Goal: Task Accomplishment & Management: Manage account settings

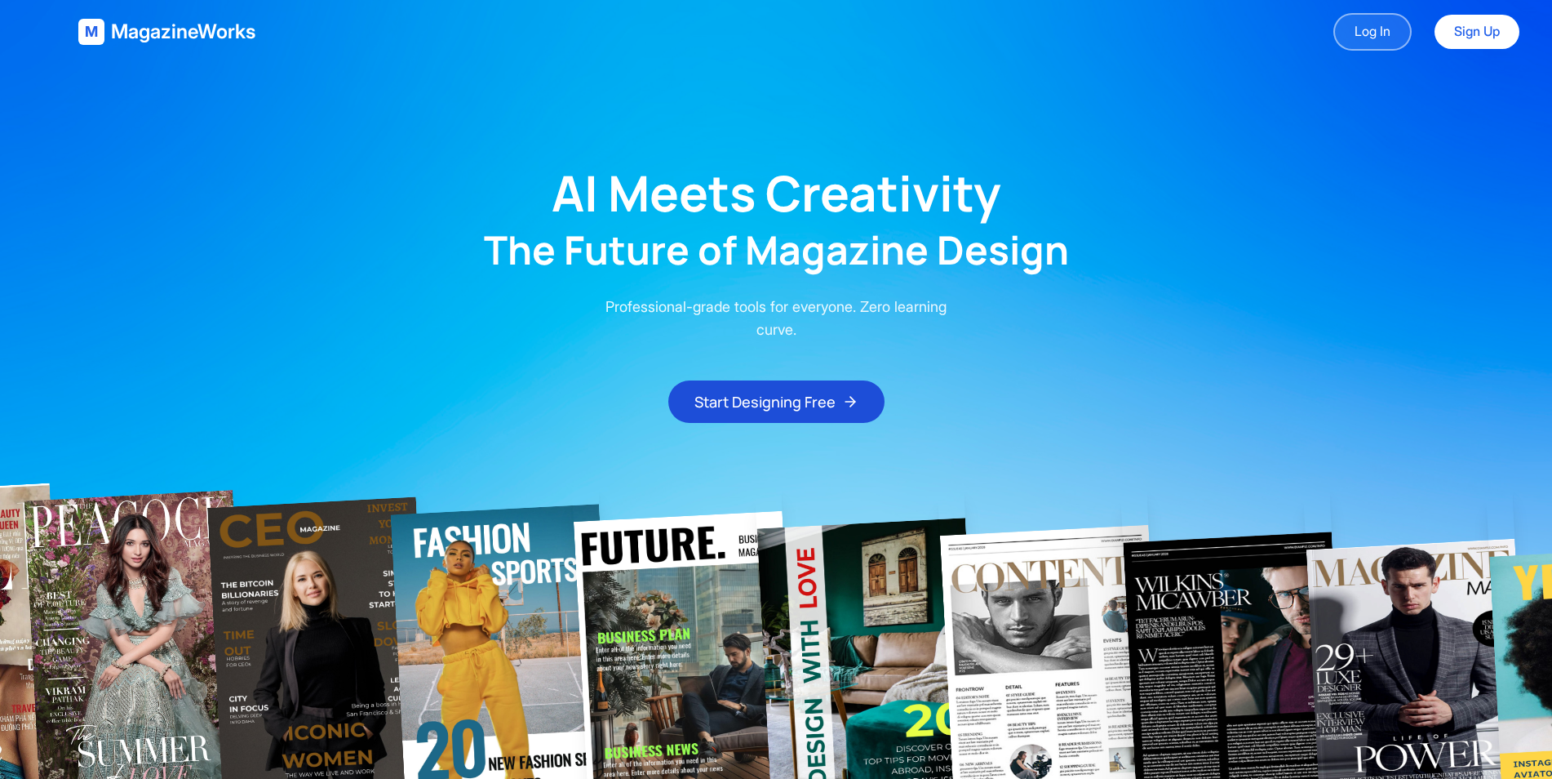
click at [1367, 26] on link "Log In" at bounding box center [1373, 32] width 78 height 38
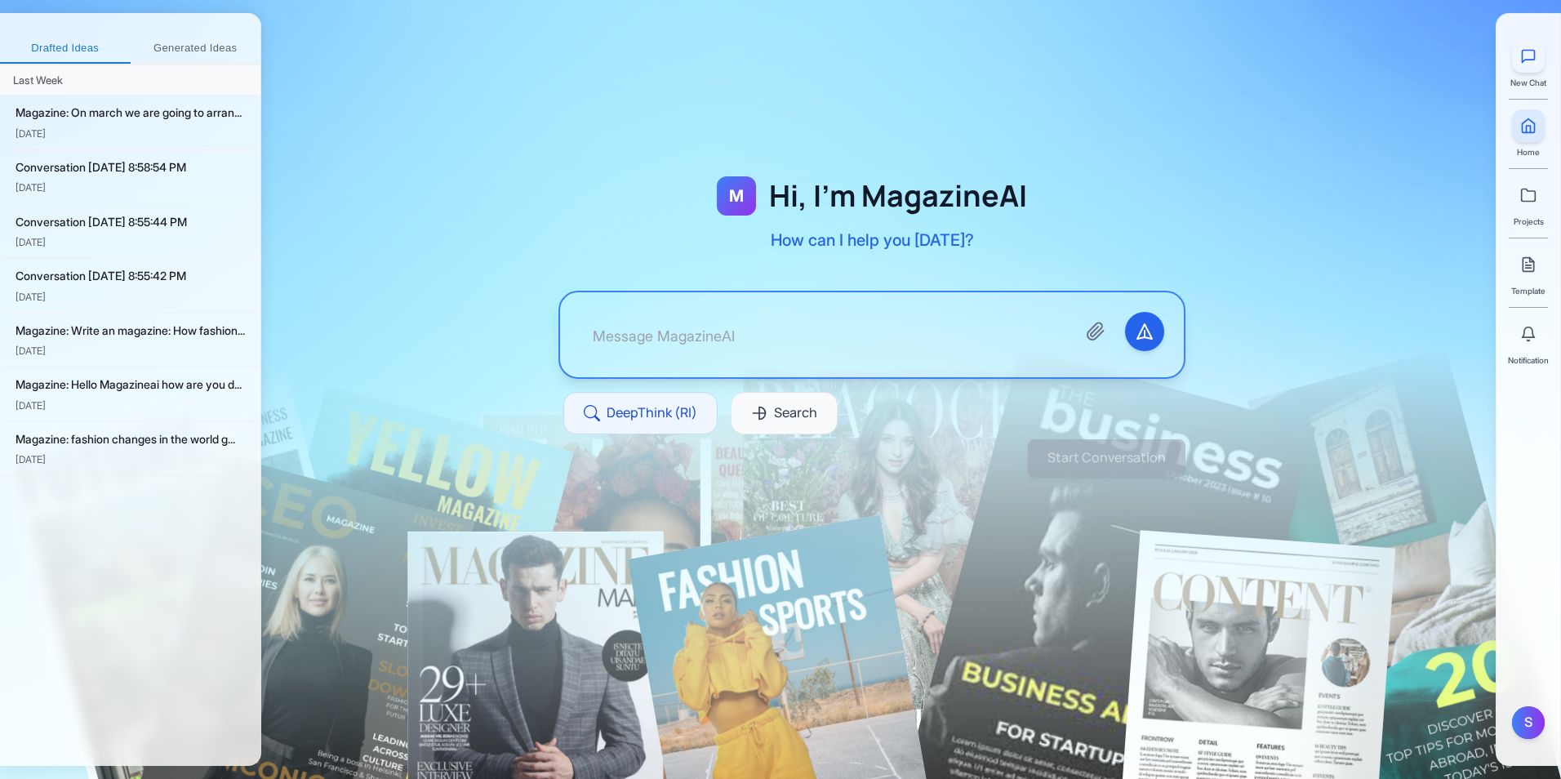
click at [1533, 63] on icon at bounding box center [1528, 56] width 16 height 16
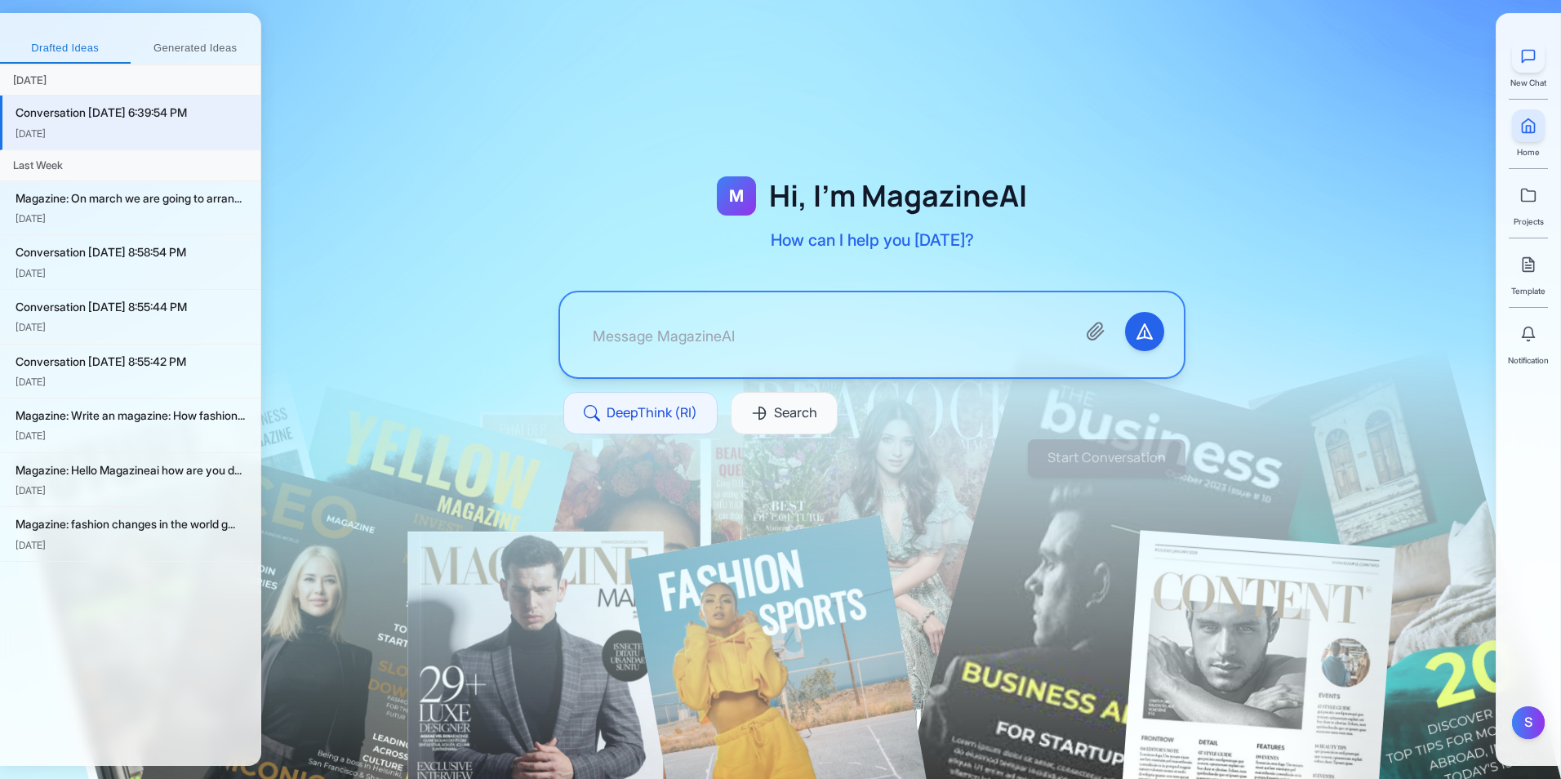
click at [1533, 63] on icon at bounding box center [1528, 56] width 16 height 16
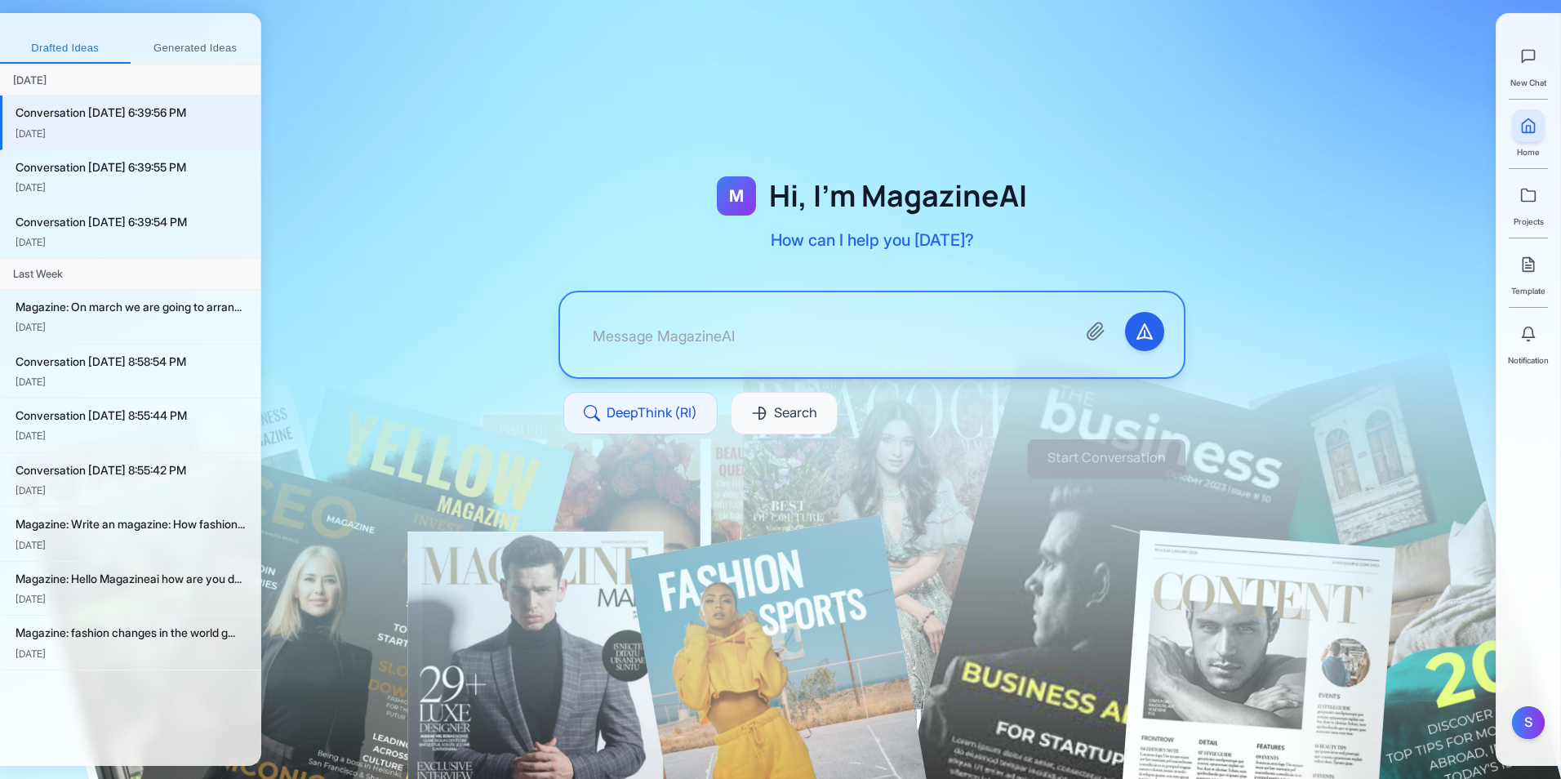
click at [1533, 74] on div "New Chat" at bounding box center [1528, 64] width 36 height 49
click at [1544, 143] on div "New Chat Home Projects Template Notification" at bounding box center [1528, 197] width 41 height 340
click at [1525, 133] on icon at bounding box center [1528, 126] width 12 height 14
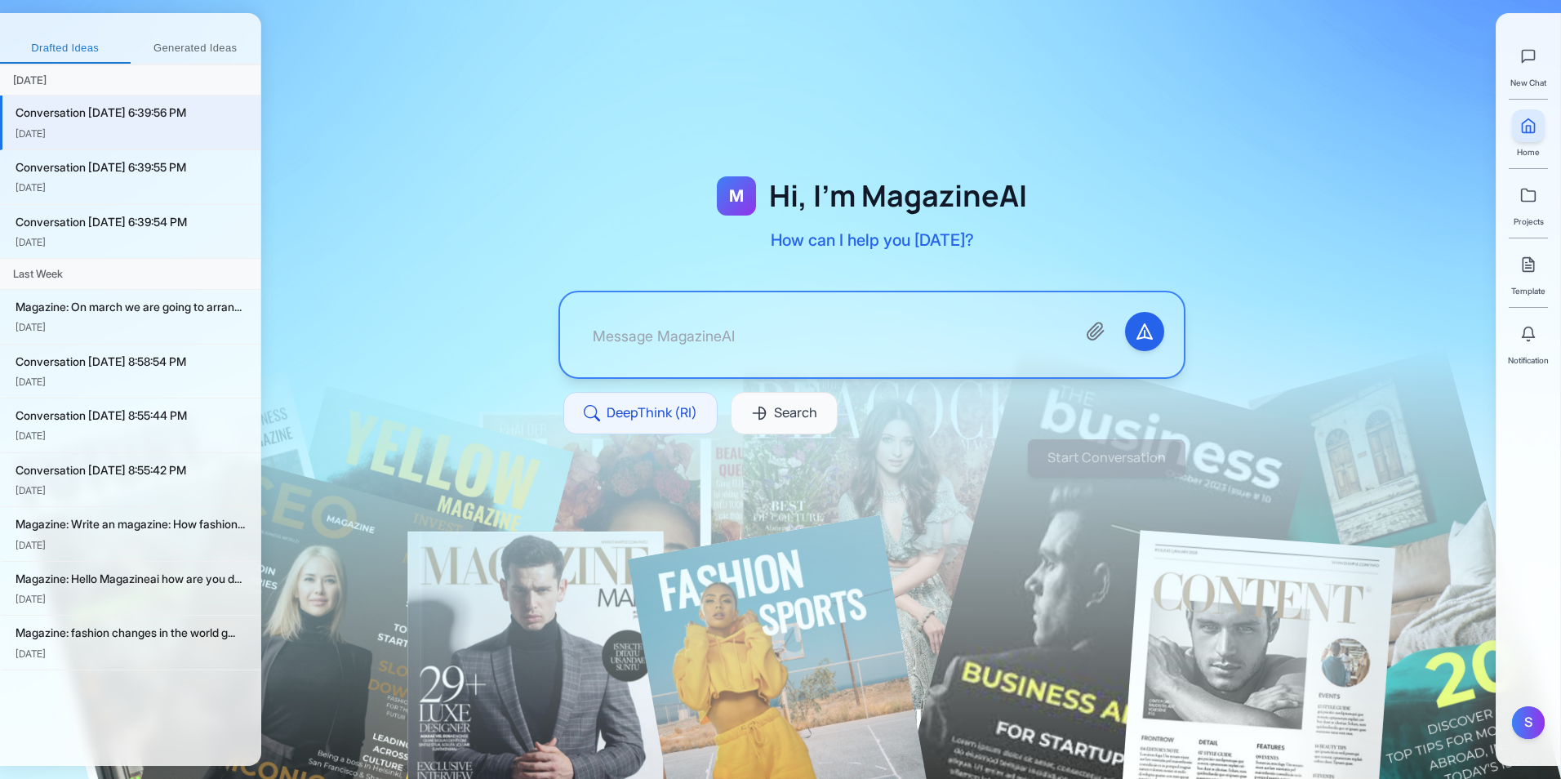
click at [1525, 133] on icon at bounding box center [1528, 126] width 12 height 14
click at [1543, 47] on button at bounding box center [1528, 56] width 33 height 33
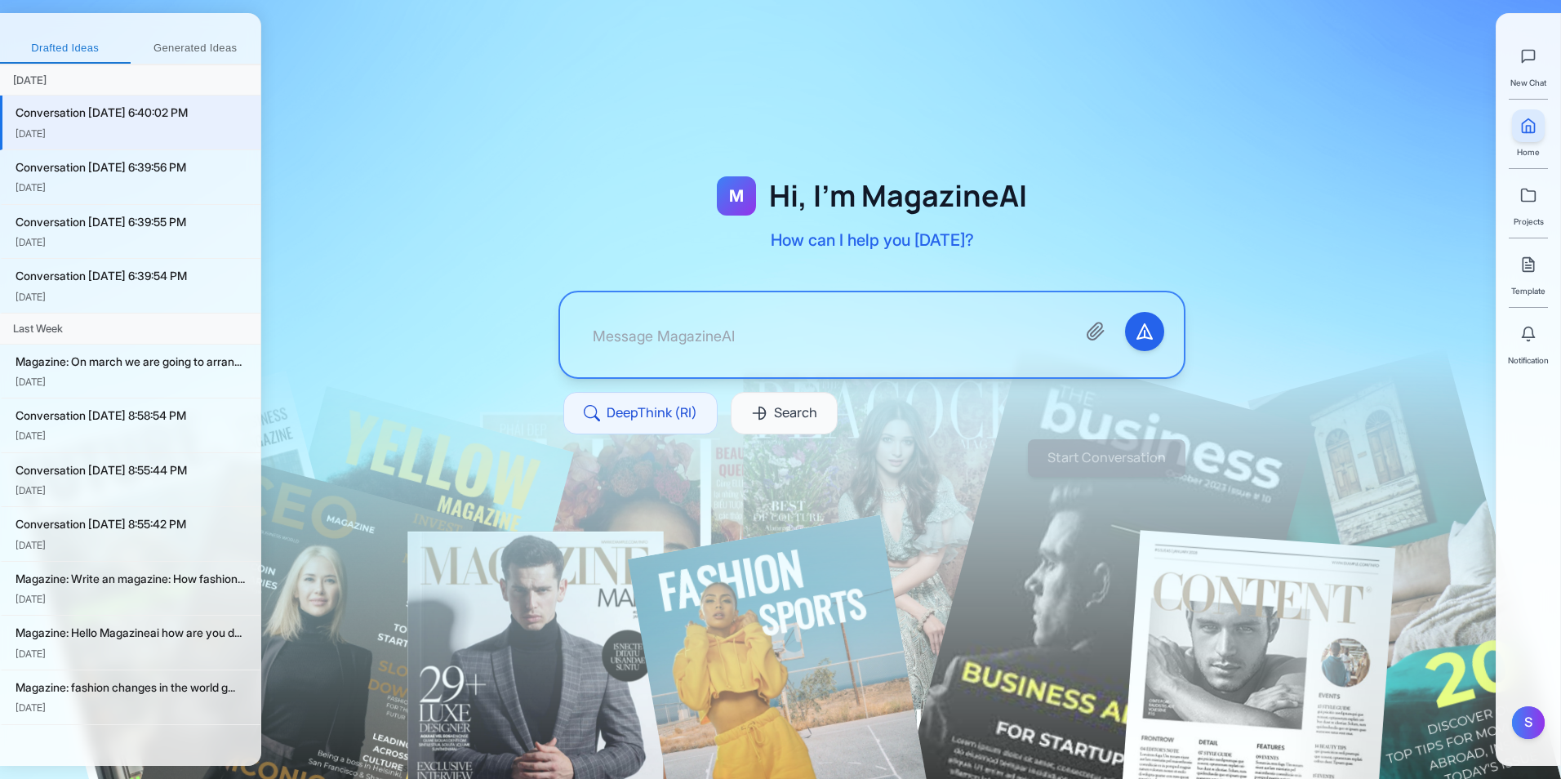
click at [202, 53] on button "Generated Ideas" at bounding box center [196, 48] width 131 height 29
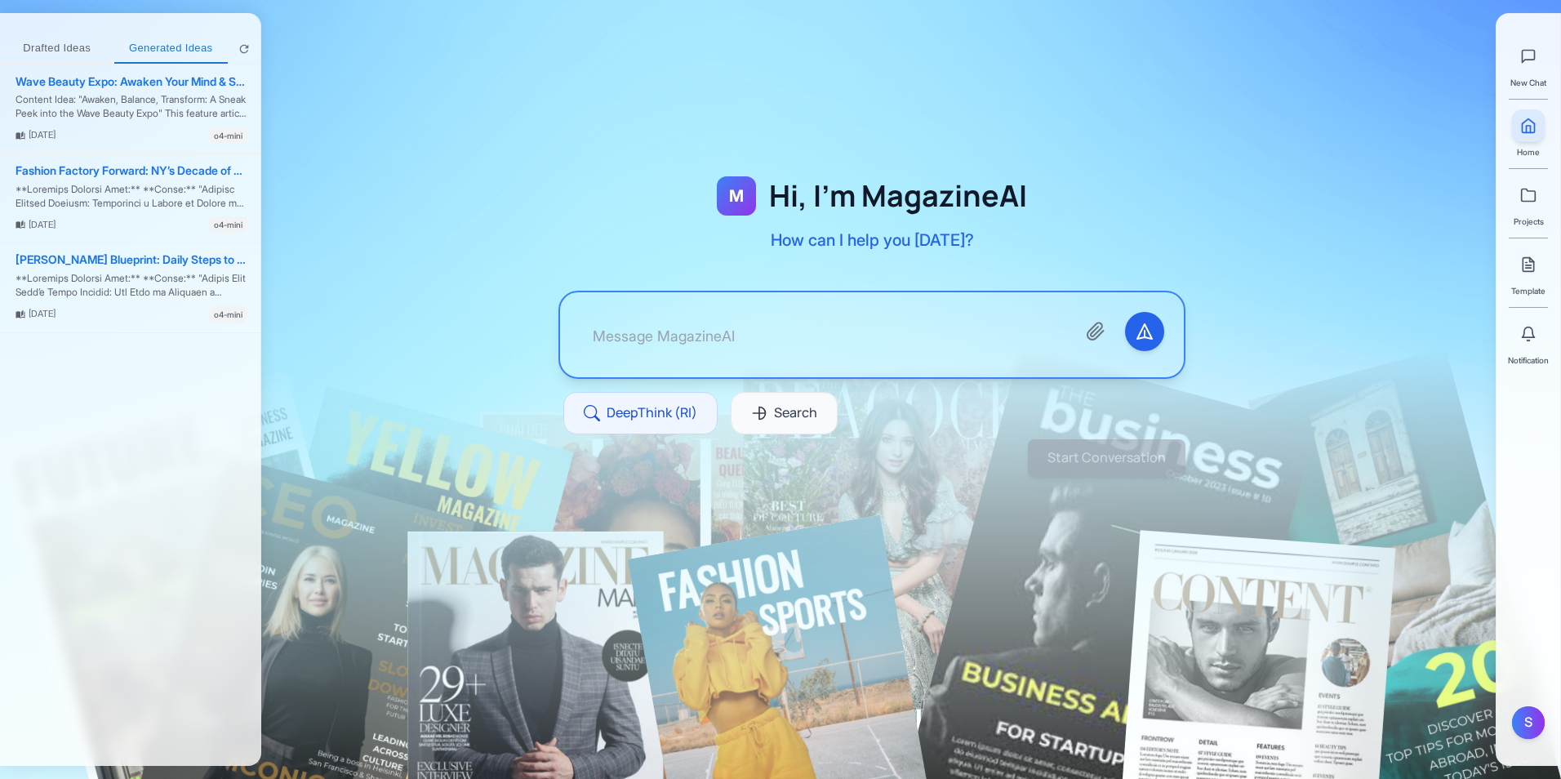
click at [72, 60] on button "Drafted Ideas" at bounding box center [57, 48] width 114 height 29
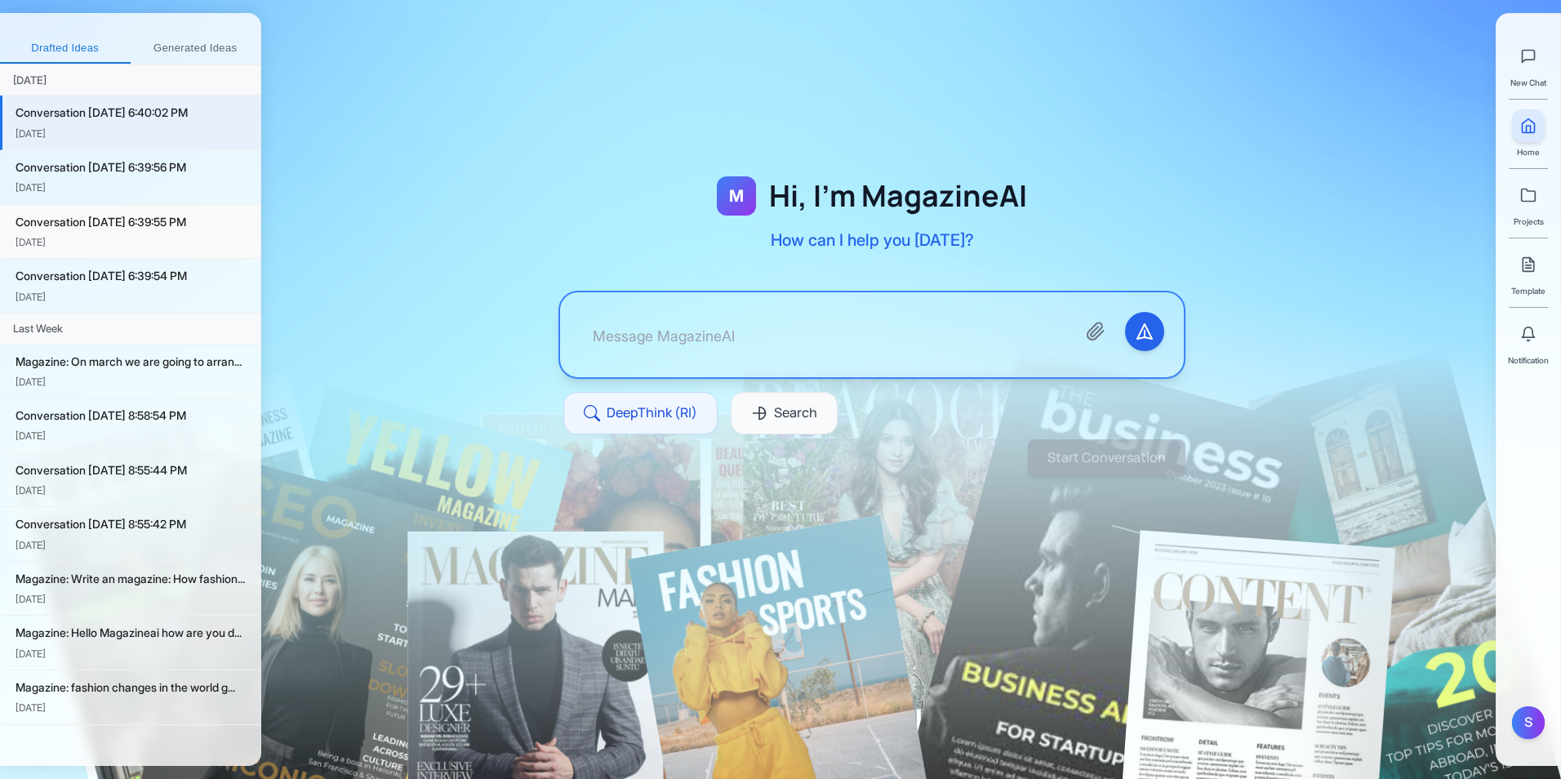
click at [131, 254] on div "Conversation 10/4/2025, 6:39:55 PM Oct 4" at bounding box center [130, 232] width 260 height 55
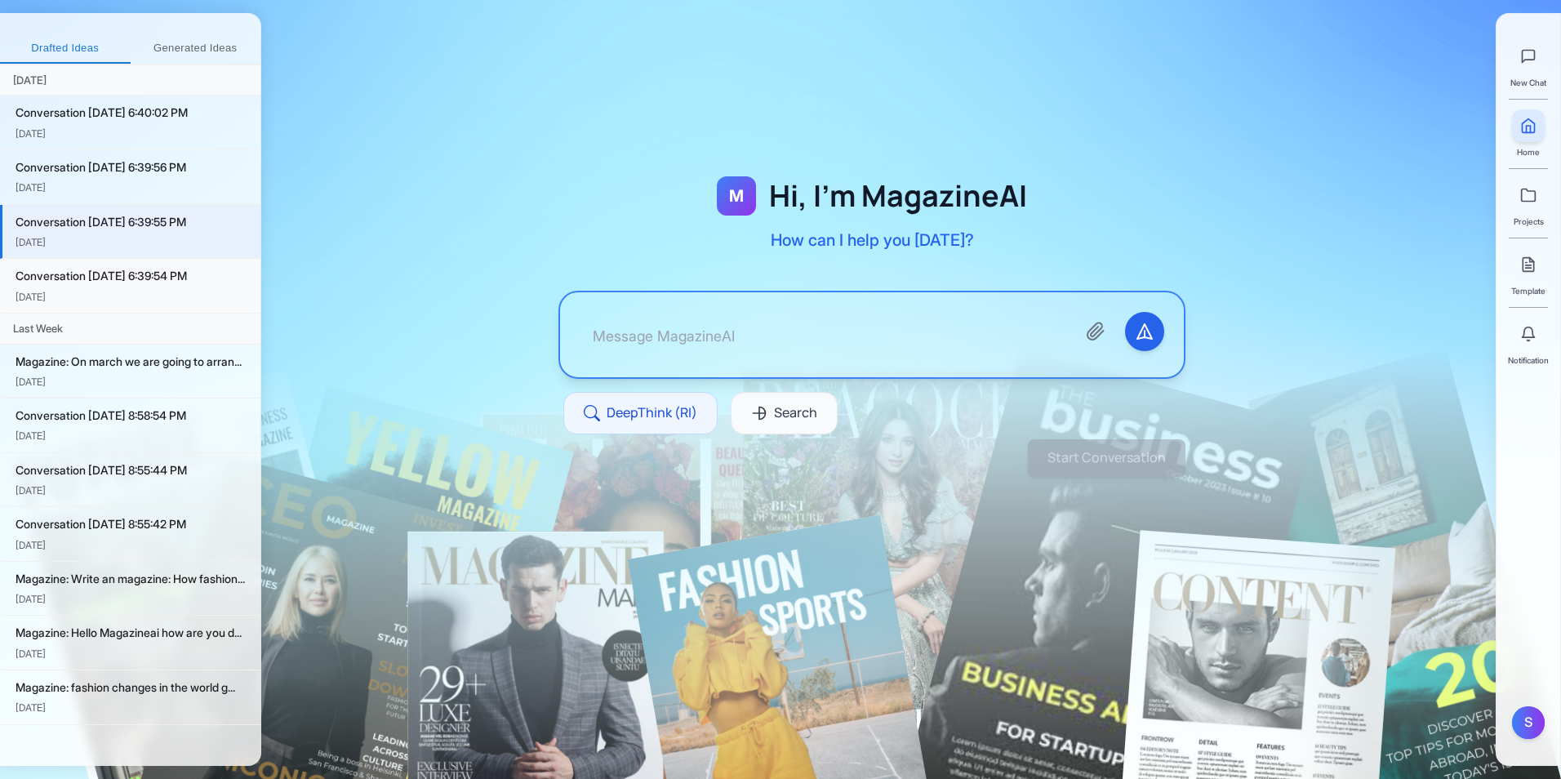
click at [138, 287] on div "Conversation 10/4/2025, 6:39:54 PM Oct 4" at bounding box center [130, 286] width 260 height 55
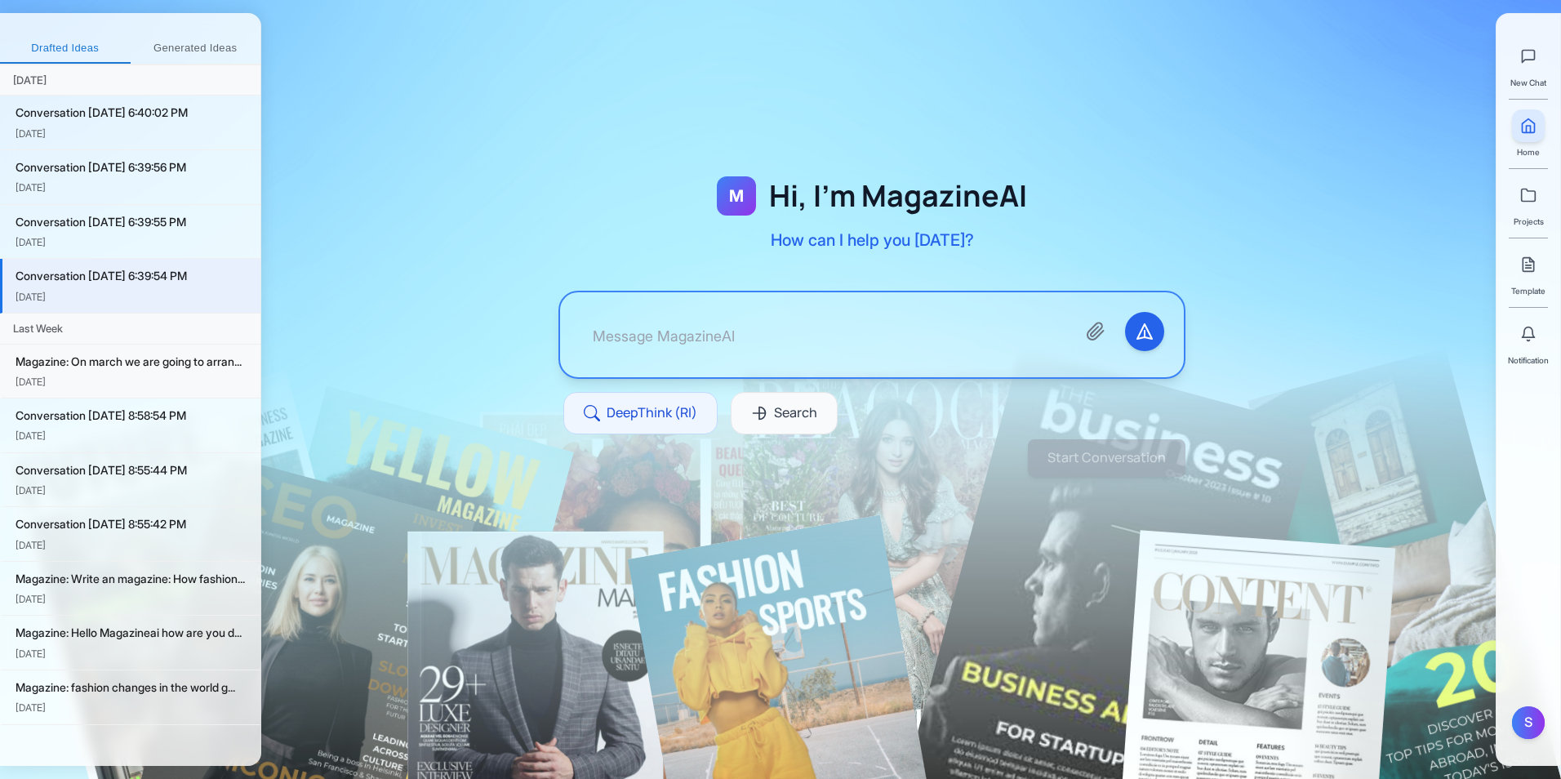
click at [142, 354] on div "Magazine: On march we are going to arran..." at bounding box center [132, 362] width 232 height 18
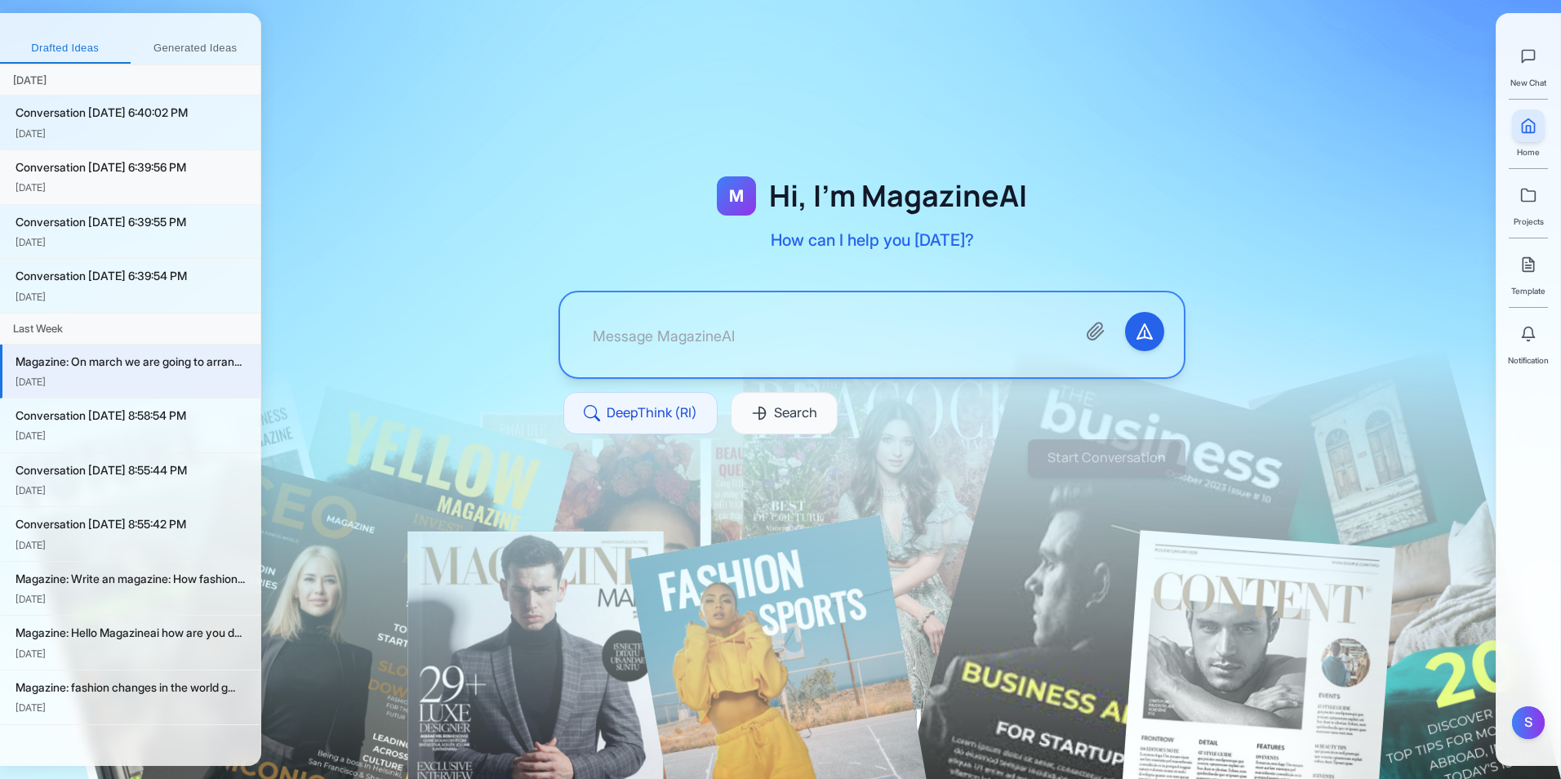
click at [102, 185] on div "Oct 4" at bounding box center [132, 188] width 232 height 16
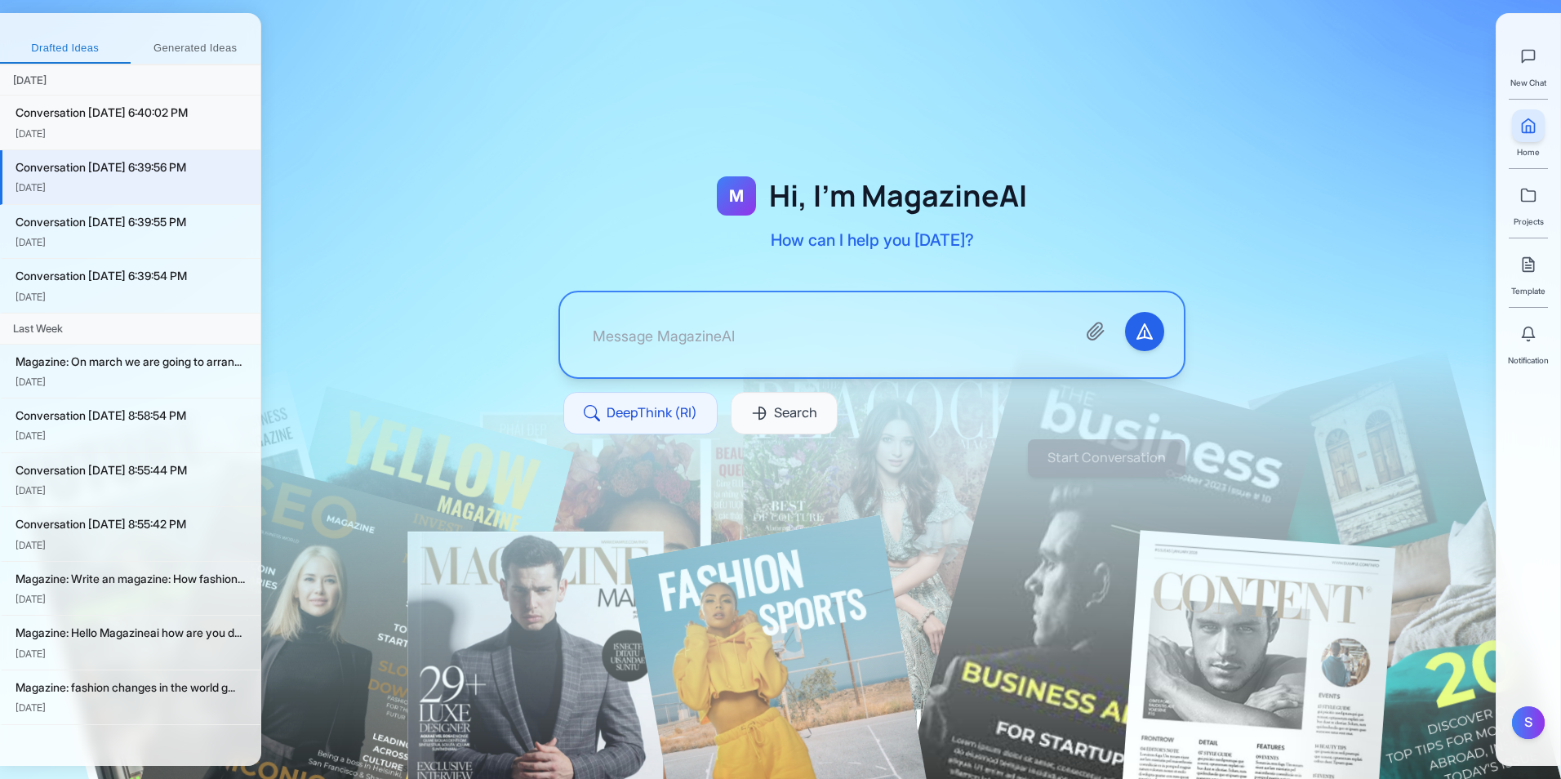
click at [87, 122] on div "Conversation 10/4/2025, 6:40:02 PM" at bounding box center [132, 113] width 232 height 18
click at [1528, 133] on icon at bounding box center [1528, 126] width 12 height 14
click at [925, 304] on div at bounding box center [872, 334] width 624 height 85
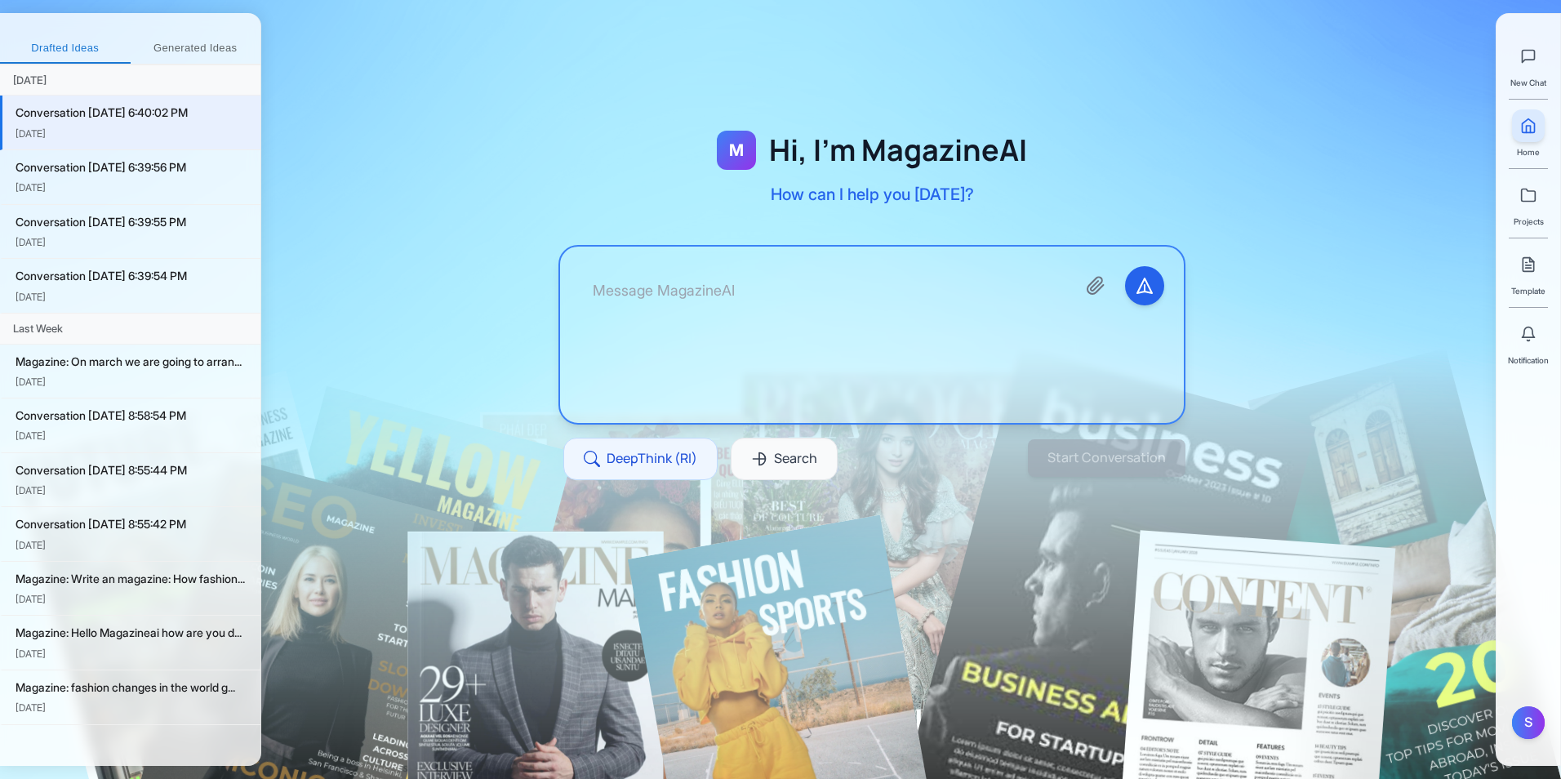
click at [923, 335] on textarea at bounding box center [821, 334] width 483 height 137
click at [1057, 450] on button "Start Conversation" at bounding box center [1106, 457] width 157 height 37
type textarea "one"
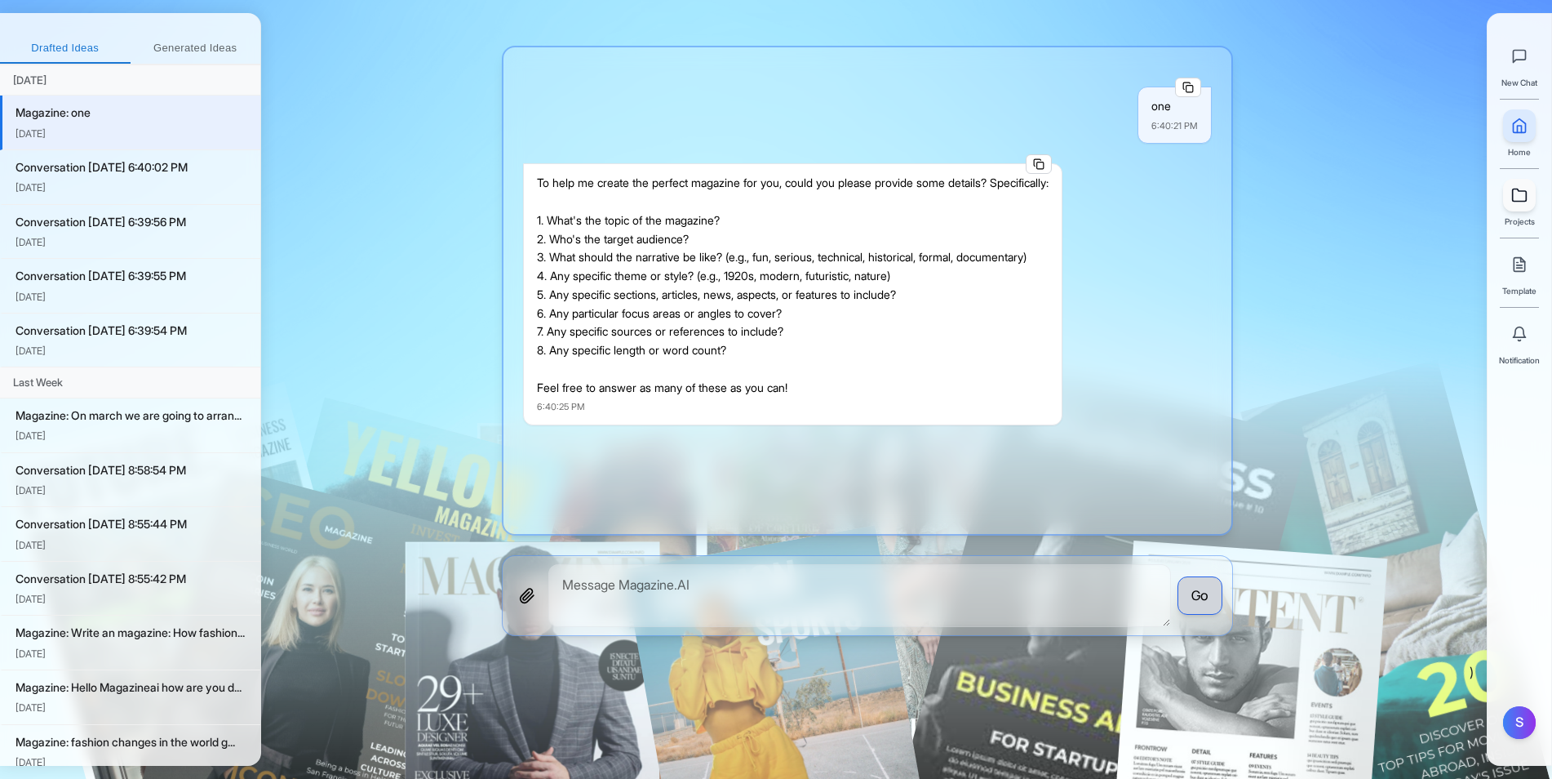
click at [1527, 205] on link at bounding box center [1520, 195] width 33 height 33
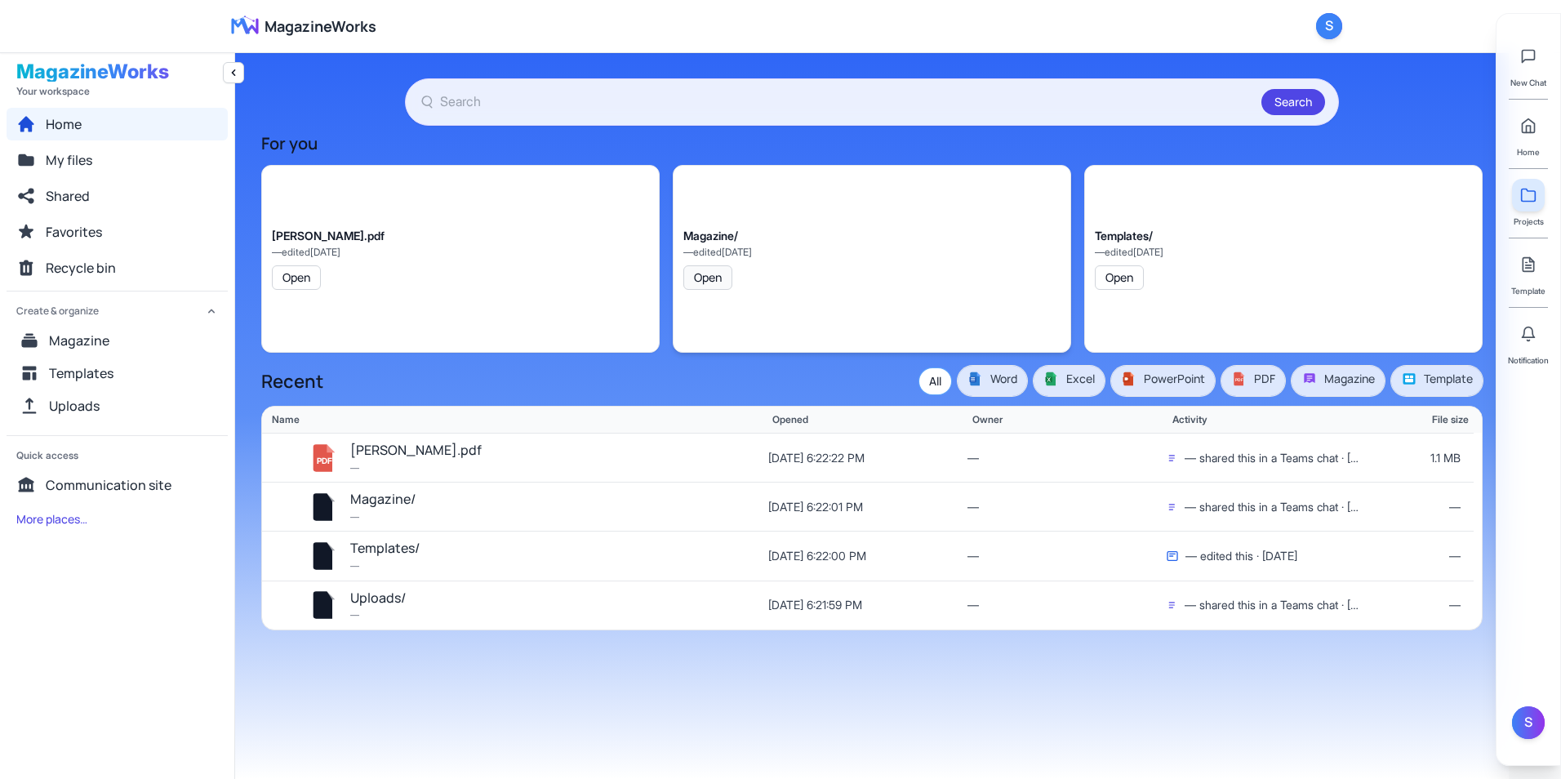
click at [711, 278] on button "Open" at bounding box center [707, 277] width 49 height 24
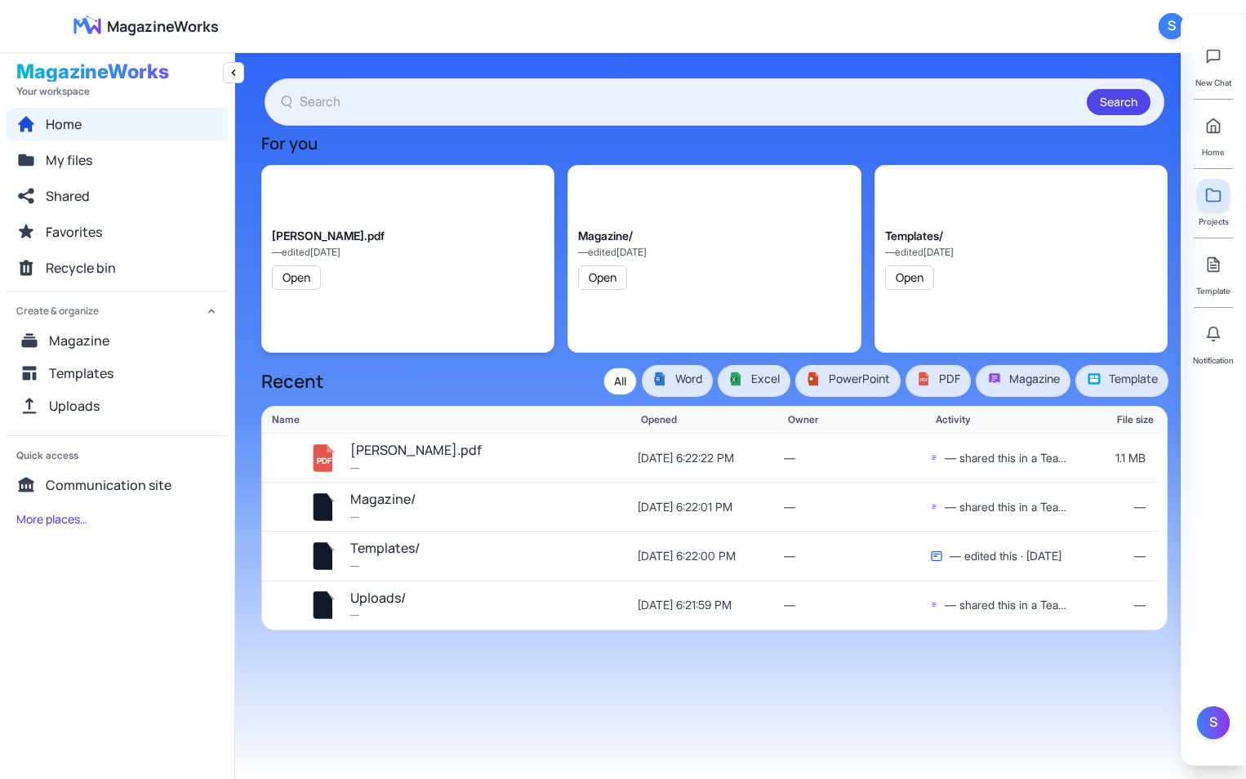
click at [393, 256] on div "elon musk.pdf — edited 9/30/2025 Open" at bounding box center [407, 259] width 293 height 188
click at [868, 695] on div "Search For you elon musk.pdf — edited 9/30/2025 Open Magazine/ — edited 9/30/20…" at bounding box center [714, 415] width 958 height 726
click at [725, 54] on div "Search For you elon musk.pdf — edited 9/30/2025 Open Magazine/ — edited 9/30/20…" at bounding box center [714, 415] width 958 height 726
click at [727, 104] on input "text" at bounding box center [690, 101] width 780 height 21
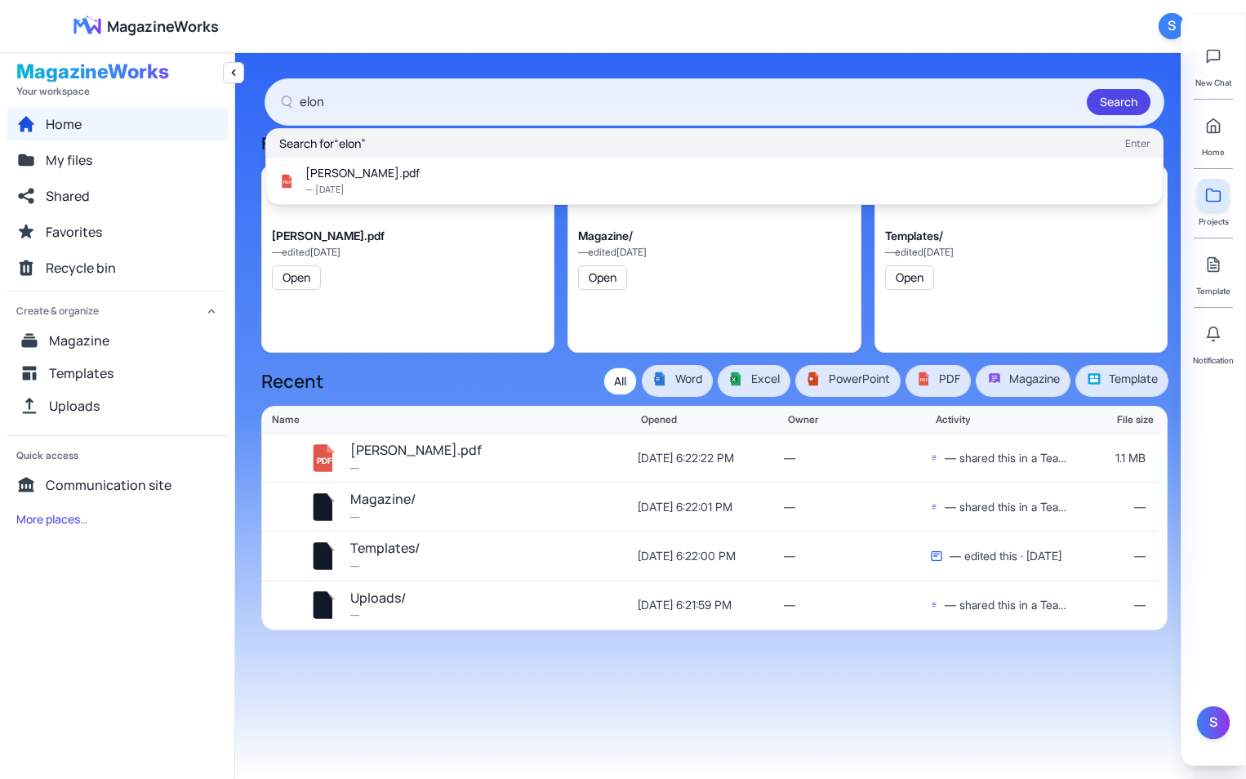
type input "elon"
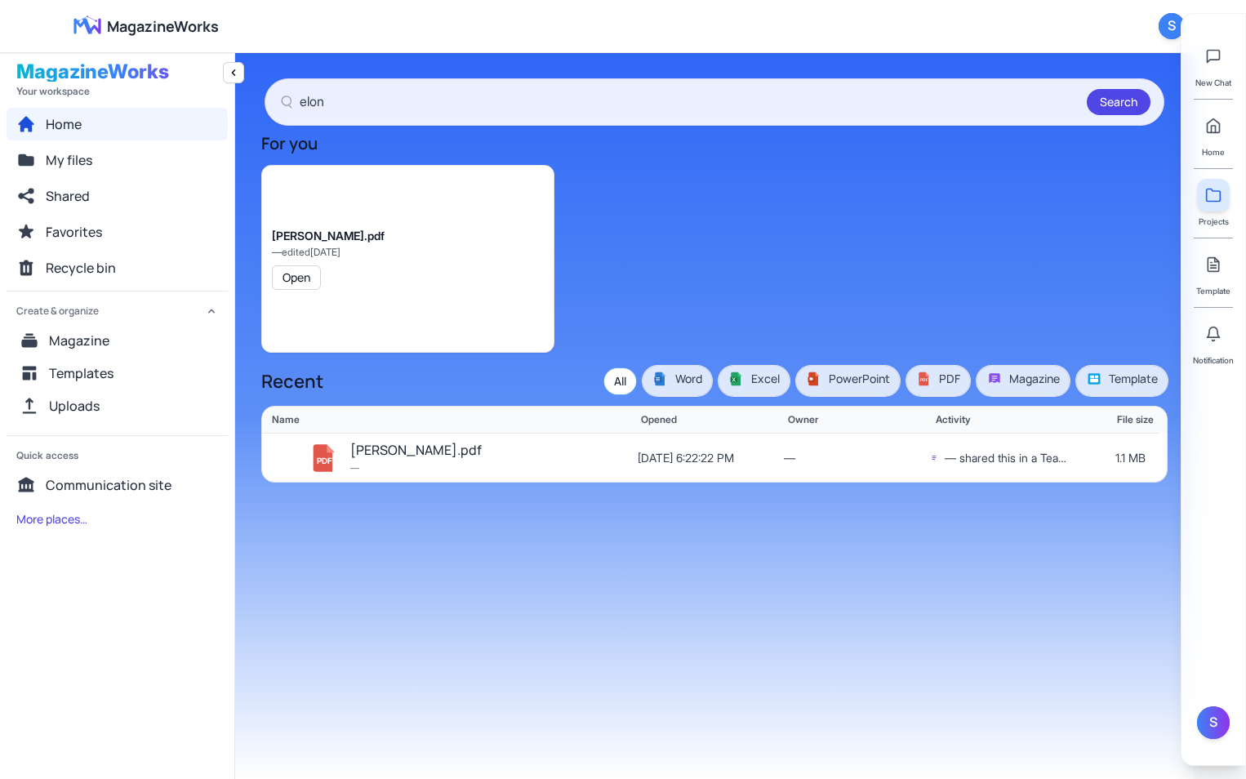
click at [618, 382] on button "All" at bounding box center [620, 381] width 32 height 26
click at [682, 387] on button "Word" at bounding box center [676, 381] width 69 height 30
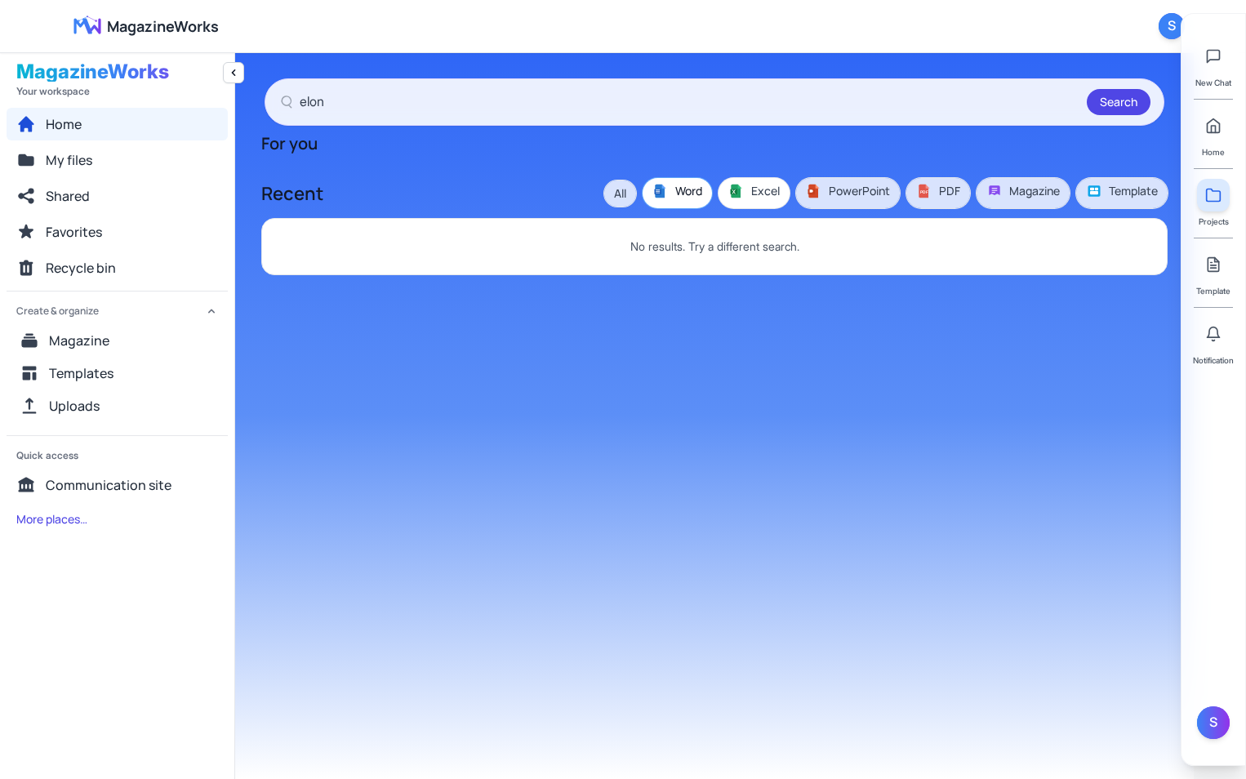
click at [765, 192] on span "Excel" at bounding box center [753, 191] width 51 height 16
click at [855, 198] on span "PowerPoint" at bounding box center [848, 191] width 84 height 16
click at [928, 194] on icon "PDF" at bounding box center [924, 191] width 16 height 16
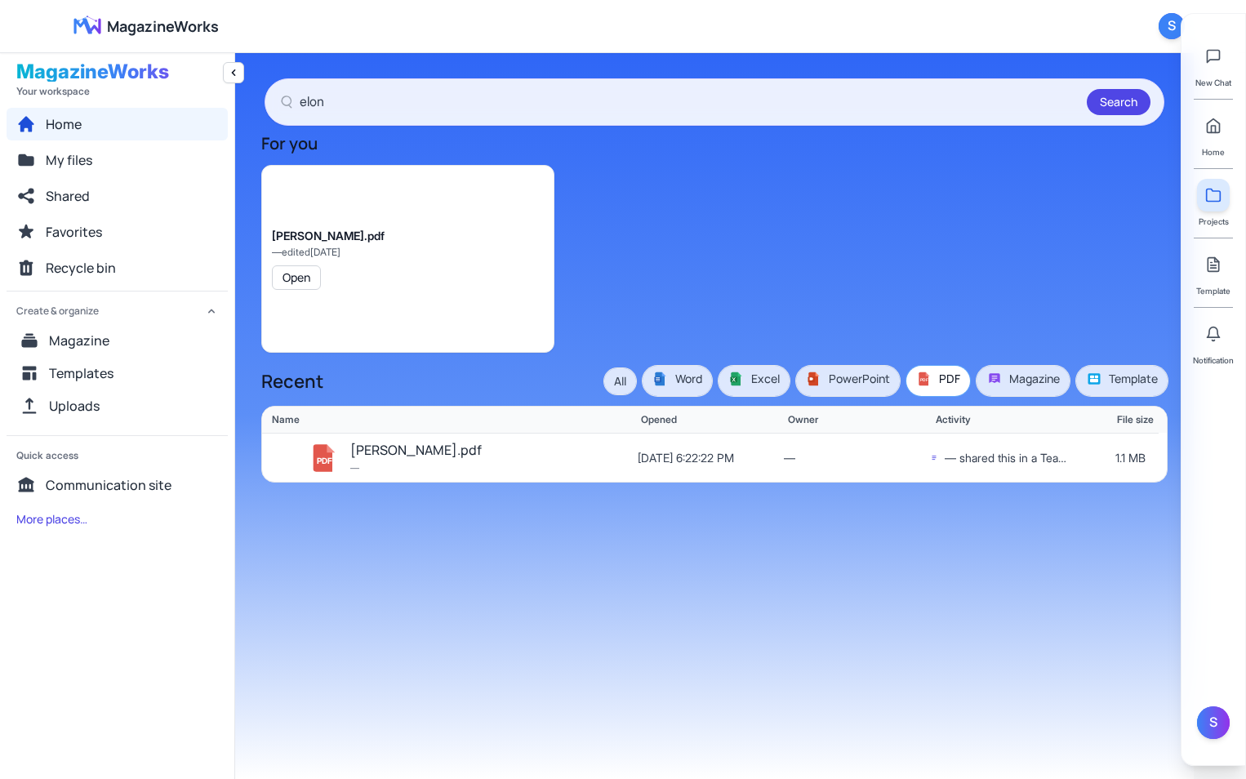
click at [996, 198] on div "elon musk.pdf — edited 9/30/2025 Open" at bounding box center [714, 259] width 906 height 188
click at [1025, 391] on button "Magazine" at bounding box center [1022, 381] width 93 height 30
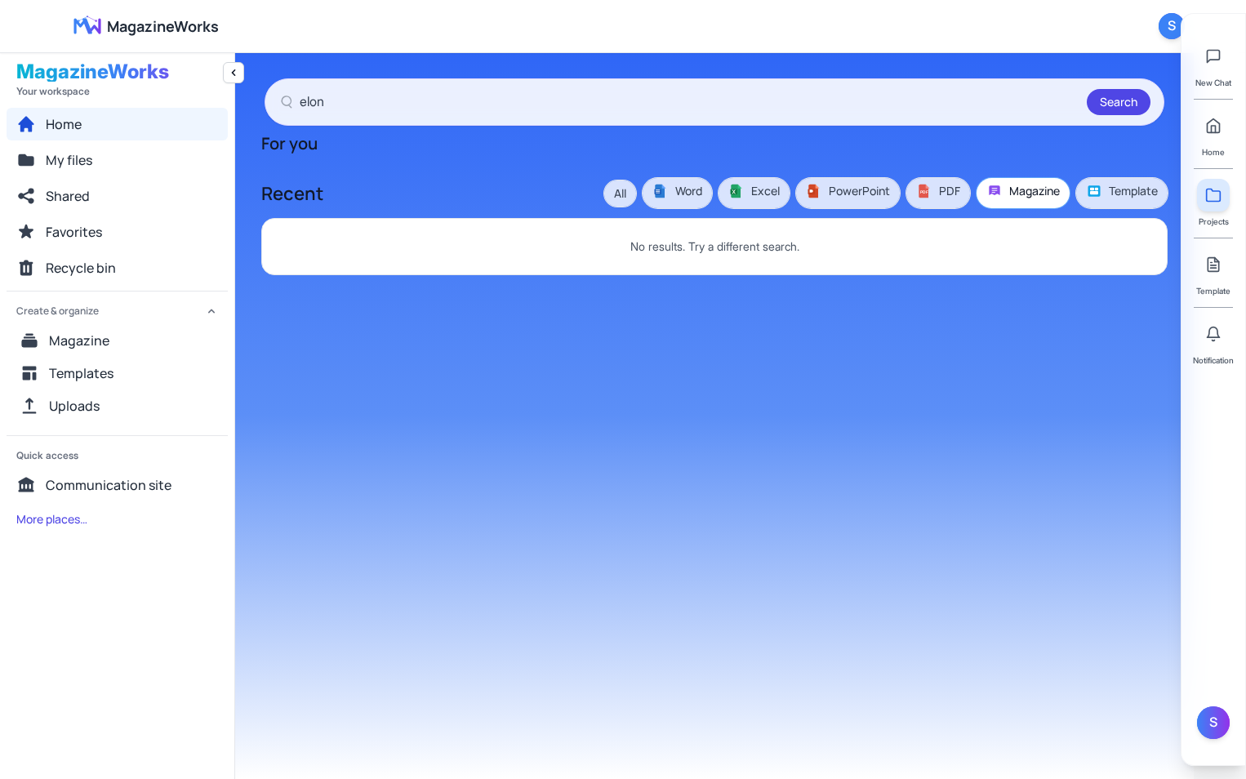
click at [604, 179] on div "All Word Excel PowerPoint PDF PDF Magazine Template" at bounding box center [885, 193] width 563 height 30
click at [617, 198] on button "All" at bounding box center [620, 193] width 32 height 26
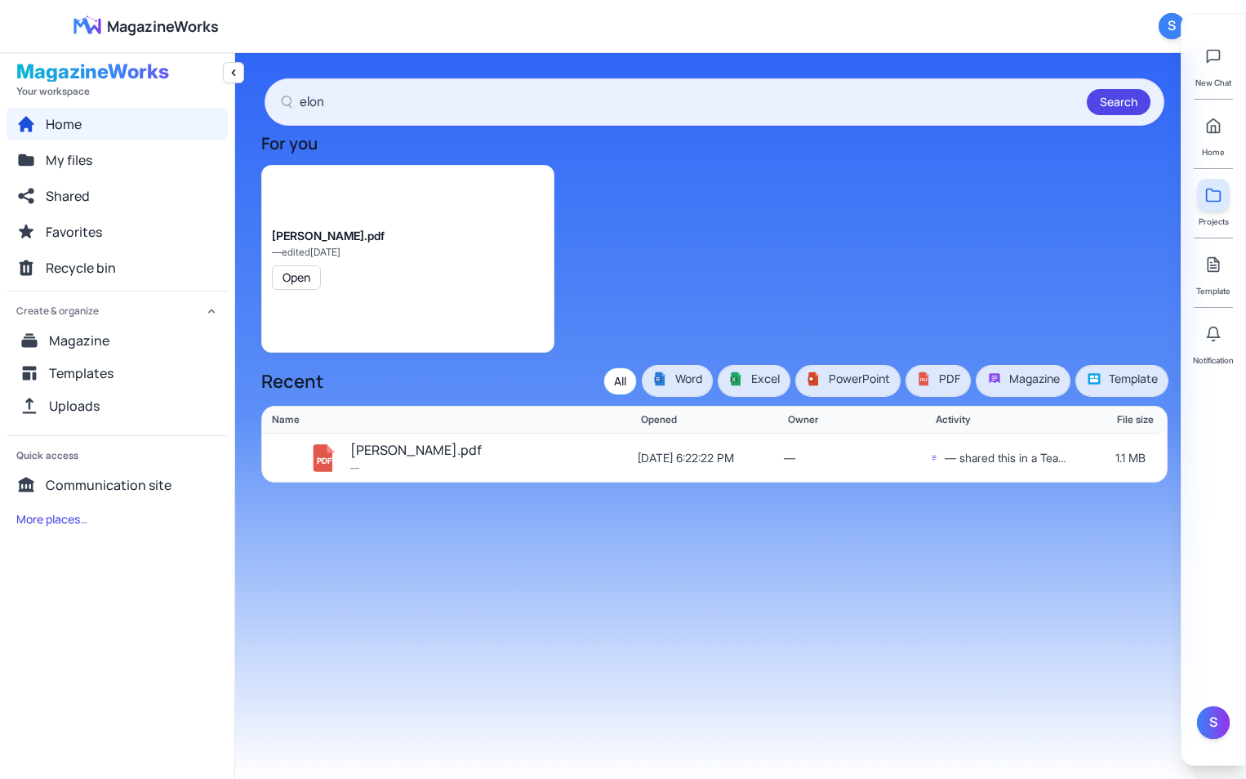
click at [1040, 241] on div "elon musk.pdf — edited 9/30/2025 Open" at bounding box center [714, 259] width 906 height 188
click at [118, 118] on button "Home" at bounding box center [117, 124] width 221 height 33
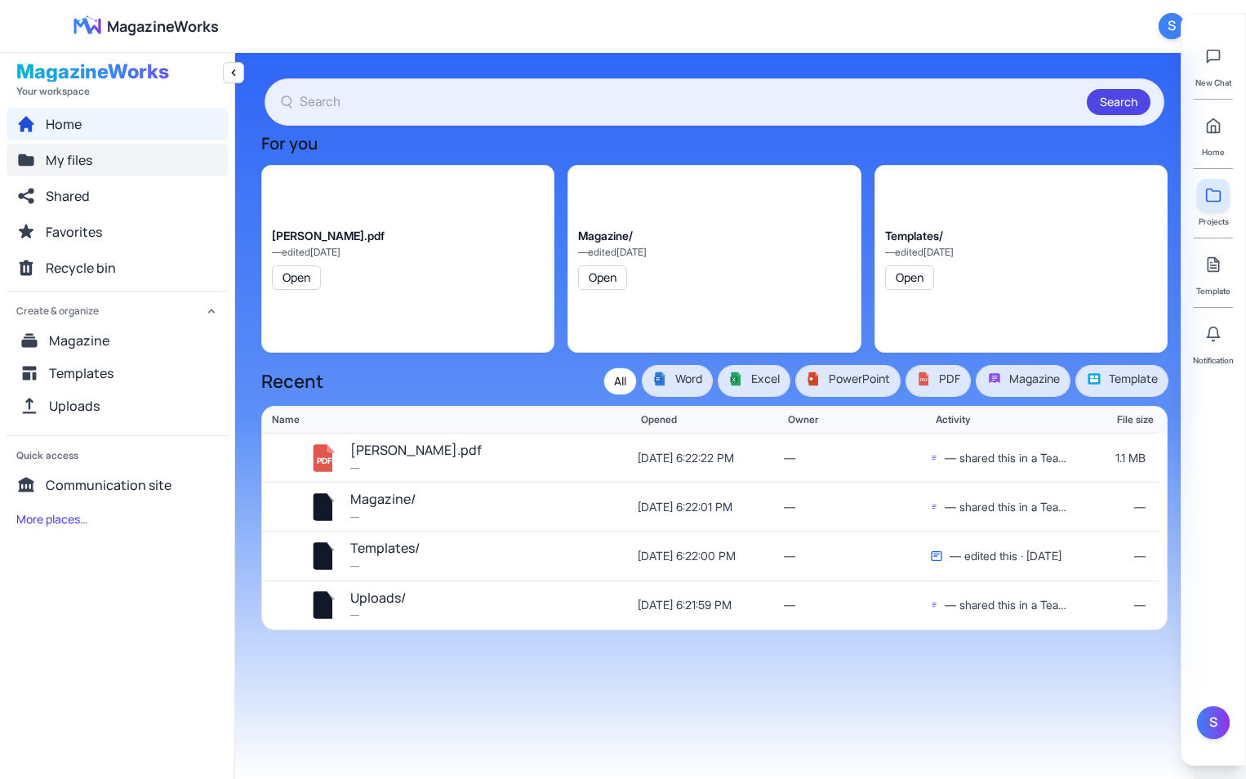
click at [102, 158] on button "My files" at bounding box center [117, 160] width 221 height 33
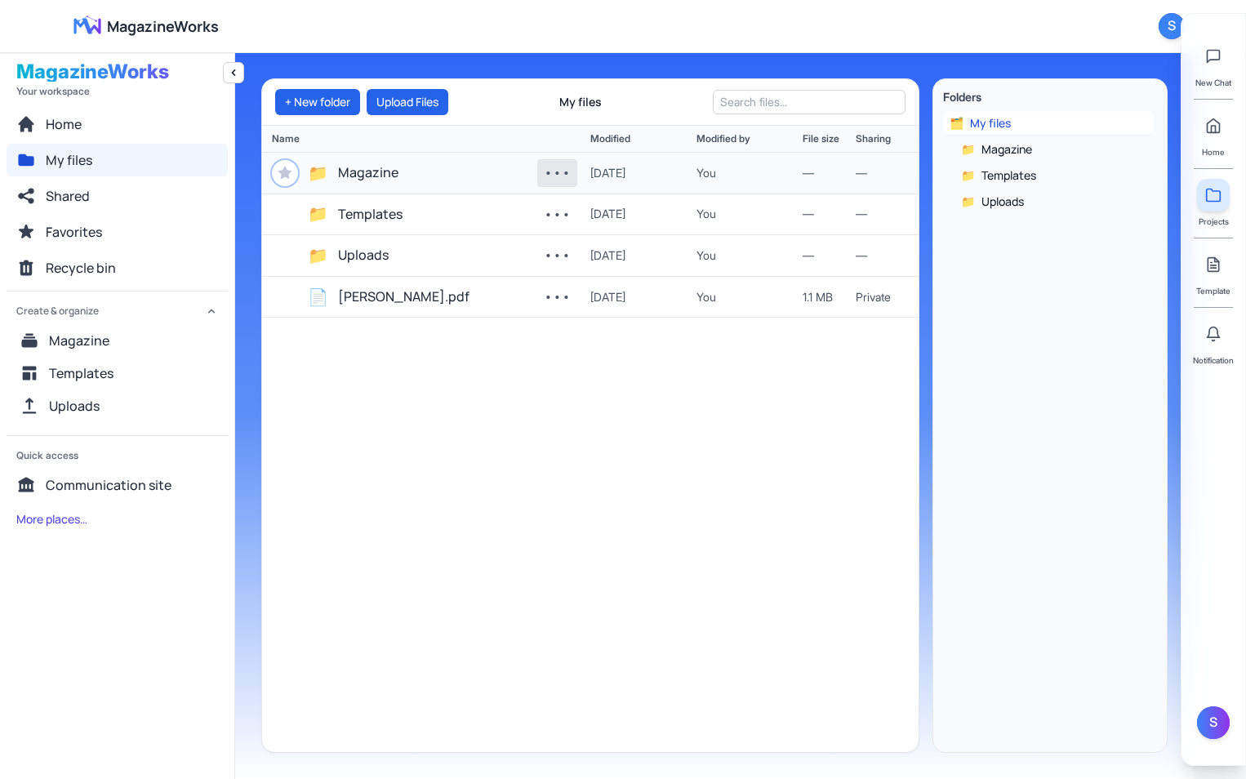
click at [546, 162] on button "•••" at bounding box center [557, 173] width 40 height 28
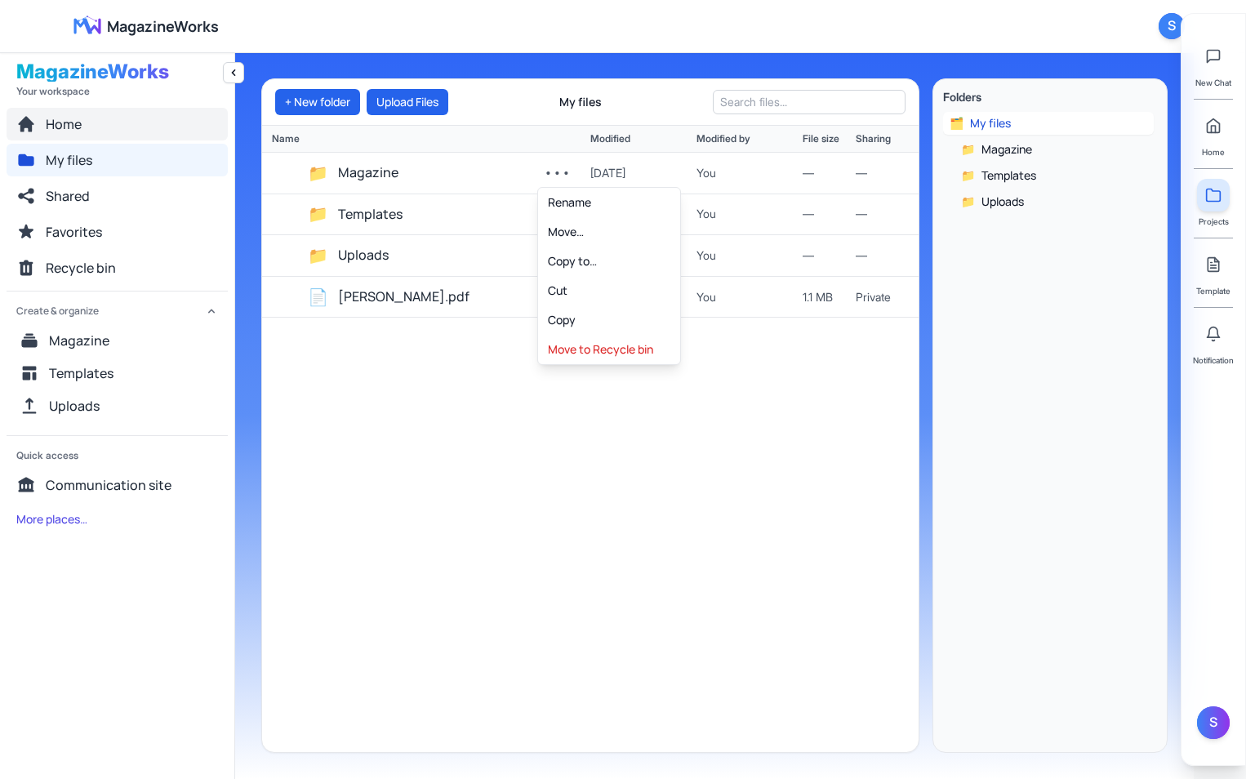
click at [72, 124] on span "Home" at bounding box center [64, 124] width 36 height 20
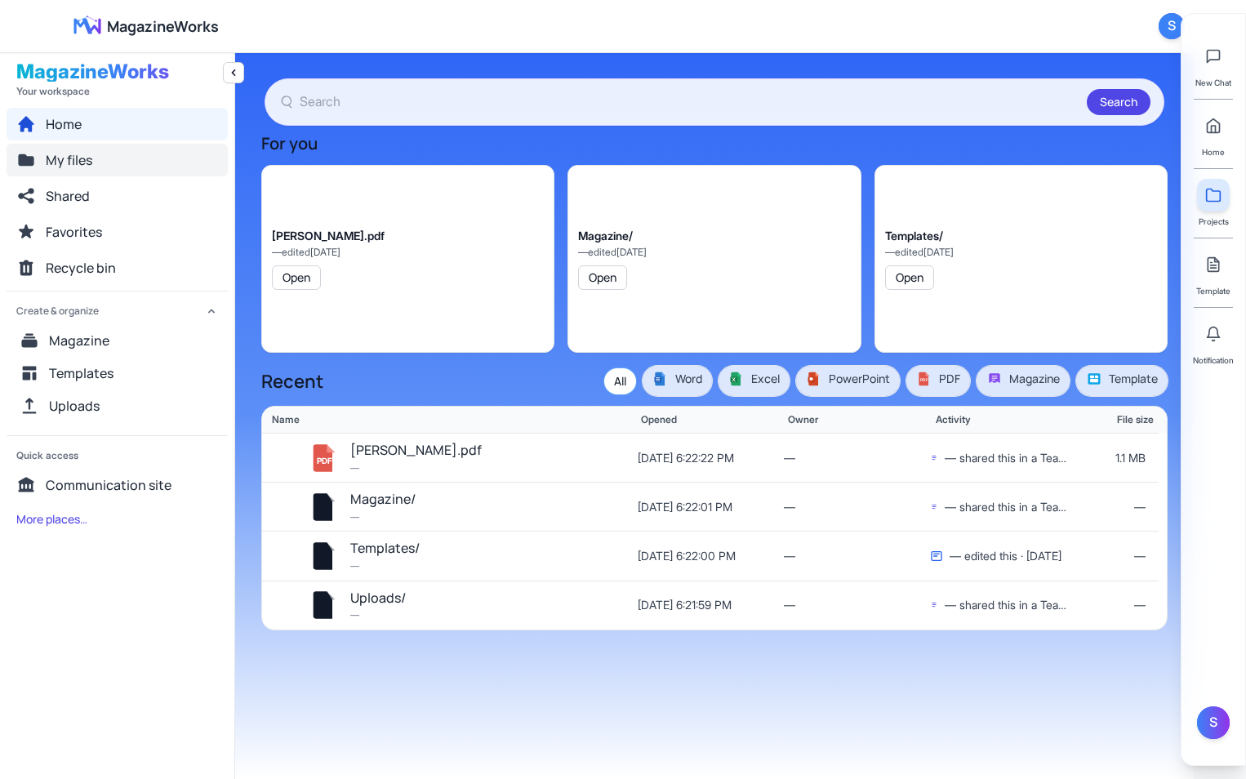
click at [83, 160] on span "My files" at bounding box center [69, 160] width 47 height 20
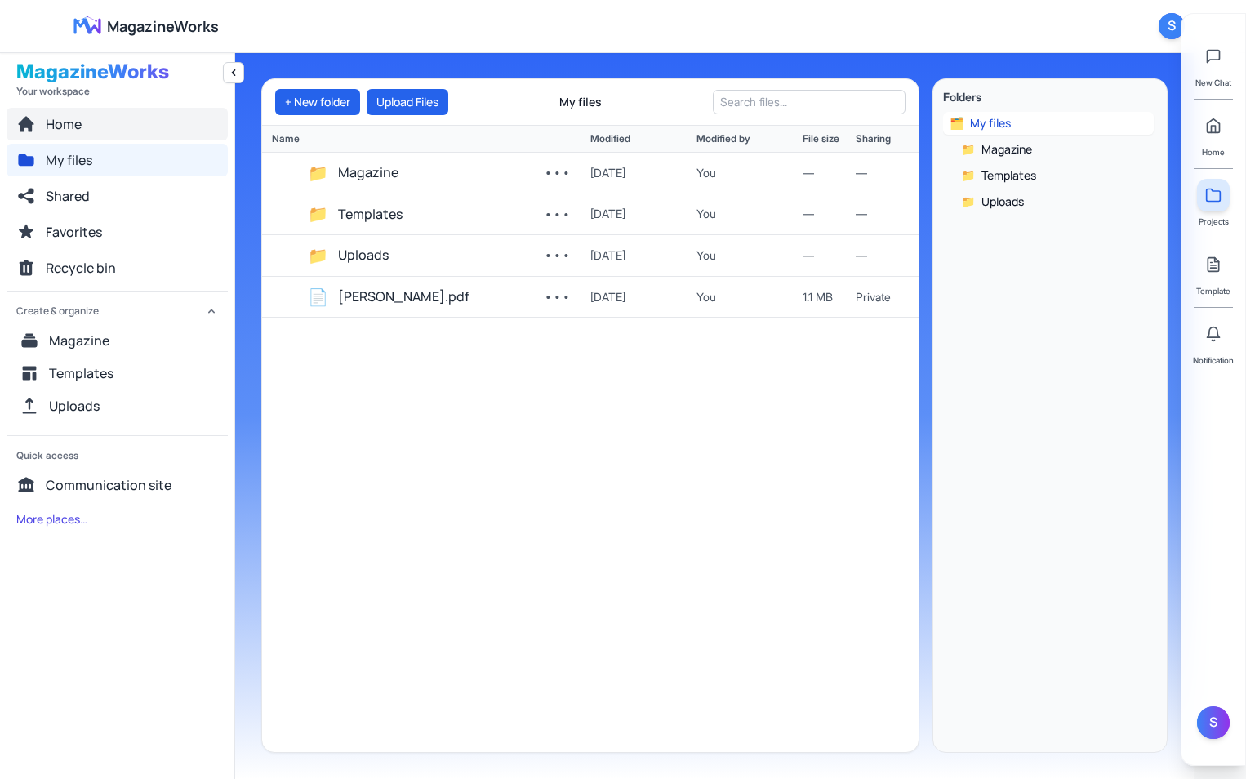
click at [62, 113] on button "Home" at bounding box center [117, 124] width 221 height 33
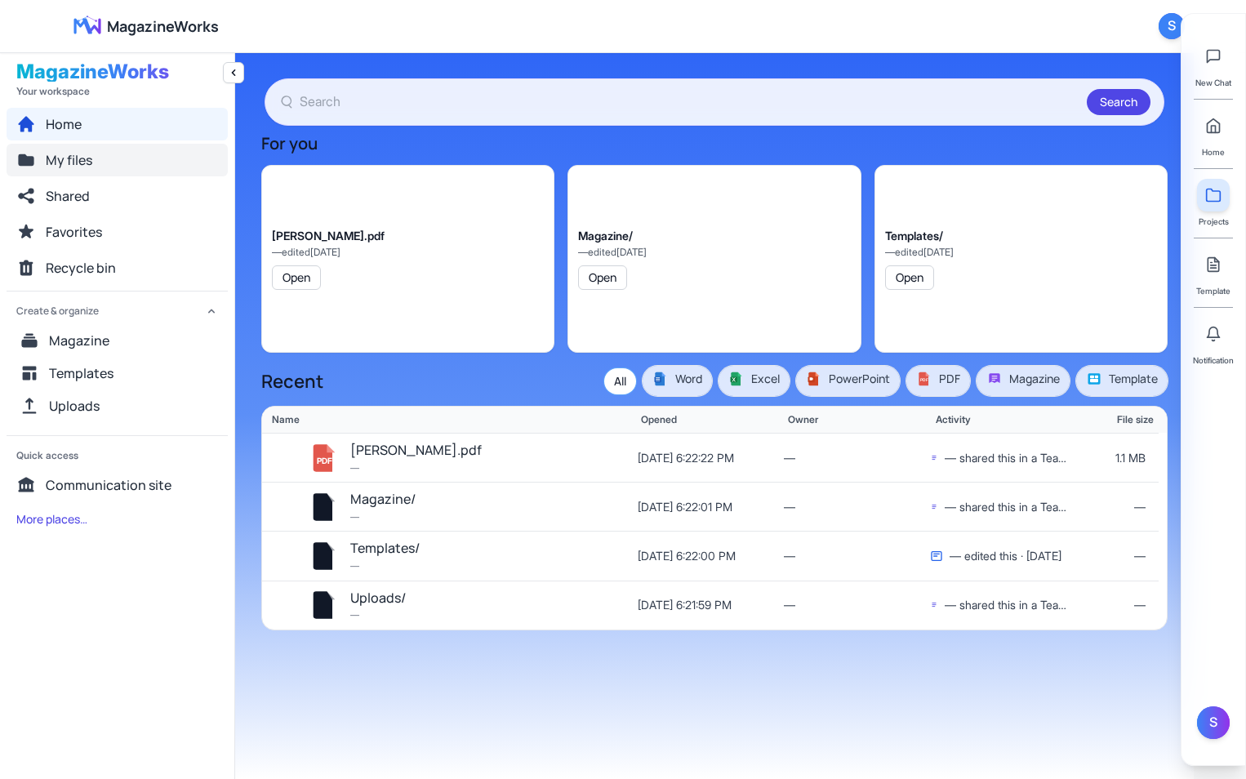
click at [73, 155] on span "My files" at bounding box center [69, 160] width 47 height 20
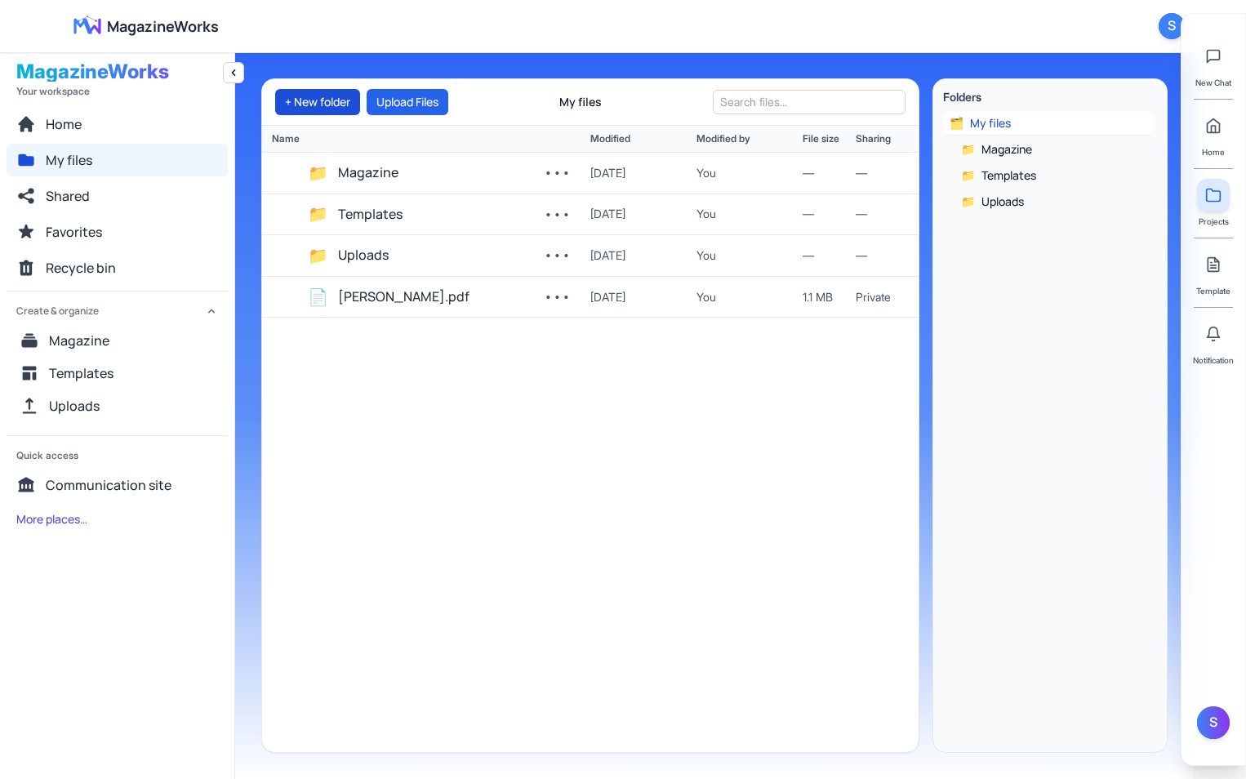
click at [336, 96] on button "+ New folder" at bounding box center [317, 102] width 85 height 26
click at [566, 178] on button "•••" at bounding box center [557, 173] width 40 height 28
click at [567, 165] on button "•••" at bounding box center [557, 173] width 40 height 28
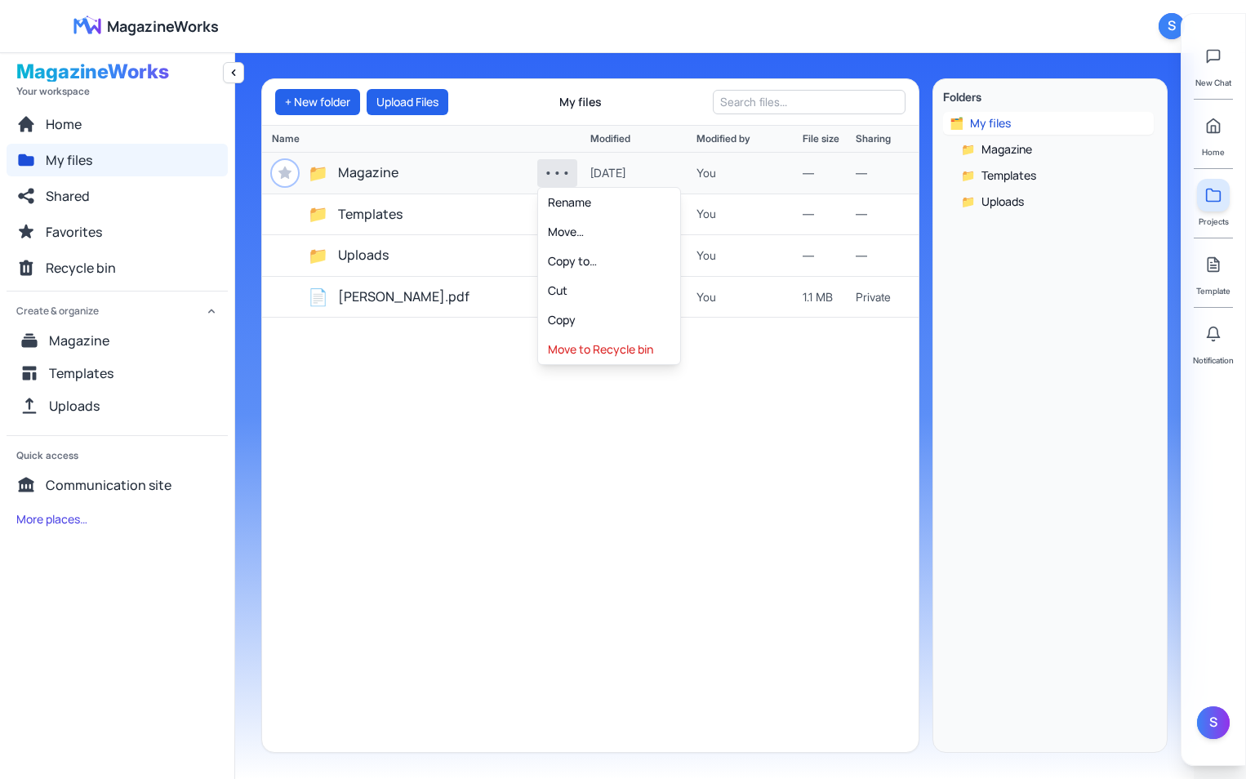
click at [567, 165] on button "•••" at bounding box center [557, 173] width 40 height 28
click at [575, 231] on button "Move…" at bounding box center [609, 231] width 142 height 29
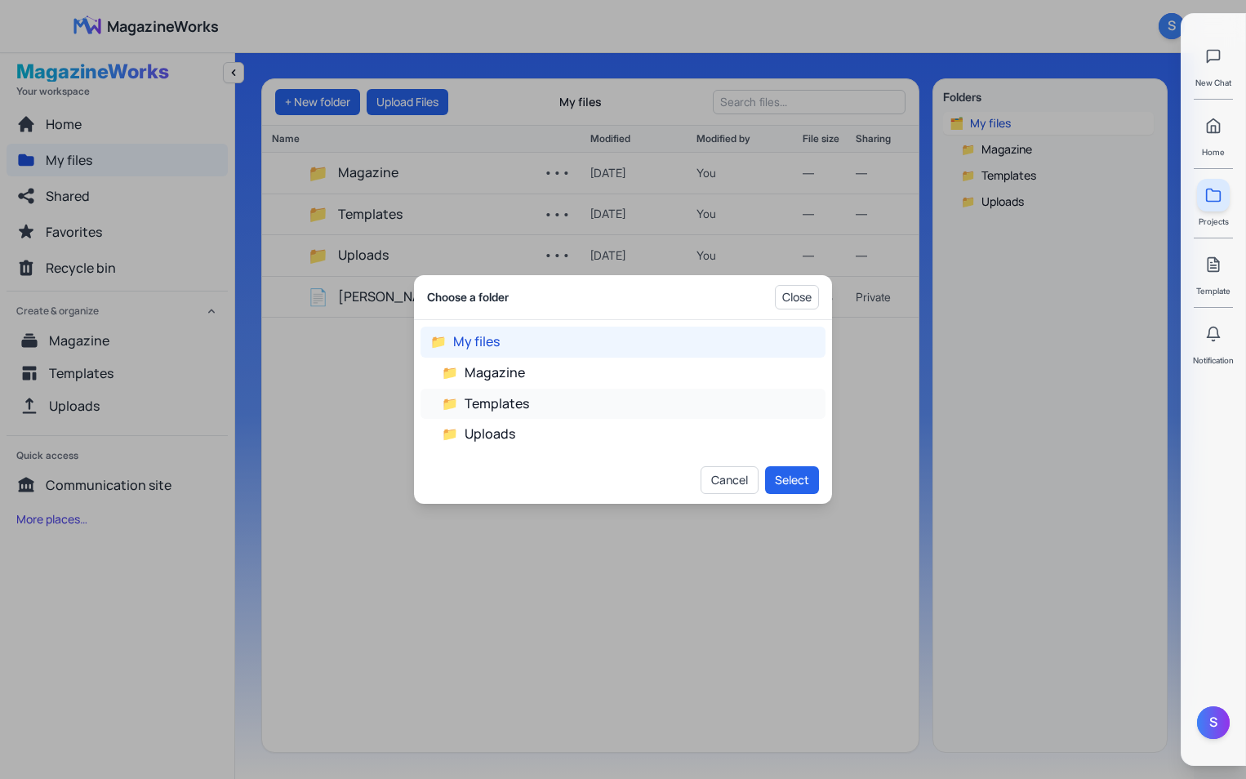
click at [514, 403] on button "📁 Templates" at bounding box center [622, 404] width 405 height 31
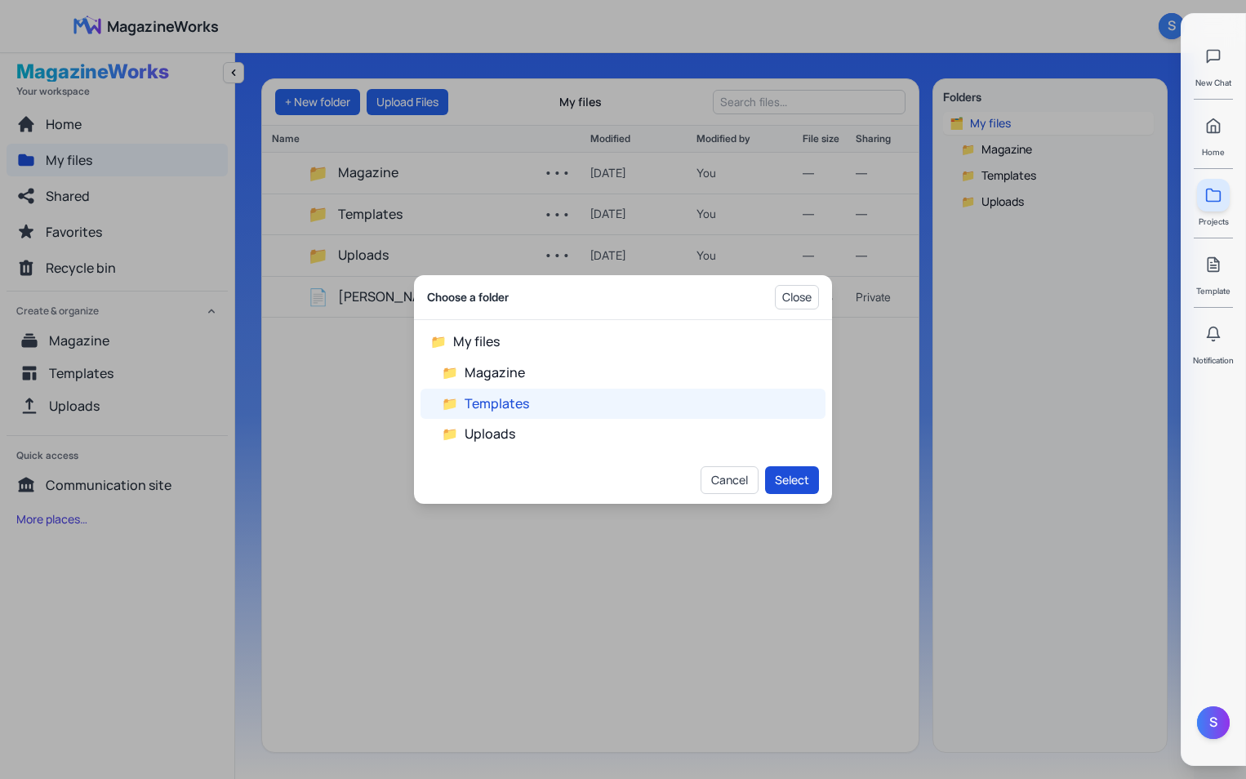
click at [803, 474] on button "Select" at bounding box center [792, 480] width 54 height 28
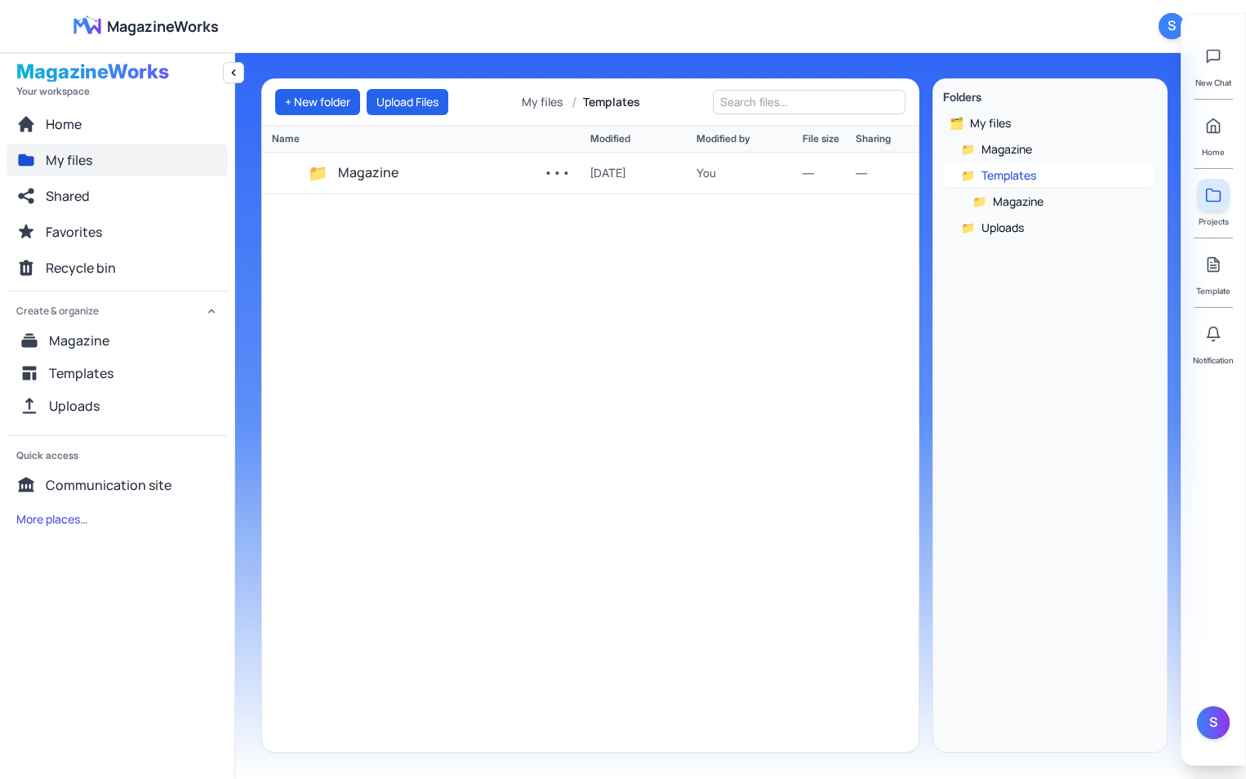
click at [118, 152] on button "My files" at bounding box center [117, 160] width 221 height 33
click at [82, 127] on button "Home" at bounding box center [117, 124] width 221 height 33
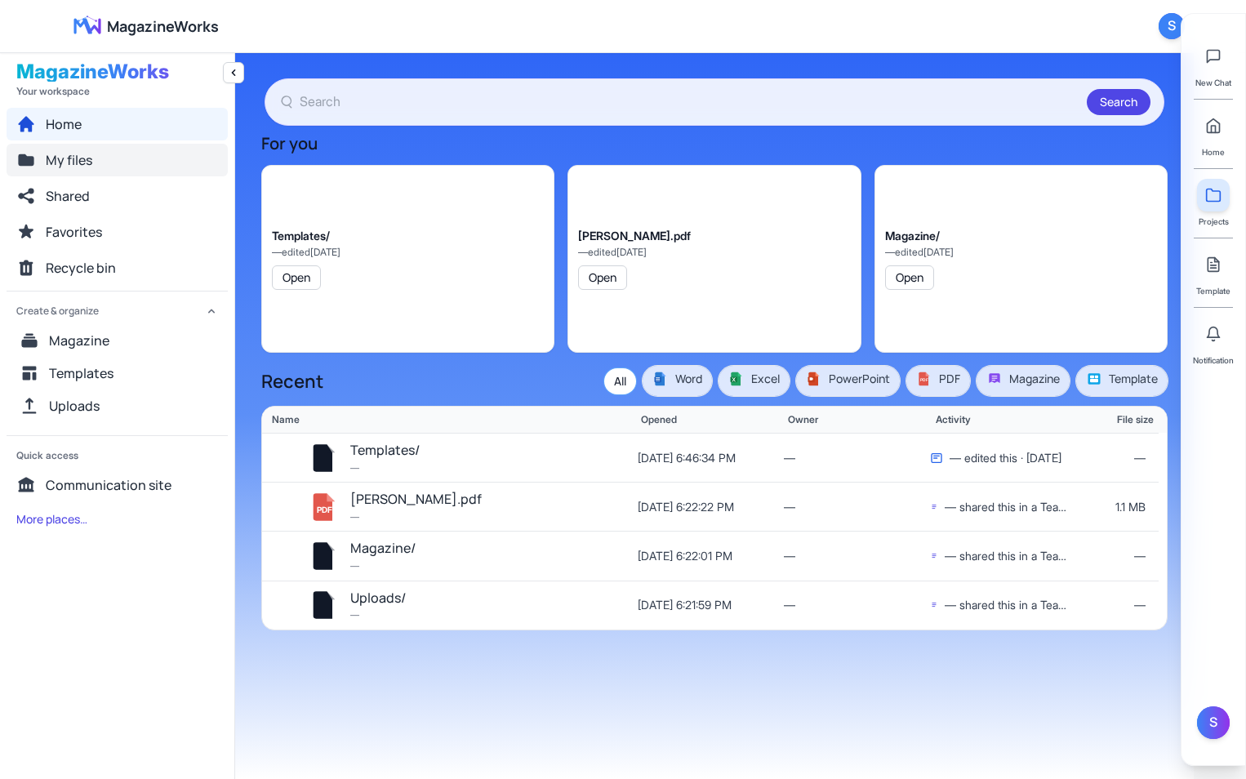
click at [95, 158] on button "My files" at bounding box center [117, 160] width 221 height 33
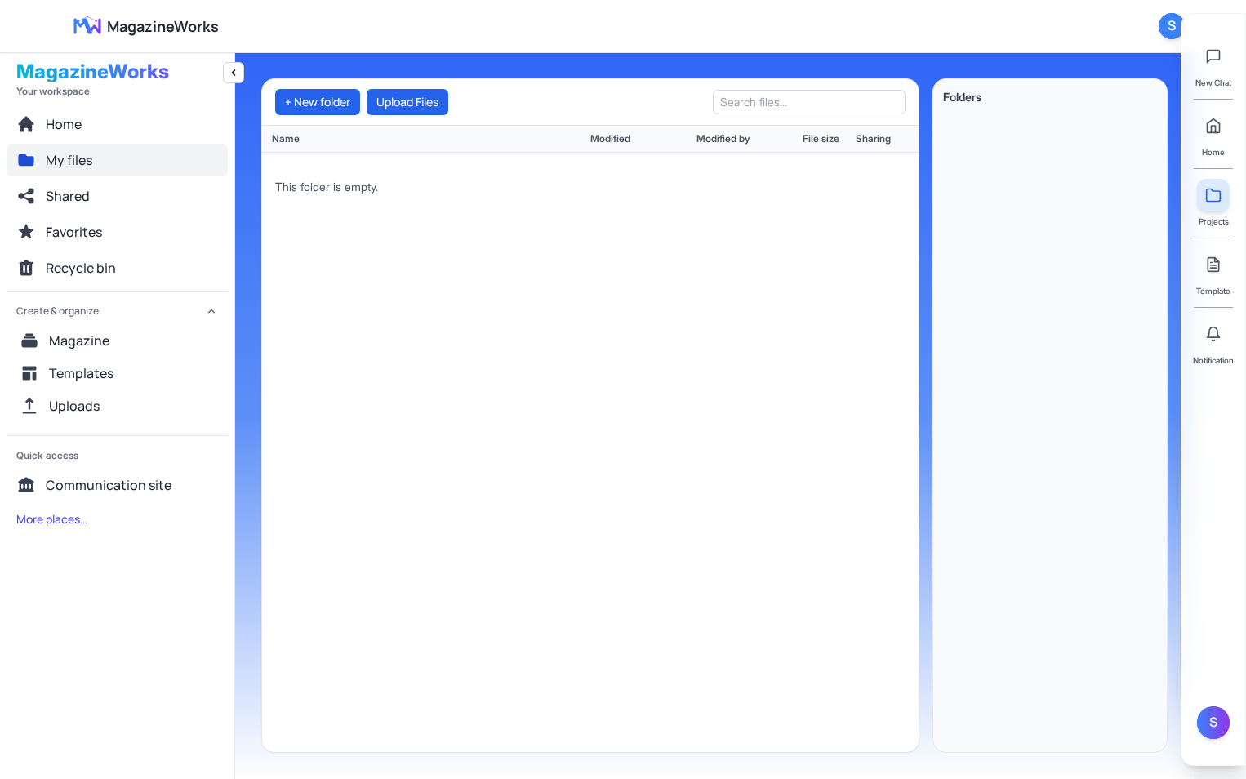
click at [109, 158] on button "My files" at bounding box center [117, 160] width 221 height 33
click at [86, 122] on button "Home" at bounding box center [117, 124] width 221 height 33
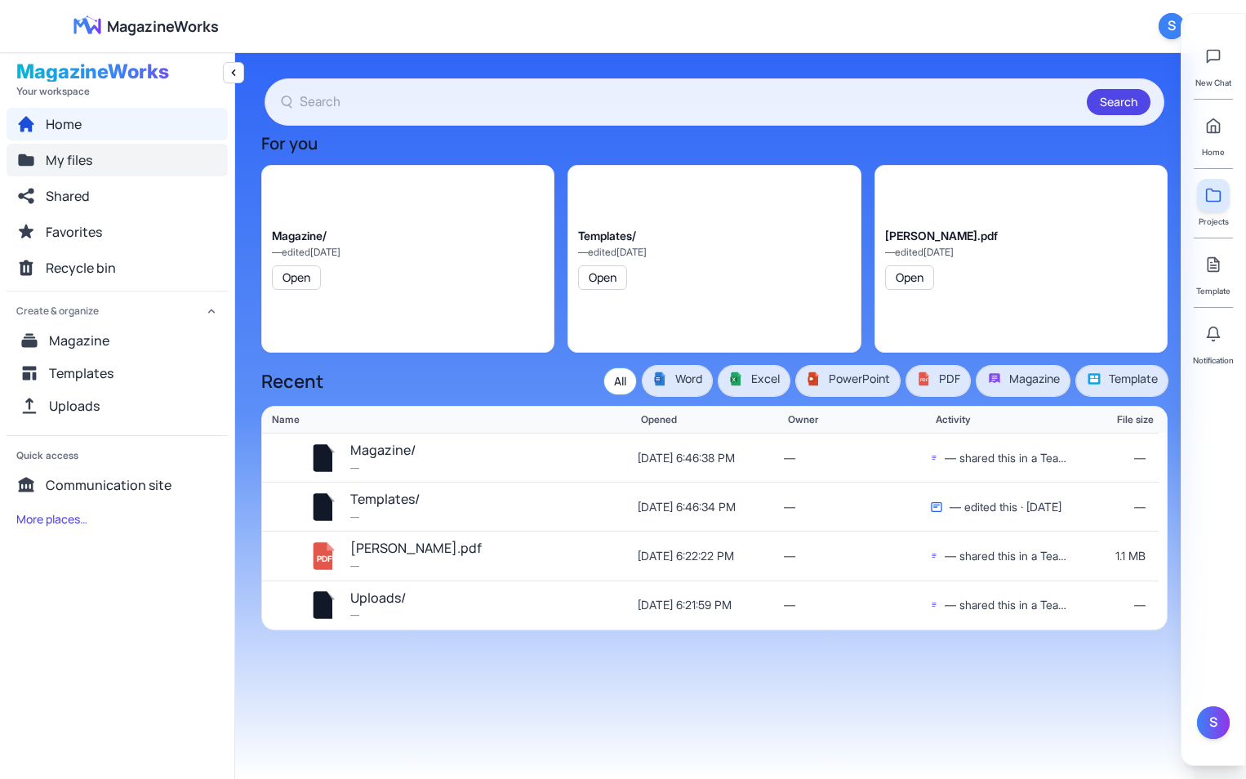
click at [99, 158] on button "My files" at bounding box center [117, 160] width 221 height 33
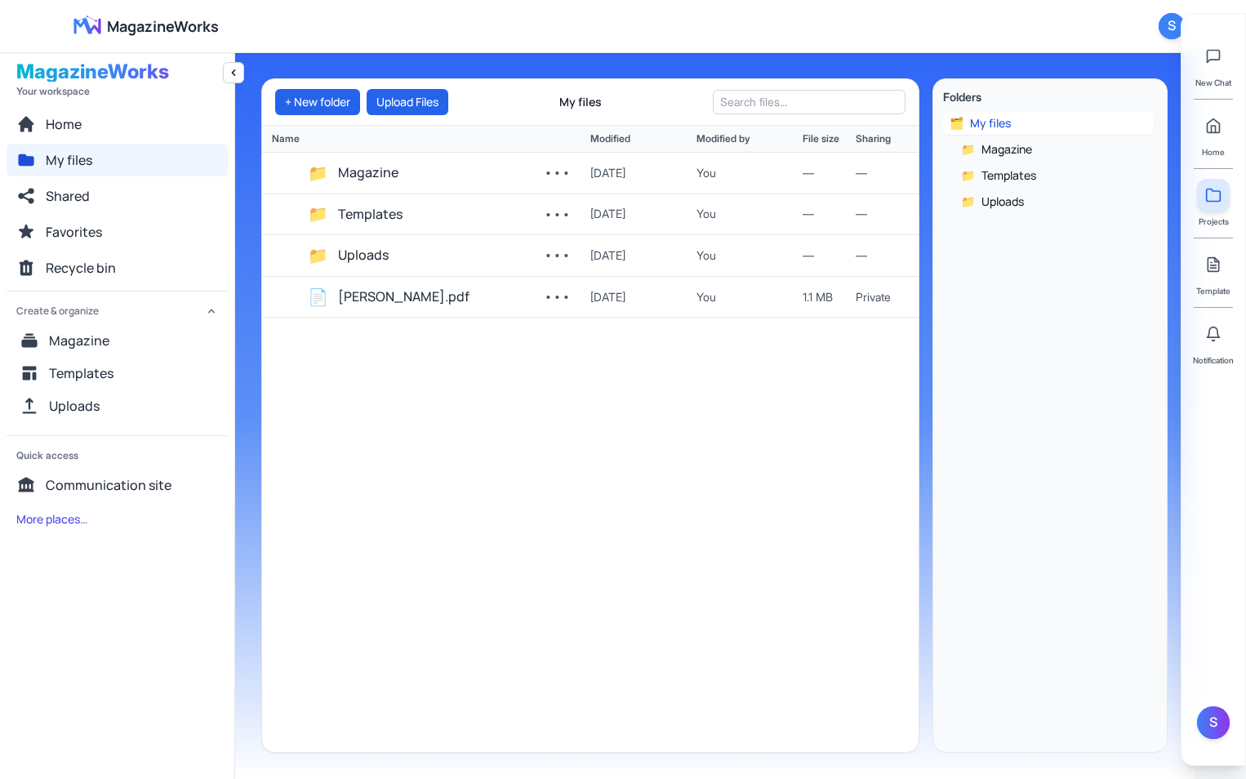
click at [835, 462] on div "📁 Magazine ••• 10/4/2025 You — — 📁 Templates ••• 10/4/2025 You — — 📁 Uploads ••…" at bounding box center [590, 452] width 656 height 599
click at [380, 210] on button "Templates" at bounding box center [370, 214] width 64 height 21
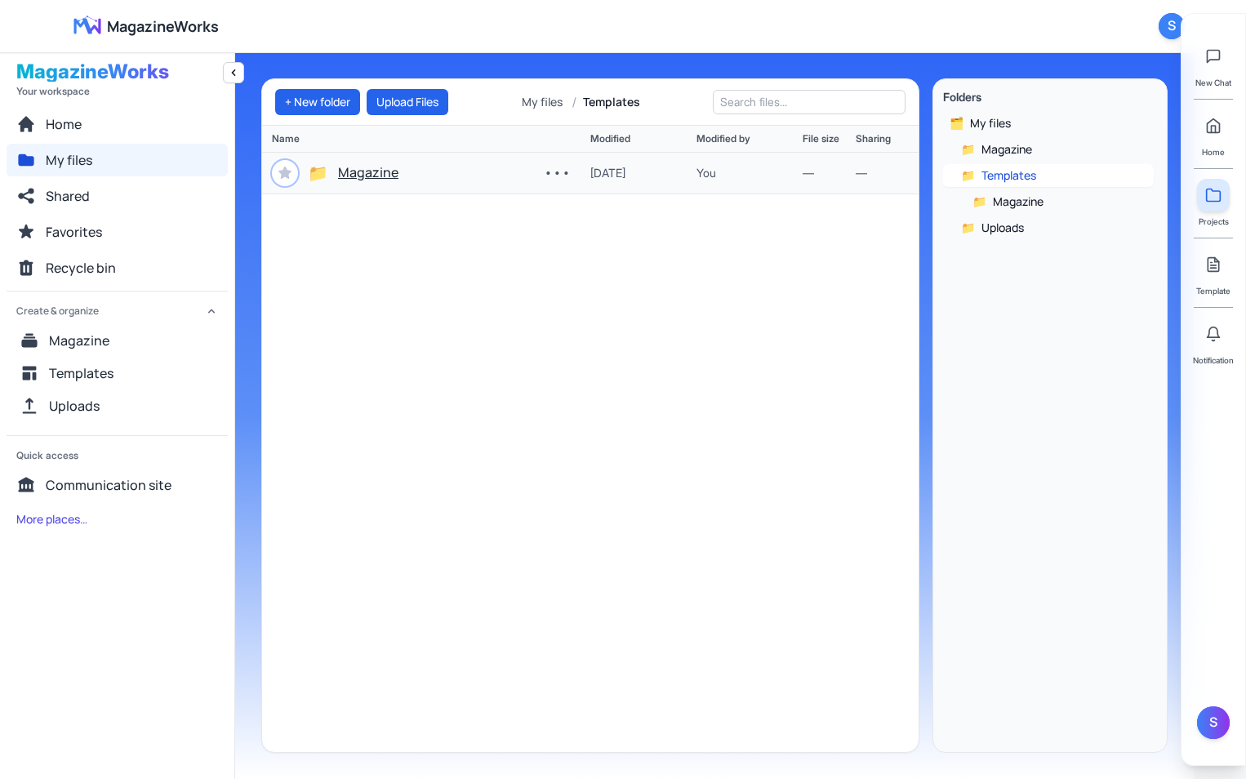
click at [368, 178] on button "Magazine" at bounding box center [368, 172] width 60 height 21
click at [569, 92] on div "+ New folder Upload Files My files / Templates / Magazine" at bounding box center [590, 102] width 656 height 47
click at [570, 102] on button "Templates" at bounding box center [574, 102] width 61 height 16
click at [550, 102] on button "My files" at bounding box center [541, 102] width 47 height 16
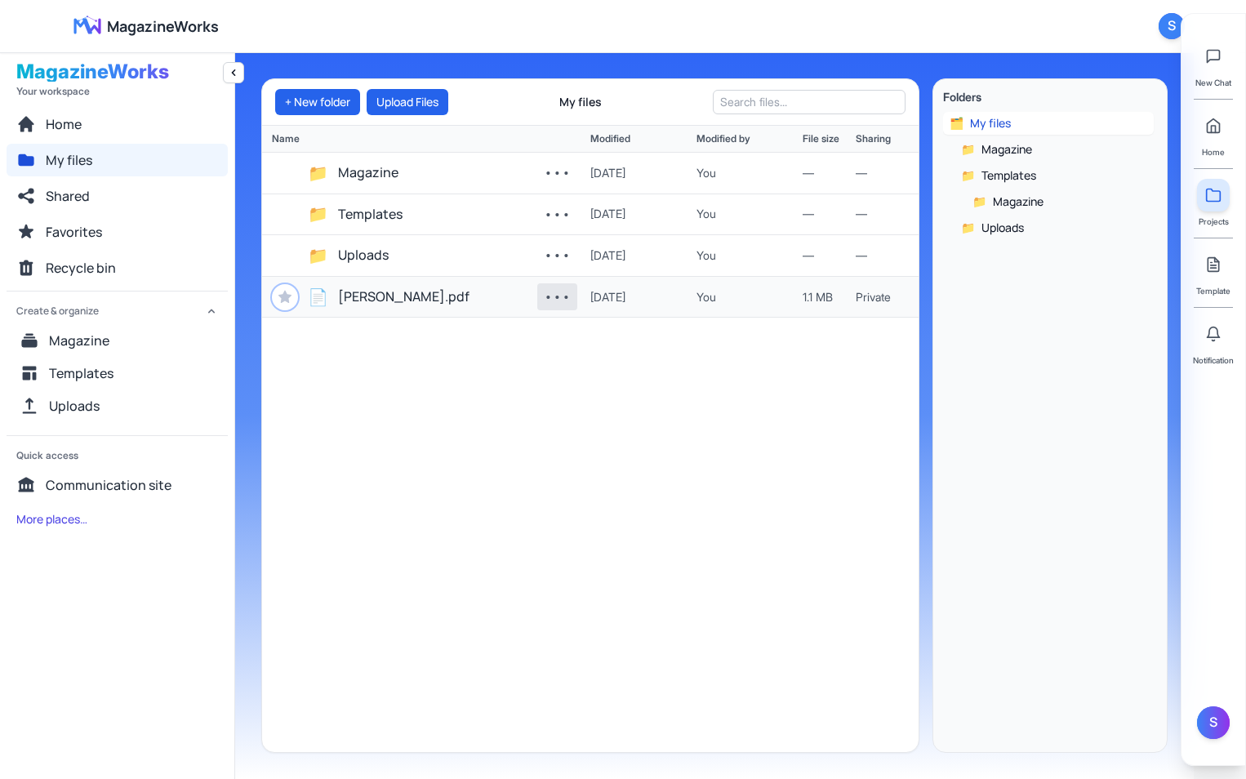
click at [551, 295] on button "•••" at bounding box center [557, 297] width 40 height 28
click at [446, 299] on div "📄 elon musk.pdf" at bounding box center [404, 297] width 265 height 26
click at [398, 298] on button "elon musk.pdf" at bounding box center [403, 296] width 131 height 21
click at [406, 300] on button "elon musk.pdf" at bounding box center [403, 296] width 131 height 21
click at [1095, 509] on div "🗂️ My files 📁 Magazine 📁 Templates 📁 Magazine 📁 Uploads" at bounding box center [1050, 427] width 214 height 630
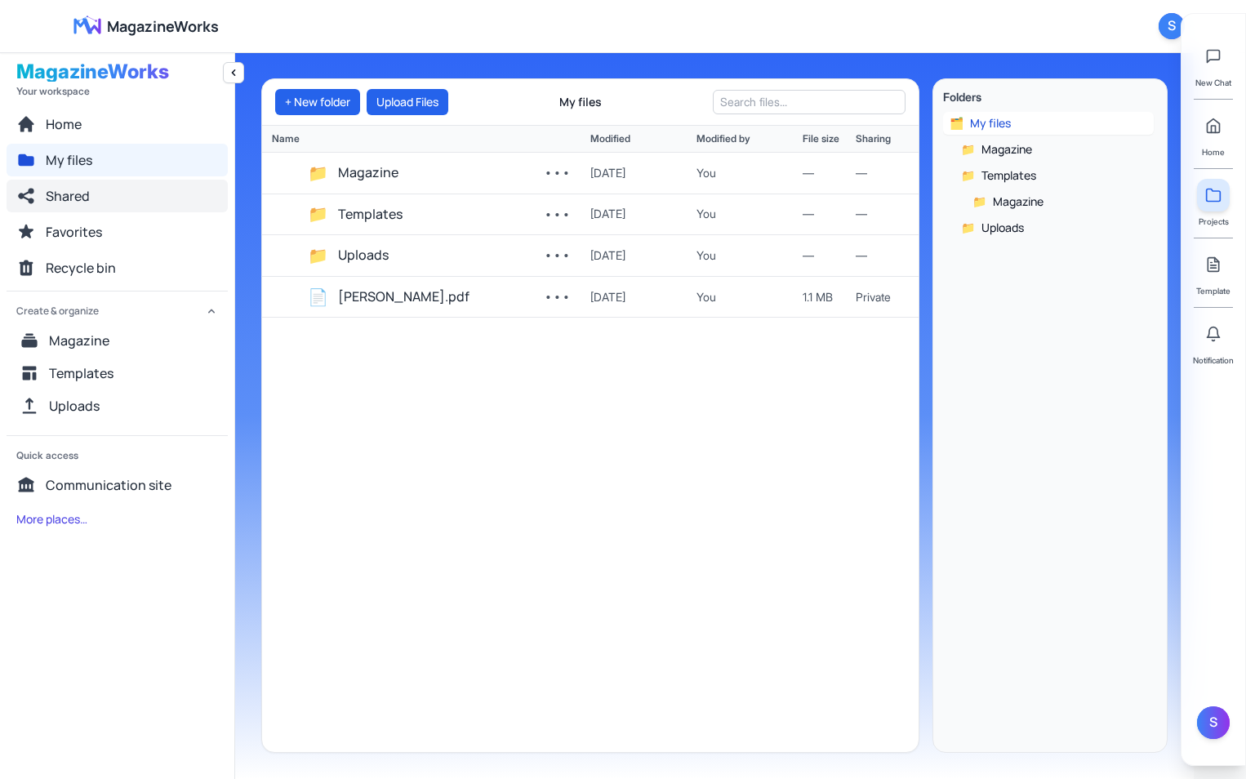
click at [79, 197] on span "Shared" at bounding box center [68, 196] width 44 height 20
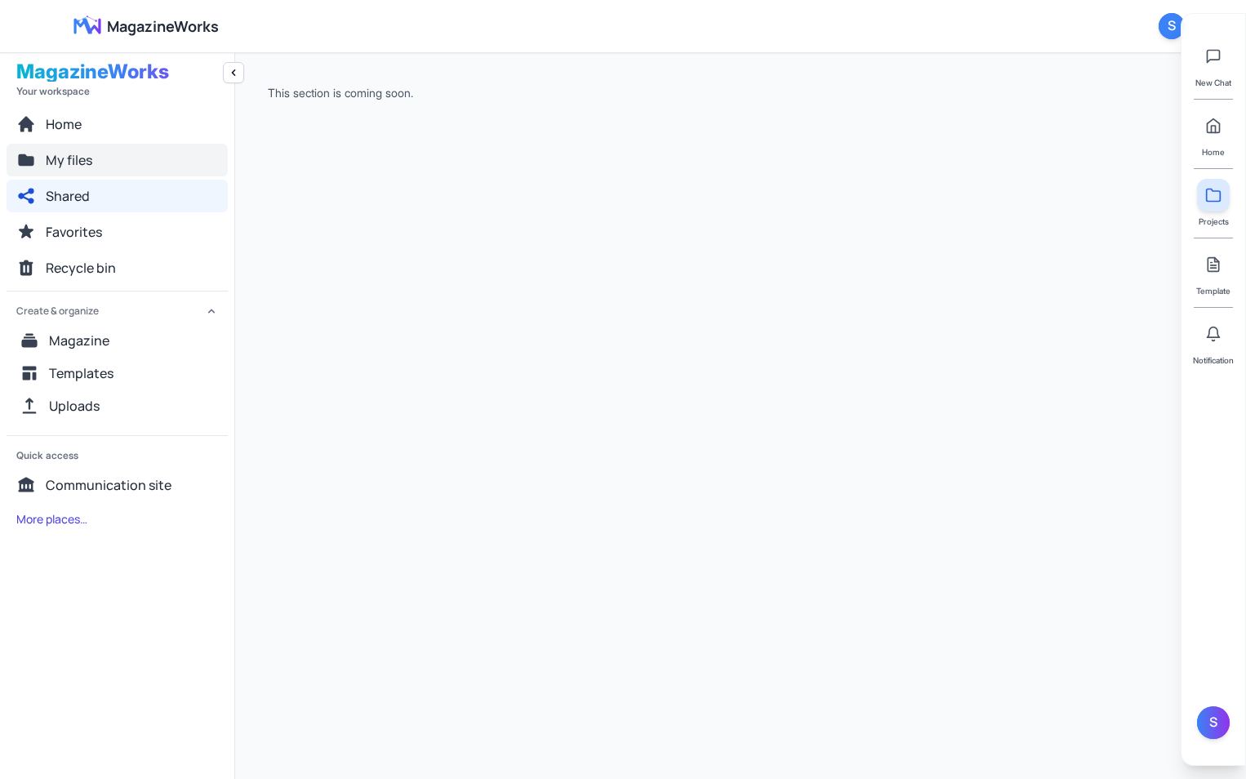
click at [71, 174] on button "My files" at bounding box center [117, 160] width 221 height 33
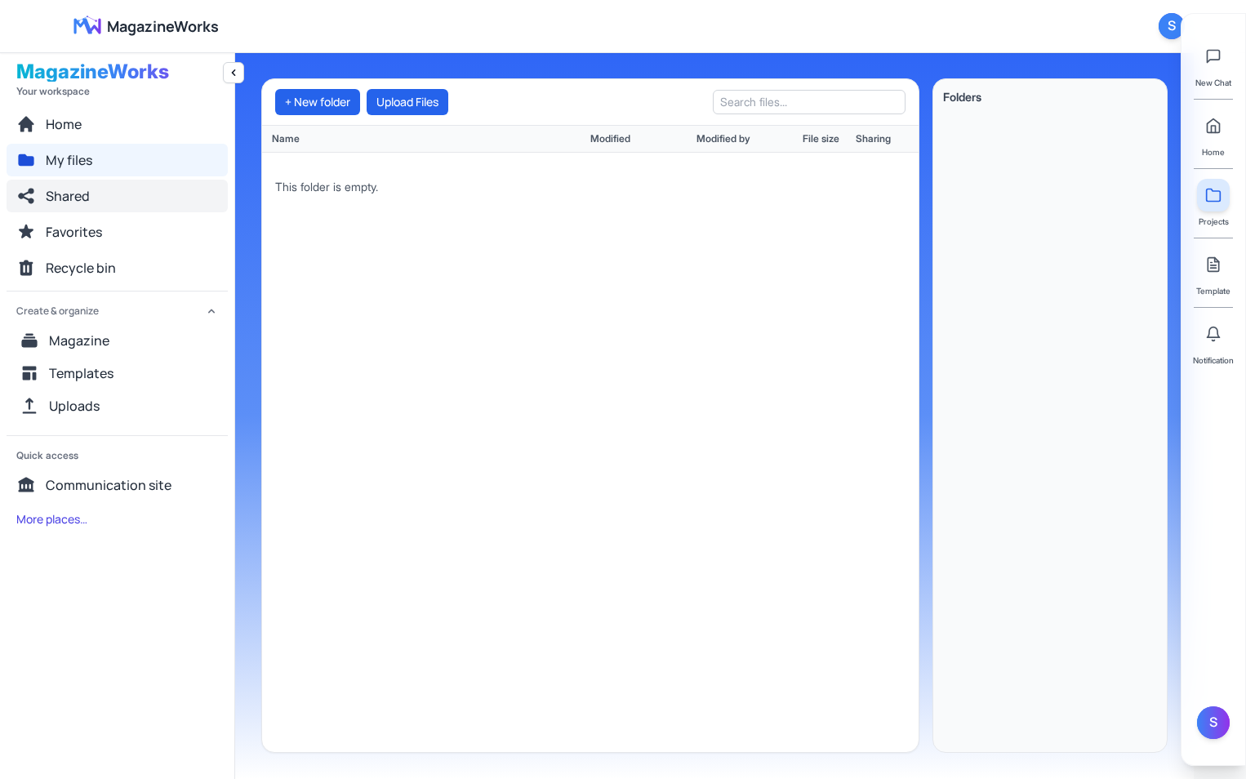
click at [77, 202] on span "Shared" at bounding box center [68, 196] width 44 height 20
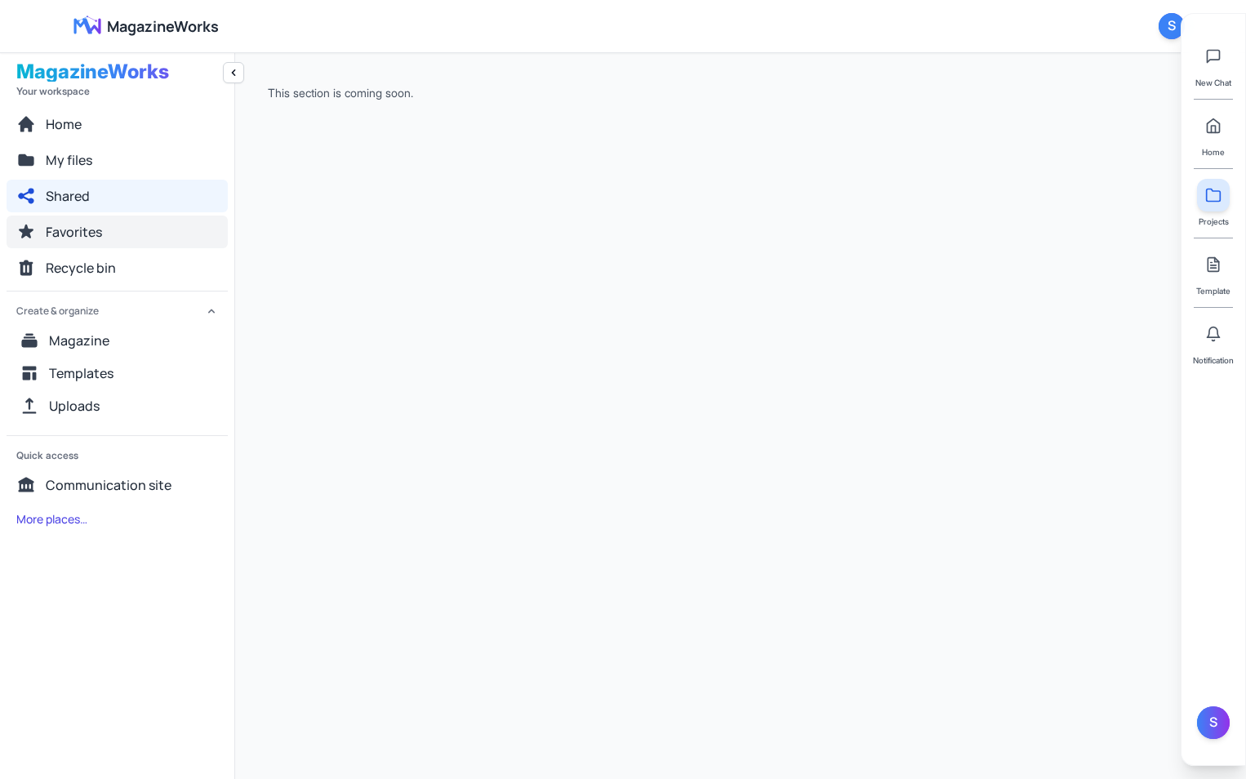
click at [88, 233] on span "Favorites" at bounding box center [74, 232] width 56 height 20
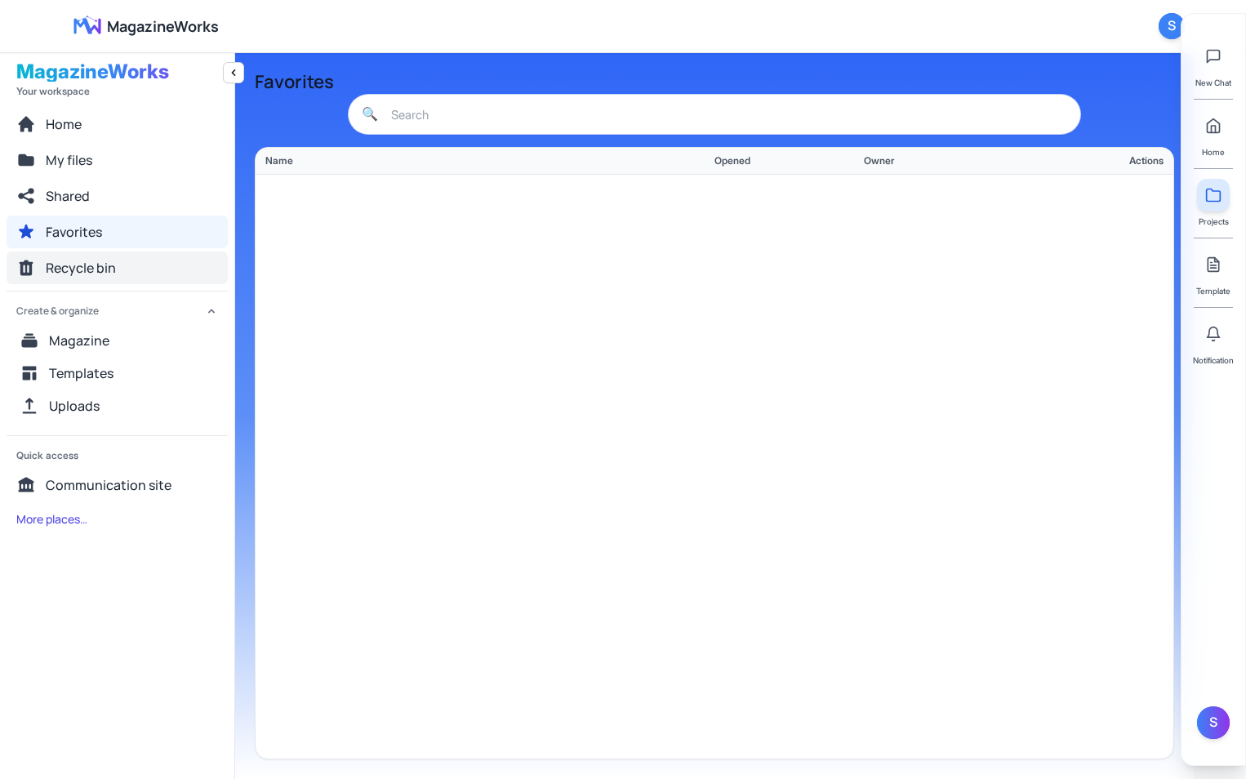
click at [103, 272] on span "Recycle bin" at bounding box center [81, 268] width 70 height 20
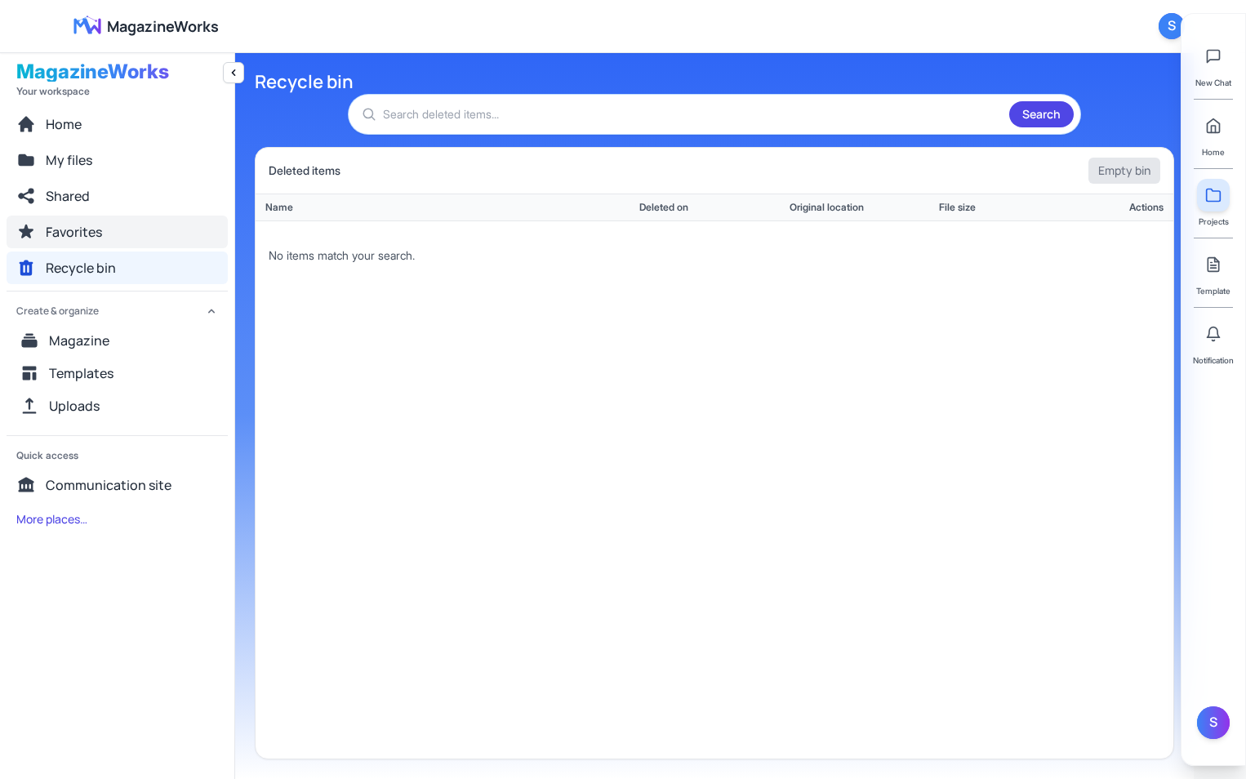
click at [85, 236] on span "Favorites" at bounding box center [74, 232] width 56 height 20
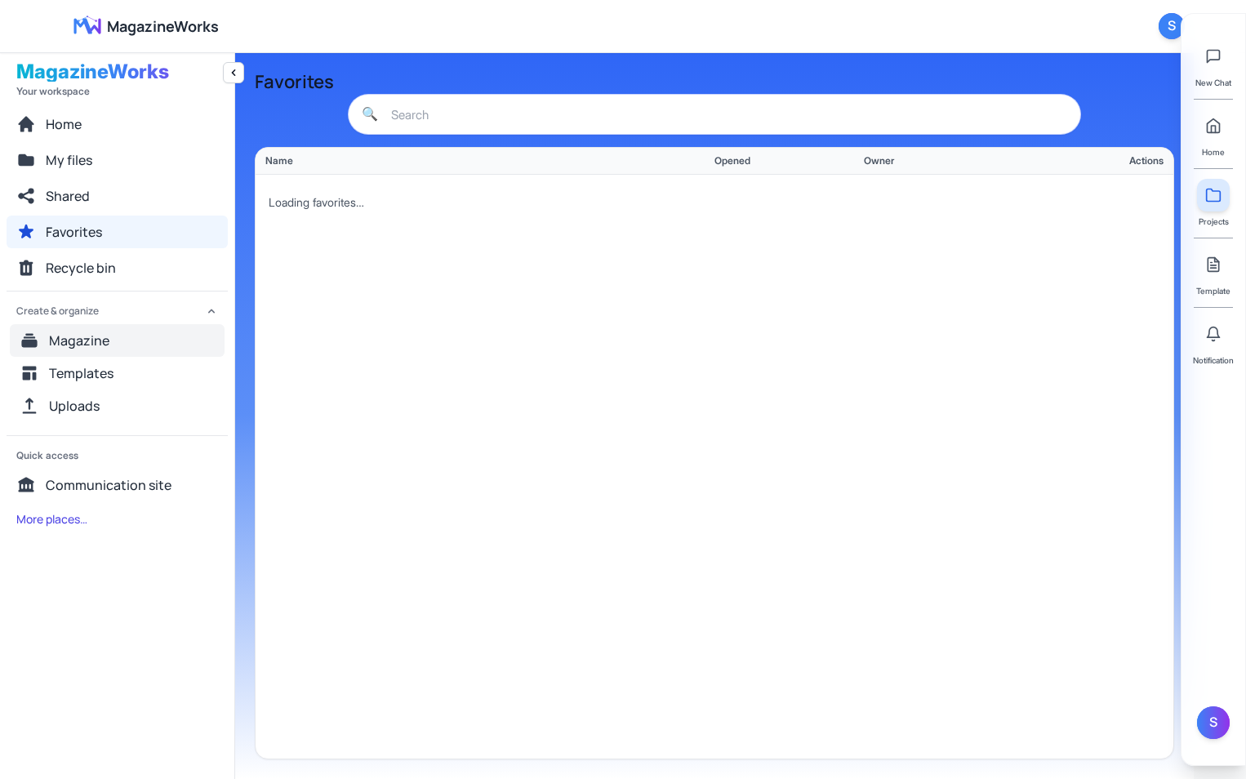
click at [87, 339] on span "Magazine" at bounding box center [79, 341] width 60 height 20
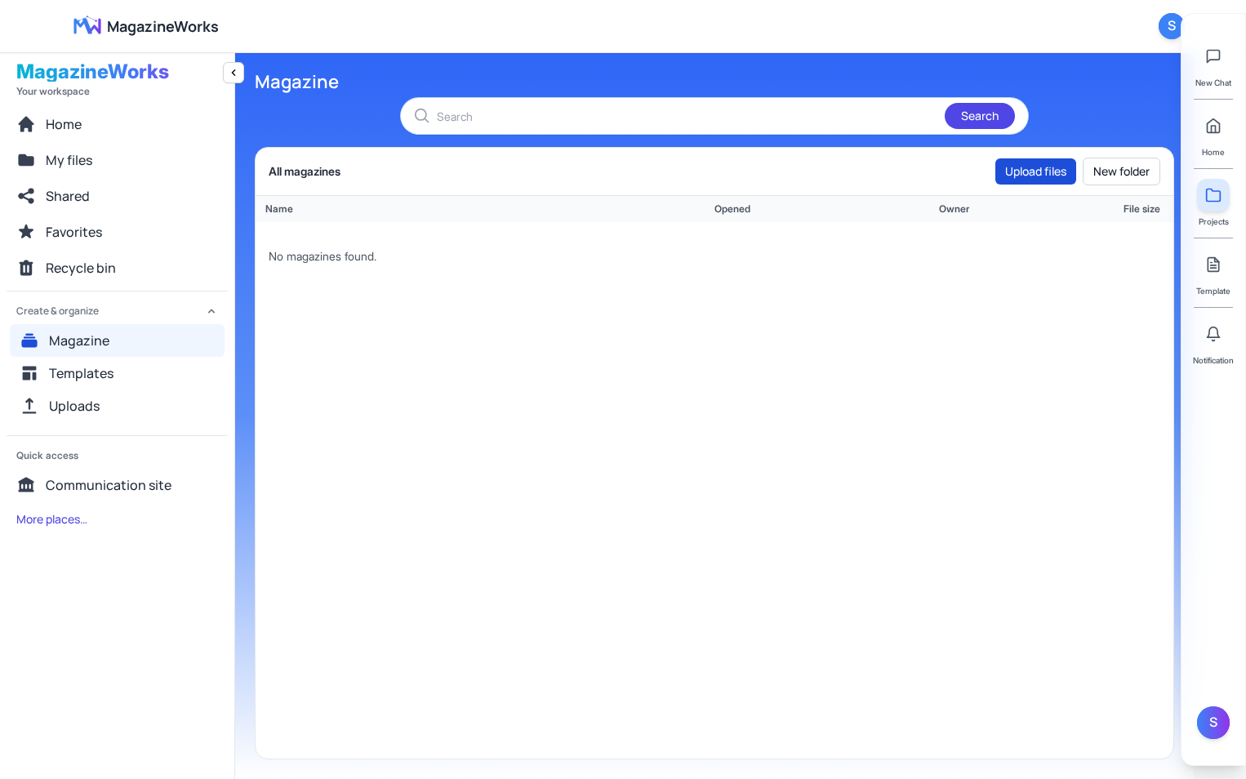
click at [1013, 171] on button "Upload files" at bounding box center [1035, 171] width 81 height 26
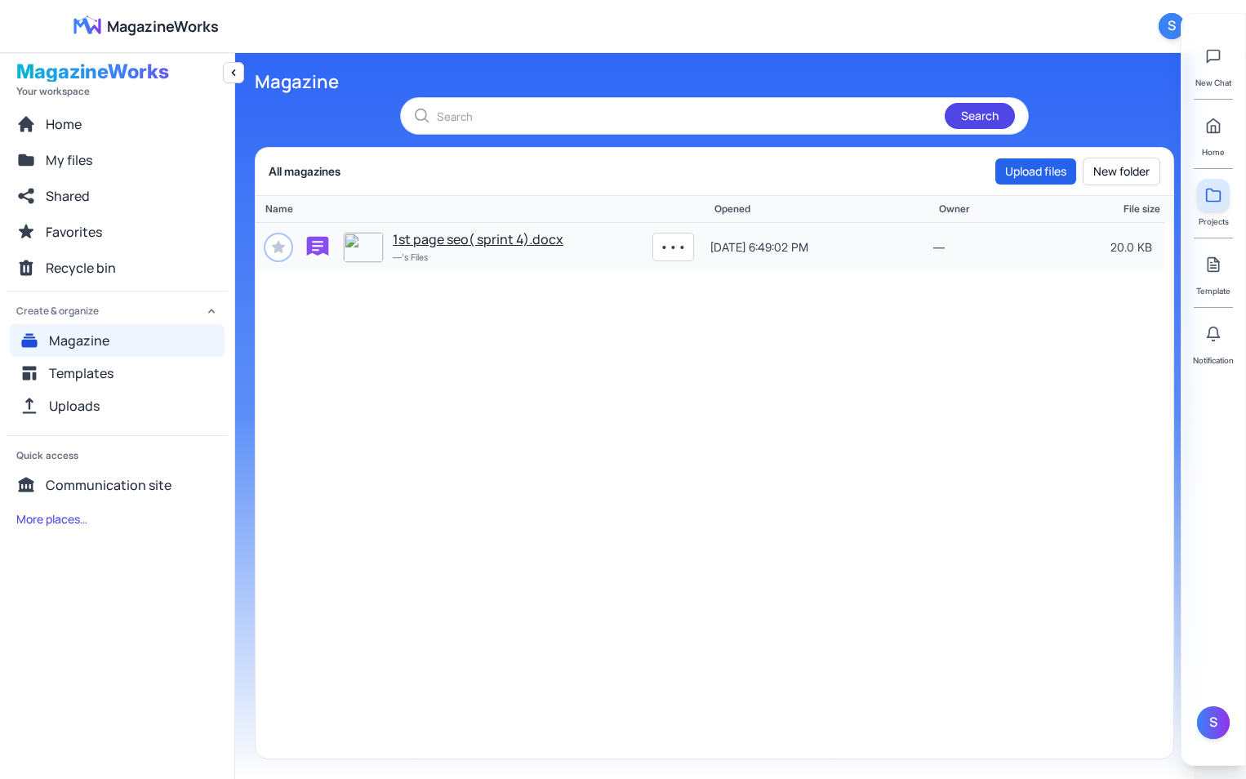
click at [519, 247] on button "1st page seo( sprint 4).docx" at bounding box center [478, 239] width 171 height 21
click at [793, 403] on div "1st page seo( sprint 4).docx —'s Files ••• 10/4/2025, 6:49:02 PM — 20.0 KB" at bounding box center [713, 490] width 917 height 536
click at [1055, 497] on div "1st page seo( sprint 4).docx —'s Files ••• 10/4/2025, 6:49:02 PM — 20.0 KB" at bounding box center [713, 490] width 917 height 536
click at [65, 359] on button "Templates" at bounding box center [117, 373] width 215 height 33
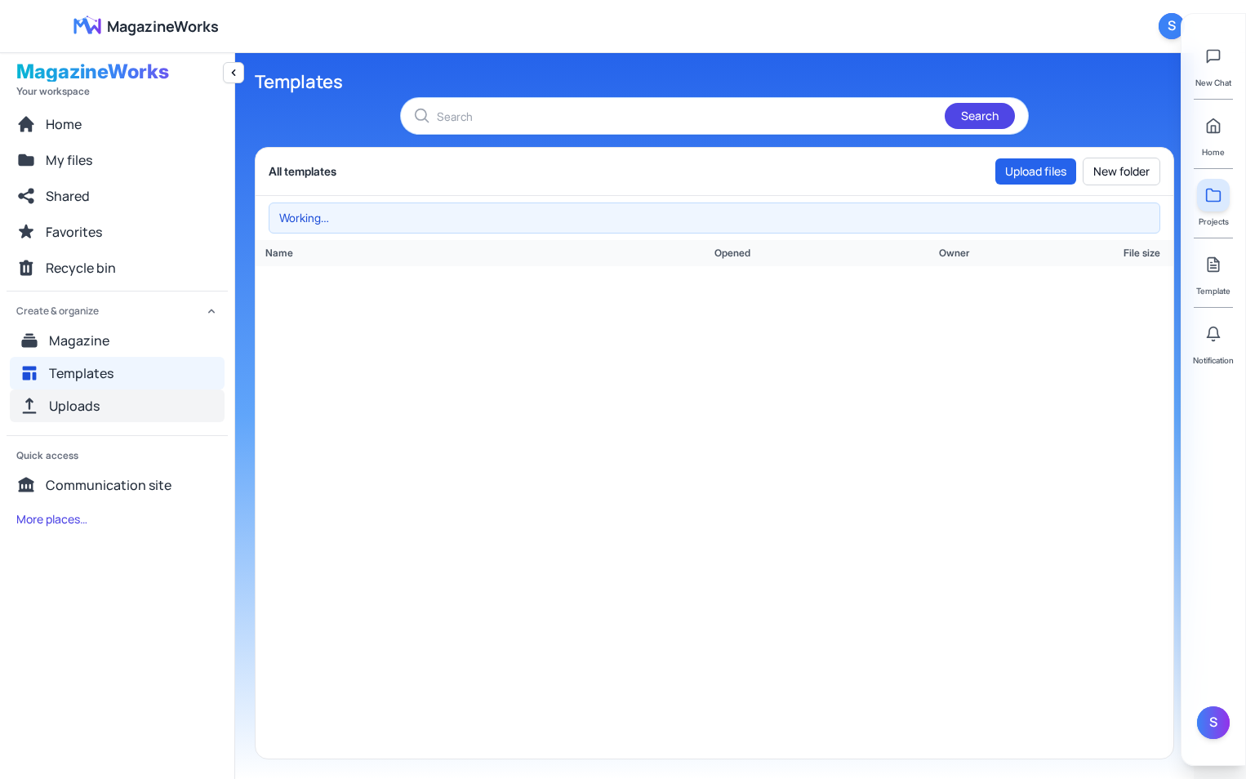
click at [78, 393] on button "Uploads" at bounding box center [117, 405] width 215 height 33
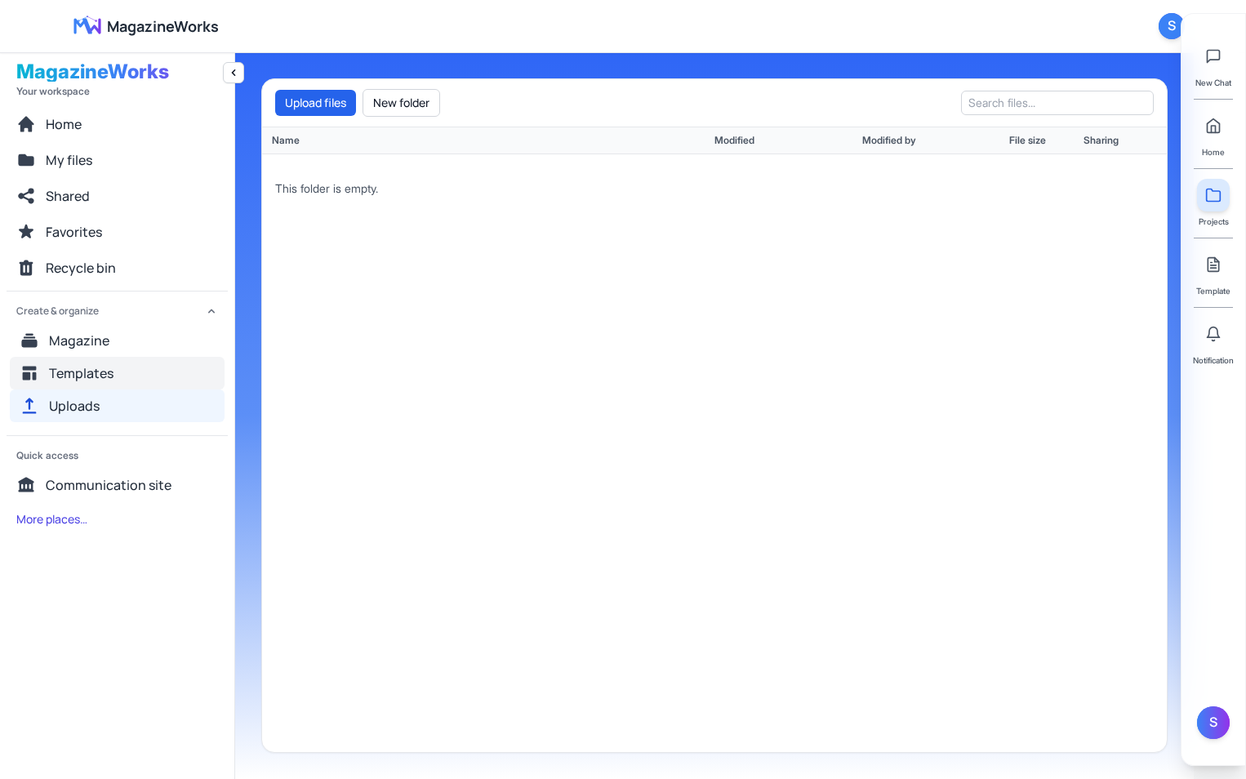
click at [80, 370] on span "Templates" at bounding box center [81, 373] width 64 height 20
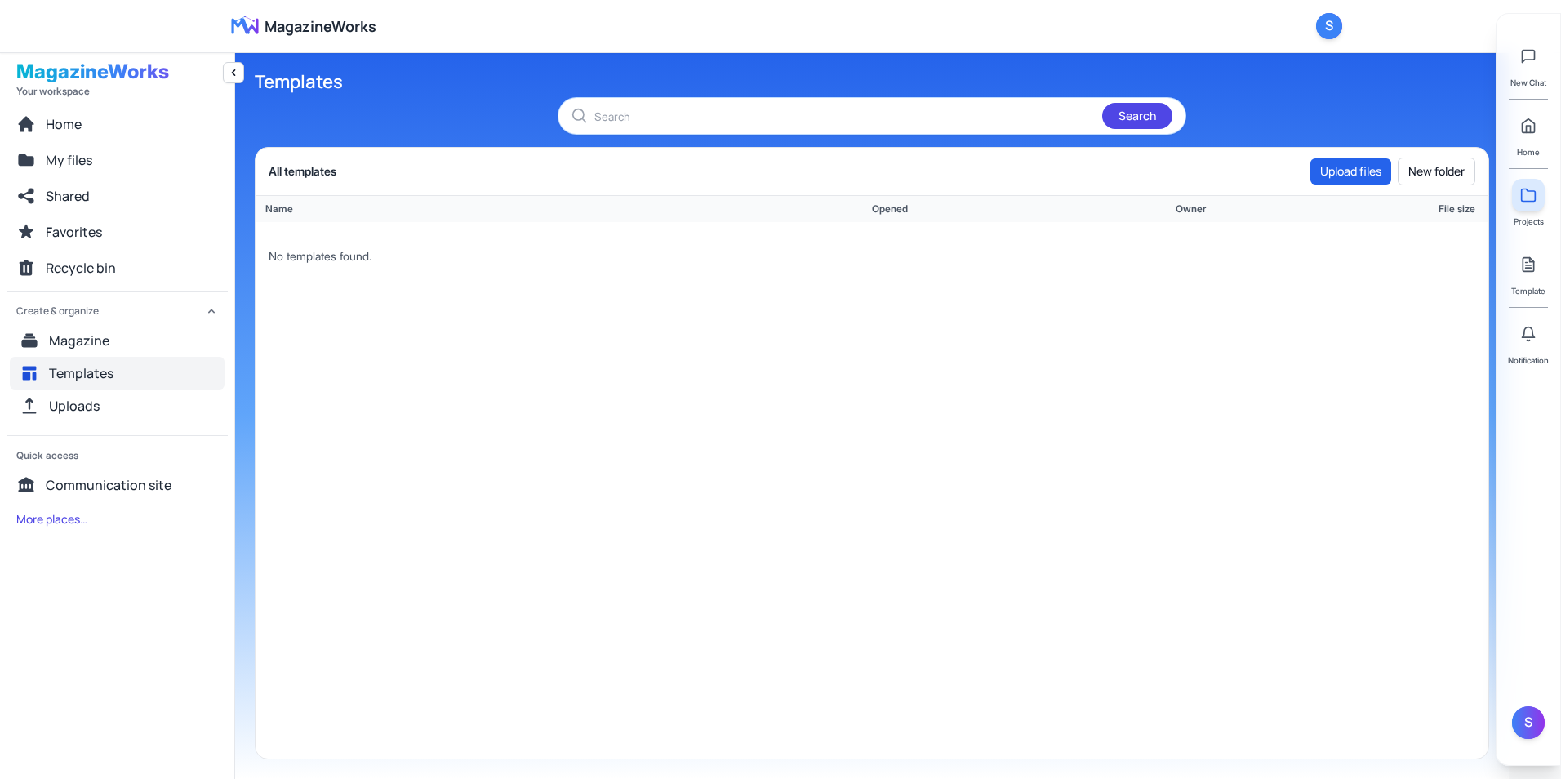
click at [109, 366] on span "Templates" at bounding box center [81, 373] width 64 height 20
click at [95, 340] on span "Magazine" at bounding box center [79, 341] width 60 height 20
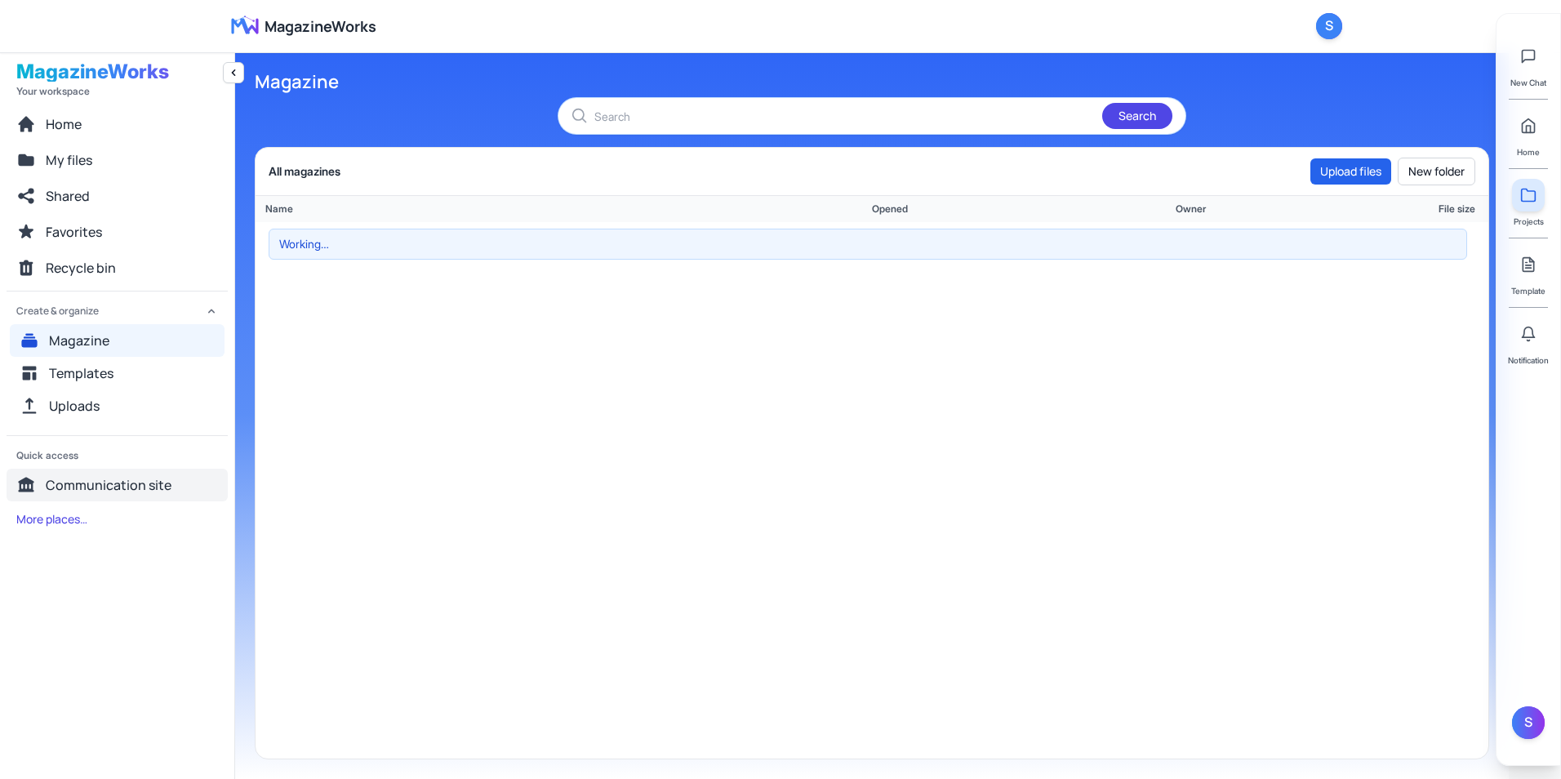
click at [128, 479] on span "Communication site" at bounding box center [109, 485] width 126 height 20
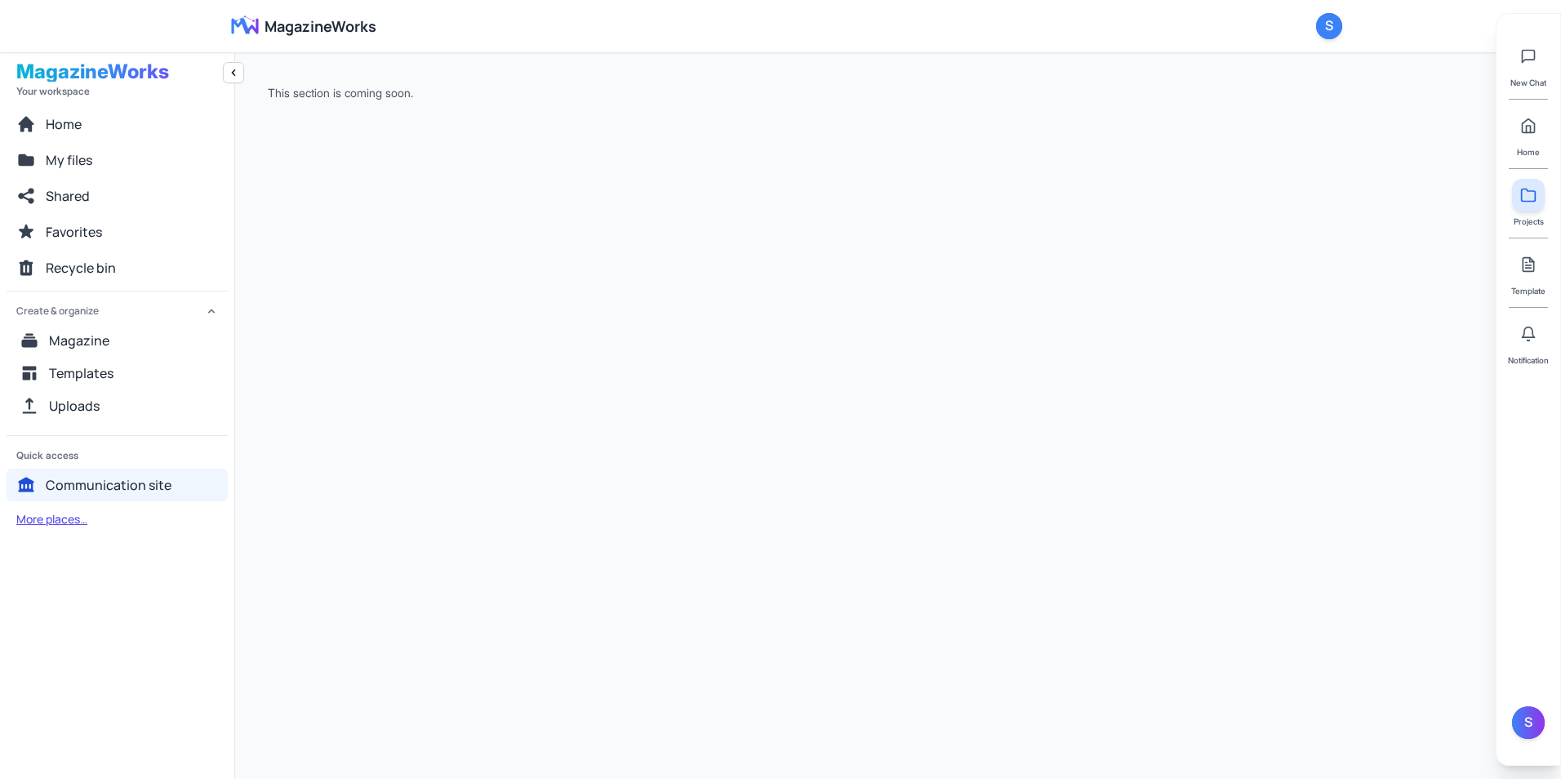
click at [87, 516] on button "More places…" at bounding box center [52, 518] width 91 height 29
click at [58, 272] on span "Recycle bin" at bounding box center [81, 268] width 70 height 20
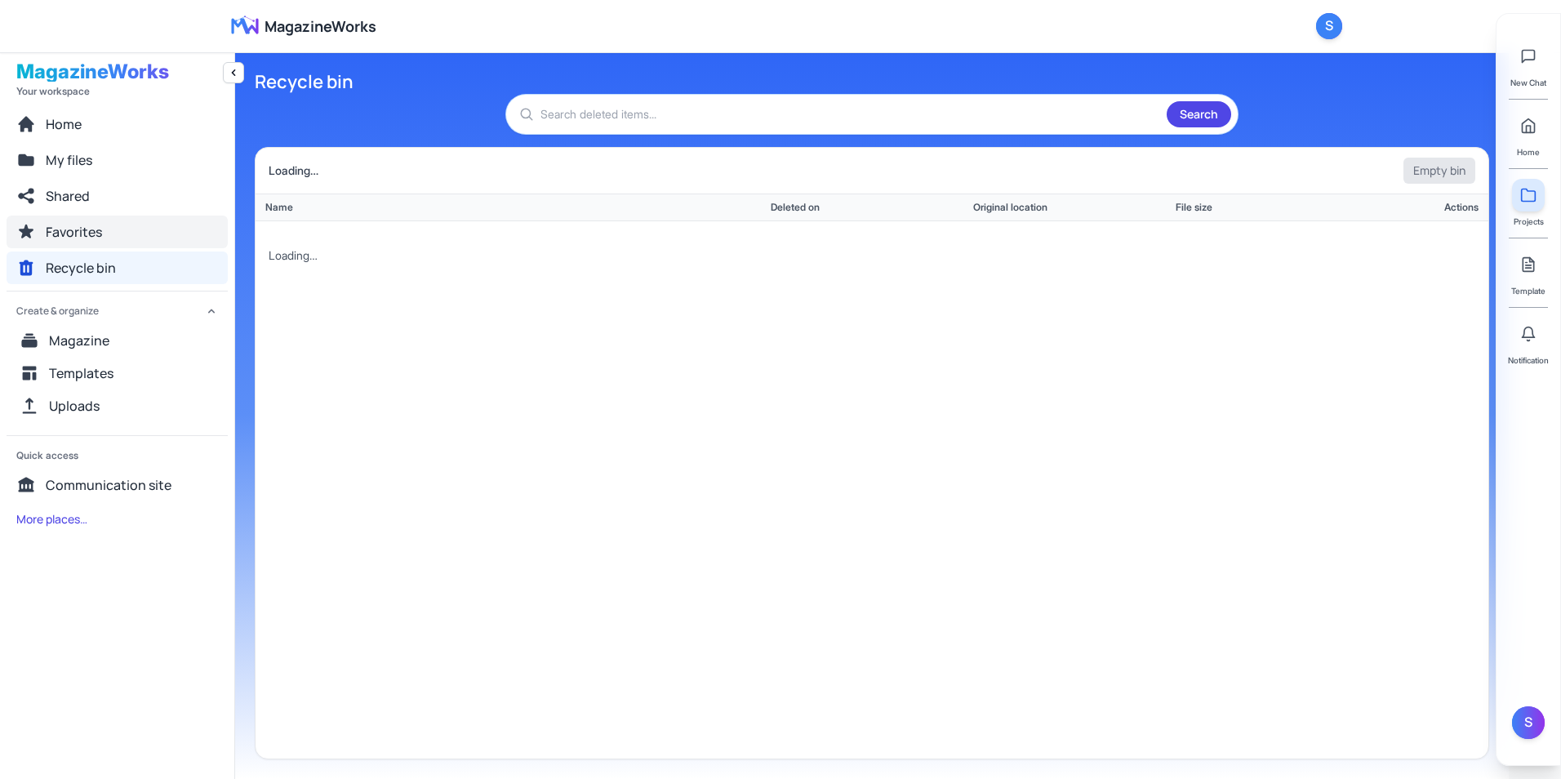
click at [59, 240] on span "Favorites" at bounding box center [74, 232] width 56 height 20
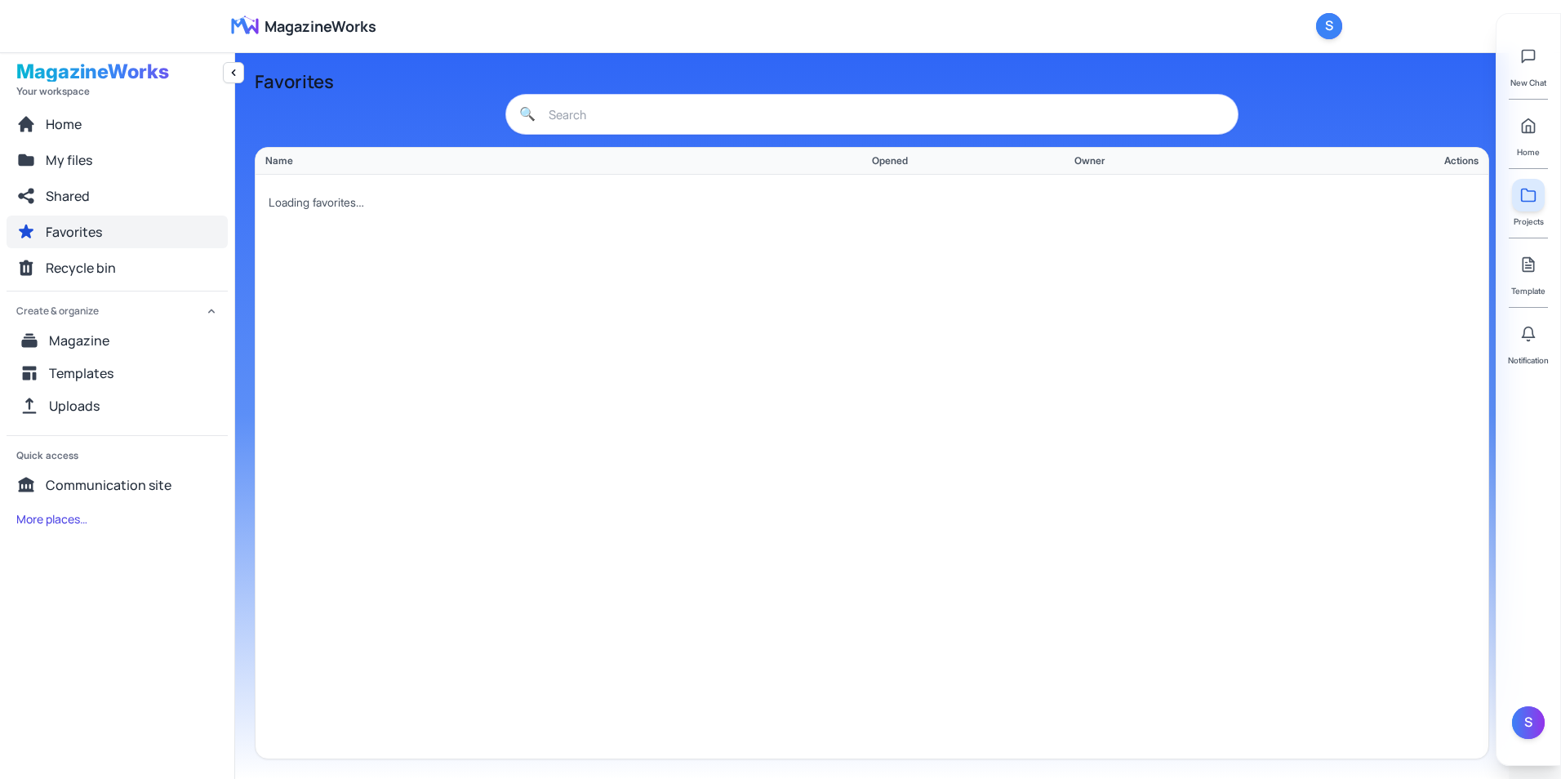
click at [62, 215] on button "Favorites" at bounding box center [117, 231] width 221 height 33
click at [62, 208] on button "Shared" at bounding box center [117, 196] width 221 height 33
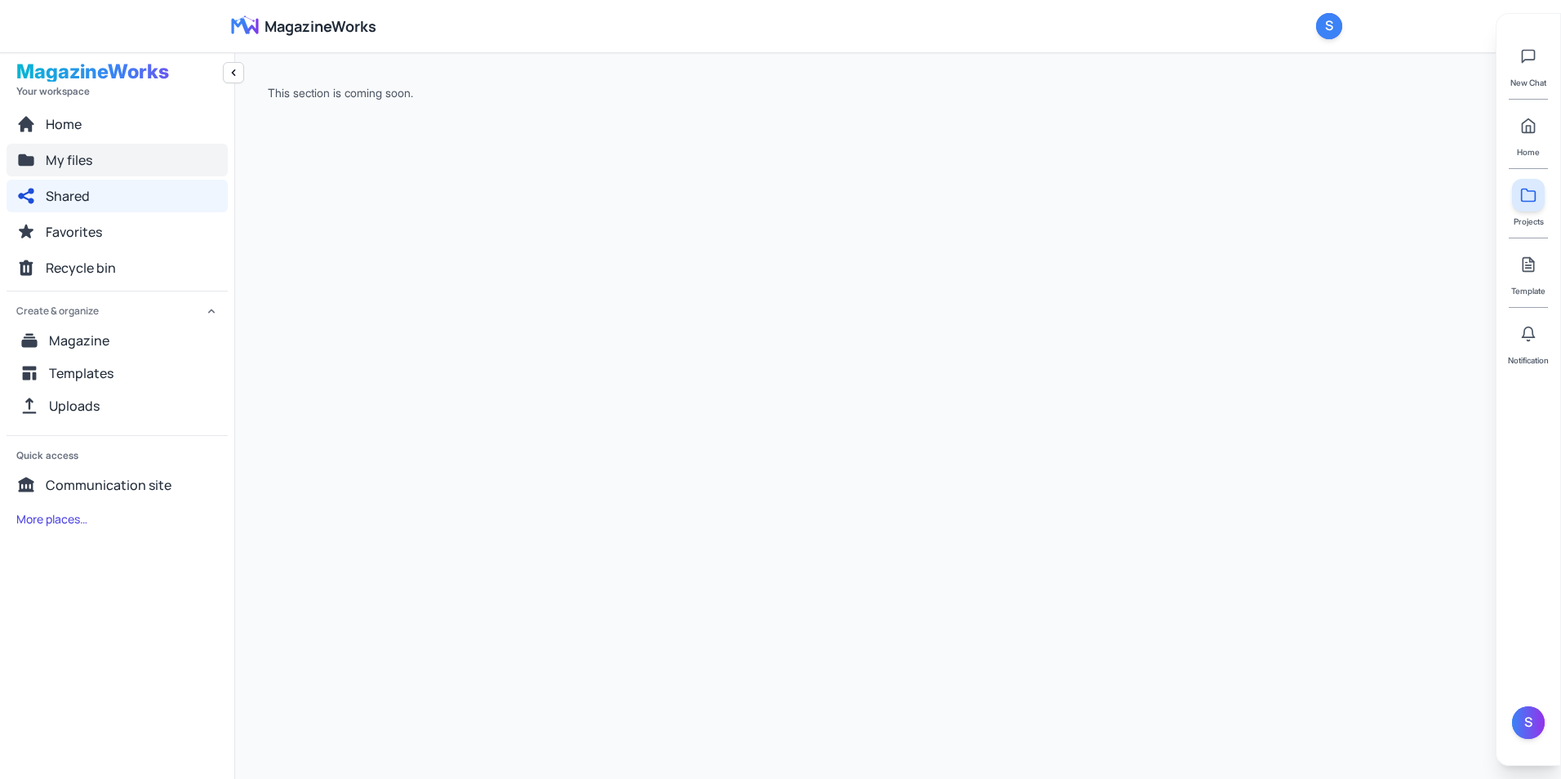
click at [66, 175] on button "My files" at bounding box center [117, 160] width 221 height 33
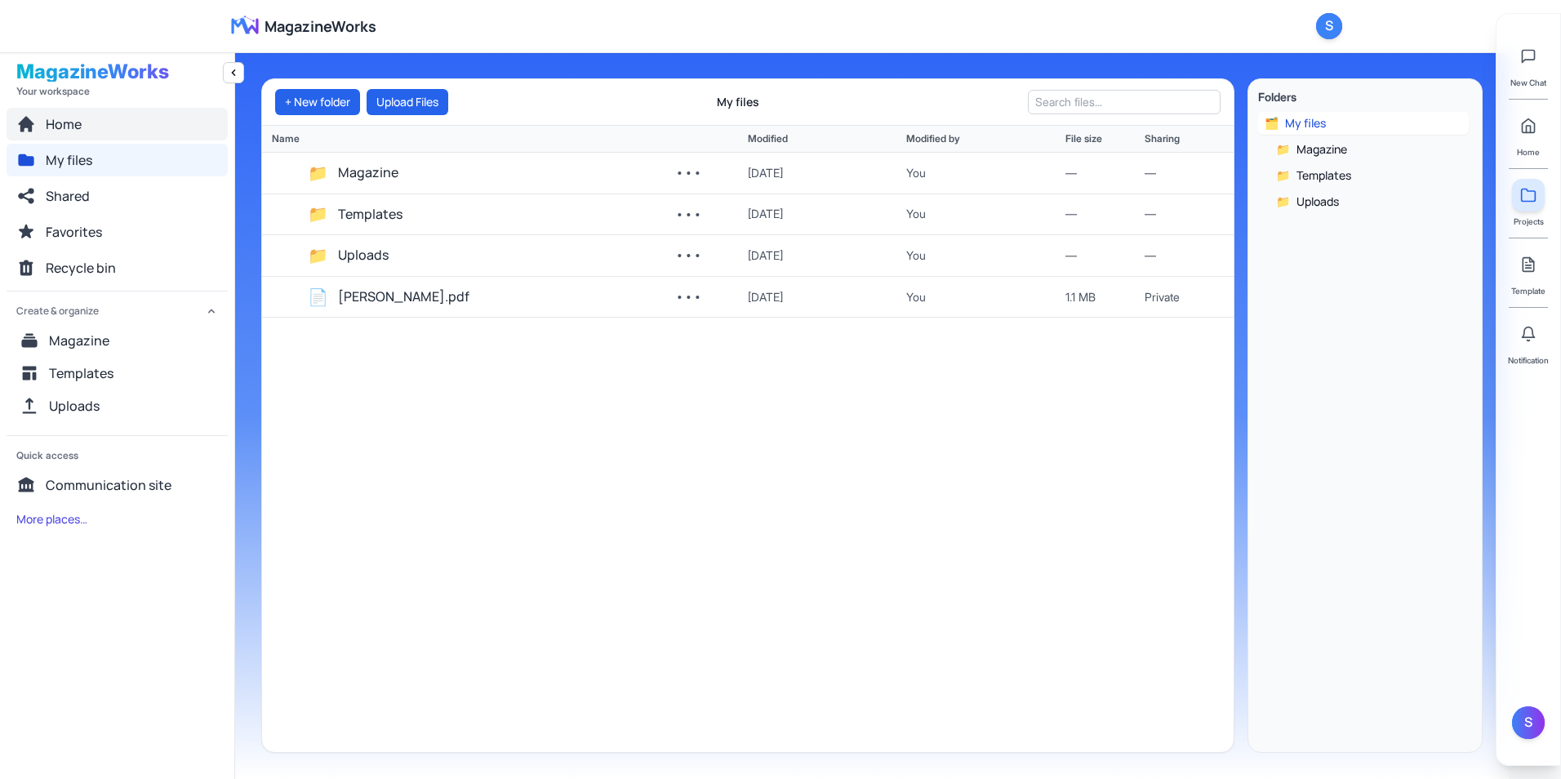
click at [109, 140] on button "Home" at bounding box center [117, 124] width 221 height 33
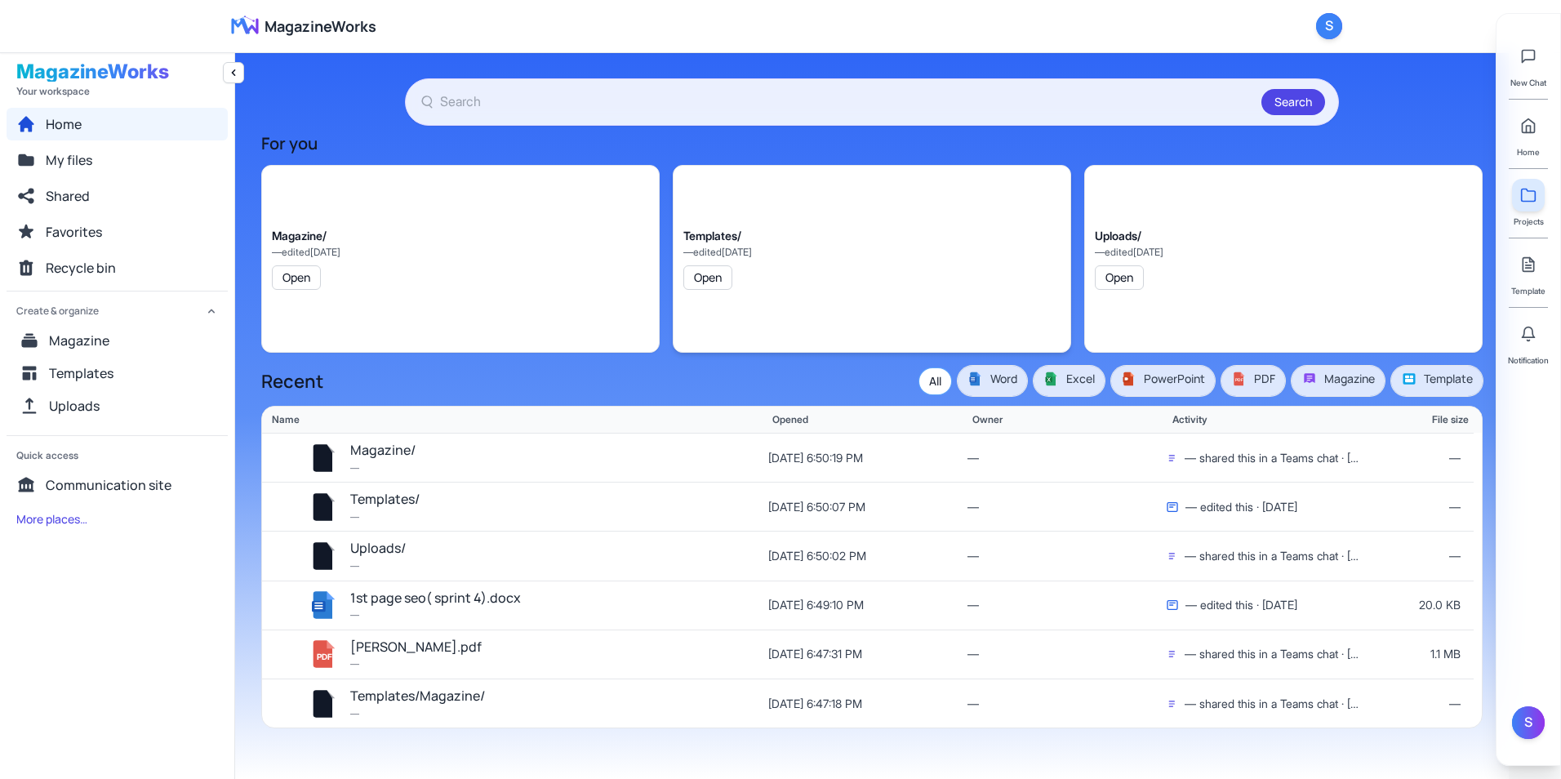
click at [899, 319] on div "Templates/ — edited 10/4/2025 Open" at bounding box center [872, 259] width 398 height 188
click at [714, 552] on button "•••" at bounding box center [719, 556] width 40 height 28
click at [726, 550] on button "•••" at bounding box center [719, 556] width 40 height 28
click at [730, 562] on button "•••" at bounding box center [719, 556] width 40 height 28
click at [868, 371] on div "Recent All Word Excel PowerPoint PDF PDF Magazine Template" at bounding box center [871, 381] width 1221 height 30
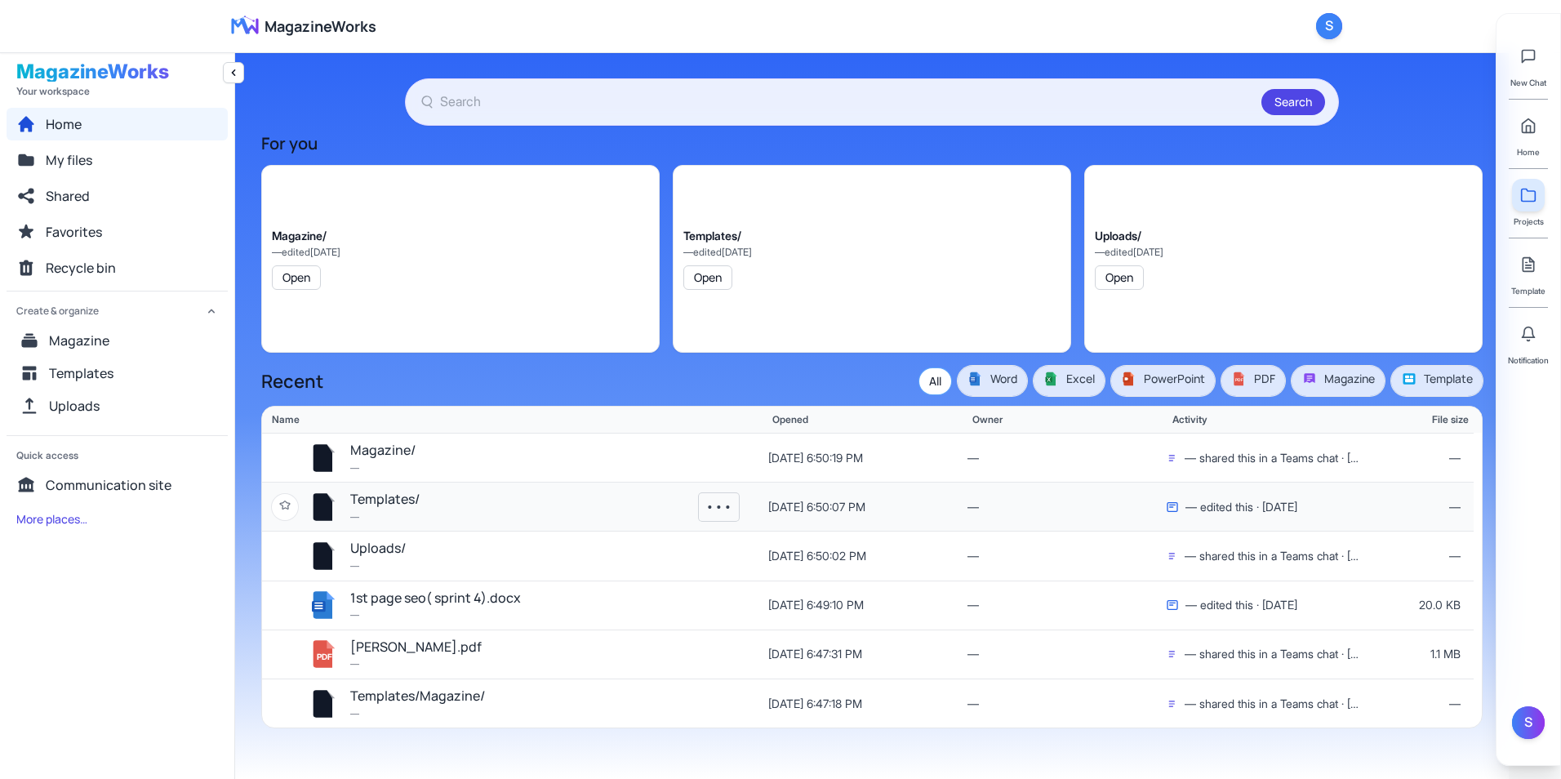
click at [704, 509] on button "•••" at bounding box center [719, 507] width 40 height 28
click at [881, 272] on div "Templates/ — edited 10/4/2025 Open" at bounding box center [872, 259] width 398 height 188
click at [1015, 375] on span "Word" at bounding box center [992, 379] width 50 height 16
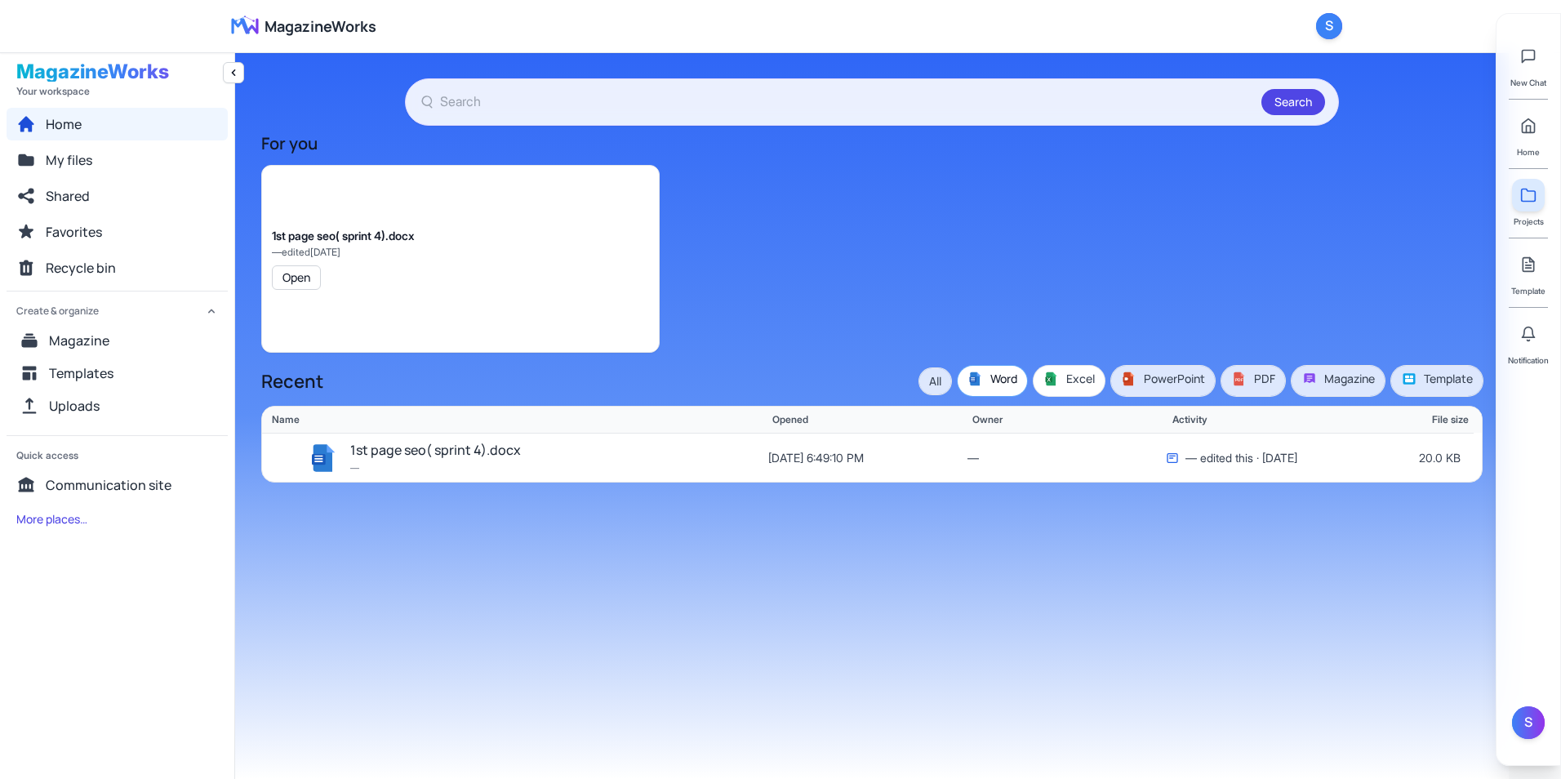
click at [1071, 375] on span "Excel" at bounding box center [1068, 379] width 51 height 16
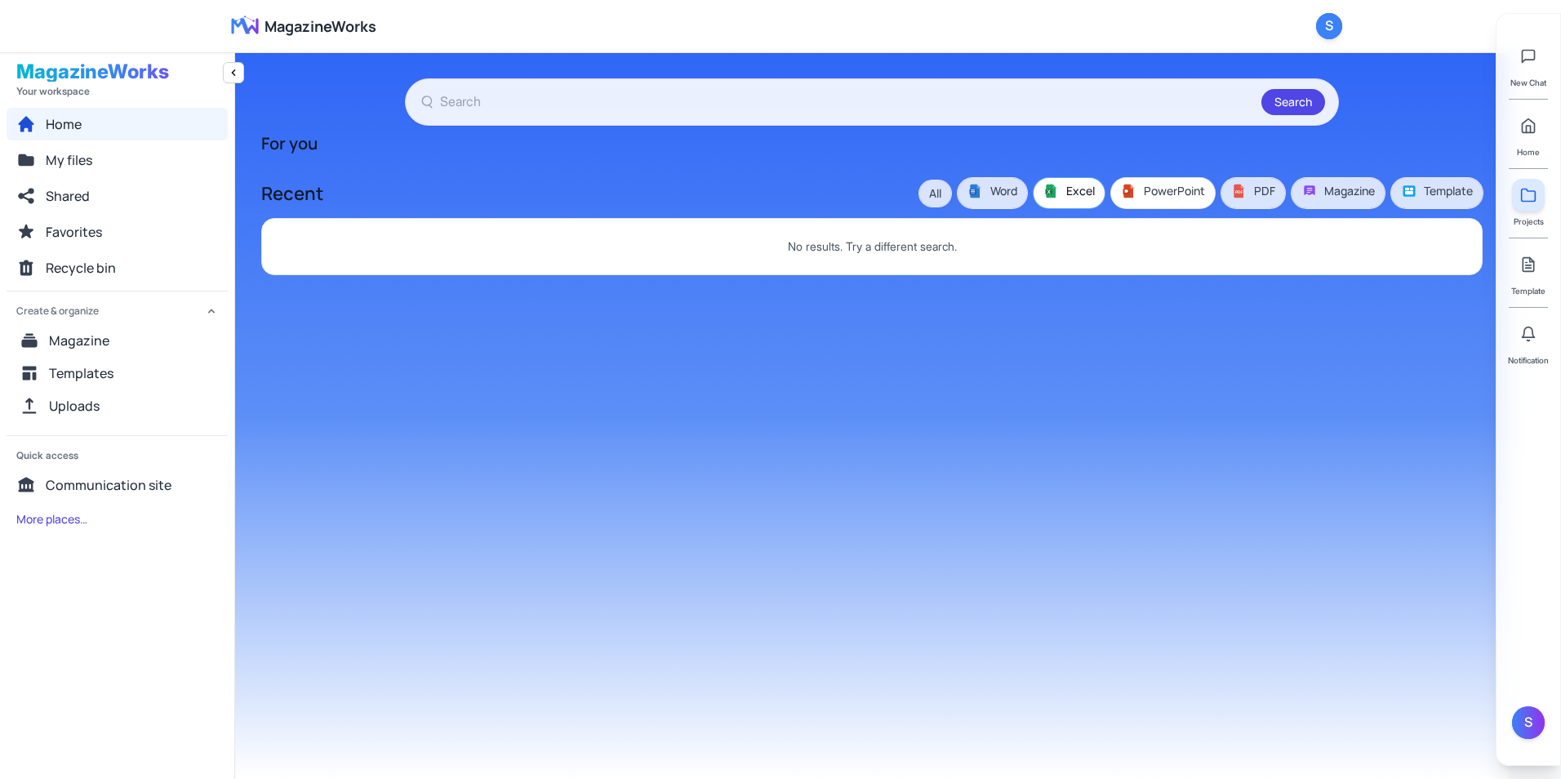
click at [1139, 193] on span "PowerPoint" at bounding box center [1163, 191] width 84 height 16
click at [1239, 197] on icon at bounding box center [1238, 191] width 10 height 14
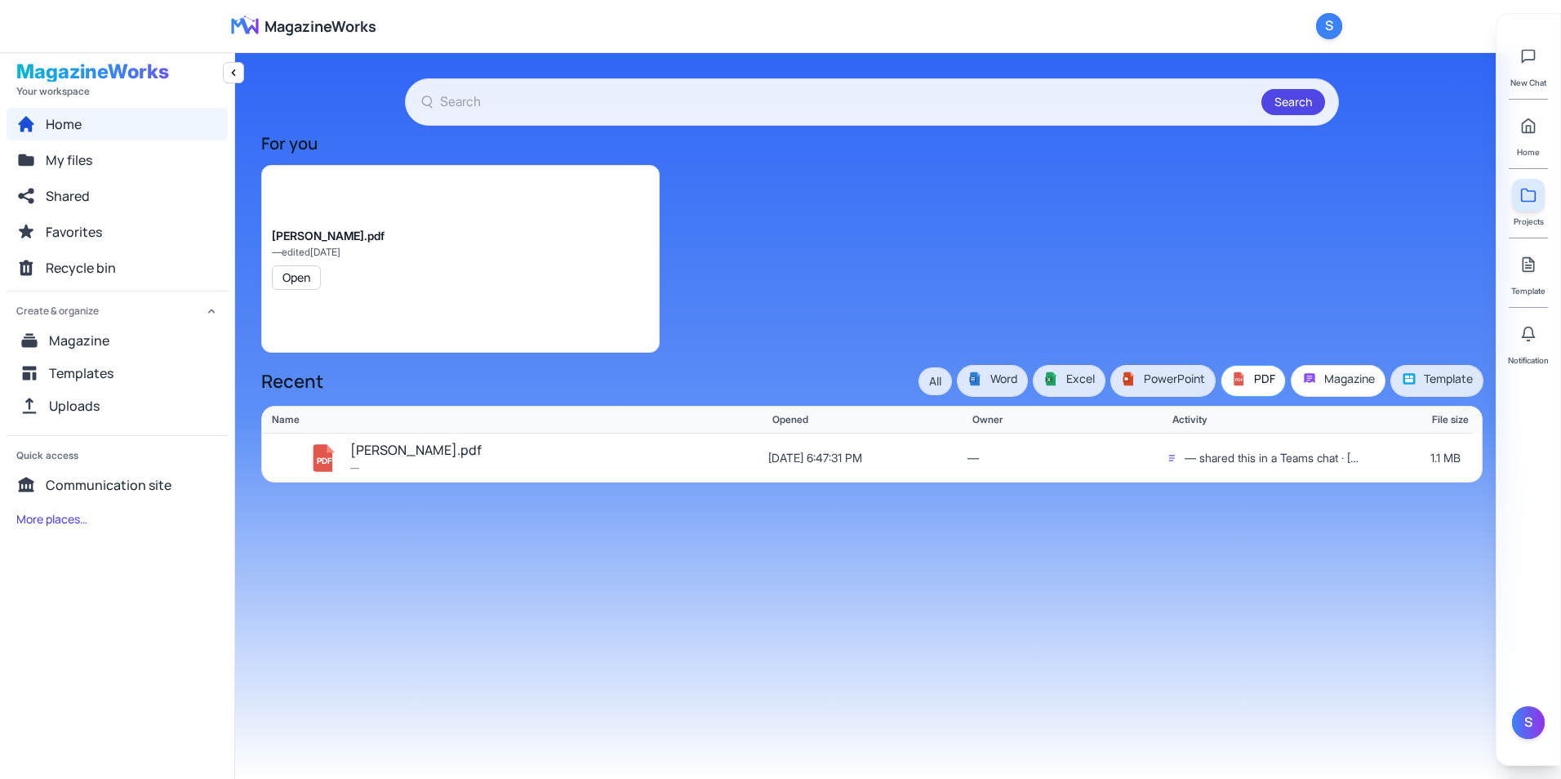
click at [1245, 380] on span "Magazine" at bounding box center [1337, 379] width 73 height 16
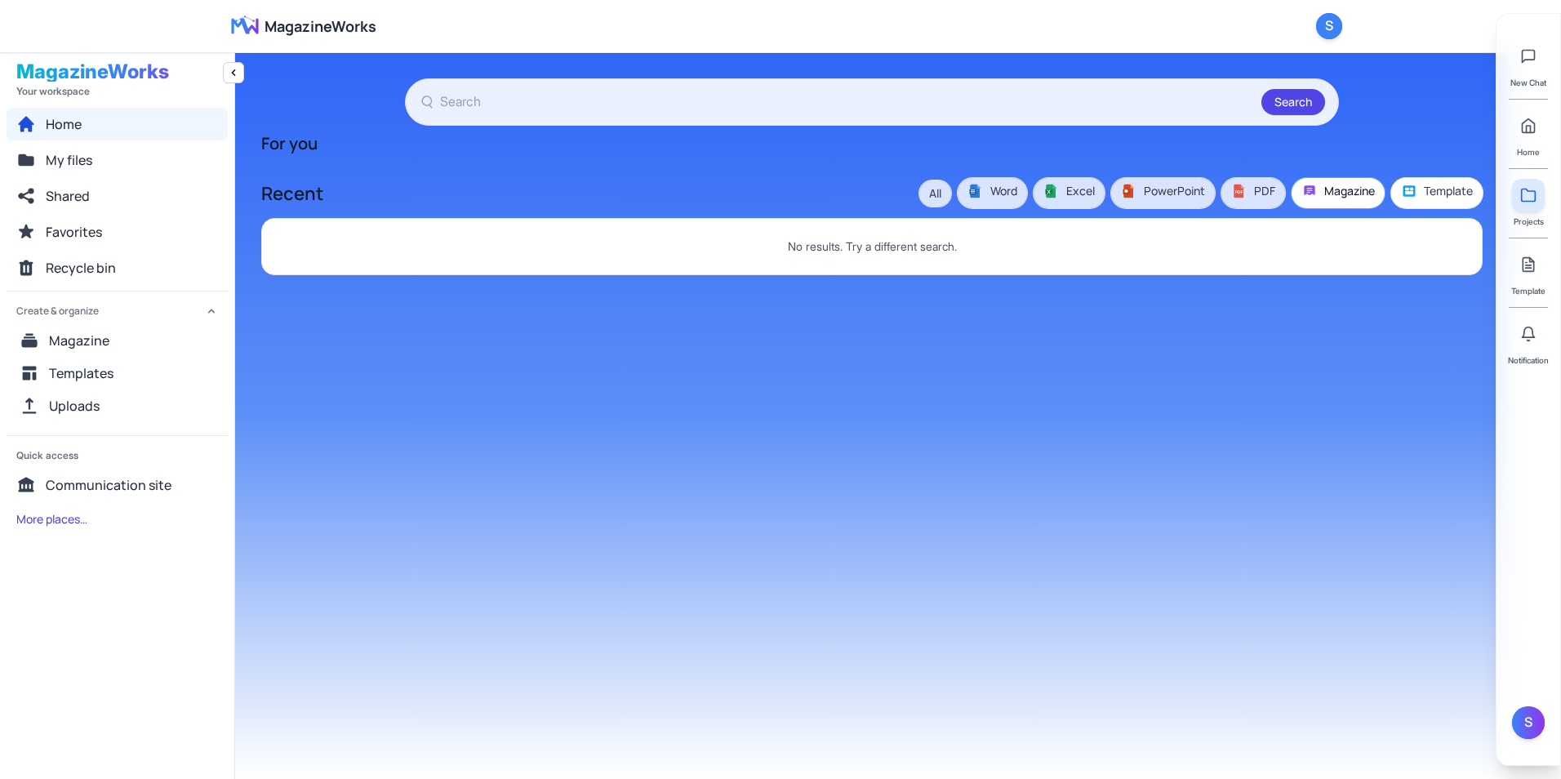
click at [1245, 195] on span "Template" at bounding box center [1437, 191] width 72 height 16
click at [992, 184] on span "Word" at bounding box center [992, 191] width 50 height 16
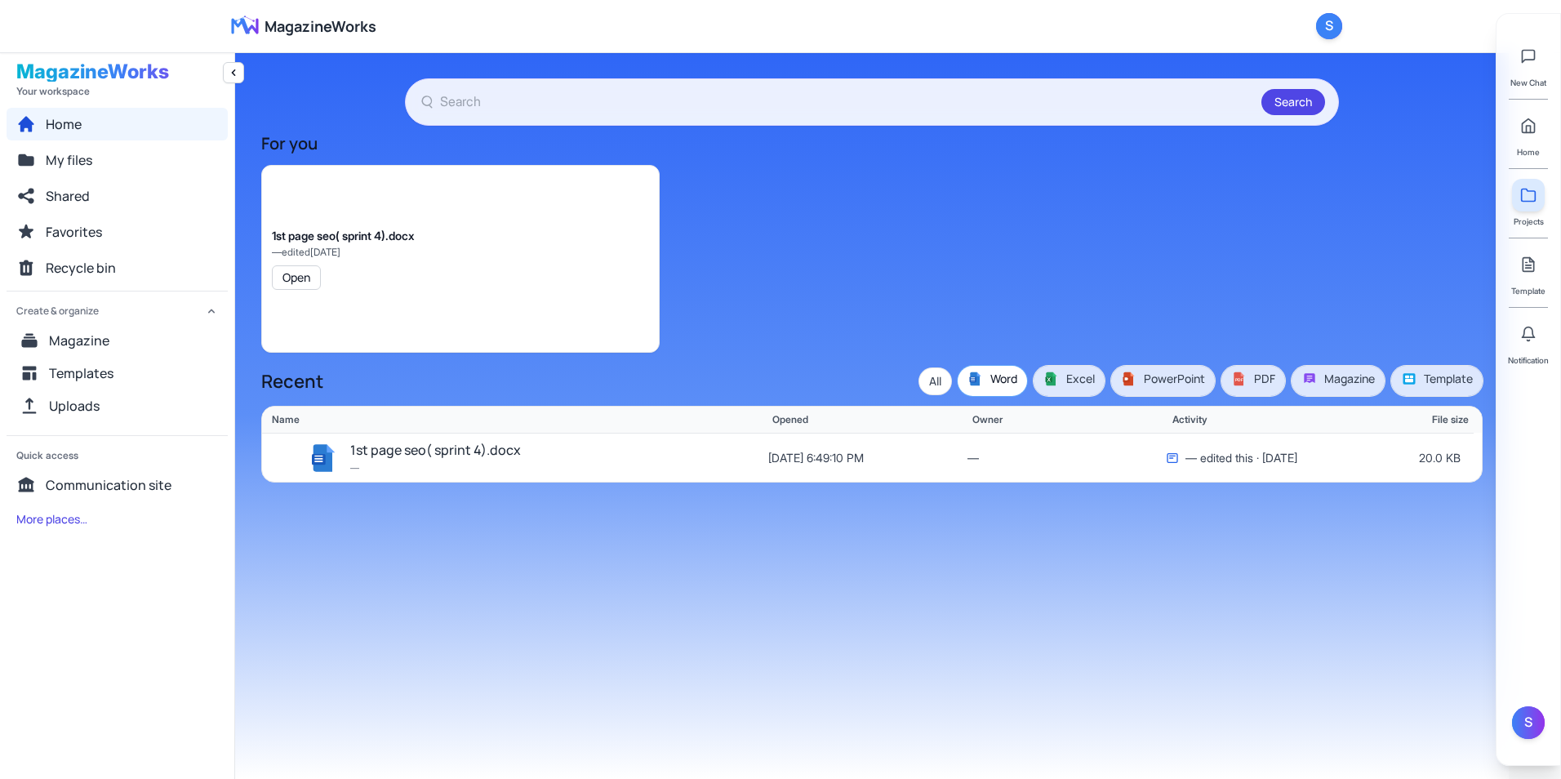
click at [935, 375] on button "All" at bounding box center [935, 381] width 32 height 26
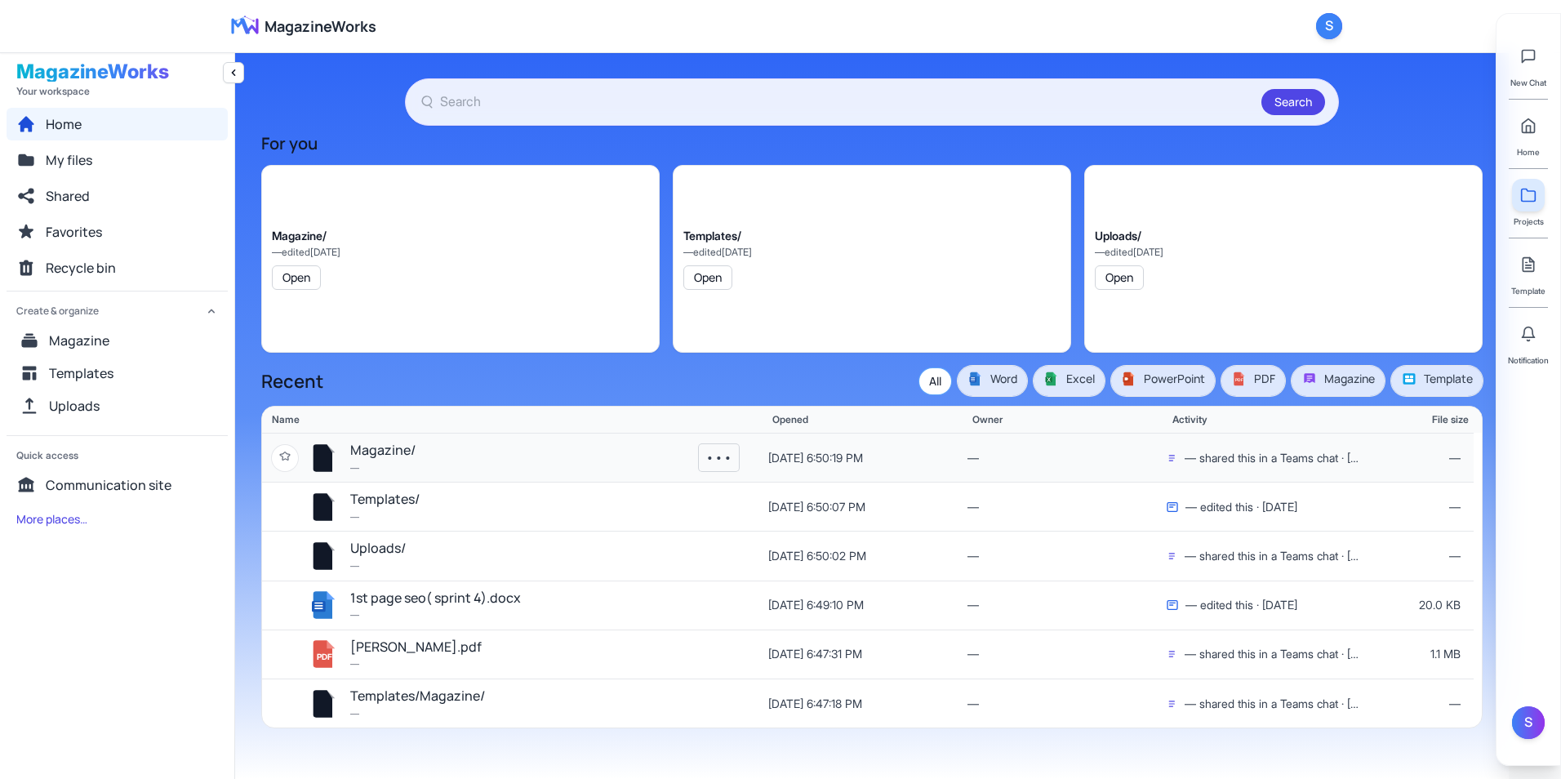
click at [715, 455] on button "•••" at bounding box center [719, 458] width 40 height 28
click at [723, 503] on button "•••" at bounding box center [719, 507] width 40 height 28
click at [160, 163] on button "My files" at bounding box center [117, 160] width 221 height 33
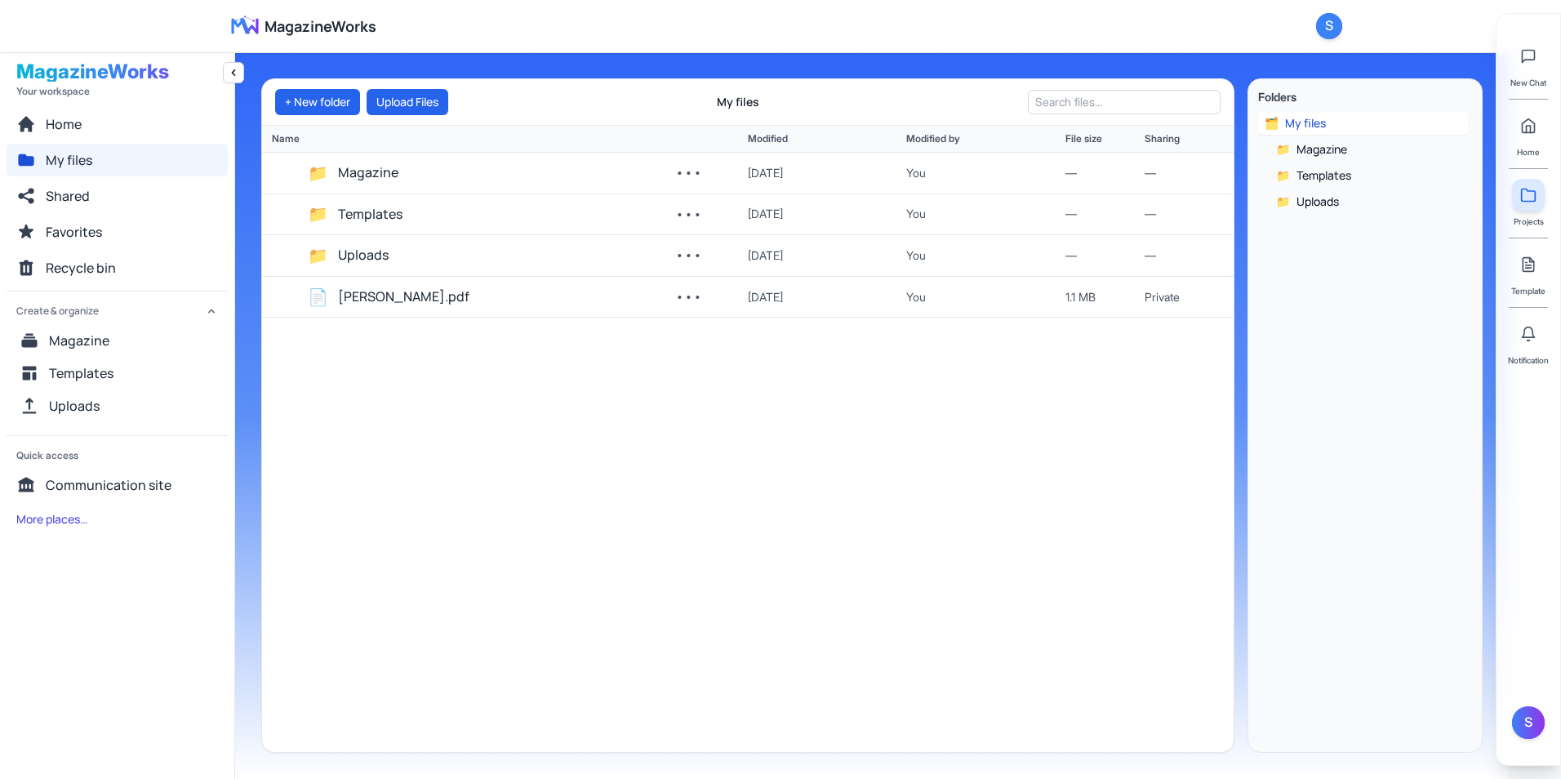
click at [1084, 116] on div "+ New folder Upload Files My files" at bounding box center [747, 102] width 971 height 47
click at [1078, 109] on input "text" at bounding box center [1124, 102] width 193 height 24
click at [798, 424] on div "📁 Magazine ••• 10/4/2025 You — — 📁 Templates ••• 10/4/2025 You — — 📁 Uploads ••…" at bounding box center [747, 452] width 971 height 599
click at [1090, 107] on input "text" at bounding box center [1124, 102] width 193 height 24
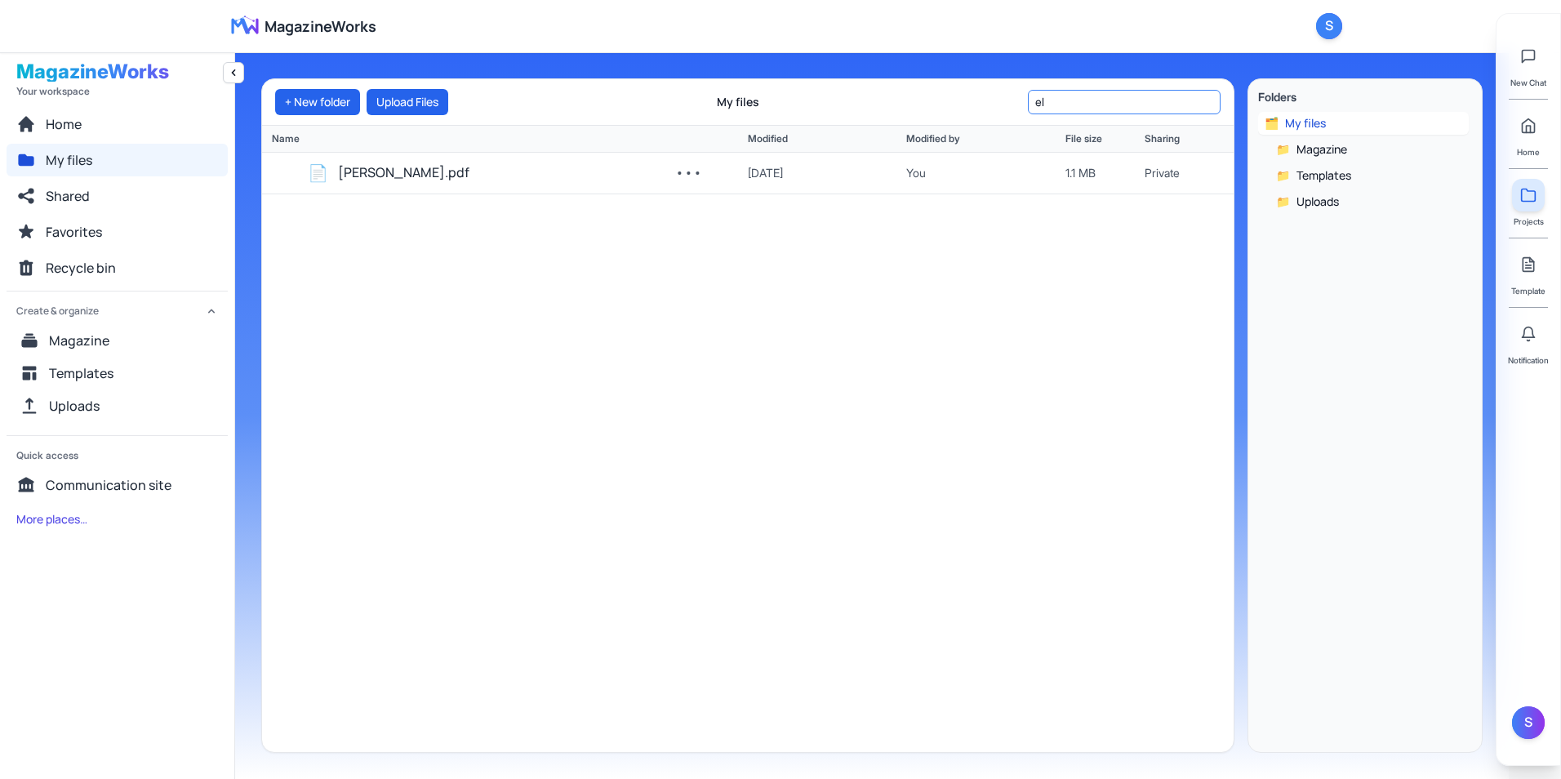
type input "e"
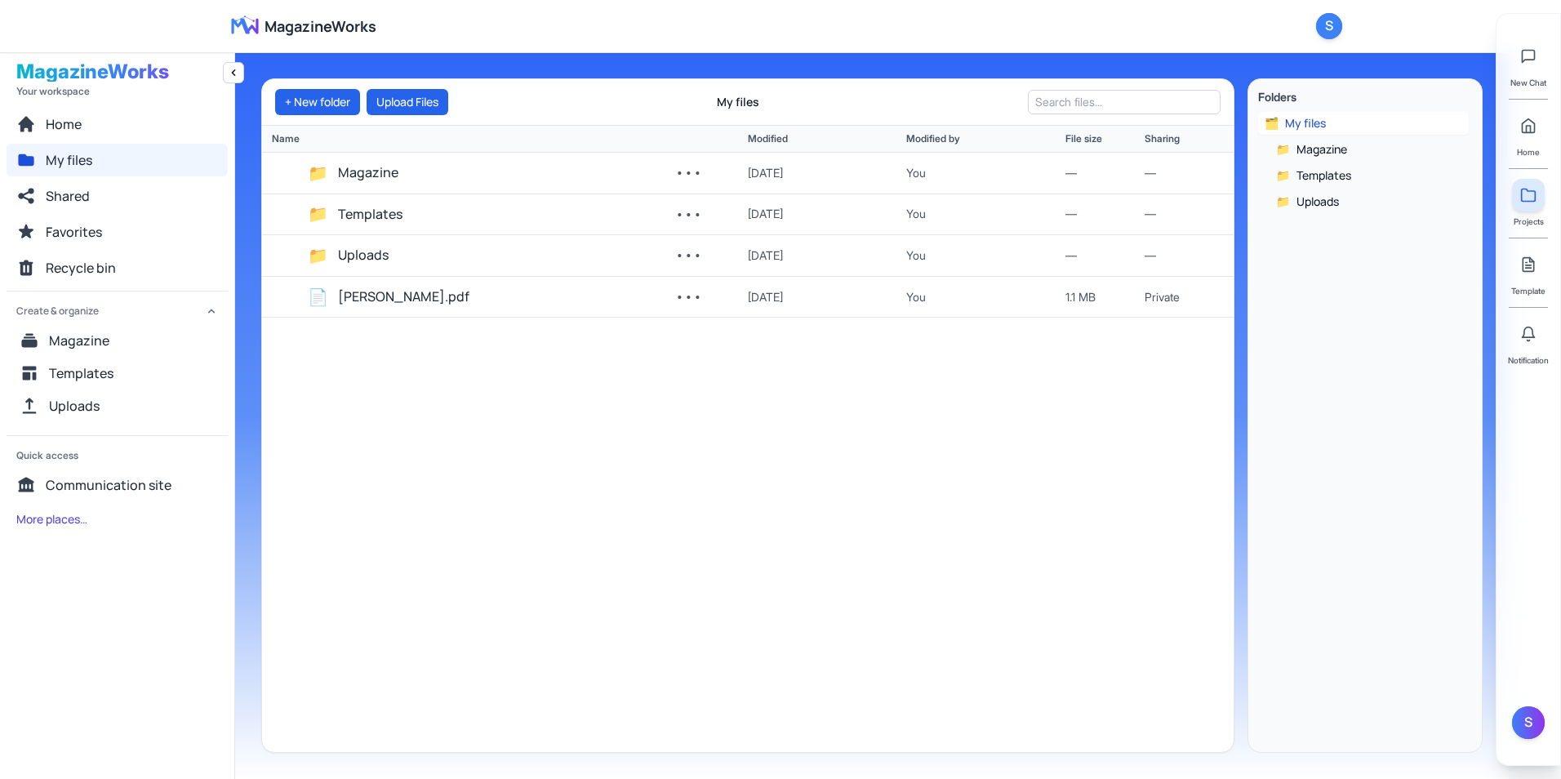
click at [1095, 366] on div "📁 Magazine ••• 10/4/2025 You — — 📁 Templates ••• 10/4/2025 You — — 📁 Uploads ••…" at bounding box center [747, 452] width 971 height 599
click at [1245, 200] on span "Uploads" at bounding box center [1317, 201] width 42 height 16
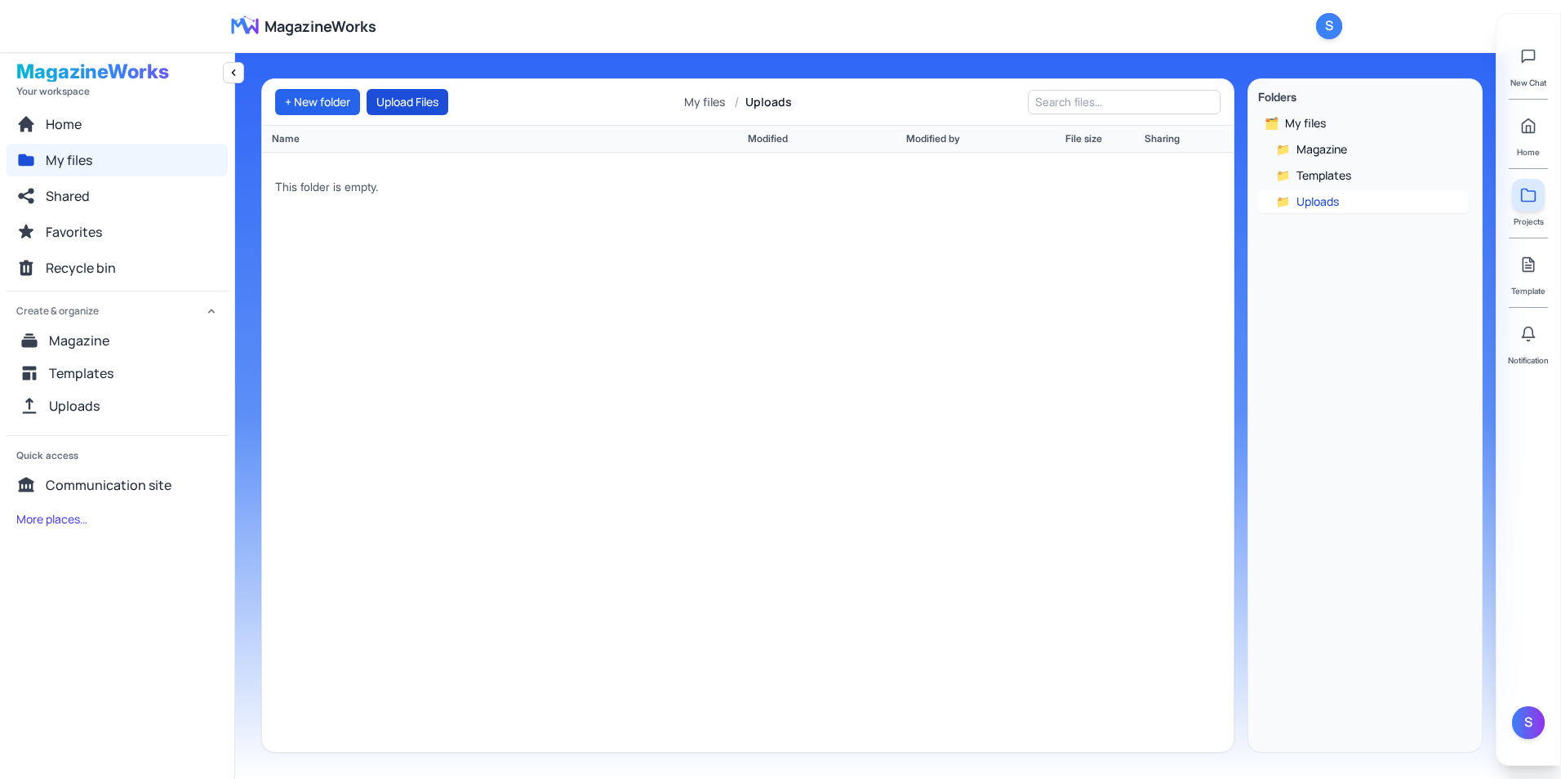
click at [433, 95] on button "Upload Files" at bounding box center [407, 102] width 82 height 26
click at [122, 111] on button "Home" at bounding box center [117, 124] width 221 height 33
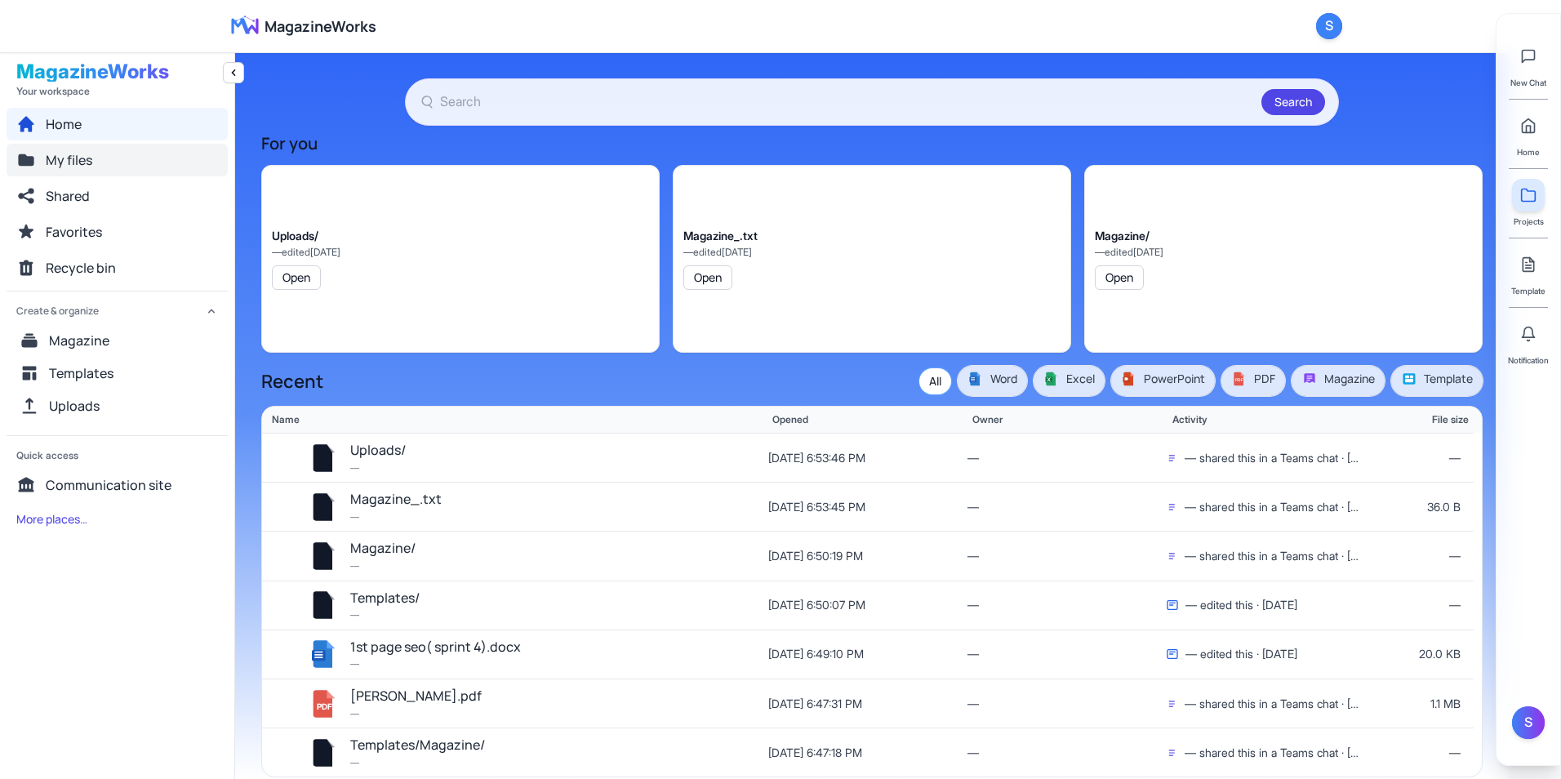
click at [120, 159] on button "My files" at bounding box center [117, 160] width 221 height 33
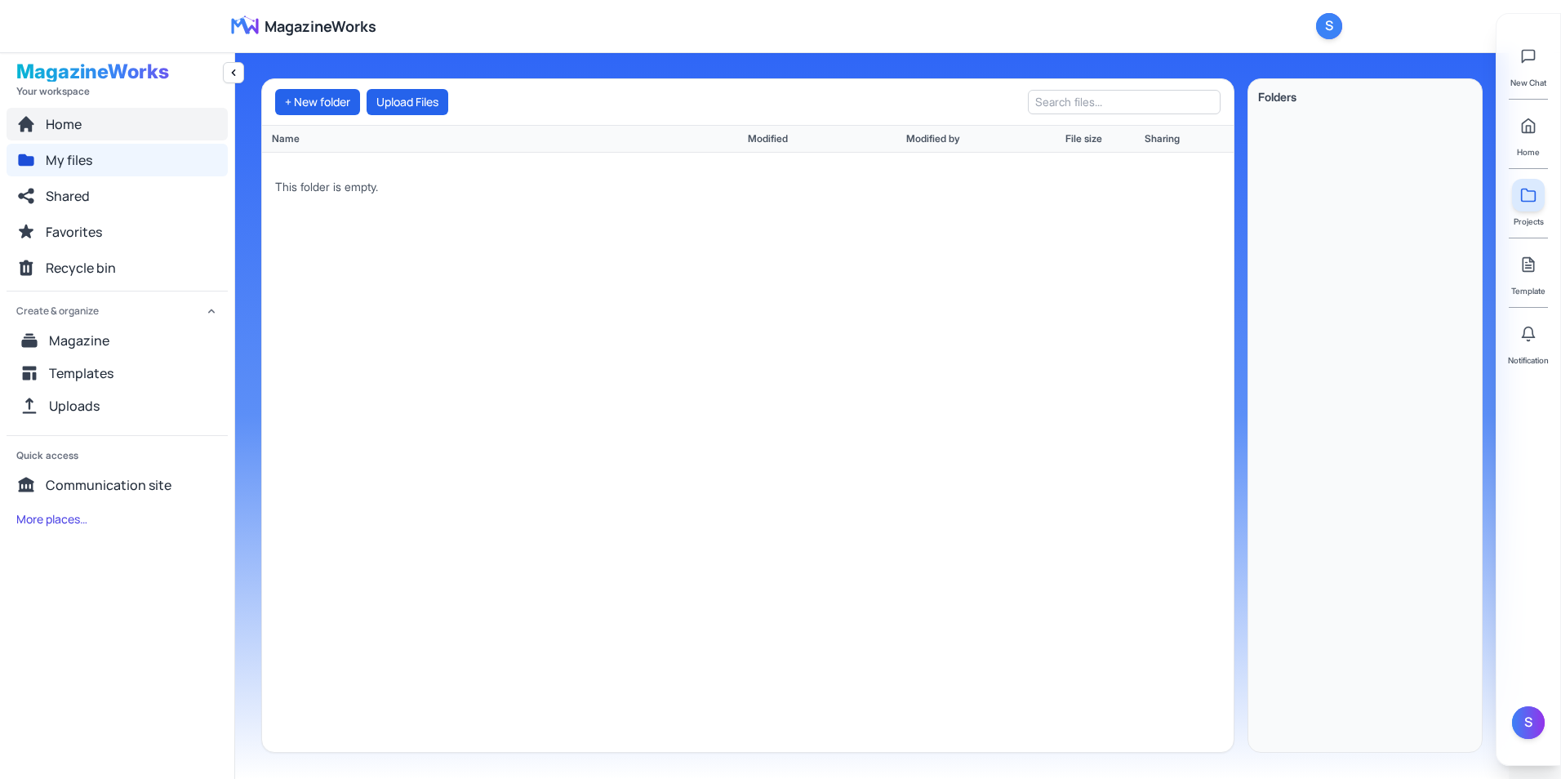
click at [101, 135] on button "Home" at bounding box center [117, 124] width 221 height 33
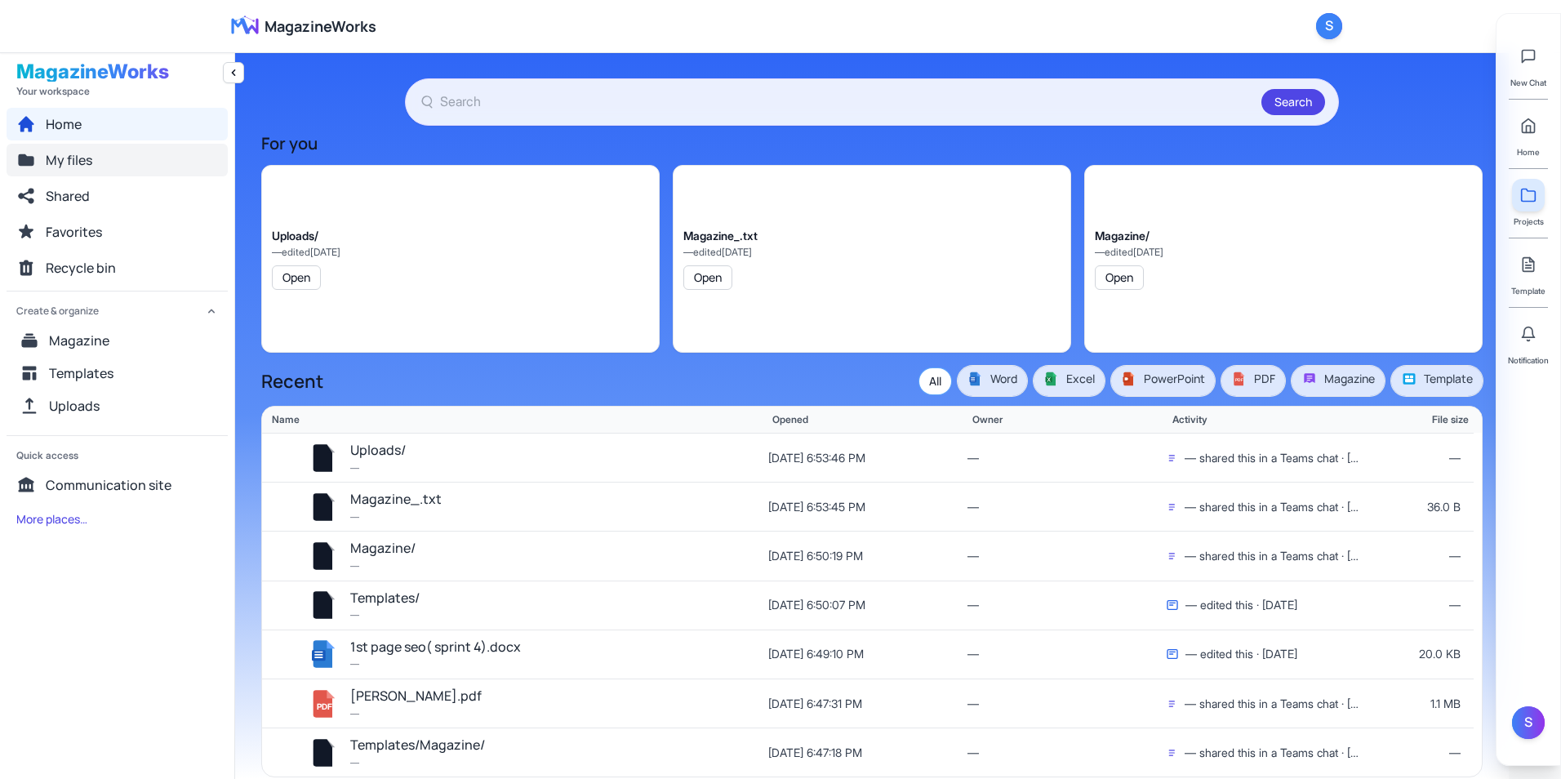
click at [105, 160] on button "My files" at bounding box center [117, 160] width 221 height 33
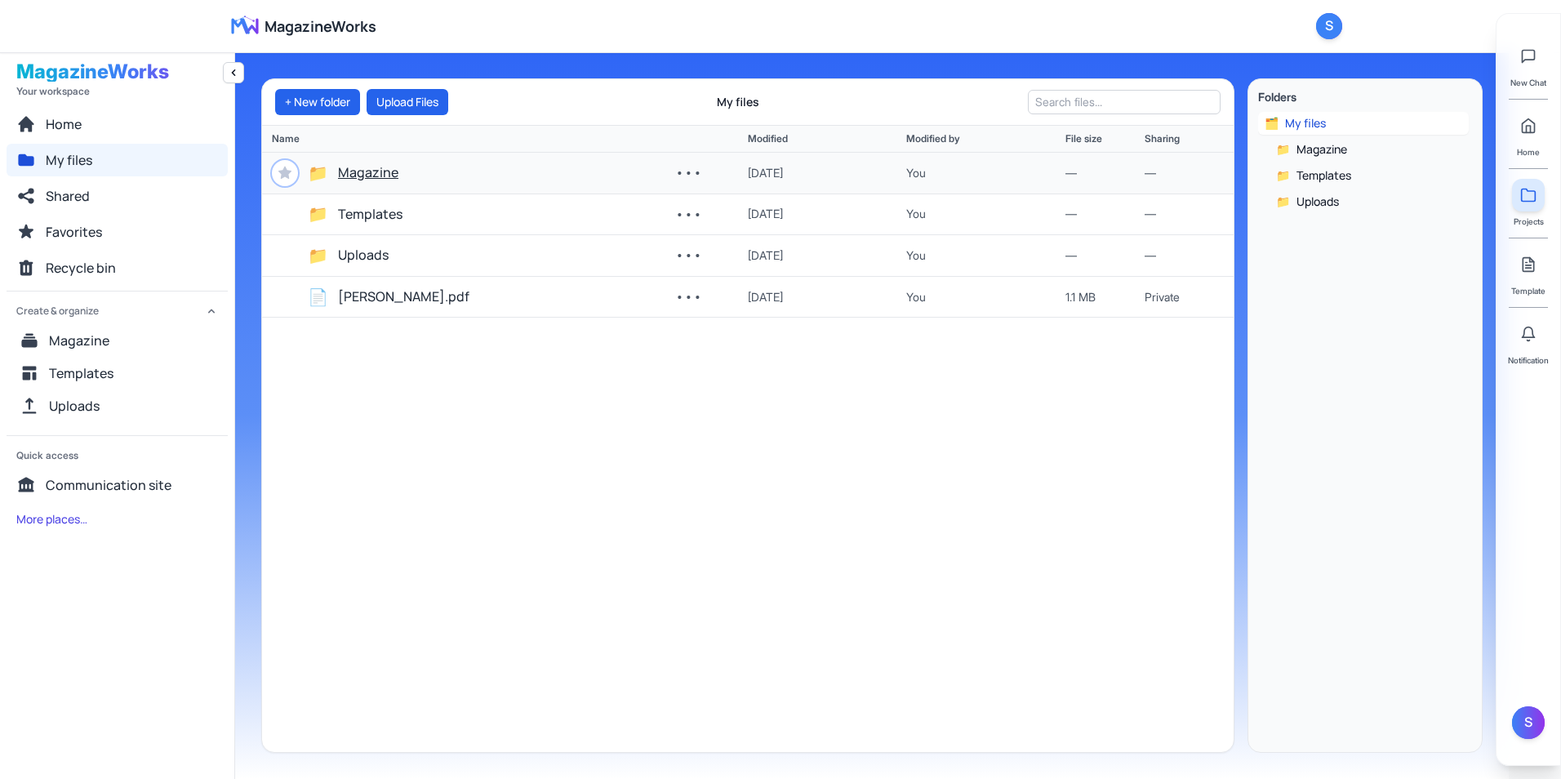
click at [370, 177] on button "Magazine" at bounding box center [368, 172] width 60 height 21
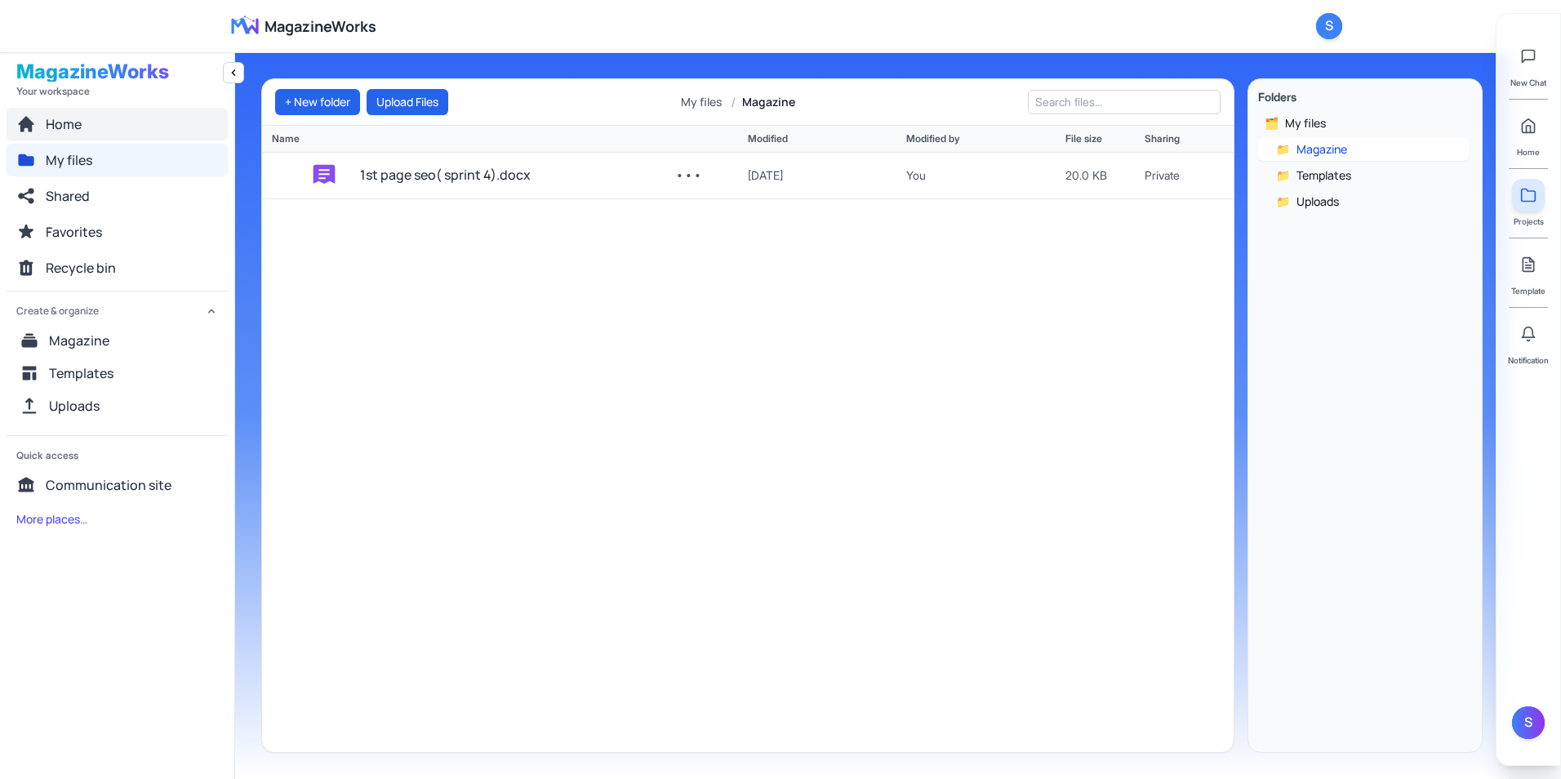
click at [181, 113] on button "Home" at bounding box center [117, 124] width 221 height 33
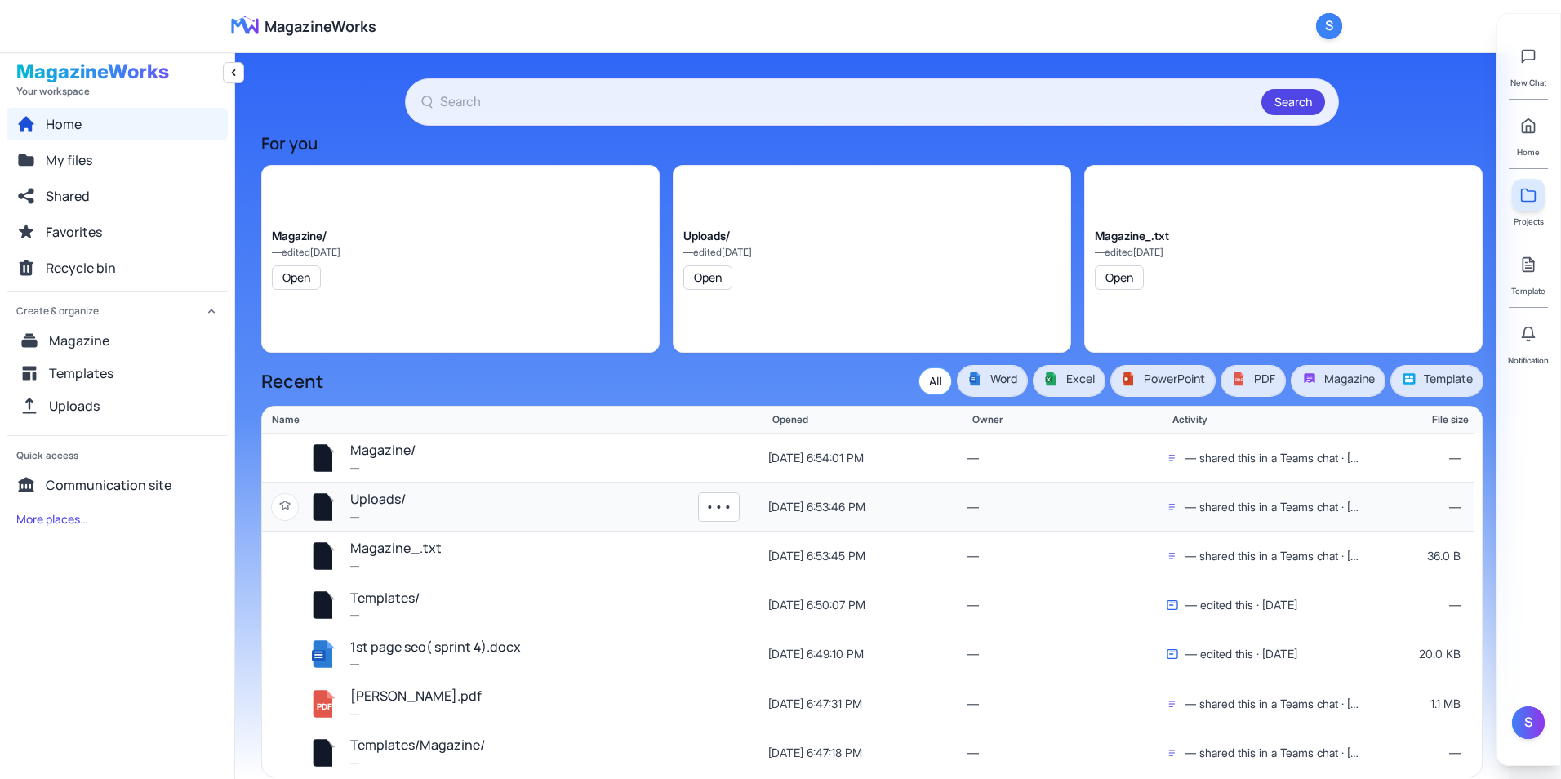
click at [379, 496] on button "Uploads/" at bounding box center [378, 499] width 56 height 21
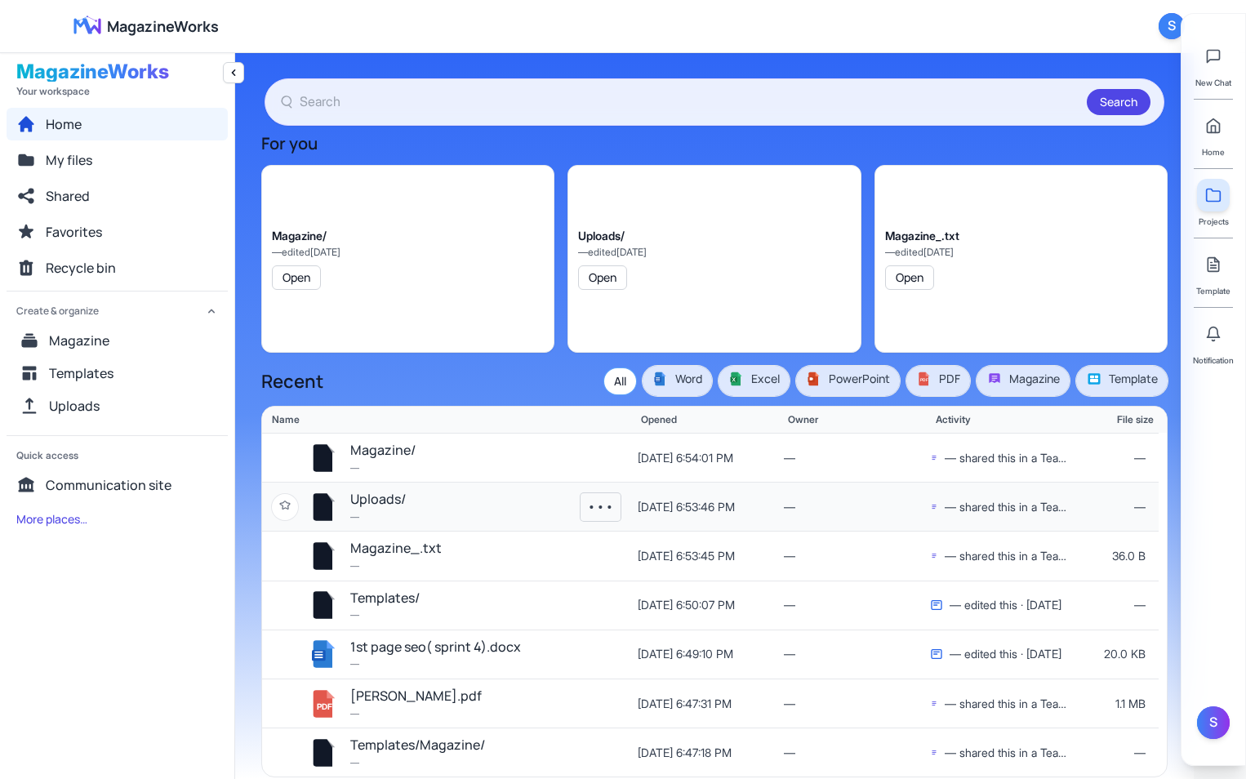
click at [599, 504] on button "•••" at bounding box center [600, 507] width 40 height 28
click at [366, 493] on button "Uploads/" at bounding box center [378, 499] width 56 height 21
click at [1097, 238] on div "Magazine_.txt — edited 10/4/2025 Open" at bounding box center [1020, 259] width 293 height 188
click at [117, 156] on button "My files" at bounding box center [117, 160] width 221 height 33
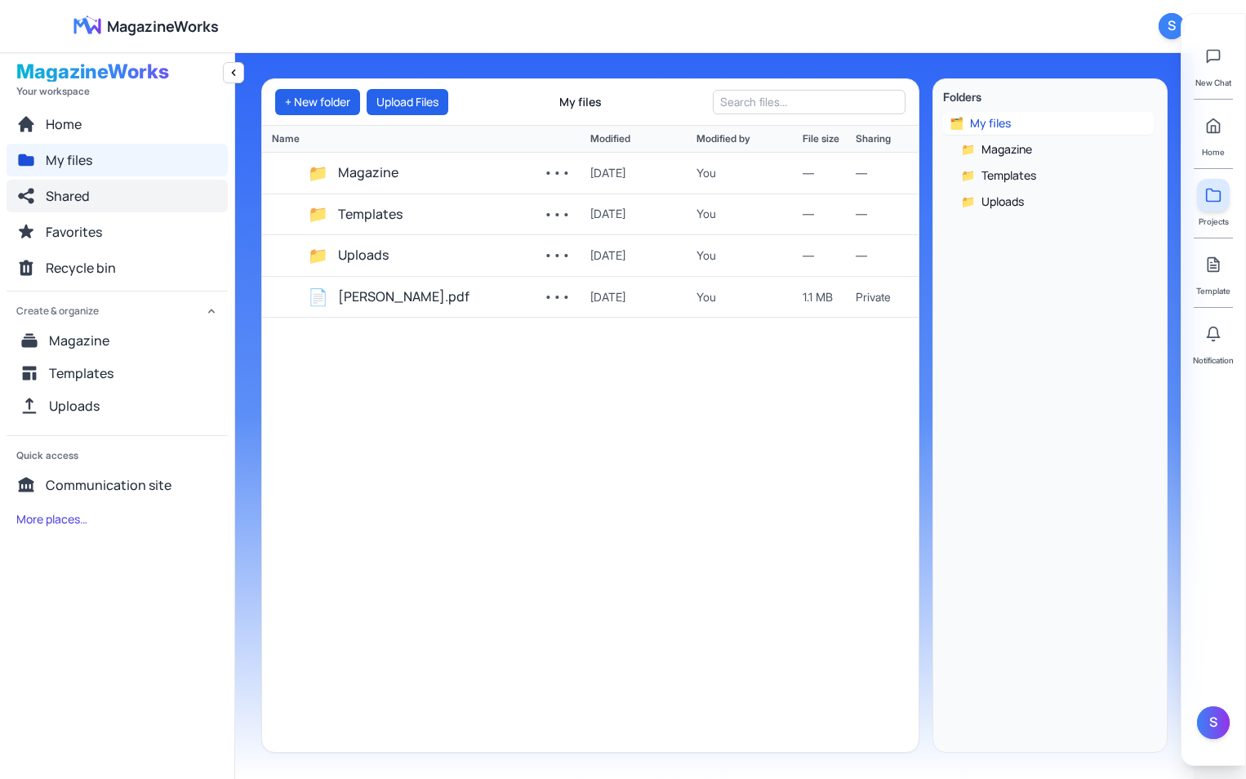
click at [139, 194] on button "Shared" at bounding box center [117, 196] width 221 height 33
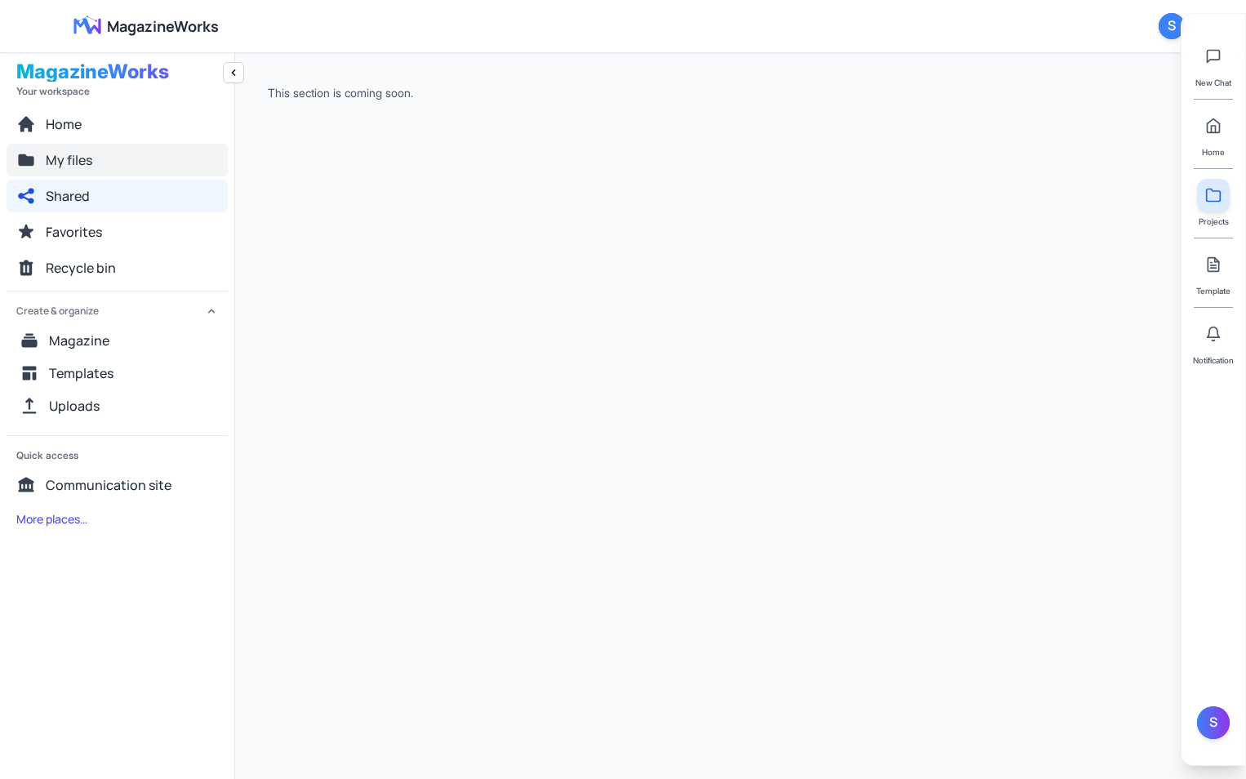
click at [126, 158] on button "My files" at bounding box center [117, 160] width 221 height 33
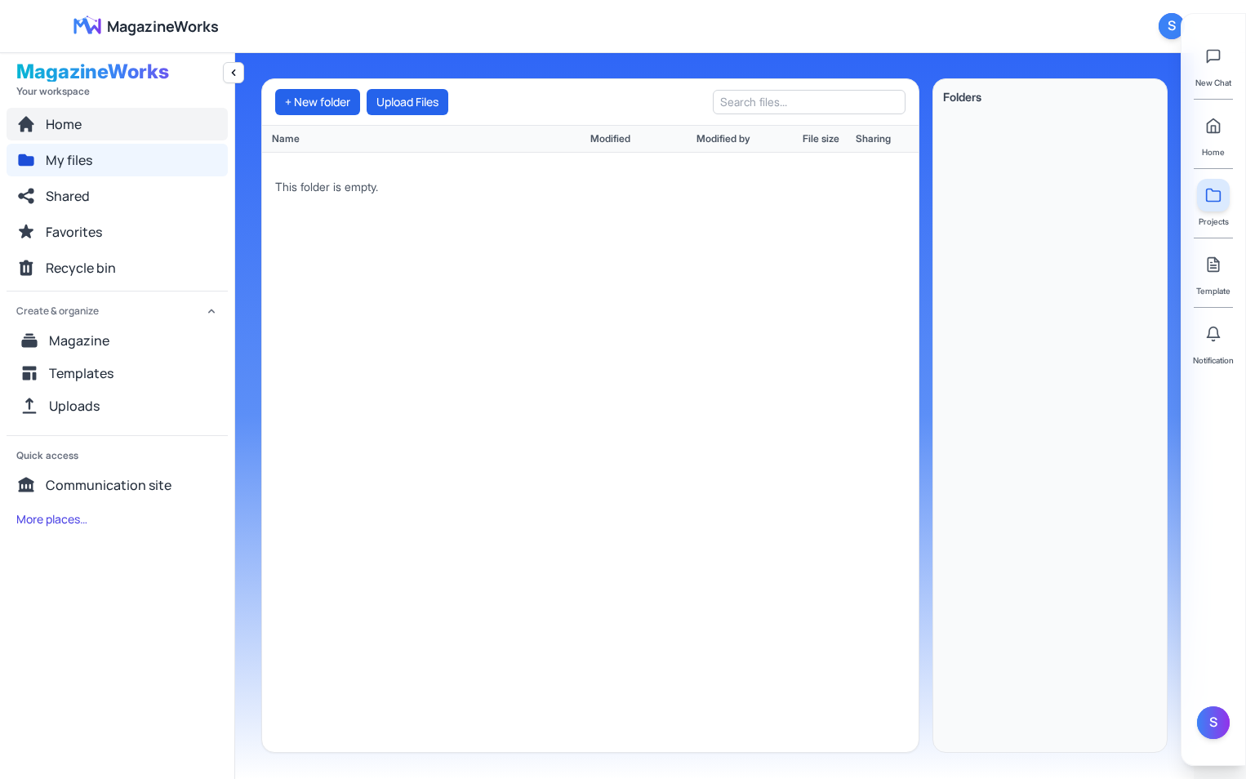
click at [104, 125] on button "Home" at bounding box center [117, 124] width 221 height 33
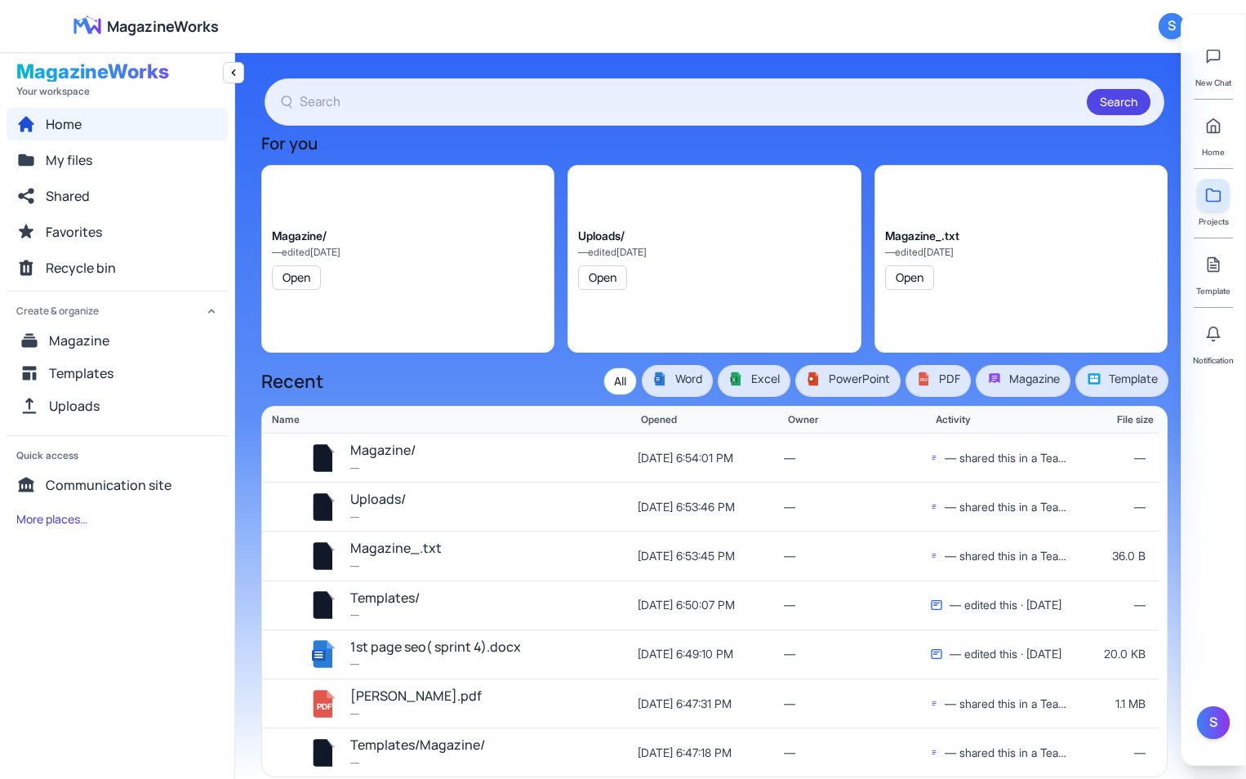
click at [1156, 27] on div "MagazineWorks Open user menu S" at bounding box center [622, 26] width 1123 height 52
click at [1166, 22] on div "S" at bounding box center [1171, 26] width 26 height 26
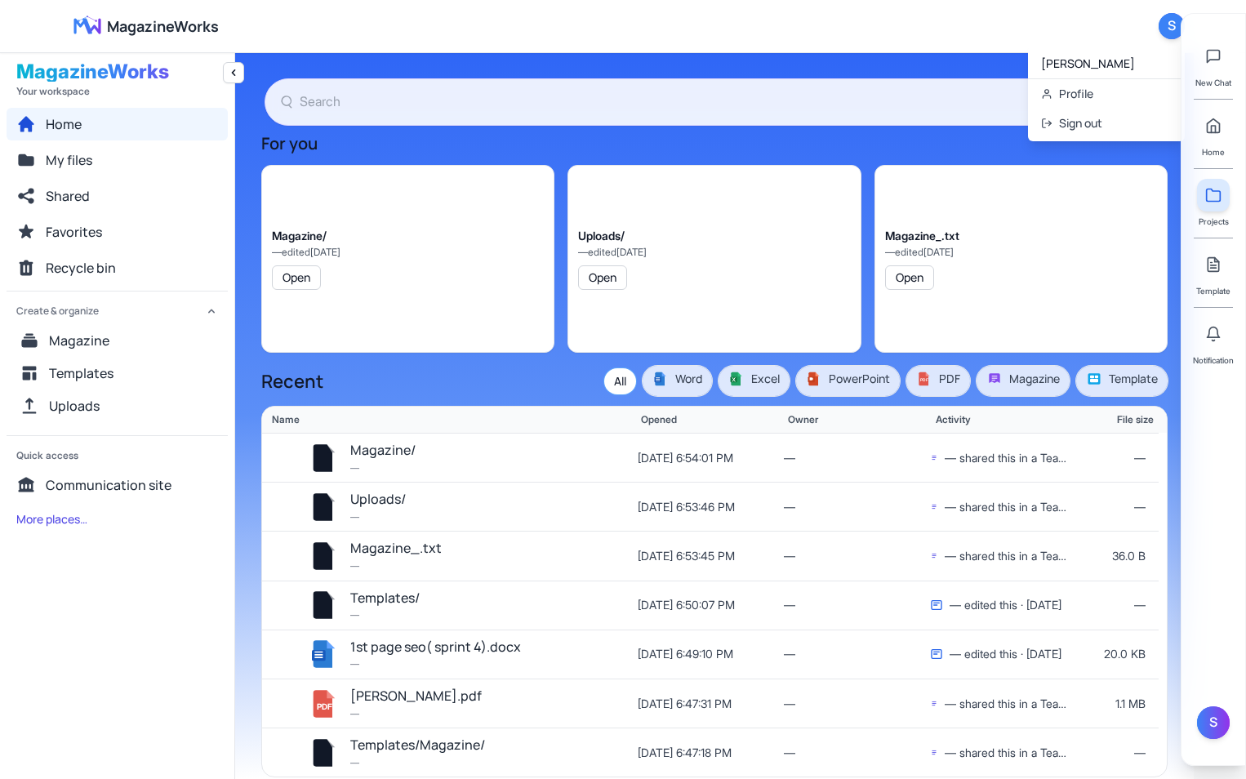
click at [1133, 62] on div "Shakil Ahmed" at bounding box center [1106, 64] width 131 height 16
click at [1098, 63] on div "Shakil Ahmed" at bounding box center [1106, 64] width 131 height 16
click at [820, 18] on div "MagazineWorks Open user menu S Shakil Ahmed Profile Sign out" at bounding box center [622, 26] width 1123 height 52
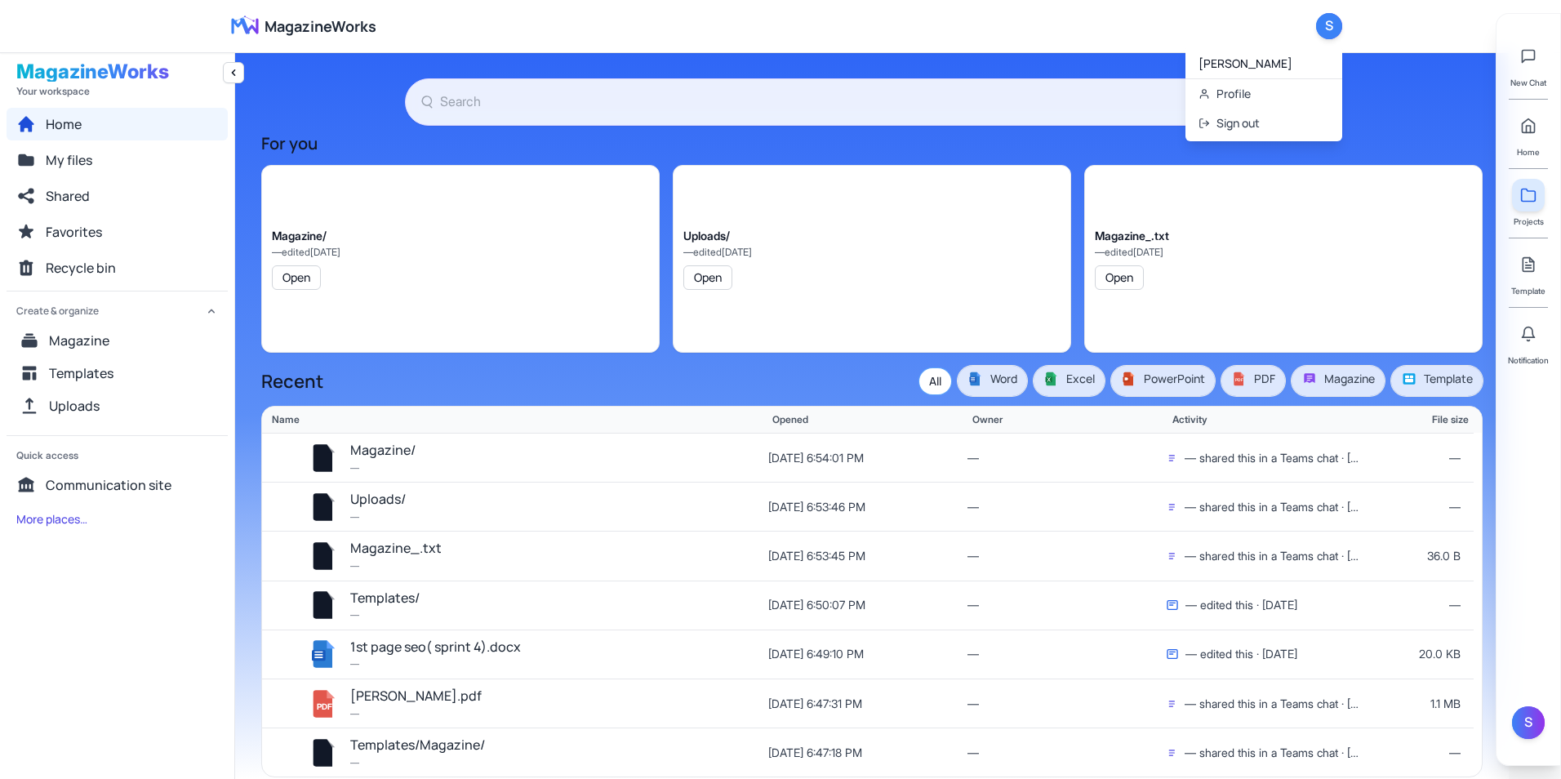
click at [1245, 147] on span "Home" at bounding box center [1528, 151] width 23 height 13
click at [1245, 127] on icon at bounding box center [1528, 126] width 16 height 16
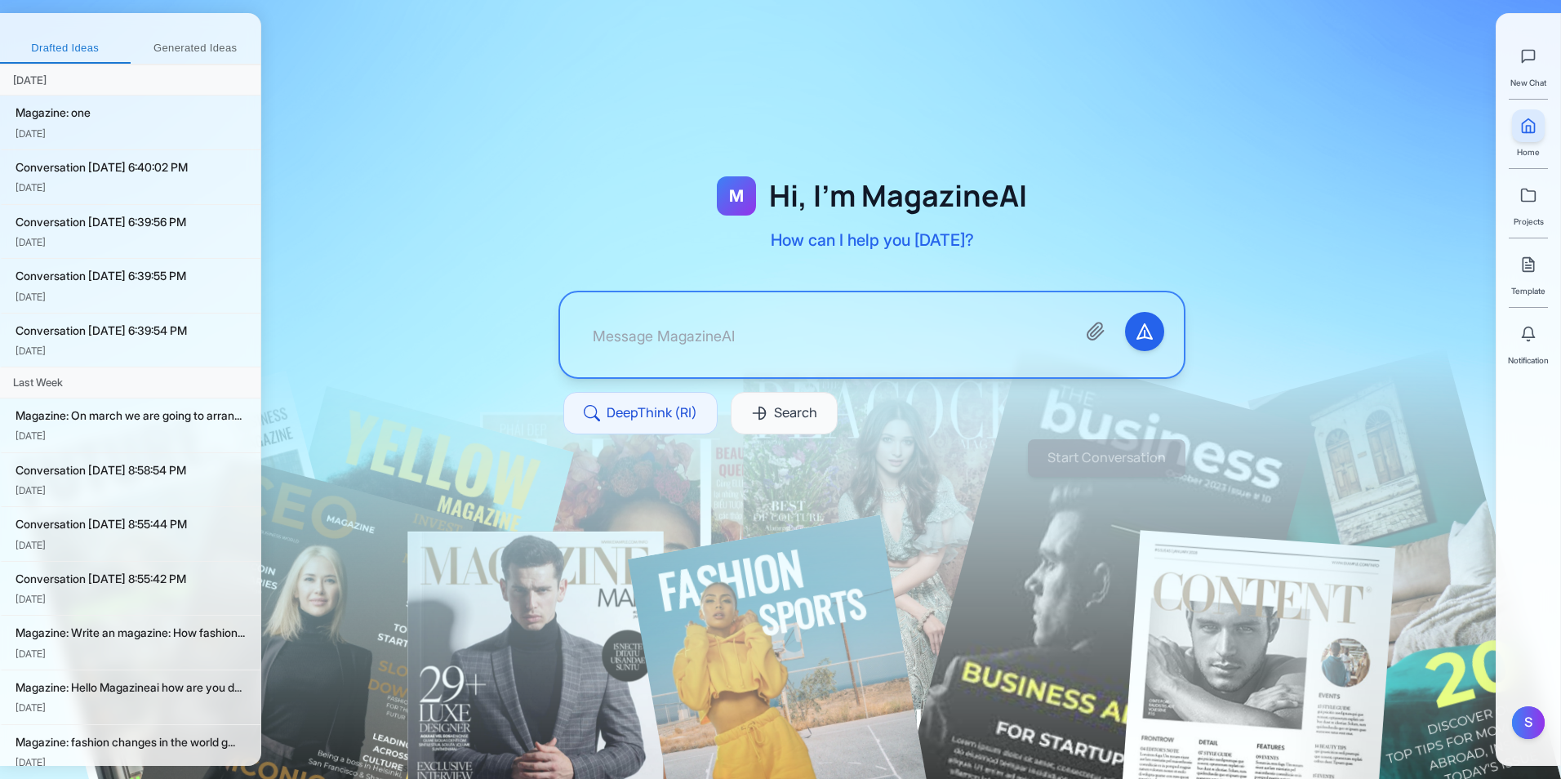
click at [193, 37] on button "Generated Ideas" at bounding box center [196, 48] width 131 height 29
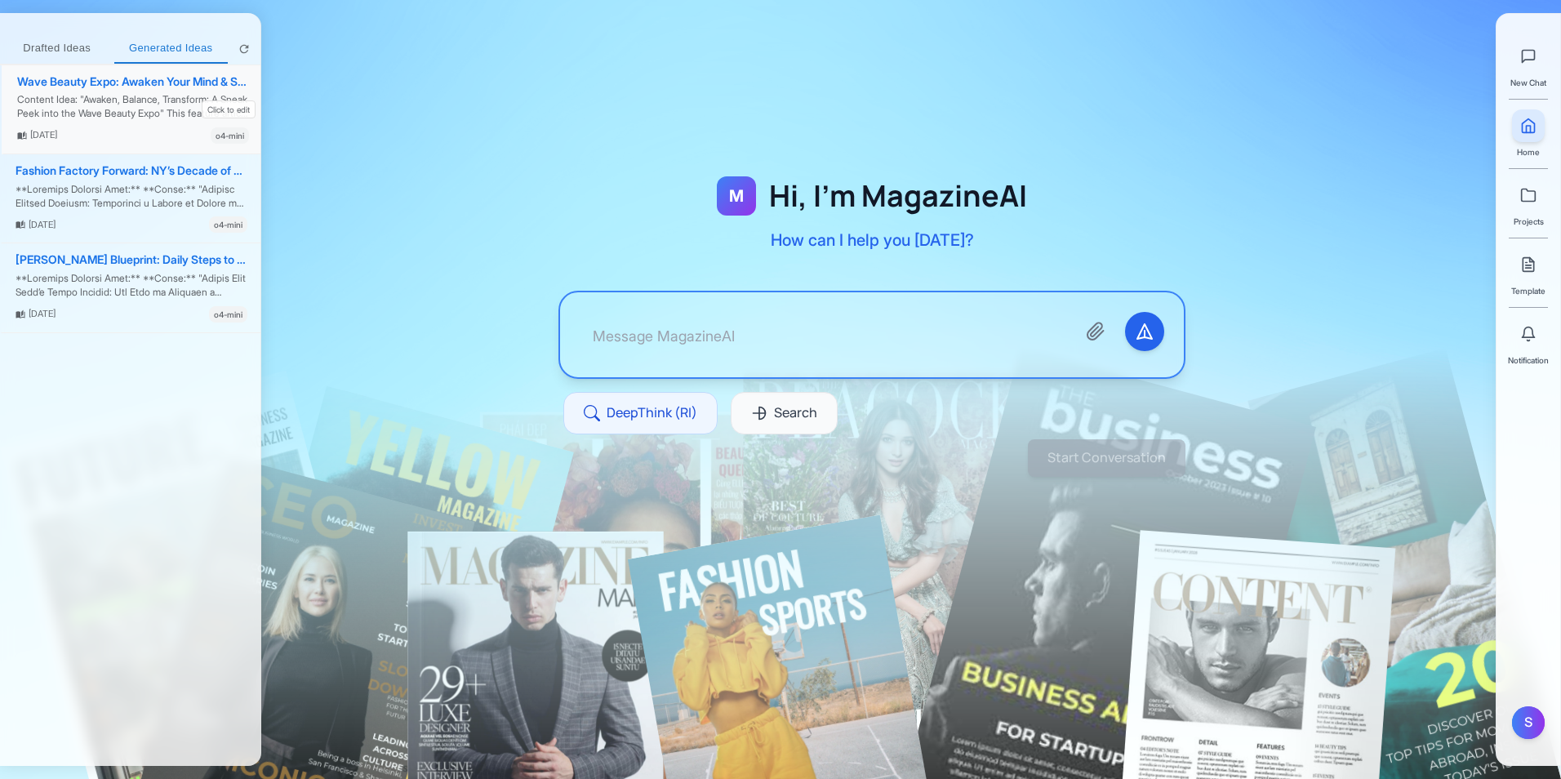
click at [186, 81] on div "Wave Beauty Expo: Awaken Your Mind & Spirit" at bounding box center [133, 82] width 232 height 14
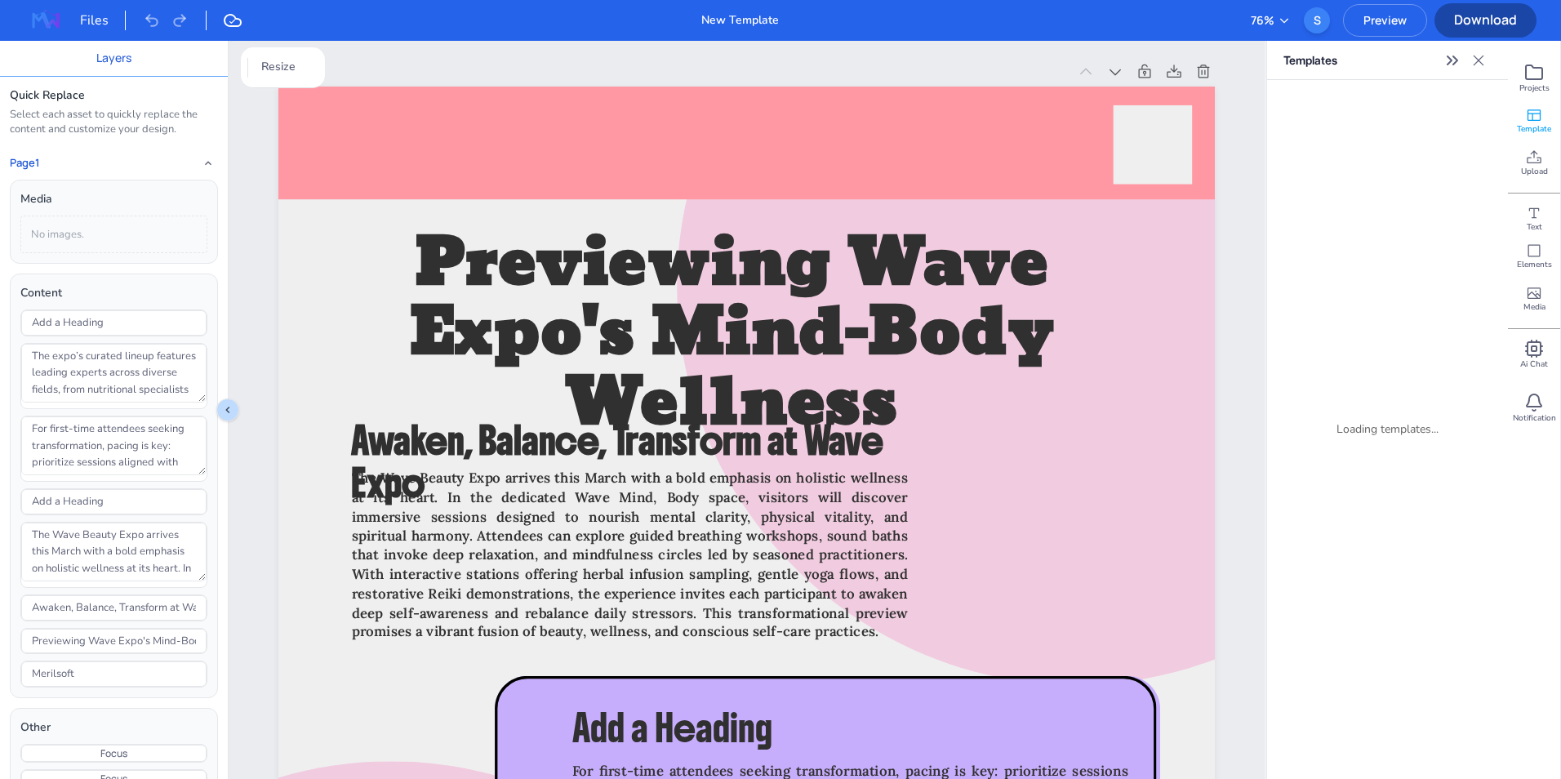
click at [1245, 22] on icon at bounding box center [1283, 20] width 13 height 13
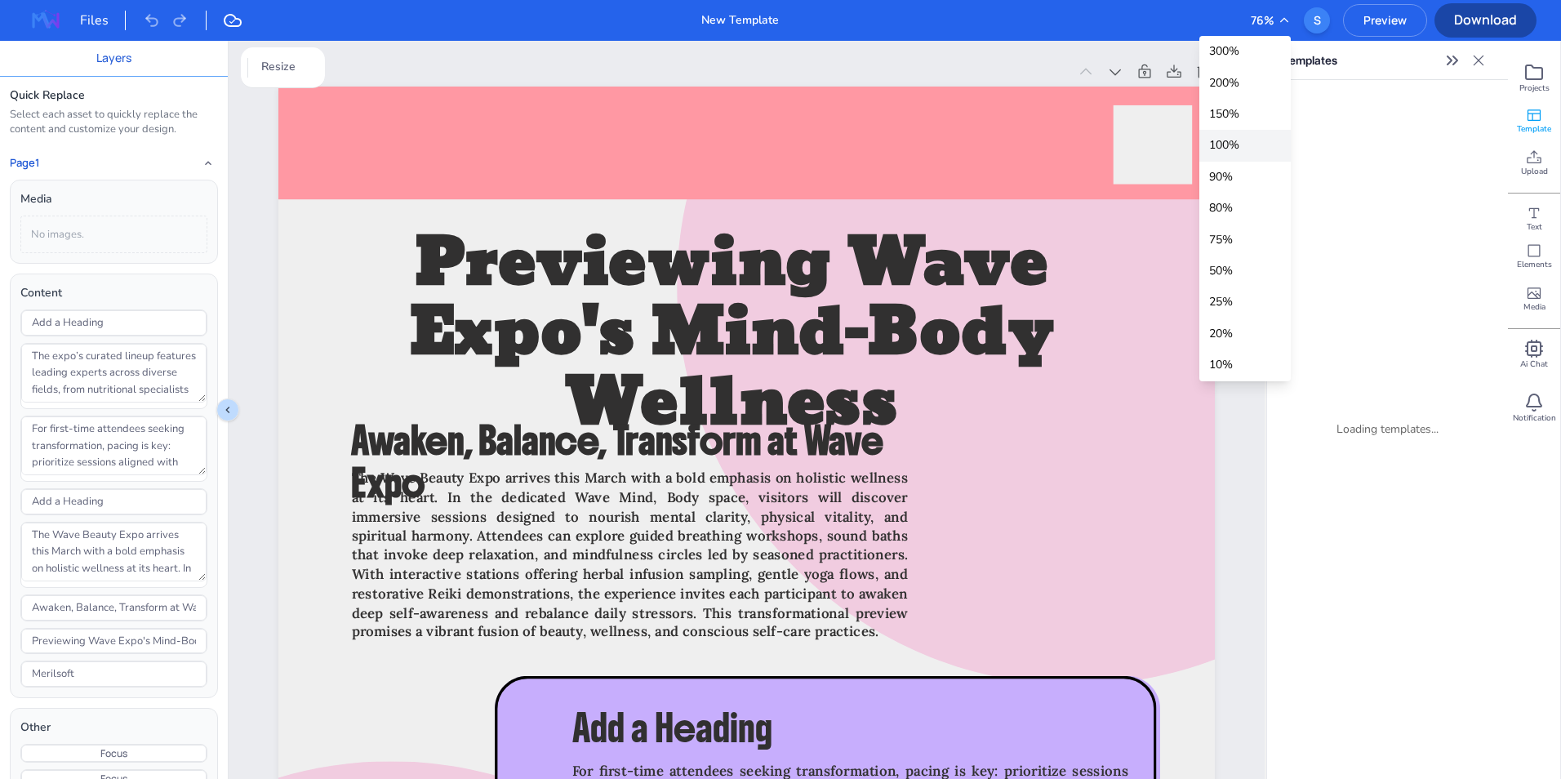
click at [1245, 140] on div "100 %" at bounding box center [1244, 145] width 91 height 31
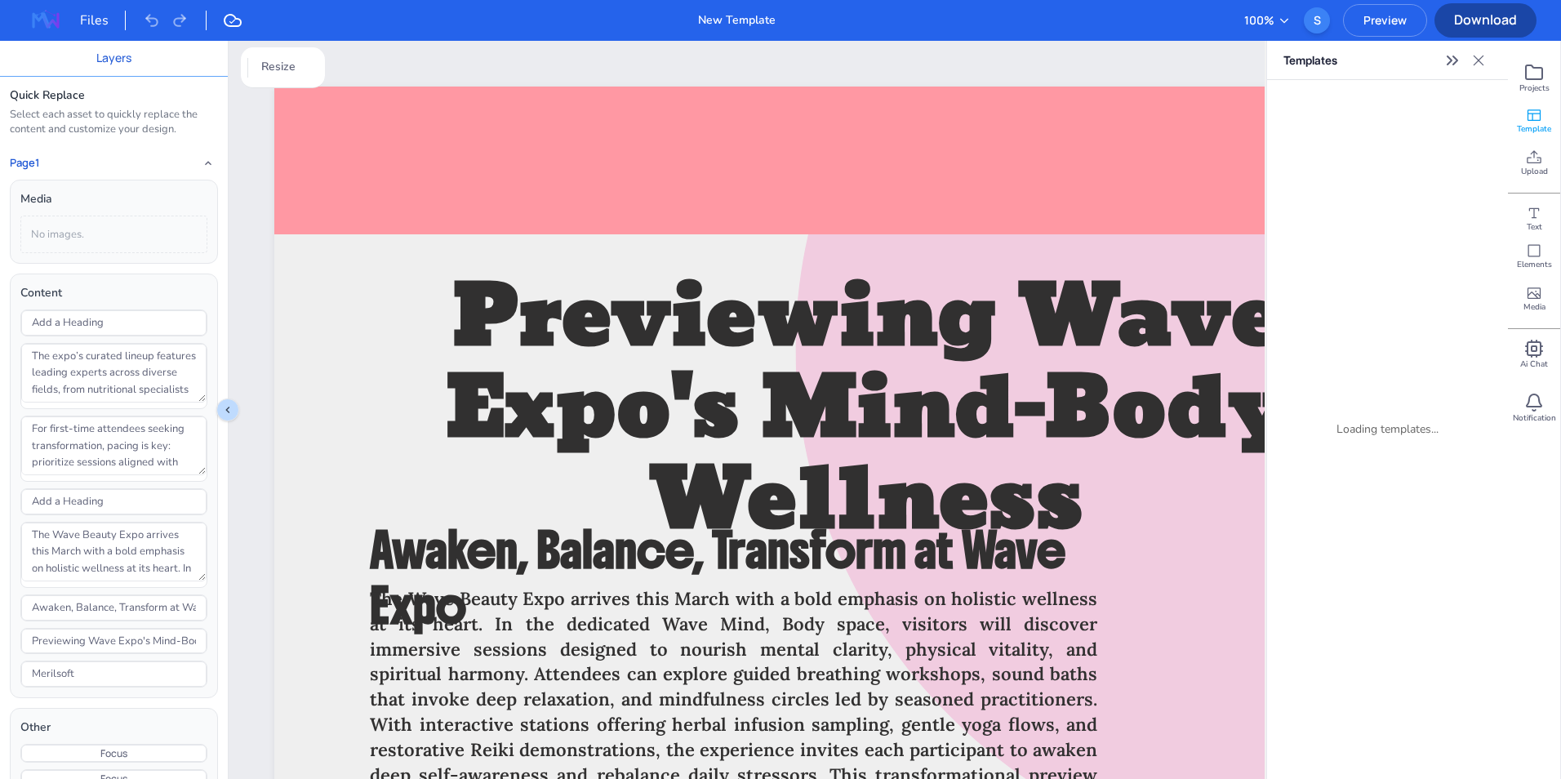
click at [1245, 60] on icon "Expand sidebar" at bounding box center [1455, 60] width 4 height 8
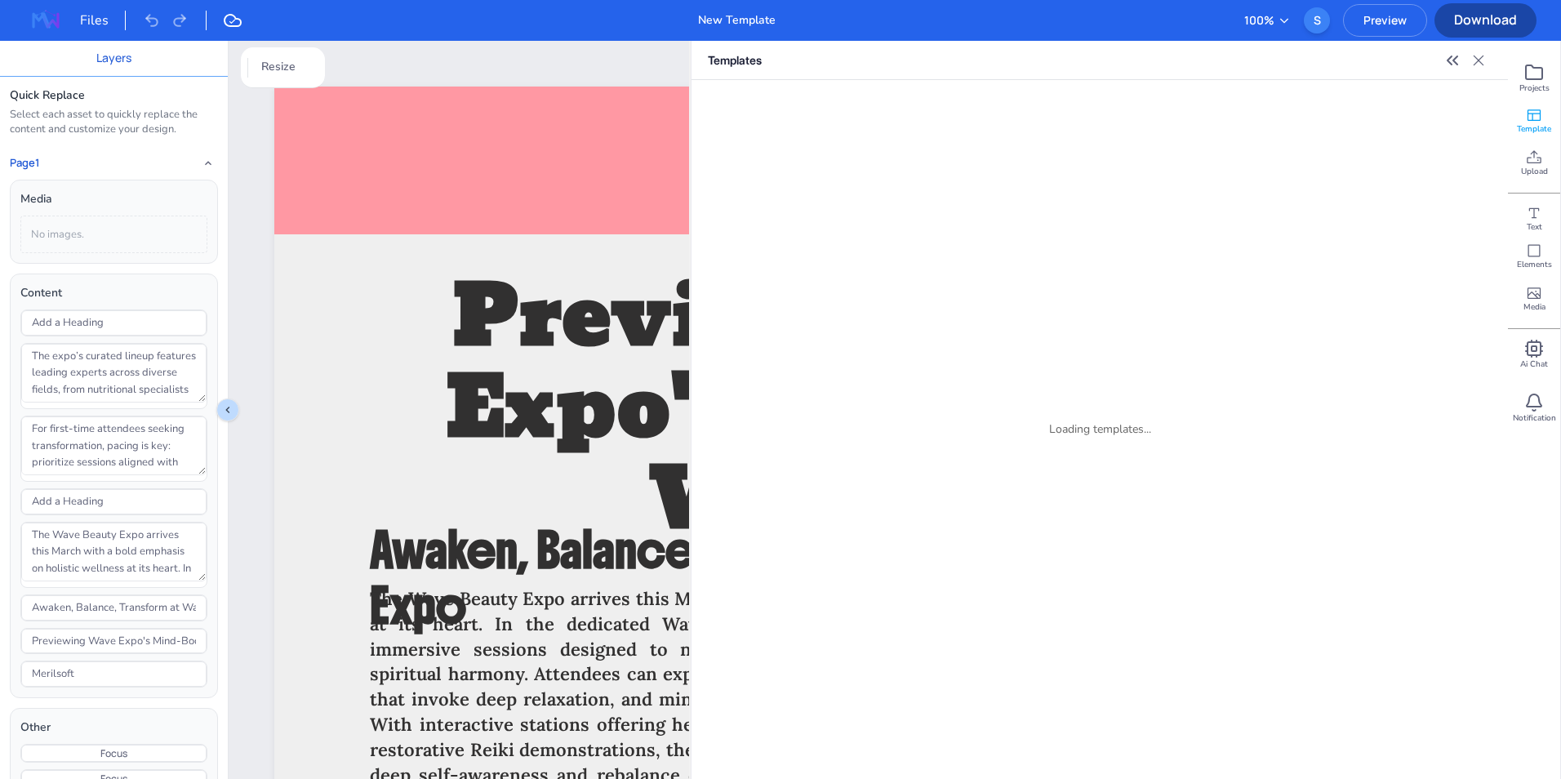
click at [1245, 60] on icon "Collapse sidebar" at bounding box center [1452, 61] width 20 height 20
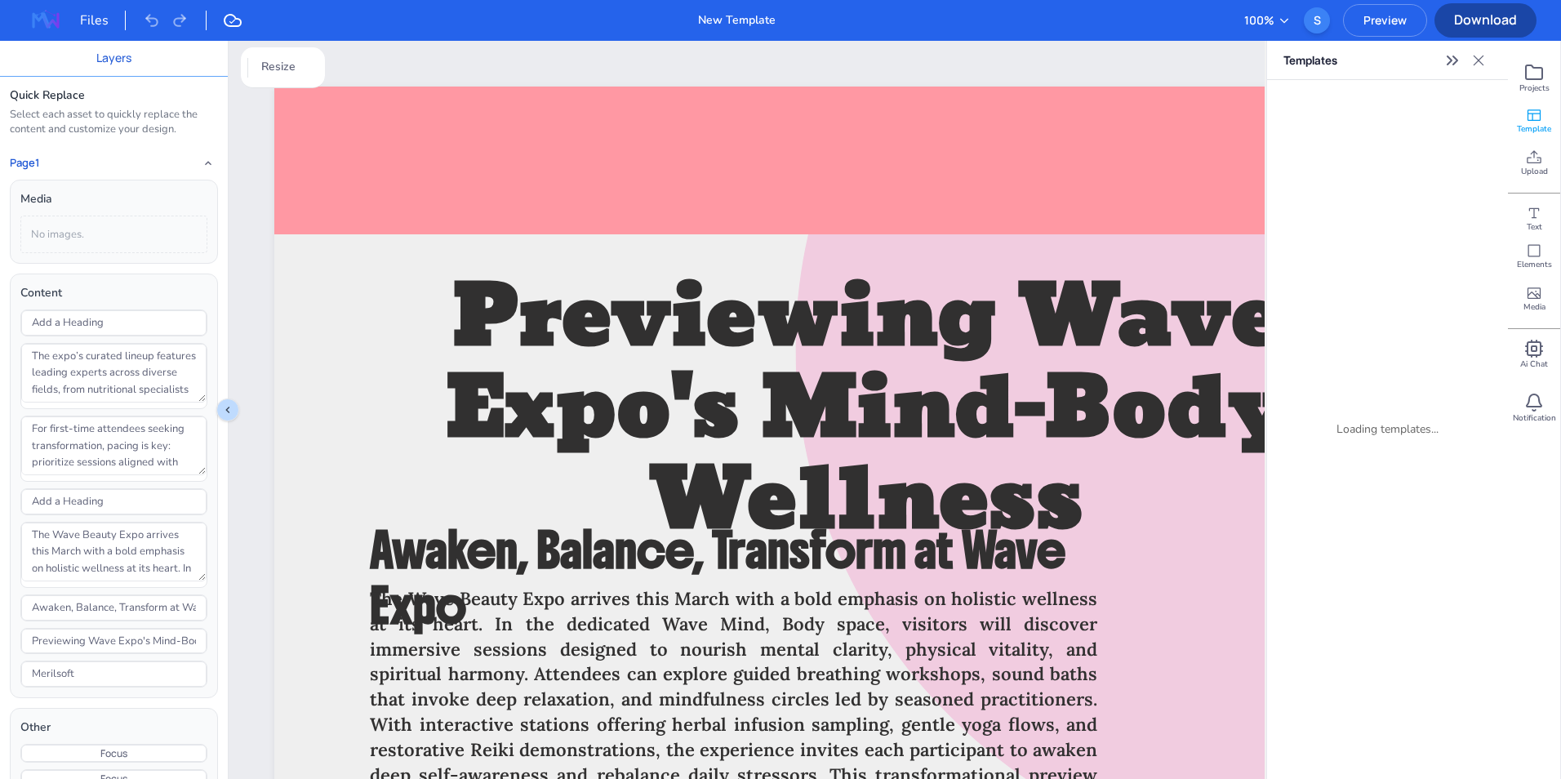
click at [1245, 60] on icon at bounding box center [1478, 60] width 16 height 16
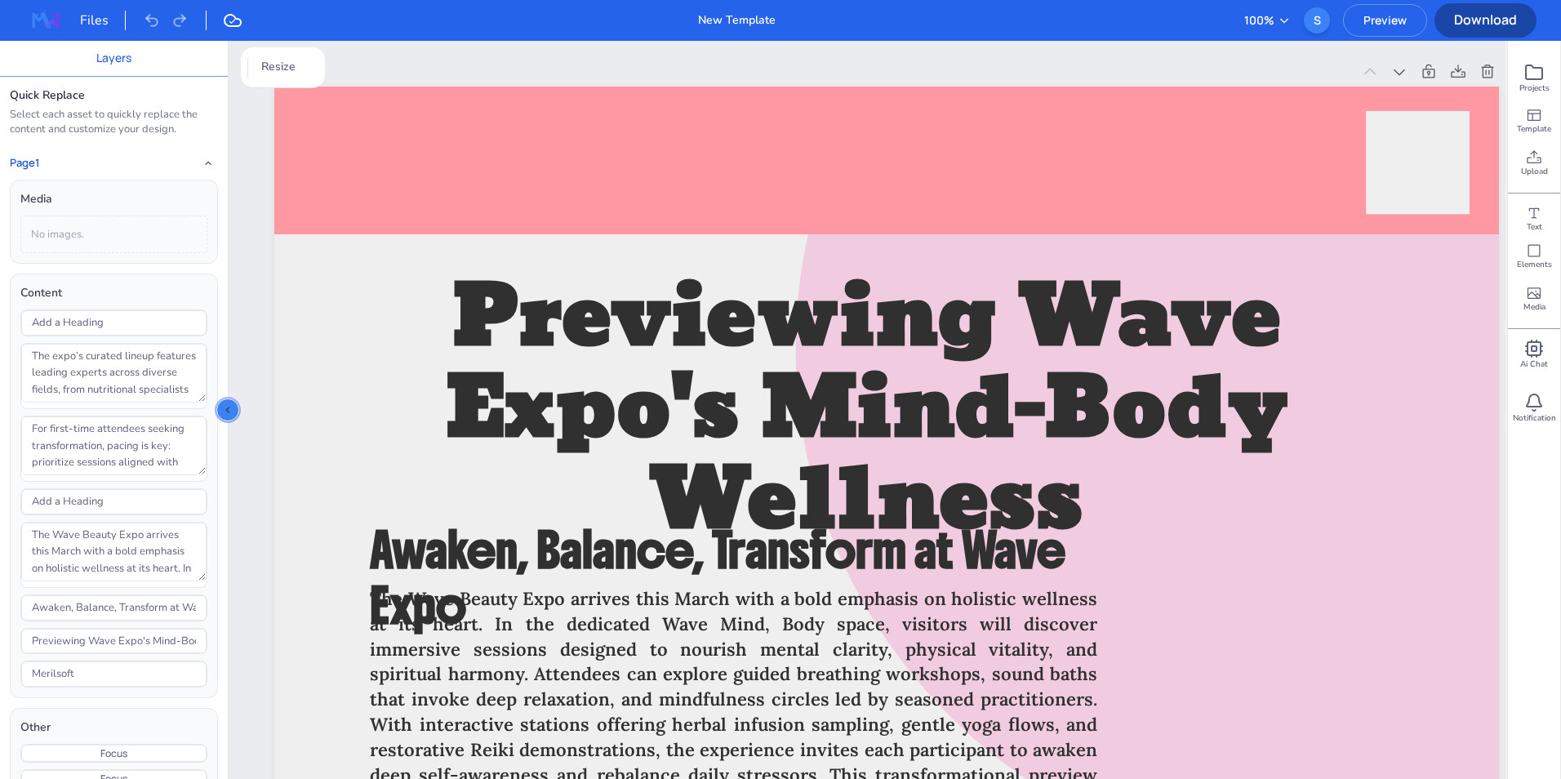
click at [220, 411] on button "Collapse sidebar" at bounding box center [227, 409] width 23 height 23
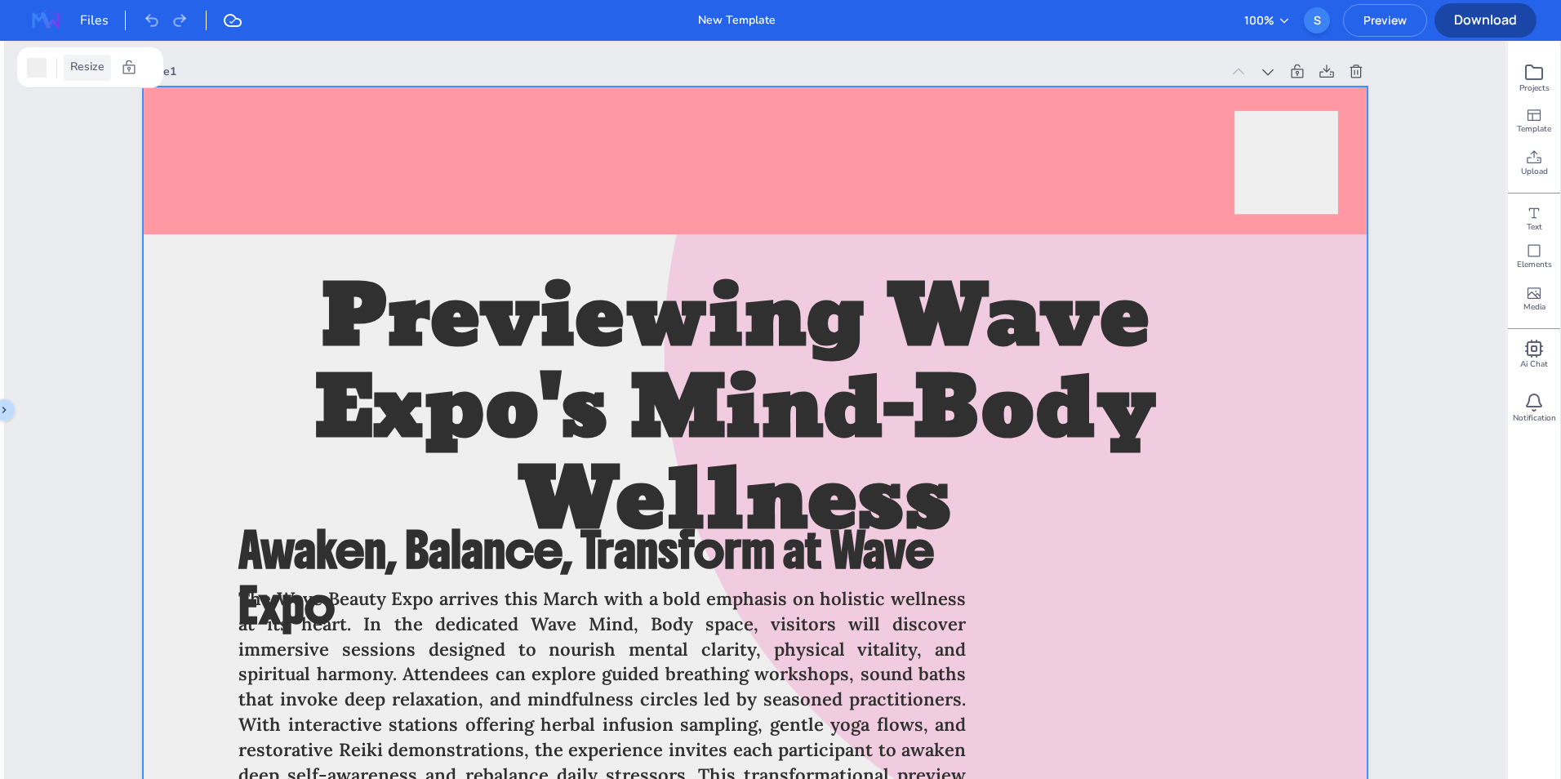
click at [71, 66] on span "Resize" at bounding box center [87, 67] width 41 height 18
click at [41, 20] on img at bounding box center [46, 20] width 52 height 26
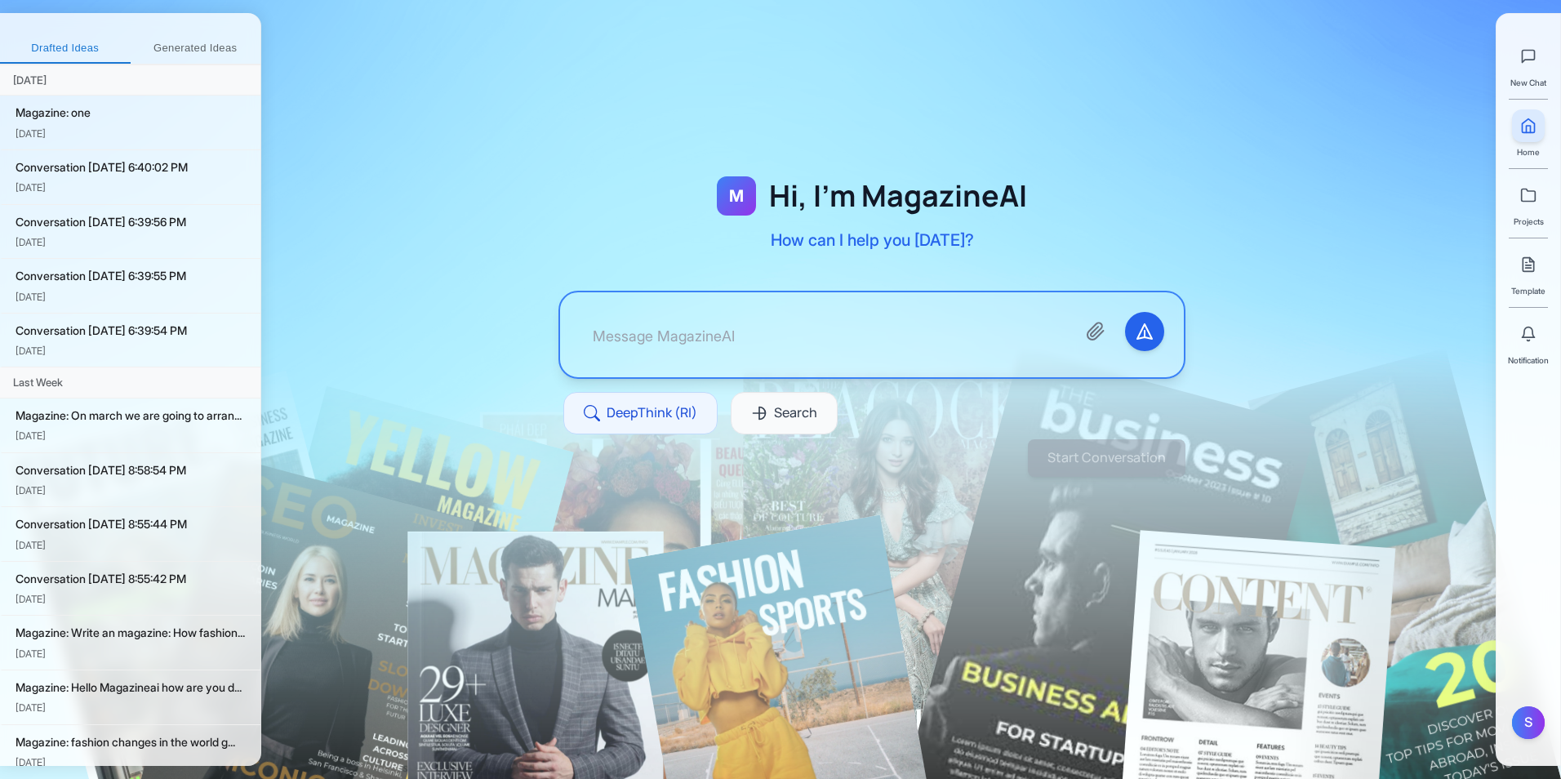
click at [187, 48] on button "Generated Ideas" at bounding box center [196, 48] width 131 height 29
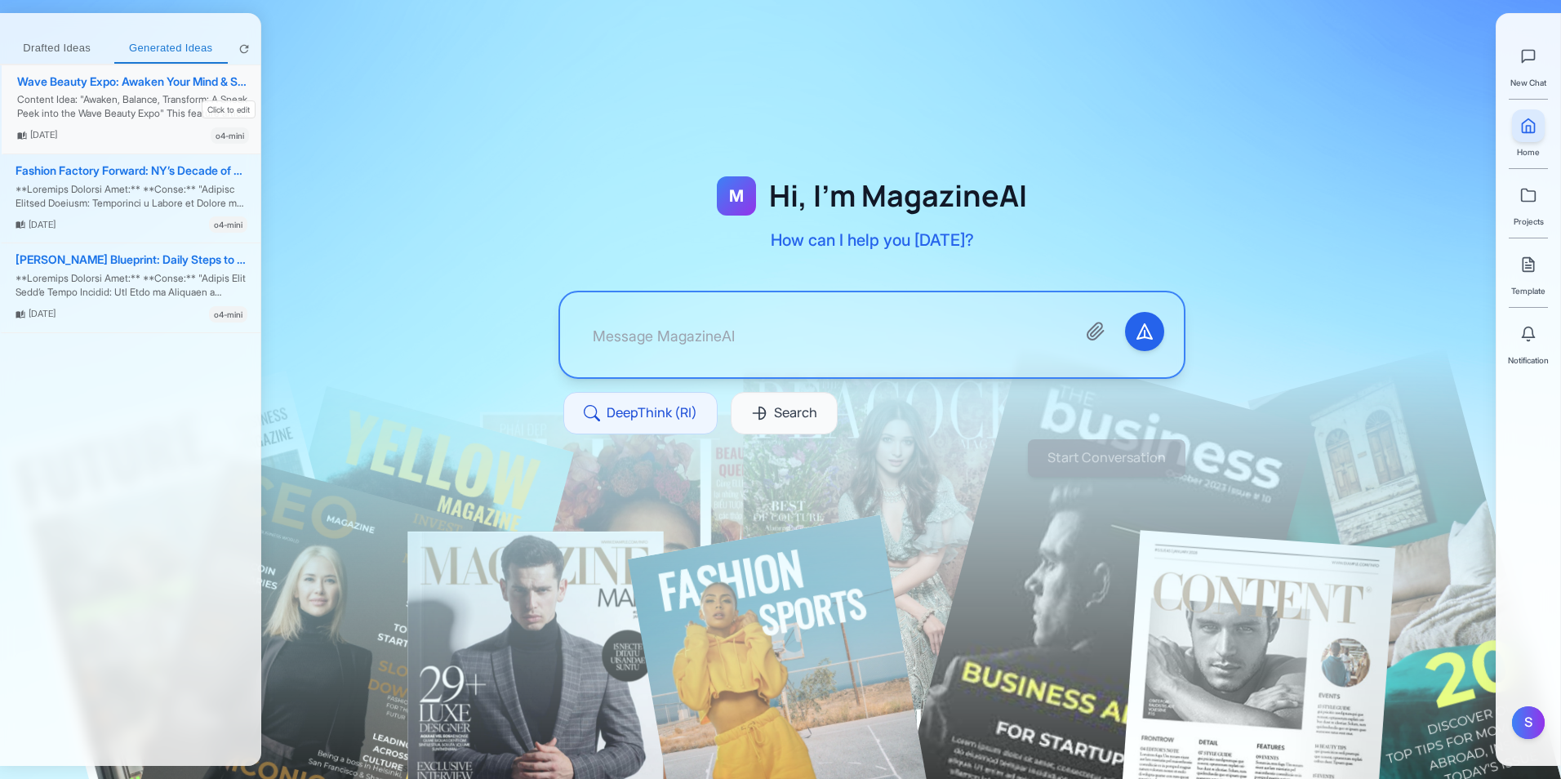
click at [164, 97] on div "Content Idea: "Awaken, Balance, Transform: A Sneak Peek into the Wave Beauty Ex…" at bounding box center [133, 107] width 232 height 28
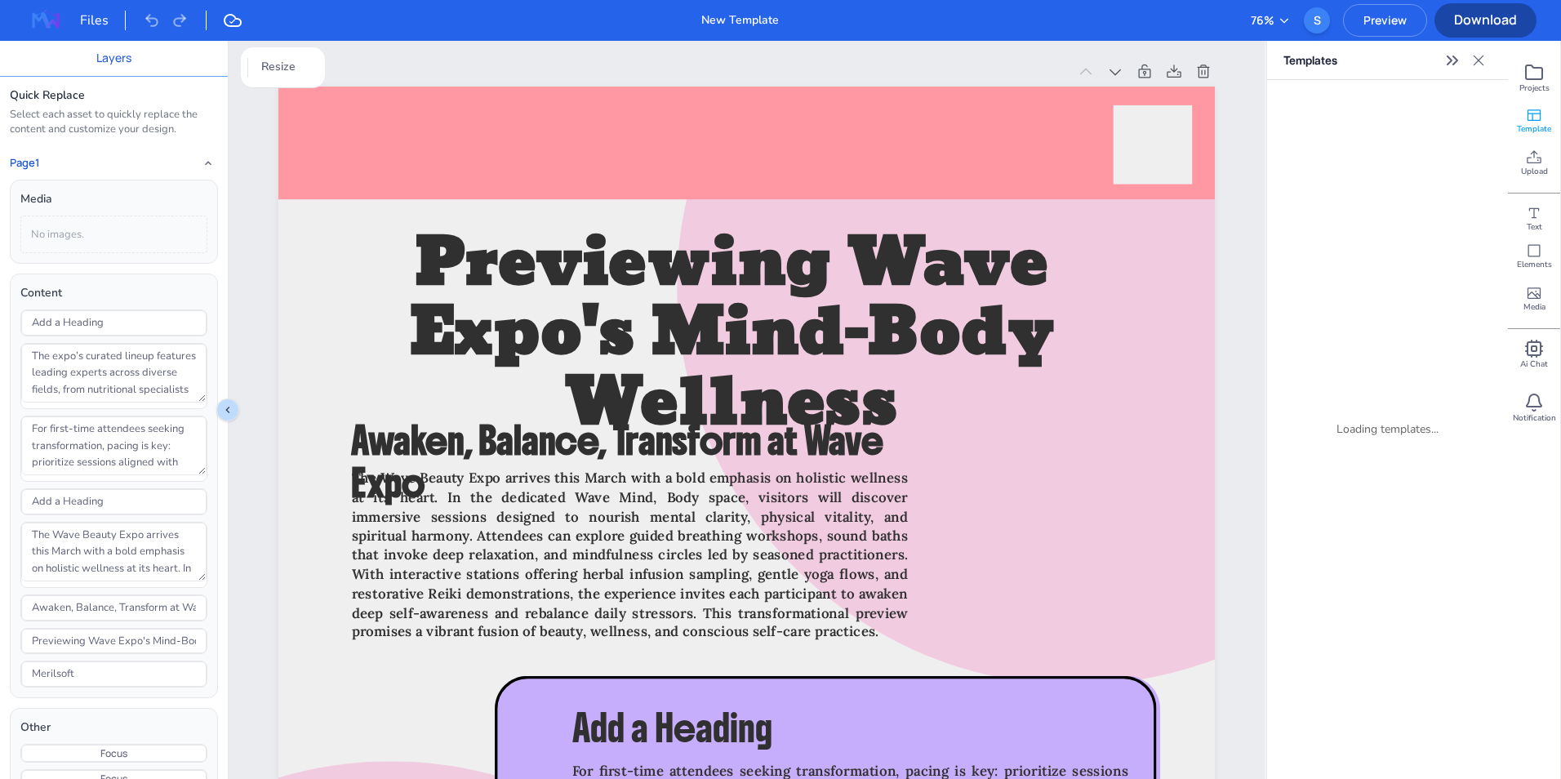
click at [1245, 65] on icon at bounding box center [1478, 60] width 16 height 16
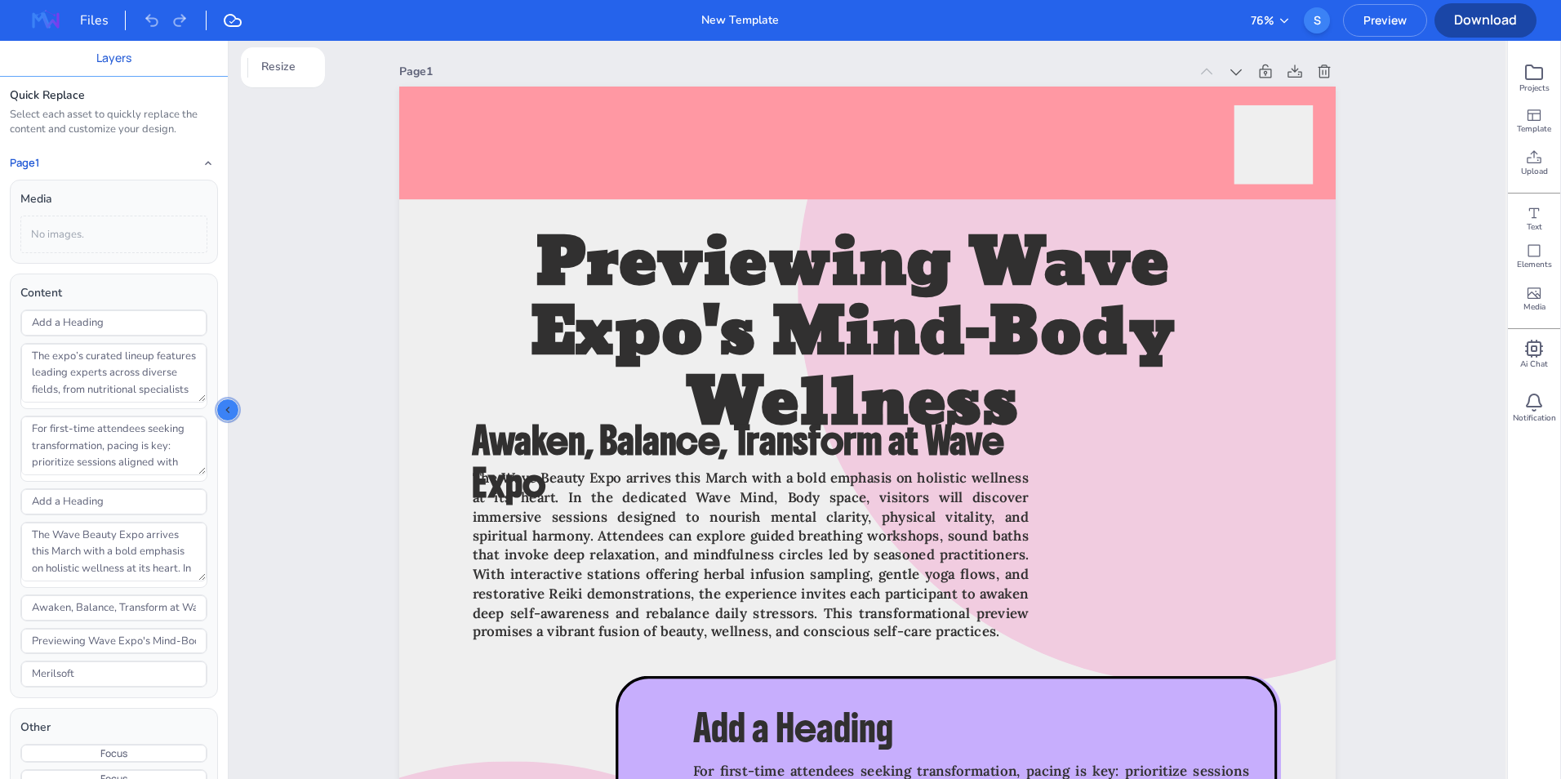
click at [226, 412] on icon "Collapse sidebar" at bounding box center [227, 409] width 13 height 13
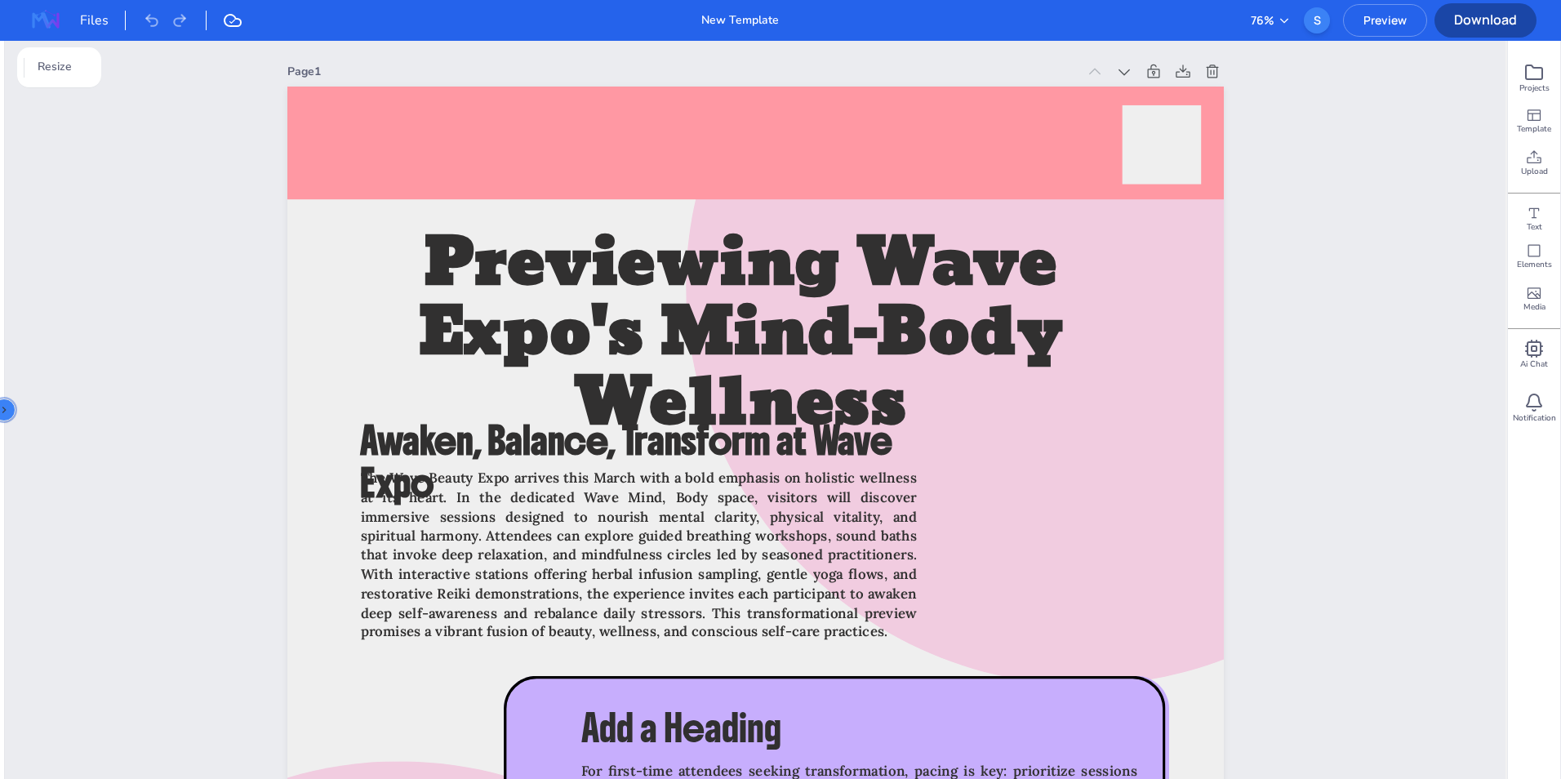
click at [0, 411] on icon "Expand sidebar" at bounding box center [4, 409] width 13 height 13
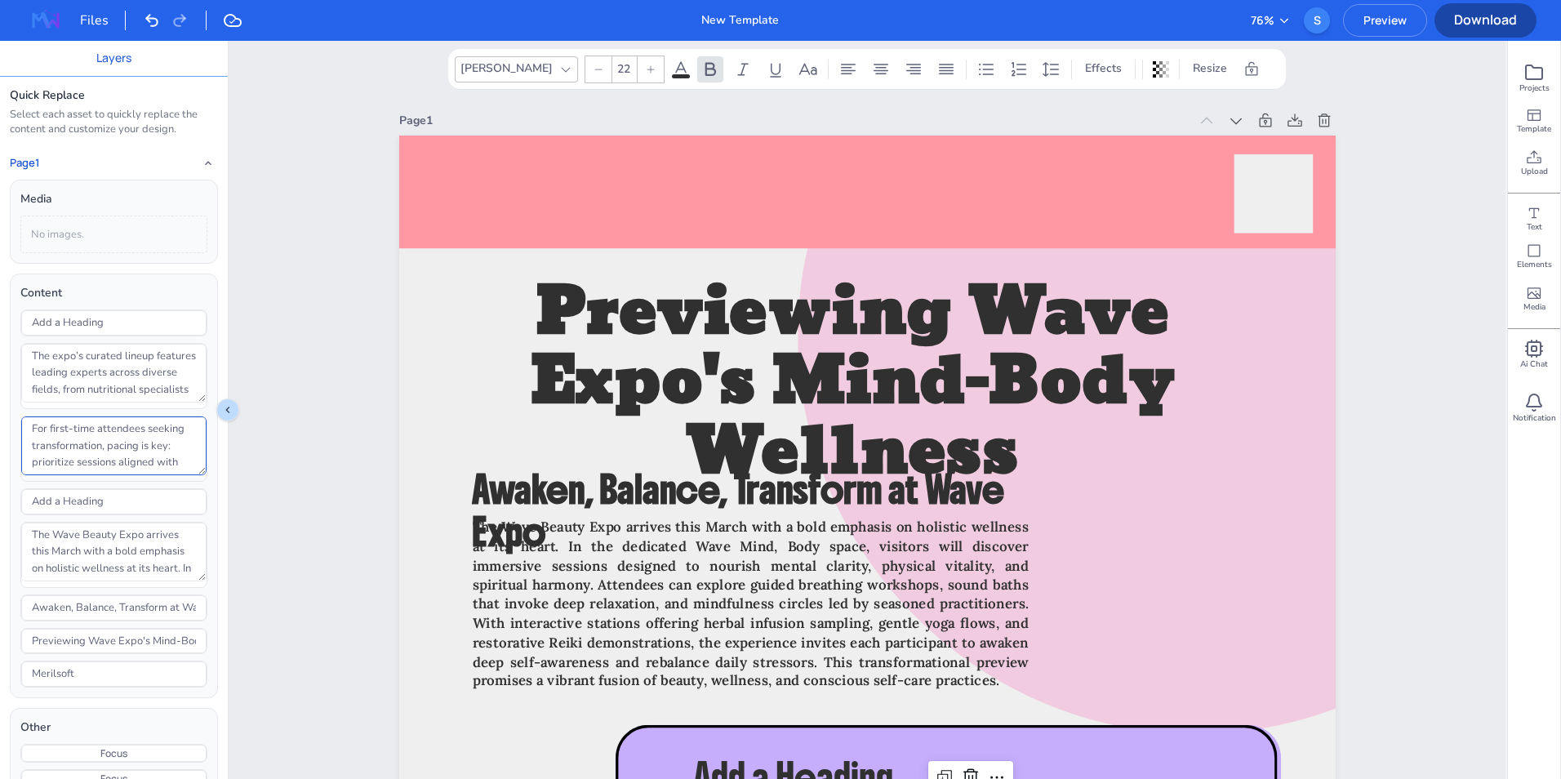
click at [66, 450] on textarea "For first-time attendees seeking transformation, pacing is key: prioritize sess…" at bounding box center [113, 445] width 185 height 59
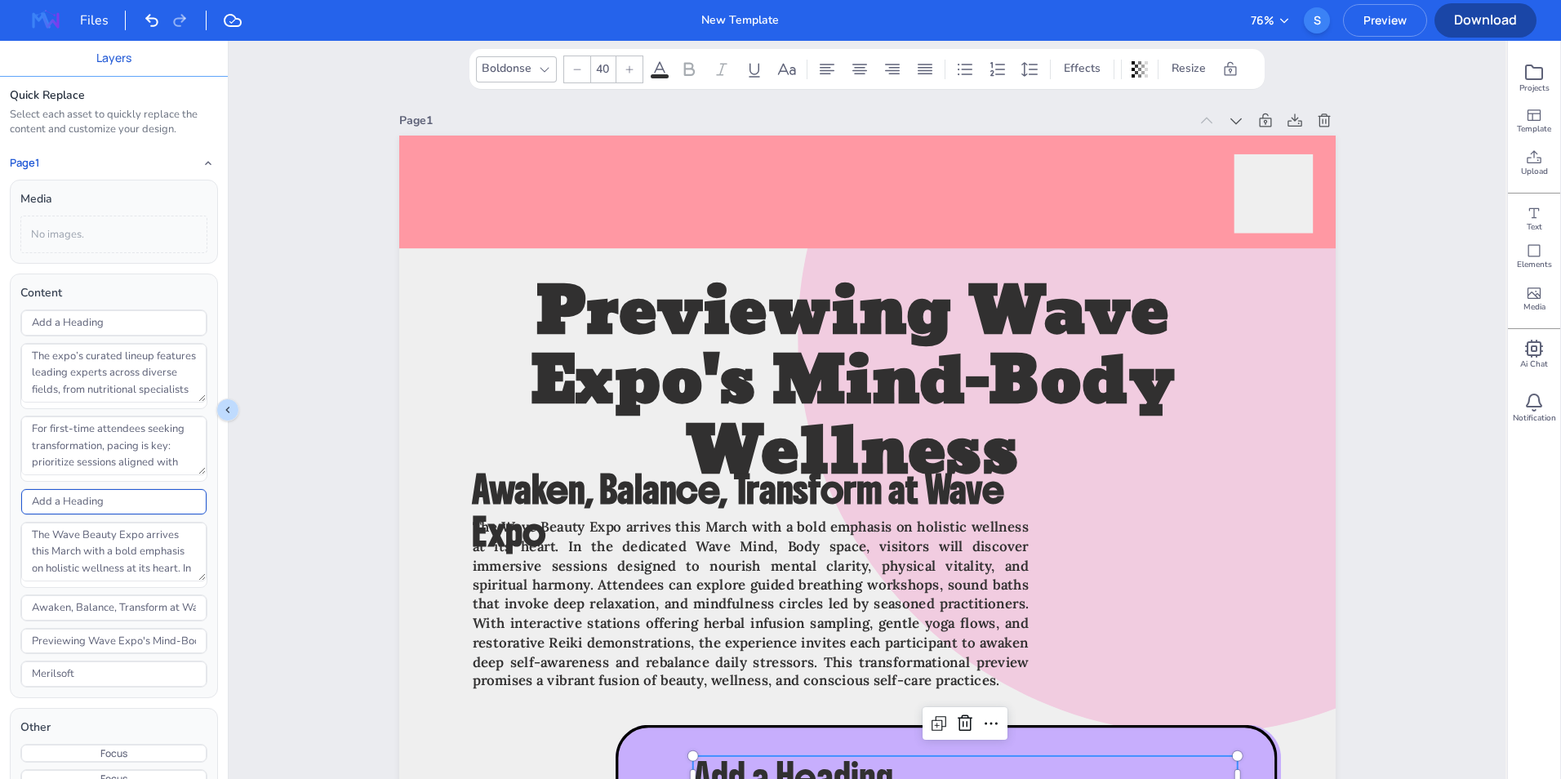
click at [78, 497] on input "Add a Heading" at bounding box center [113, 501] width 185 height 25
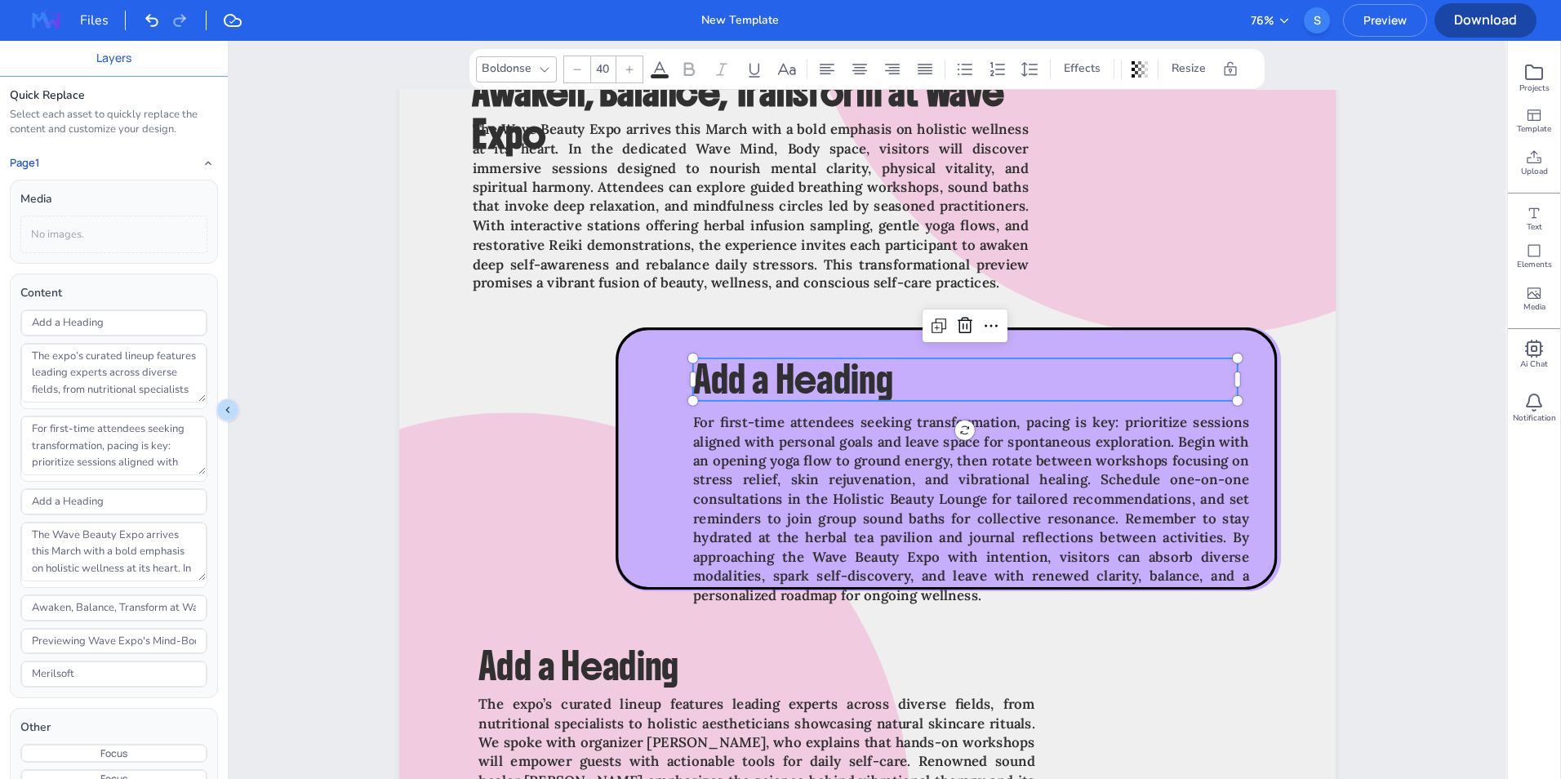
scroll to position [409, 0]
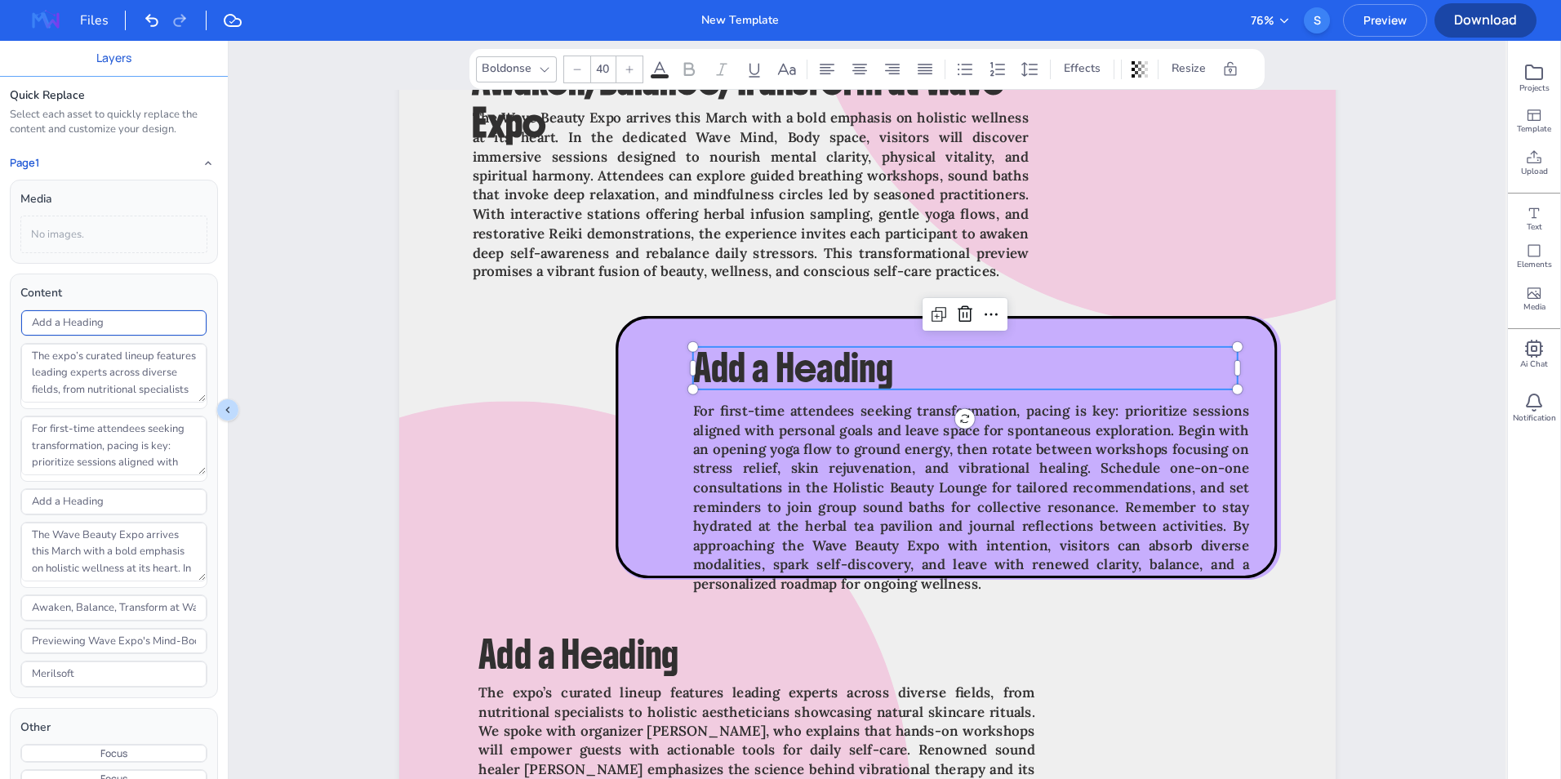
type input "40"
click at [104, 335] on input "Add a Heading" at bounding box center [113, 322] width 185 height 25
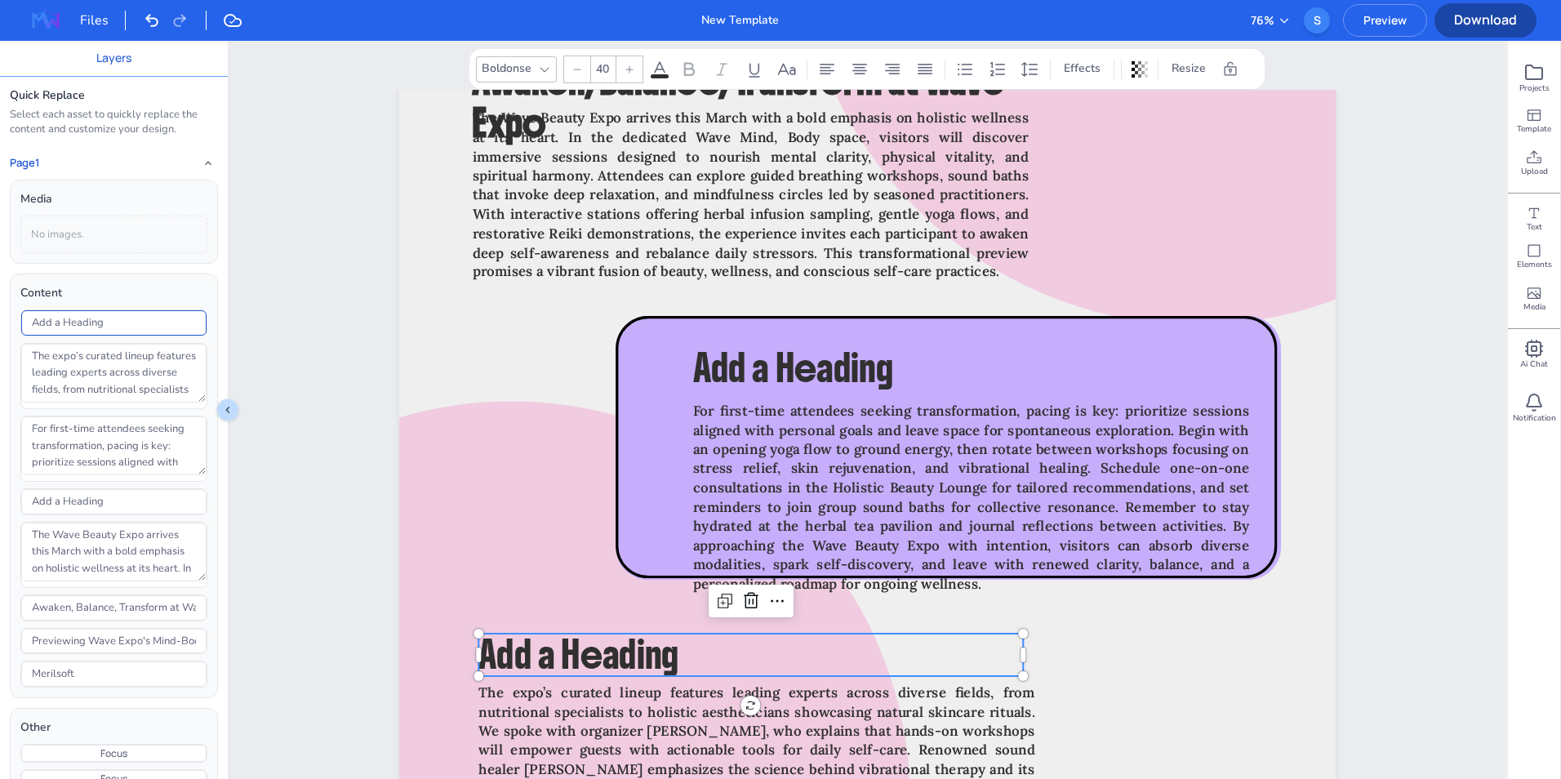
click at [104, 333] on input "Add a Heading" at bounding box center [113, 322] width 185 height 25
type input "Ulead"
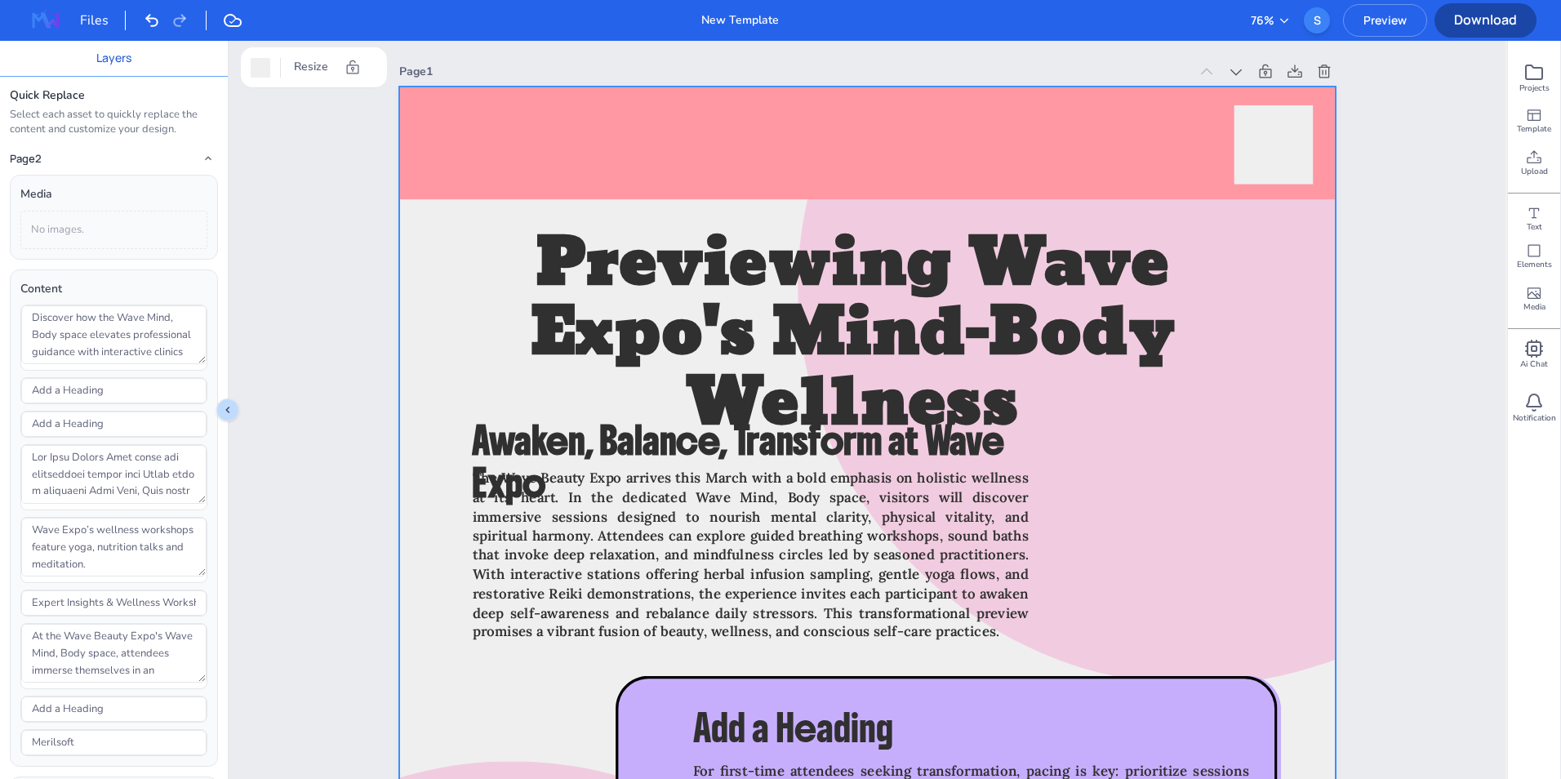
scroll to position [0, 0]
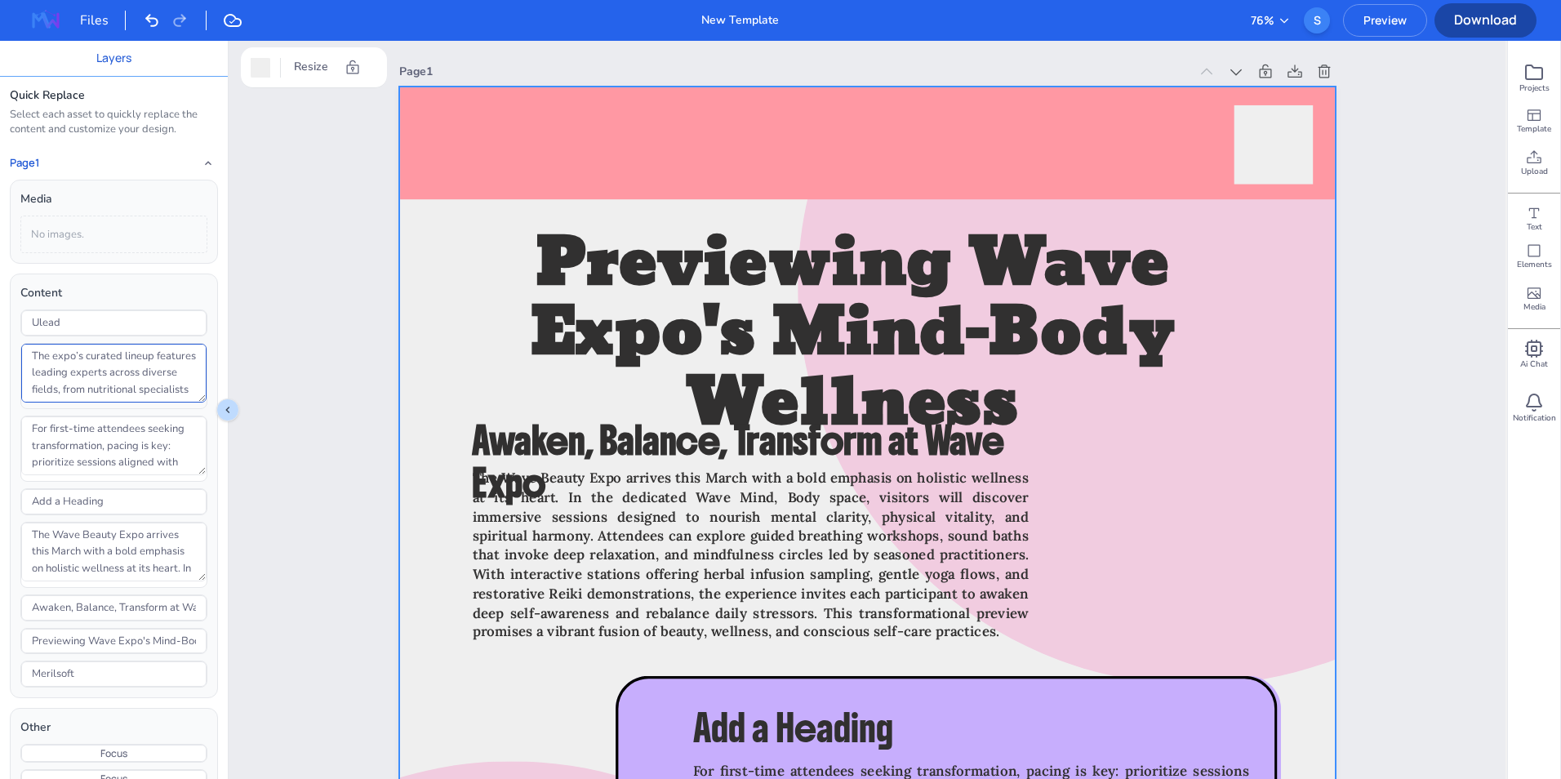
click at [127, 357] on textarea "The expo’s curated lineup features leading experts across diverse fields, from …" at bounding box center [113, 373] width 185 height 59
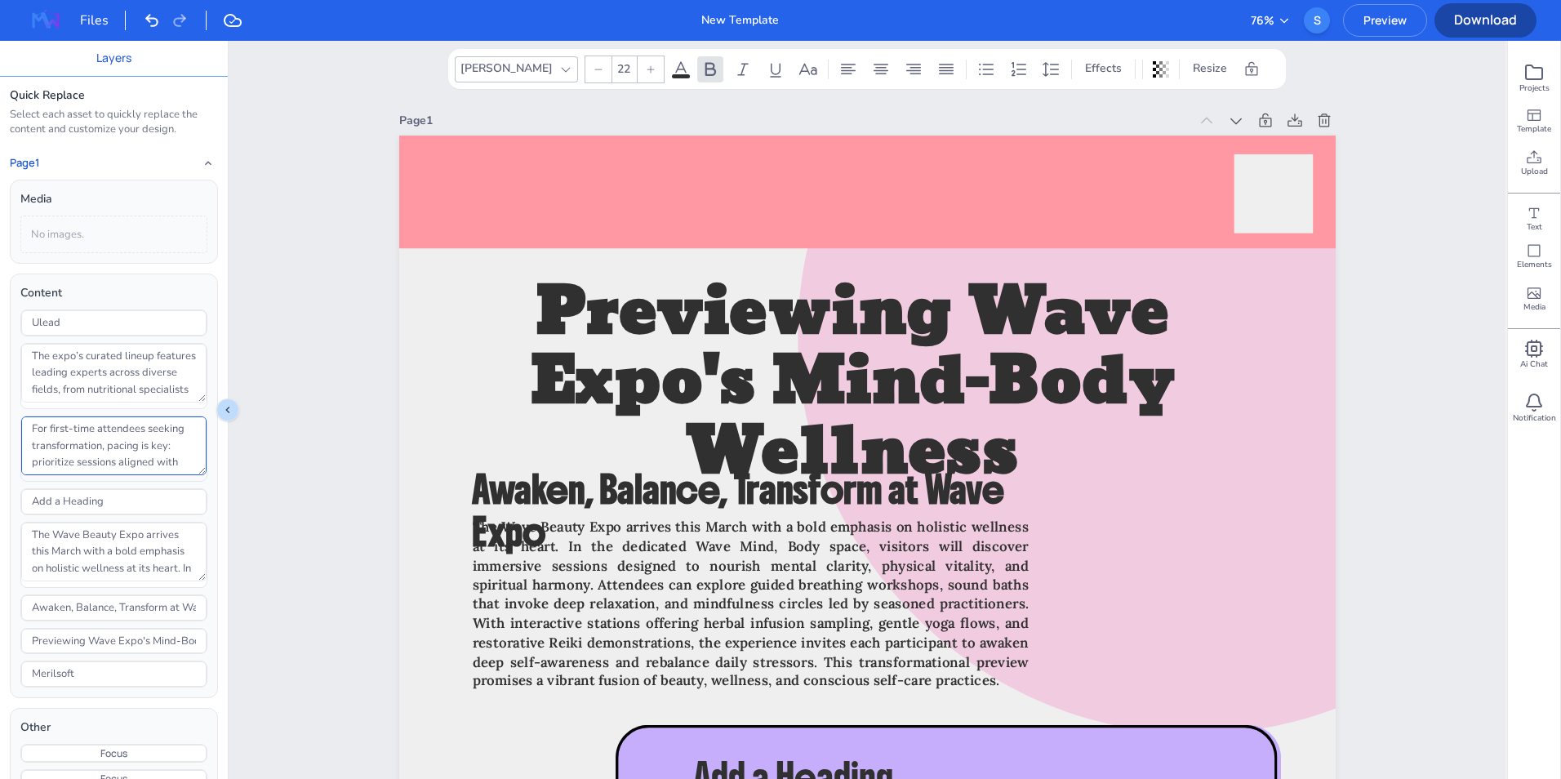
click at [123, 447] on textarea "For first-time attendees seeking transformation, pacing is key: prioritize sess…" at bounding box center [113, 445] width 185 height 59
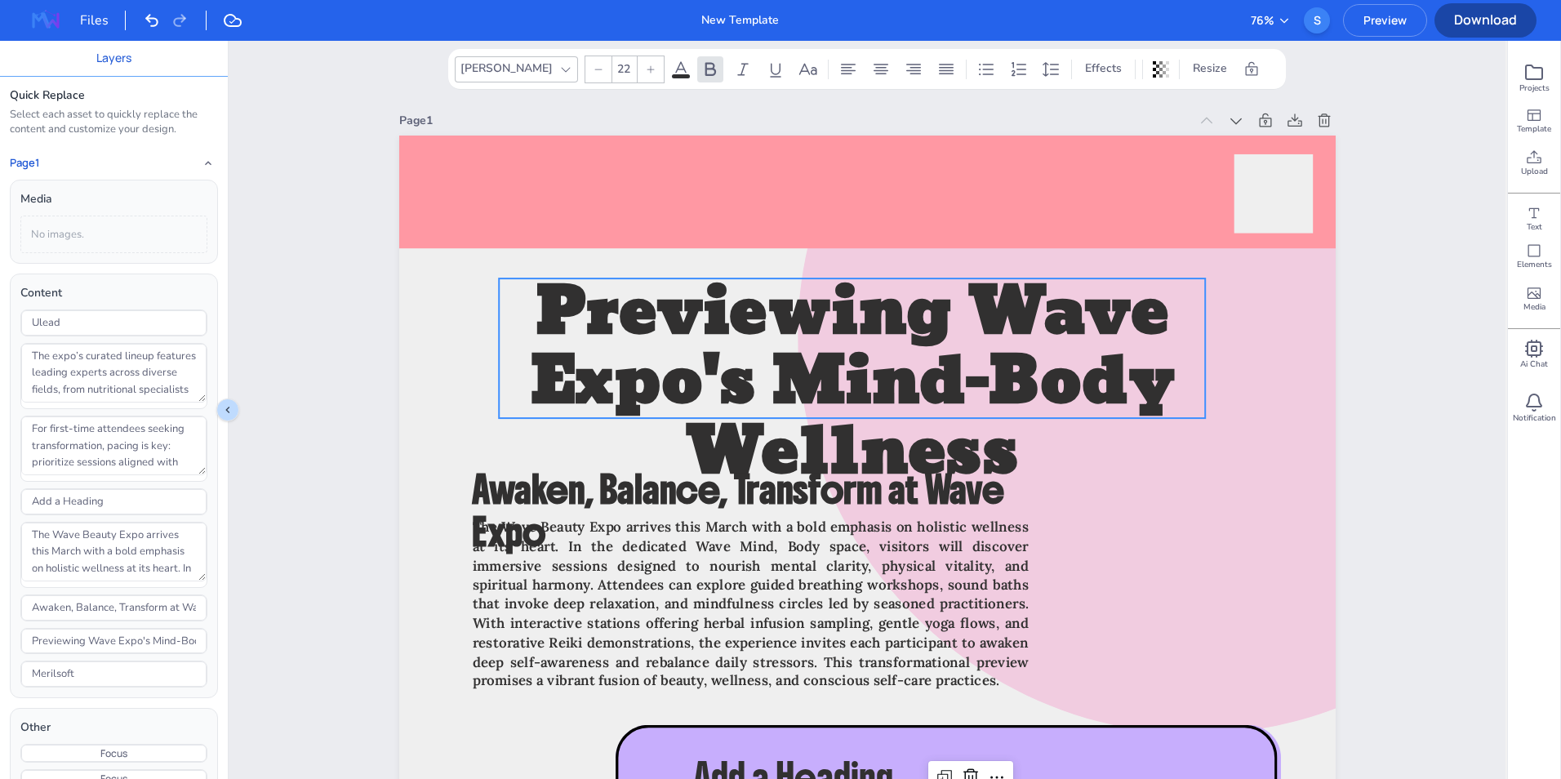
click at [575, 321] on span "Previewing Wave Expo's Mind-Body Wellness" at bounding box center [852, 382] width 645 height 253
click at [99, 239] on div "No images." at bounding box center [113, 234] width 187 height 38
click at [88, 215] on div "No images." at bounding box center [113, 234] width 187 height 38
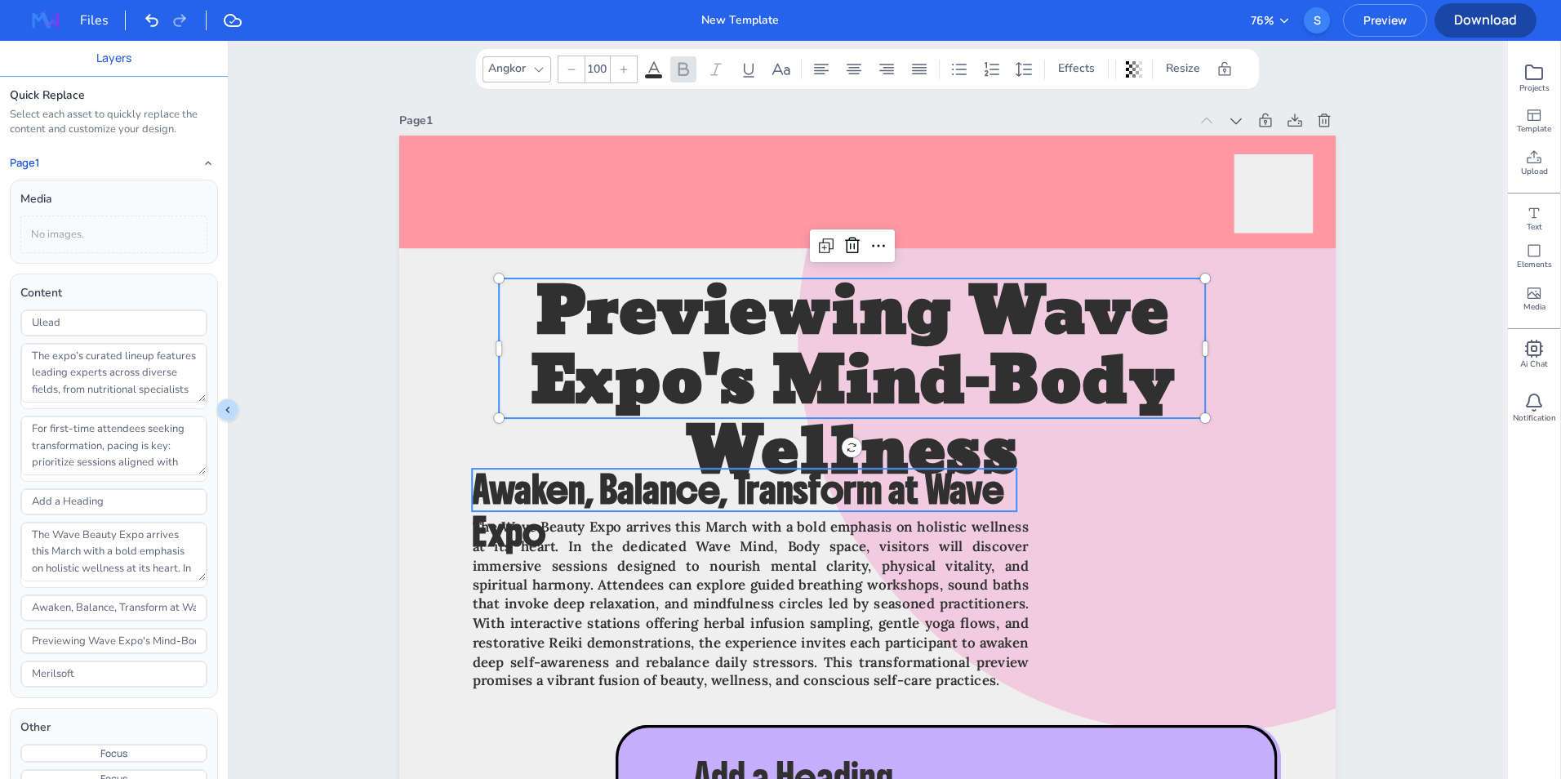
click at [580, 481] on span "Awaken, Balance, Transform at Wave Expo" at bounding box center [737, 510] width 531 height 91
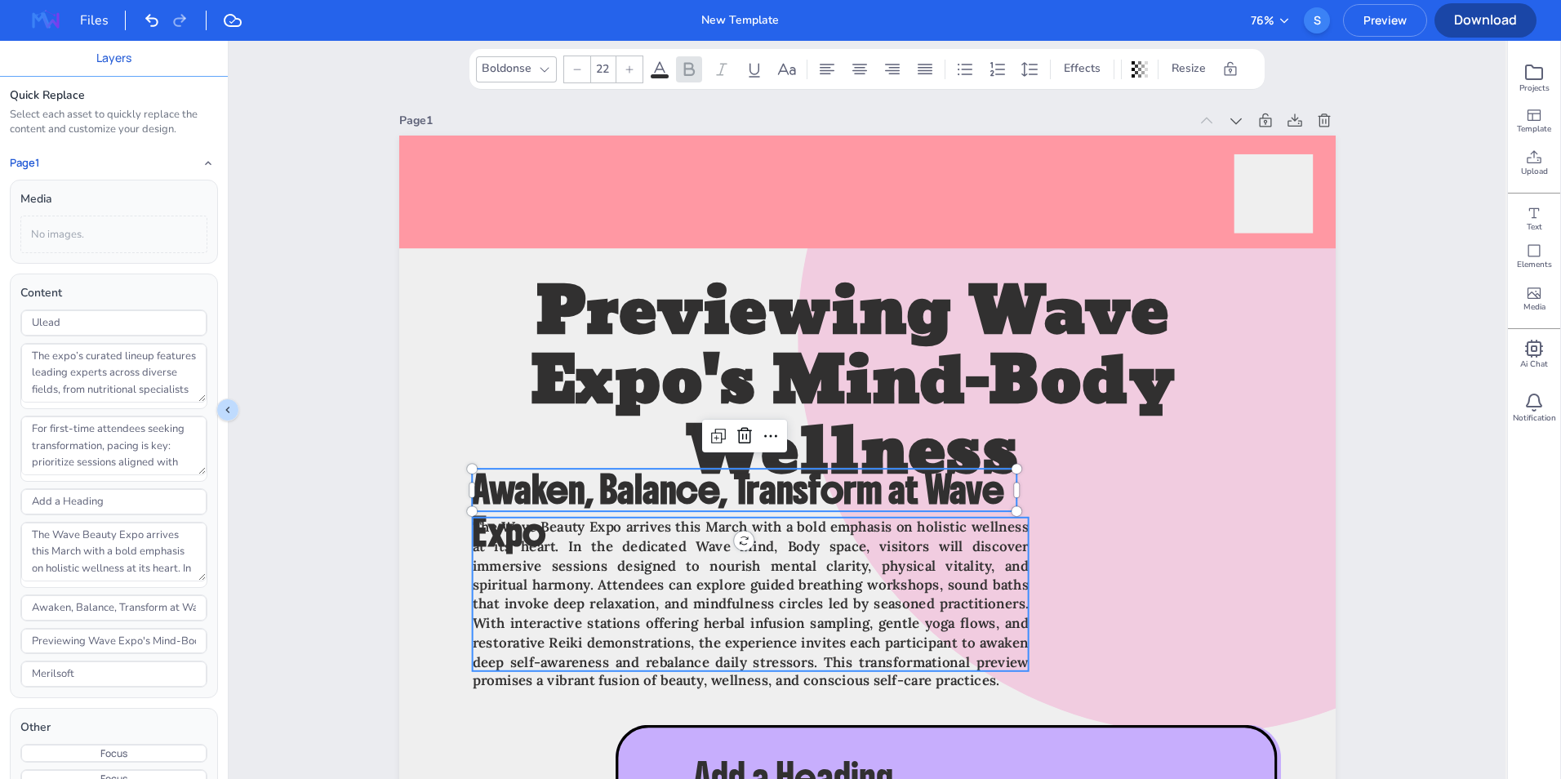
click at [532, 531] on span "The Wave Beauty Expo arrives this March with a bold emphasis on holistic wellne…" at bounding box center [750, 603] width 556 height 171
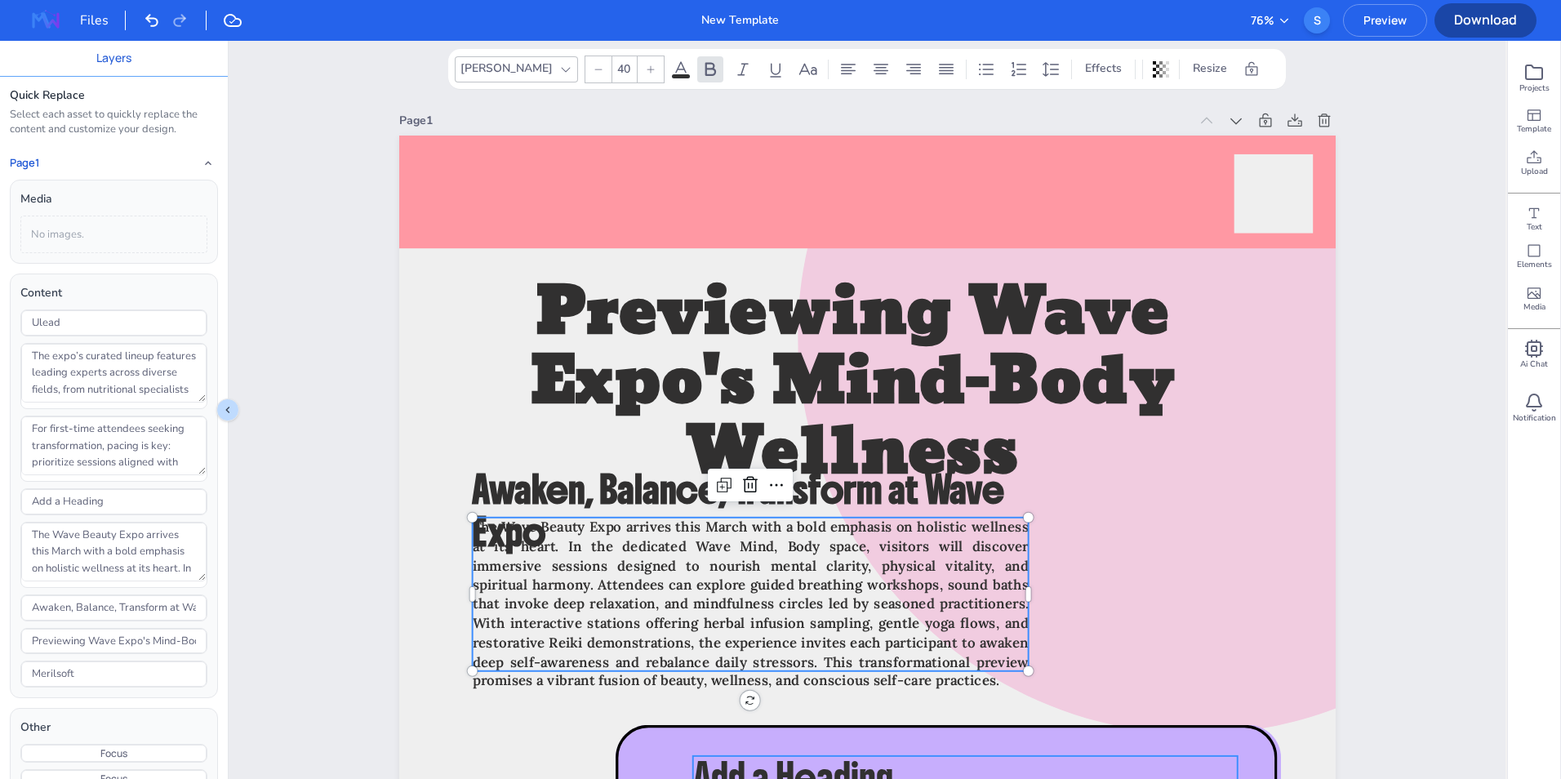
click at [772, 759] on span "Add a Heading" at bounding box center [792, 777] width 200 height 48
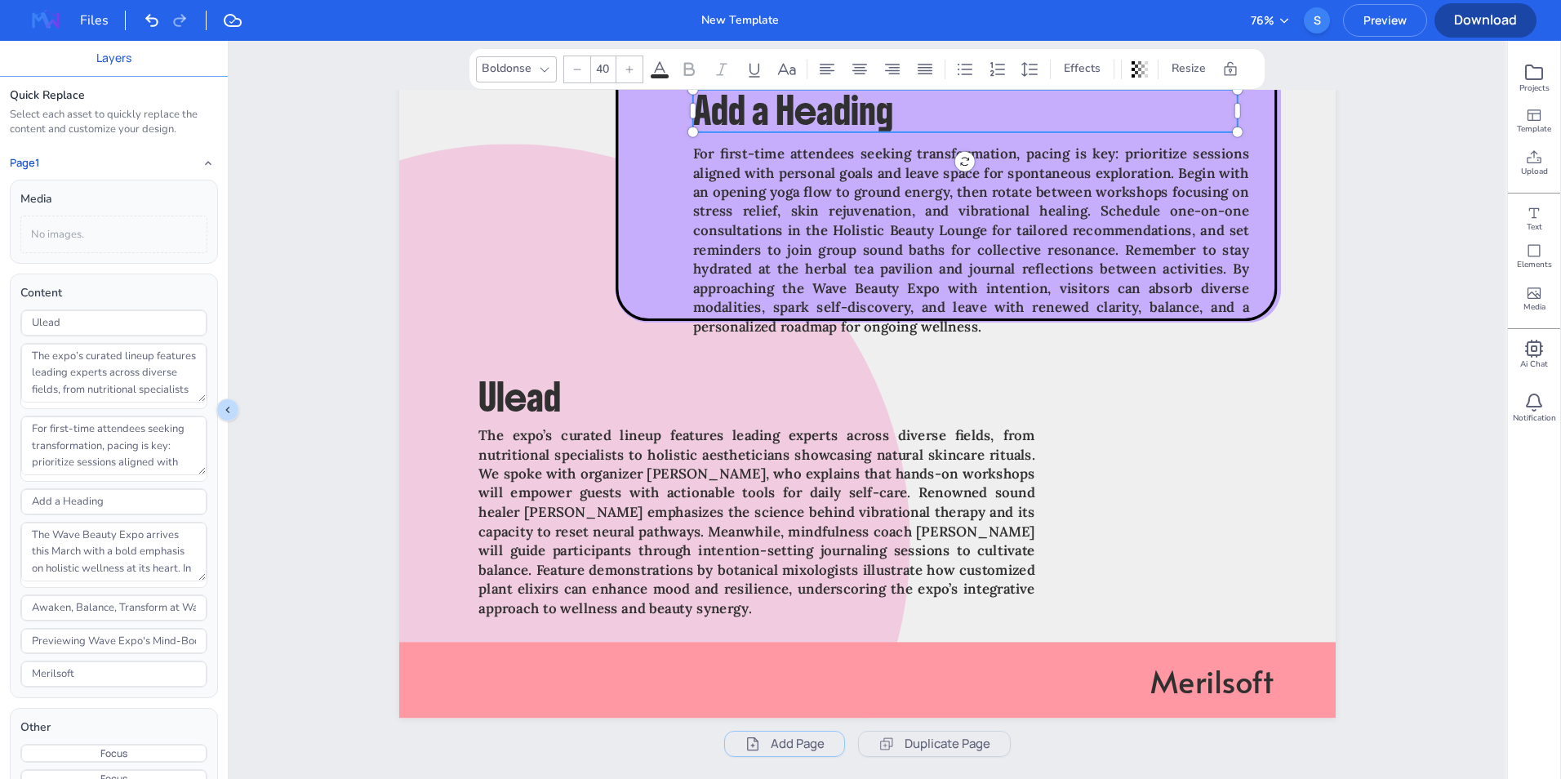
scroll to position [677, 0]
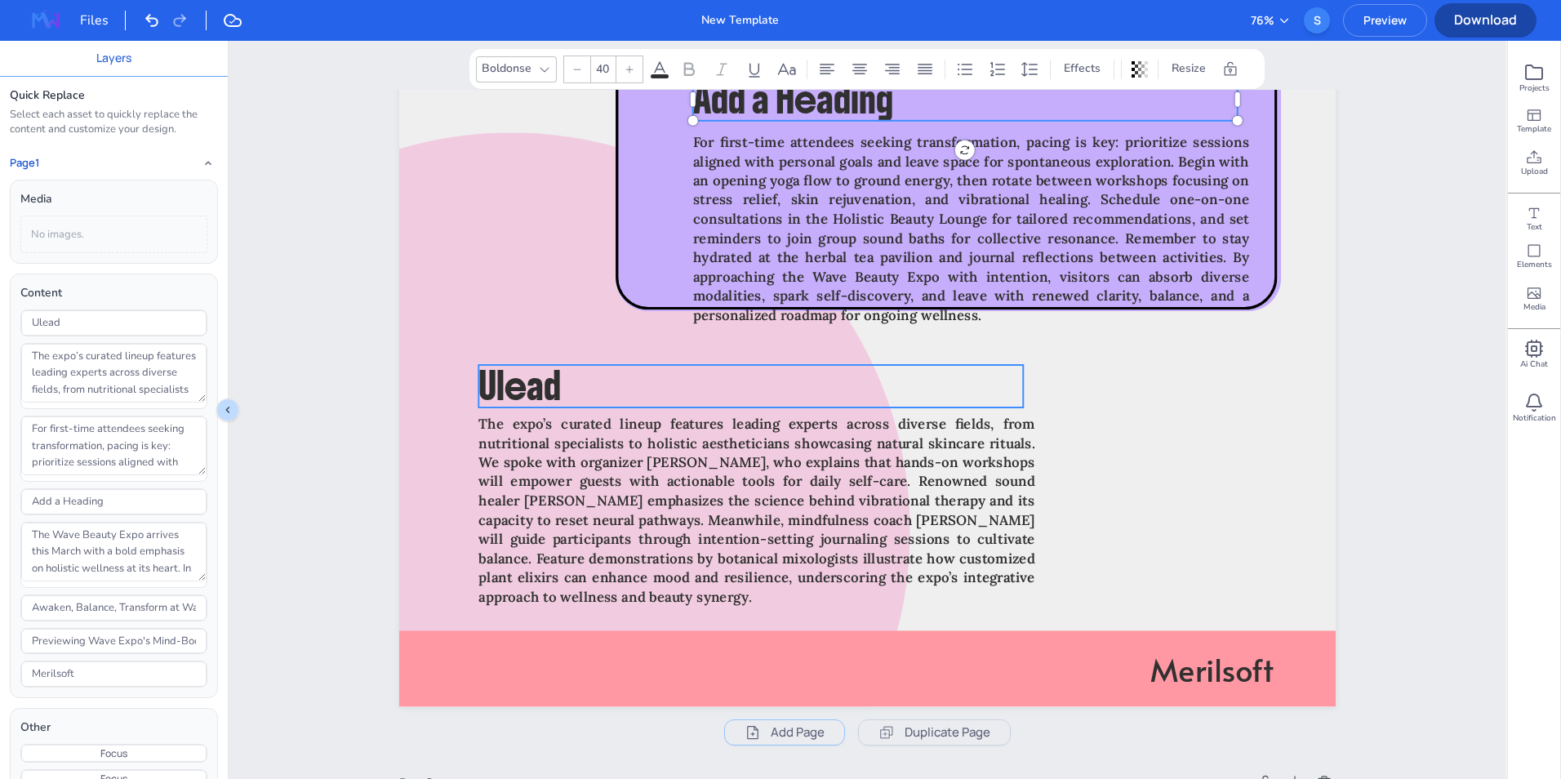
type input "40"
click at [597, 387] on p "Ulead" at bounding box center [750, 386] width 545 height 42
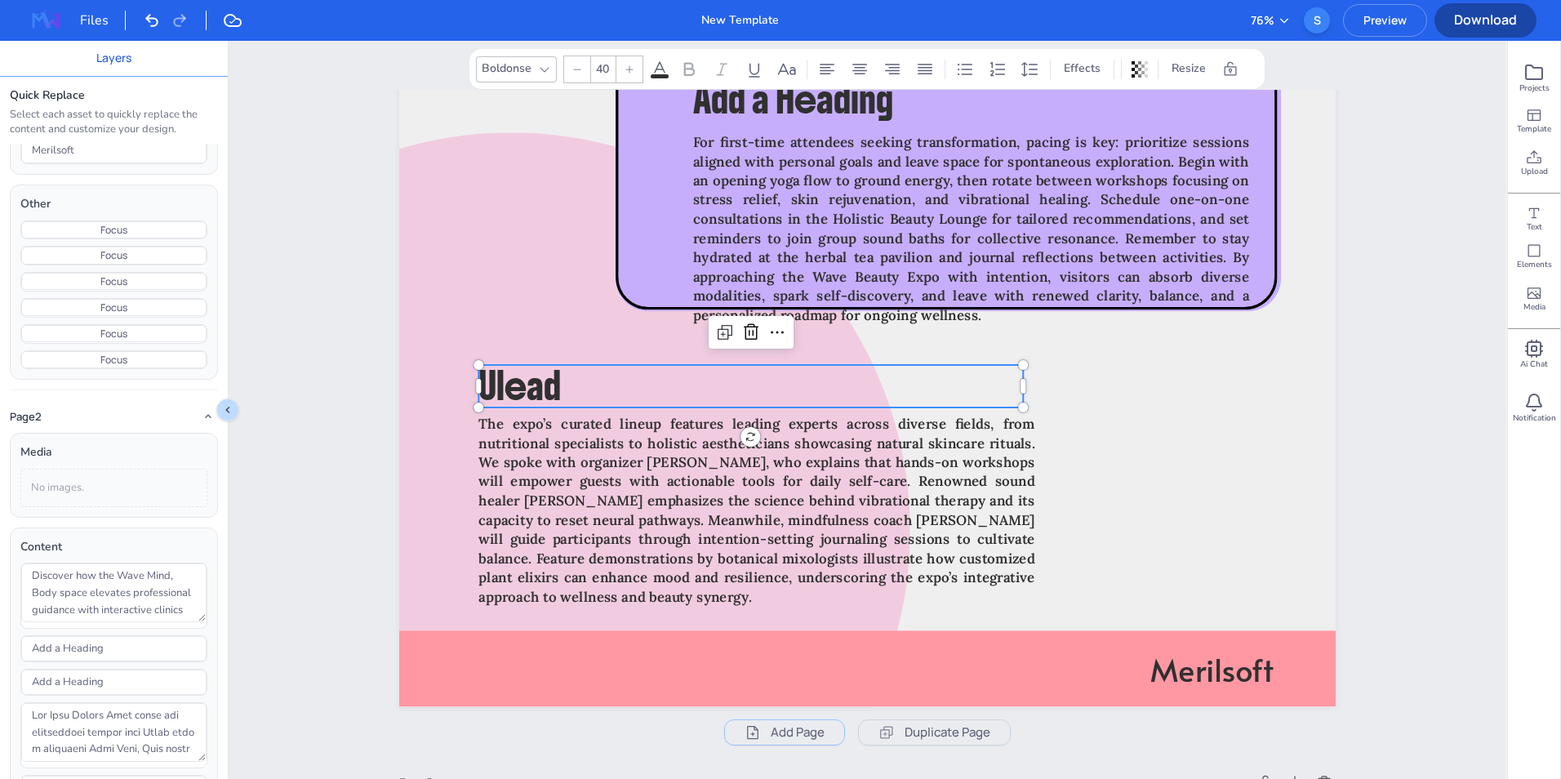
scroll to position [0, 0]
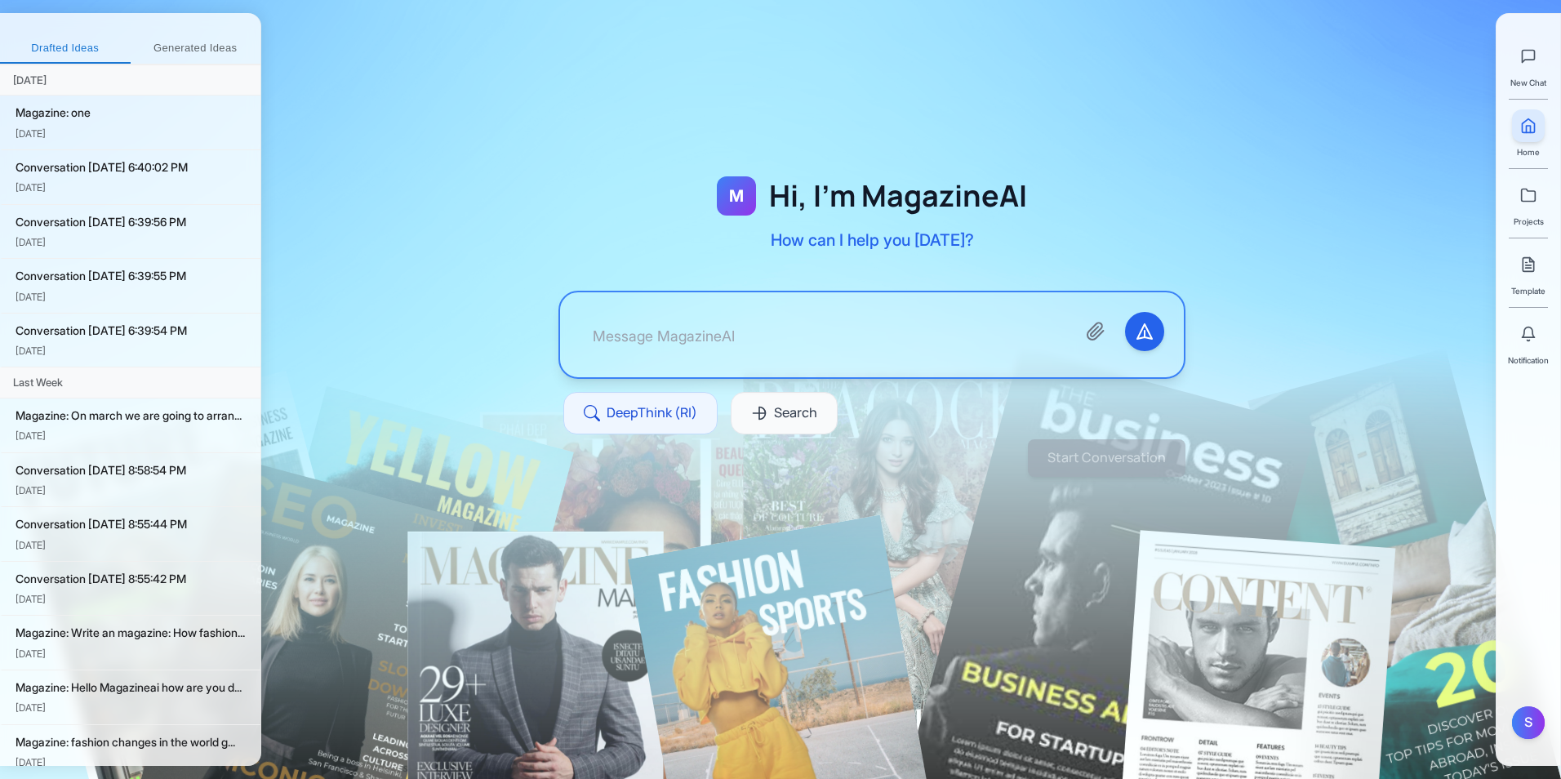
click at [198, 41] on button "Generated Ideas" at bounding box center [196, 48] width 131 height 29
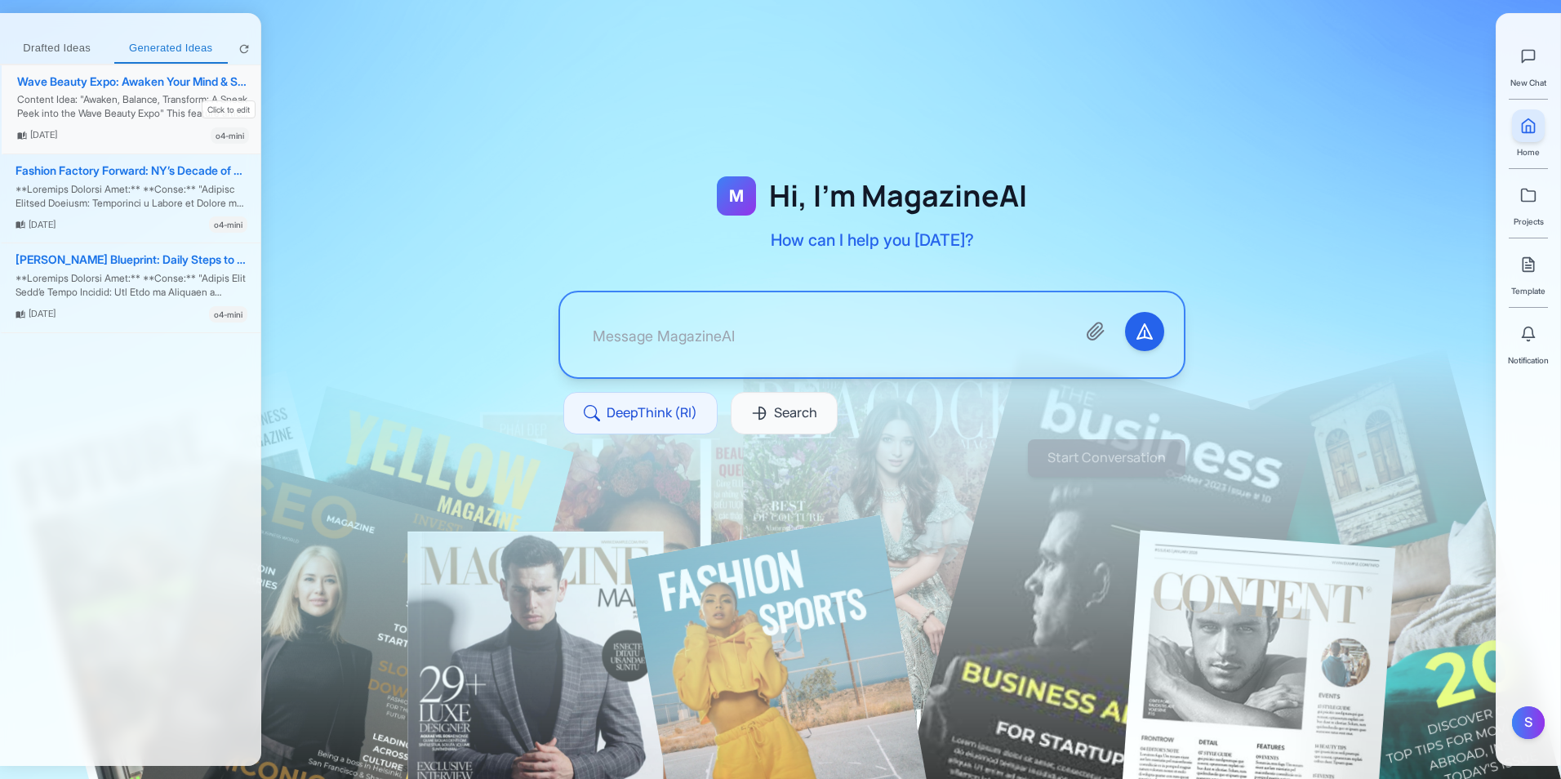
click at [167, 94] on div "Content Idea: "Awaken, Balance, Transform: A Sneak Peek into the Wave Beauty Ex…" at bounding box center [133, 107] width 232 height 28
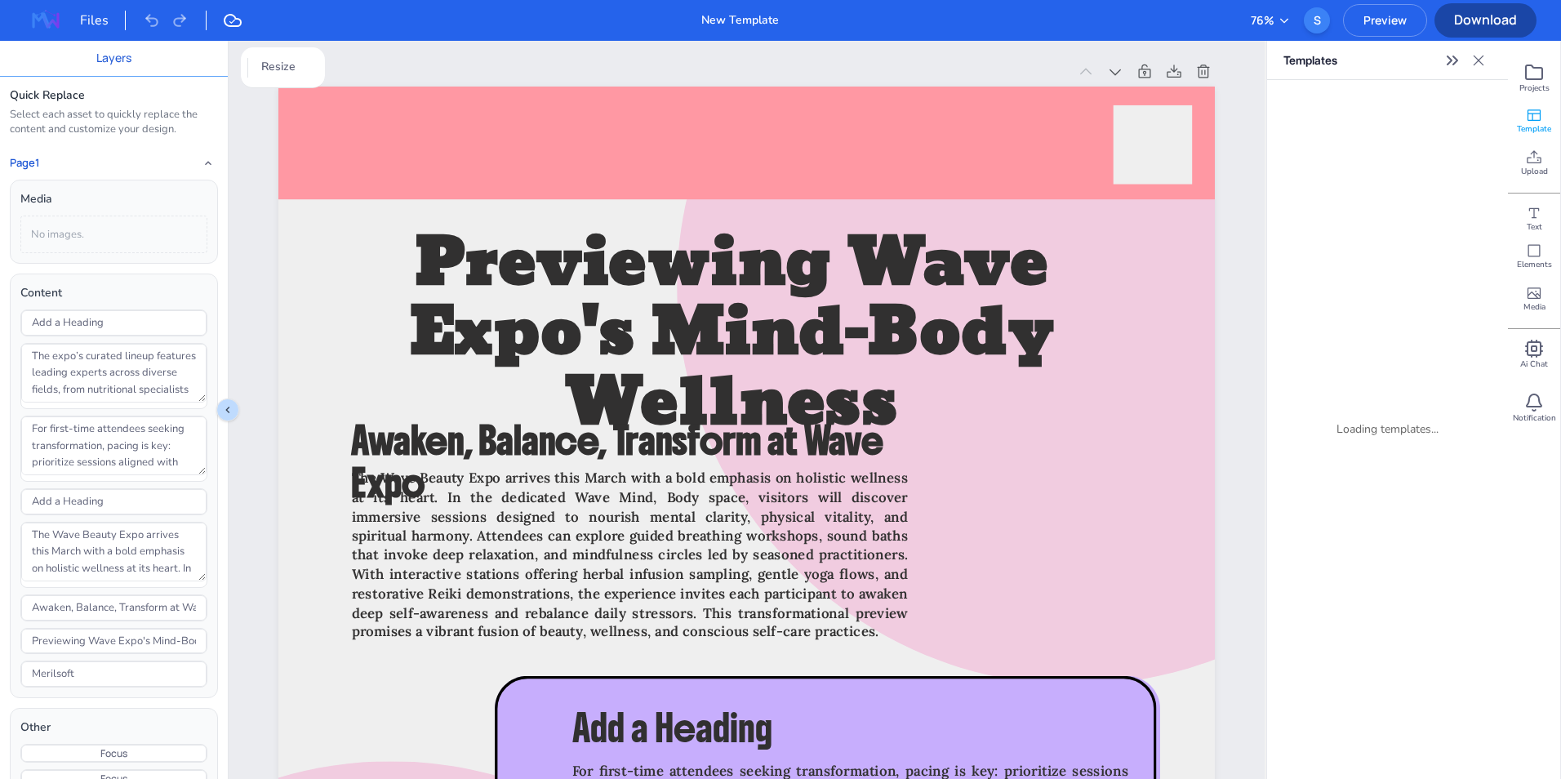
click at [116, 242] on div "No images." at bounding box center [113, 234] width 187 height 38
click at [106, 322] on input "Add a Heading" at bounding box center [113, 322] width 185 height 25
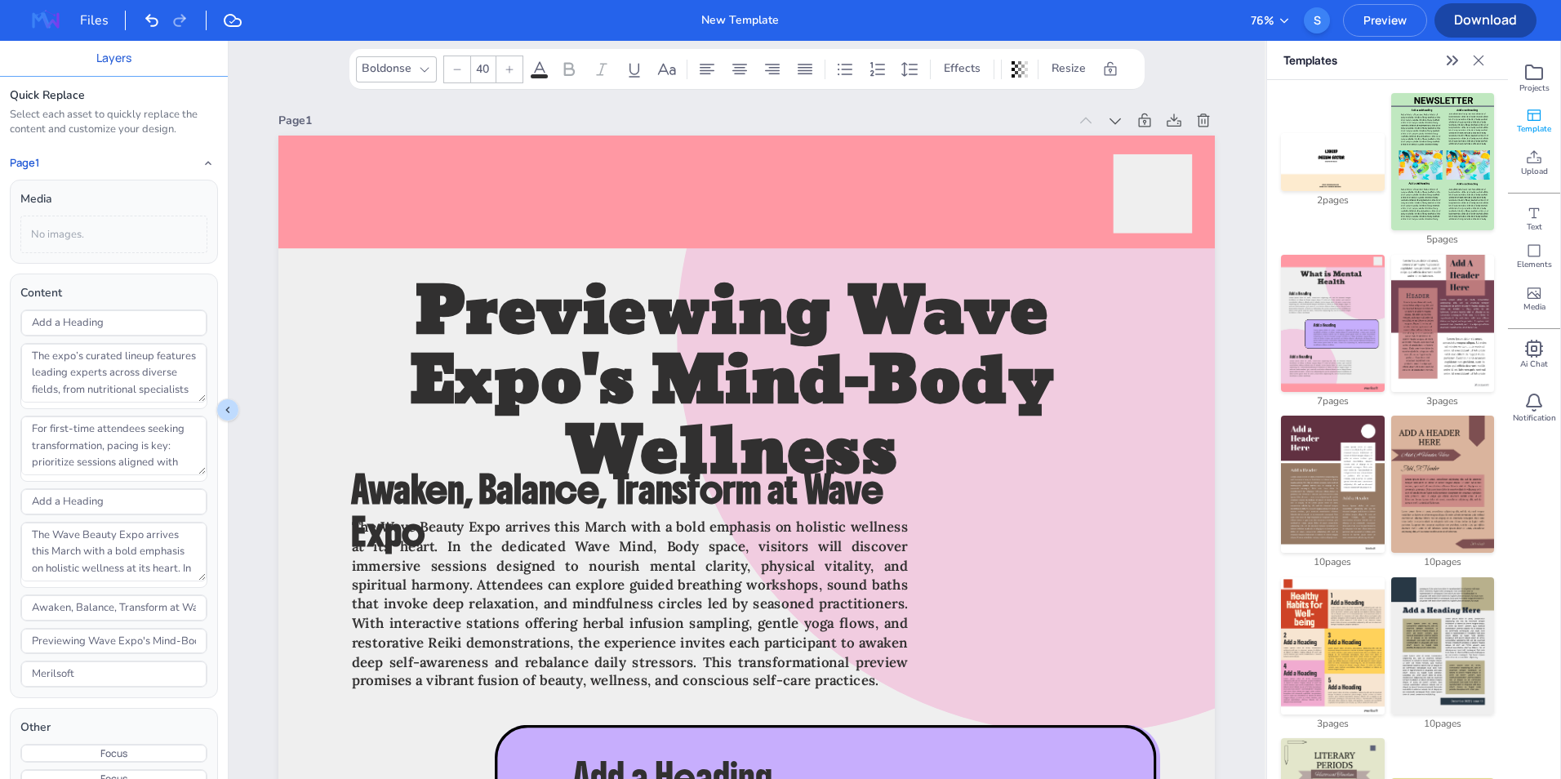
click at [1053, 22] on div "Files New Template 76 % S Preview" at bounding box center [780, 20] width 1561 height 41
click at [98, 20] on div "Files" at bounding box center [103, 21] width 46 height 20
click at [91, 28] on div "Files" at bounding box center [103, 21] width 46 height 20
click at [45, 17] on img at bounding box center [46, 20] width 52 height 26
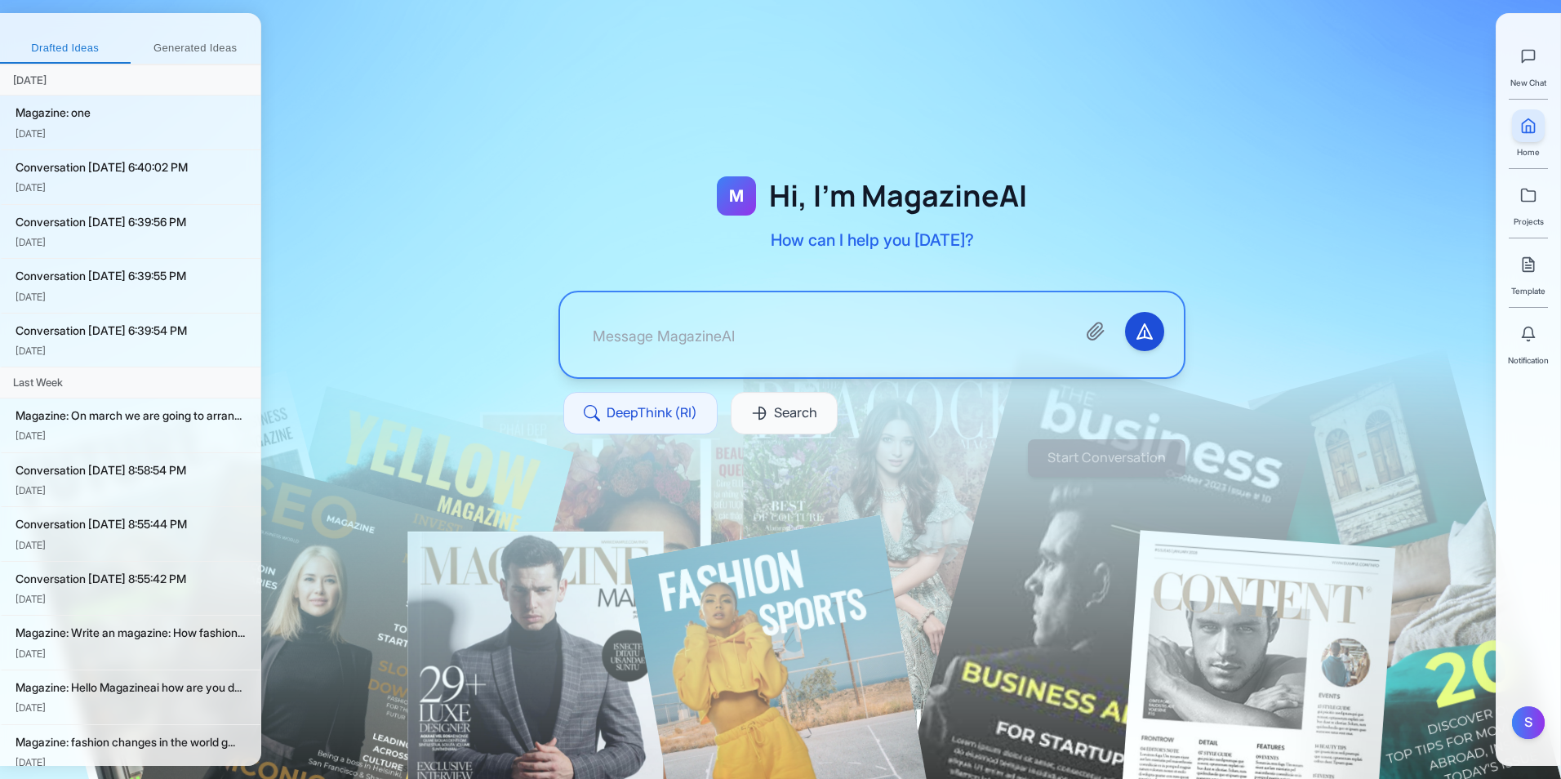
click at [1138, 334] on icon "Send message" at bounding box center [1145, 332] width 20 height 20
click at [788, 418] on span "Search" at bounding box center [795, 412] width 43 height 21
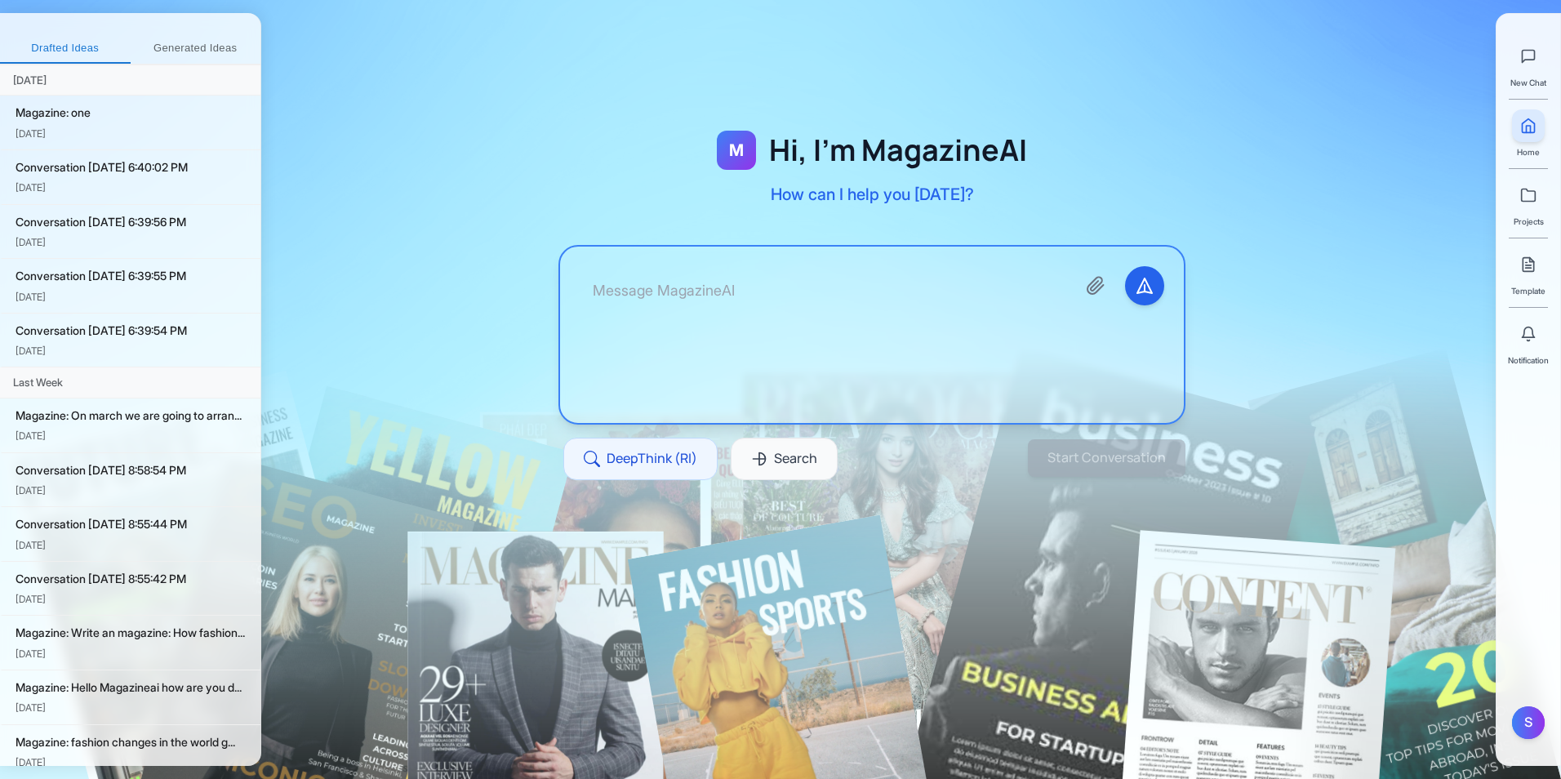
click at [775, 318] on textarea at bounding box center [821, 334] width 483 height 137
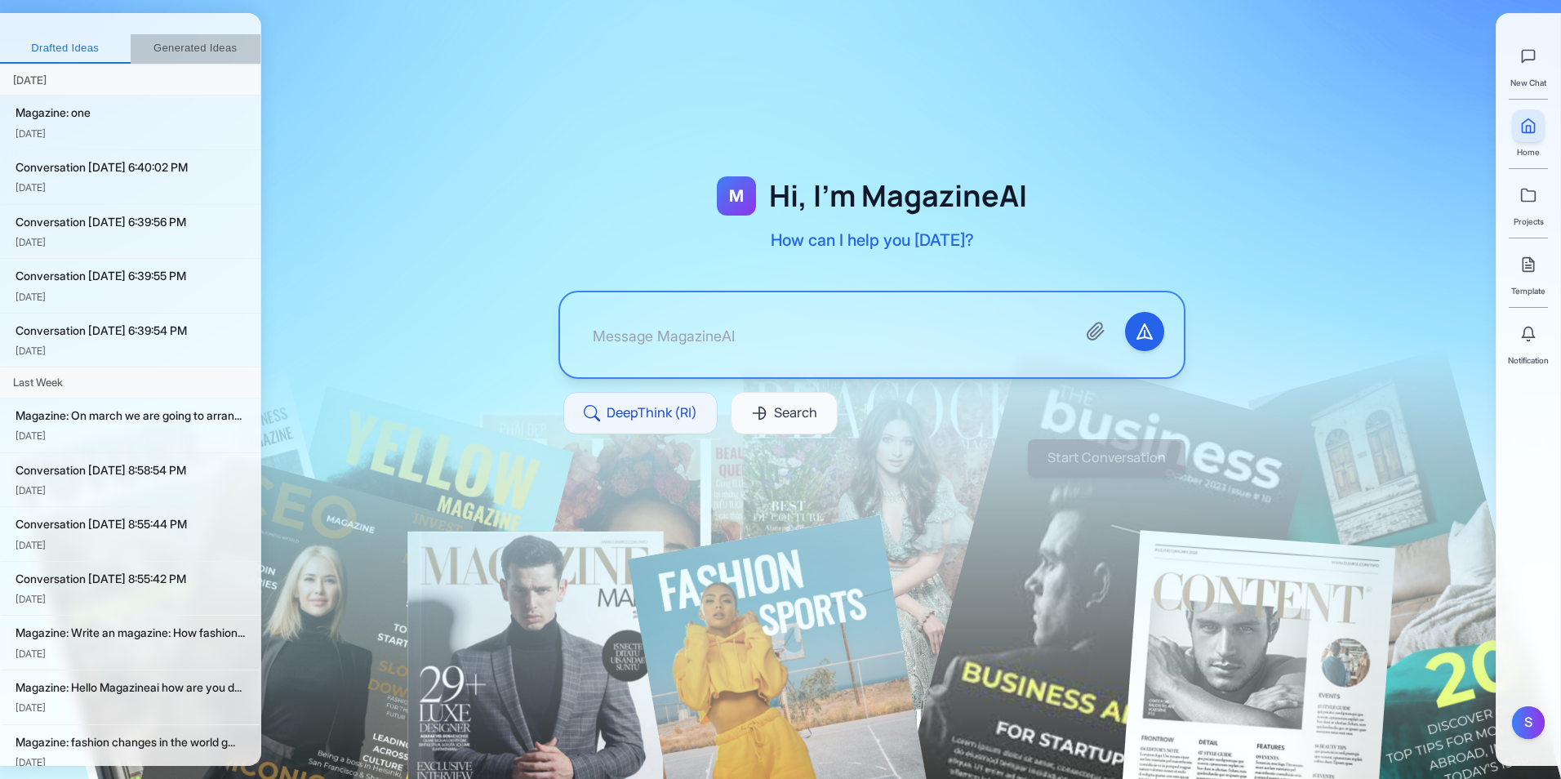
click at [205, 44] on button "Generated Ideas" at bounding box center [196, 48] width 131 height 29
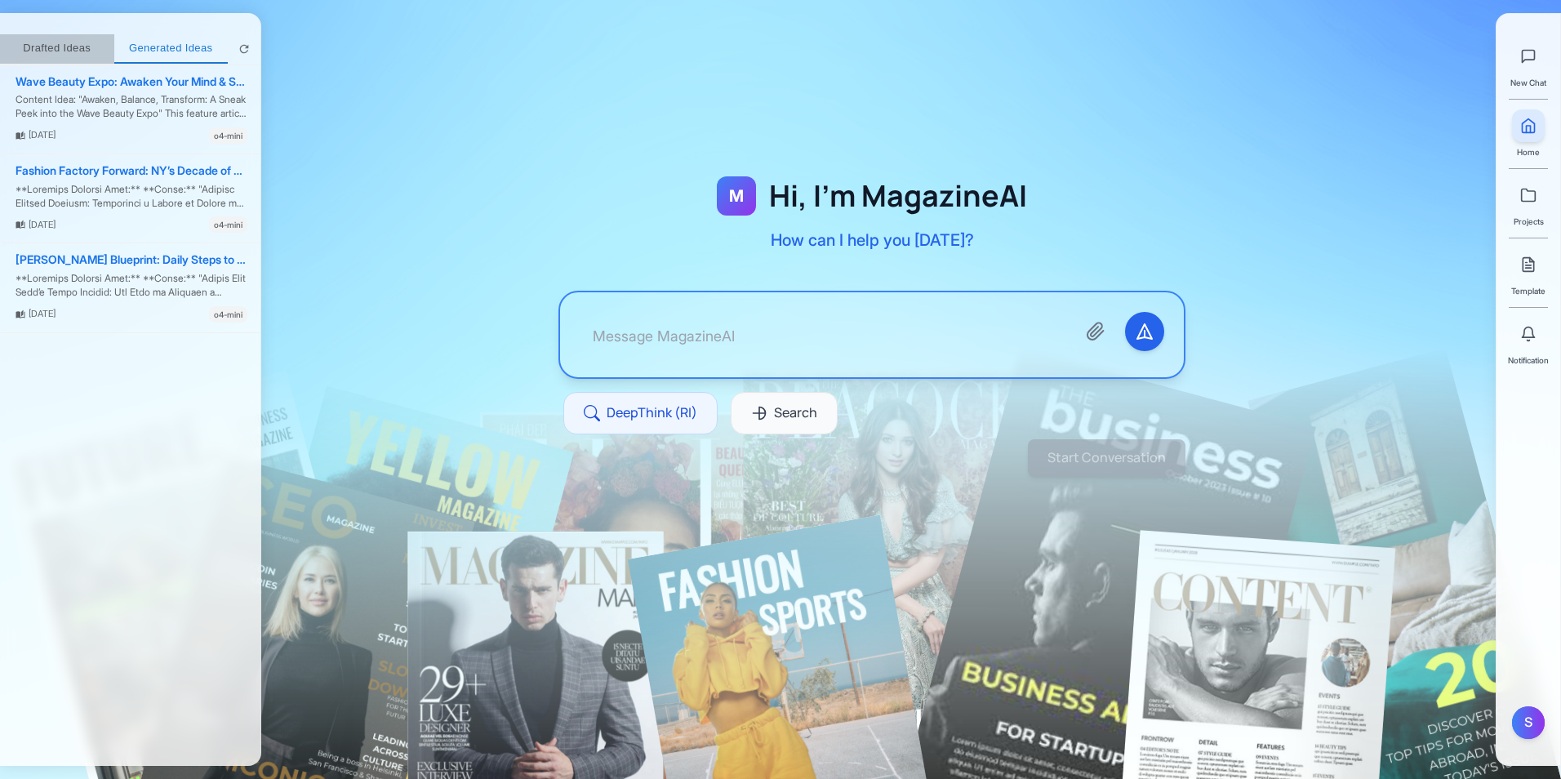
click at [100, 52] on button "Drafted Ideas" at bounding box center [57, 48] width 114 height 29
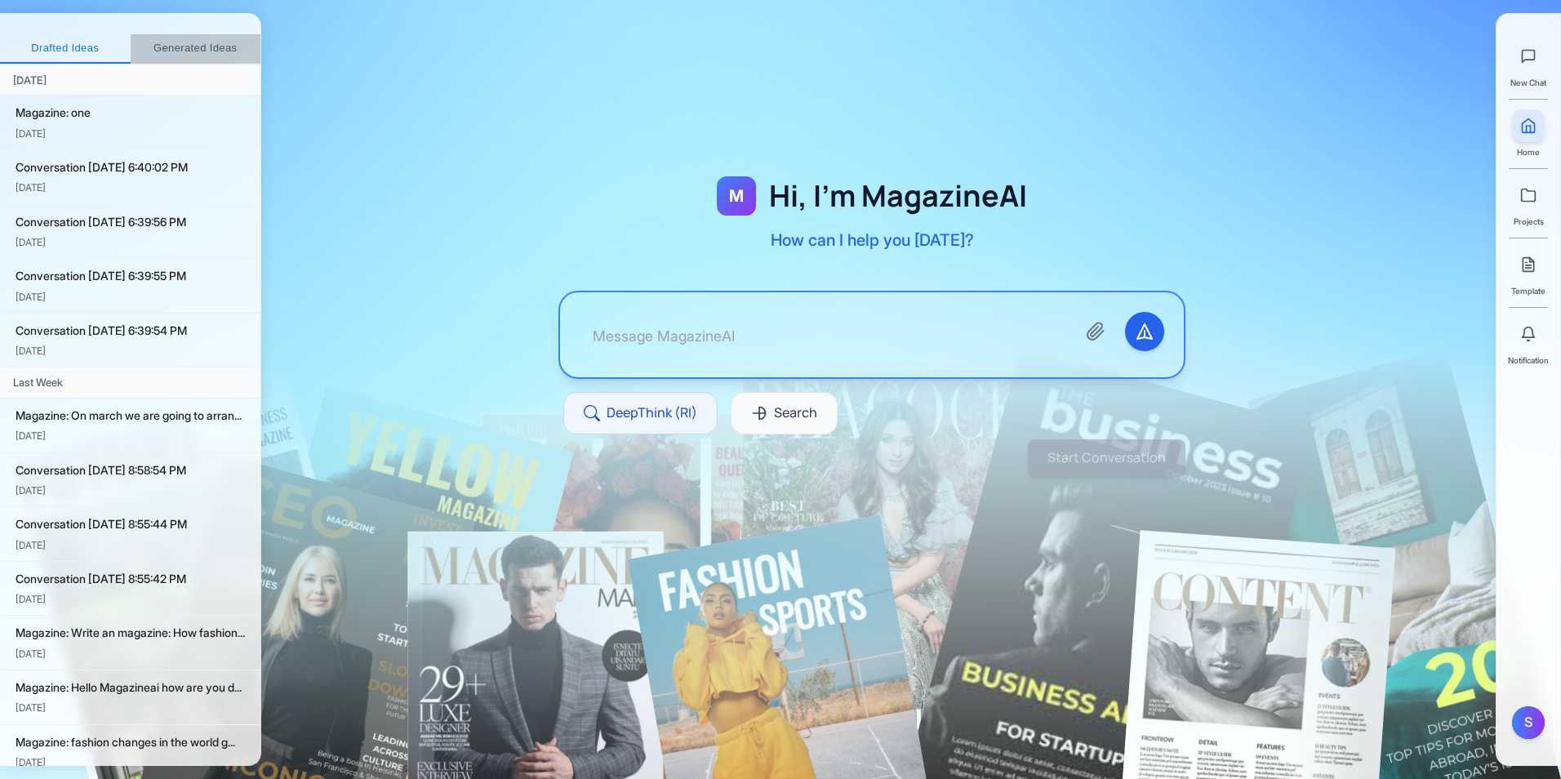
click at [171, 46] on button "Generated Ideas" at bounding box center [196, 48] width 131 height 29
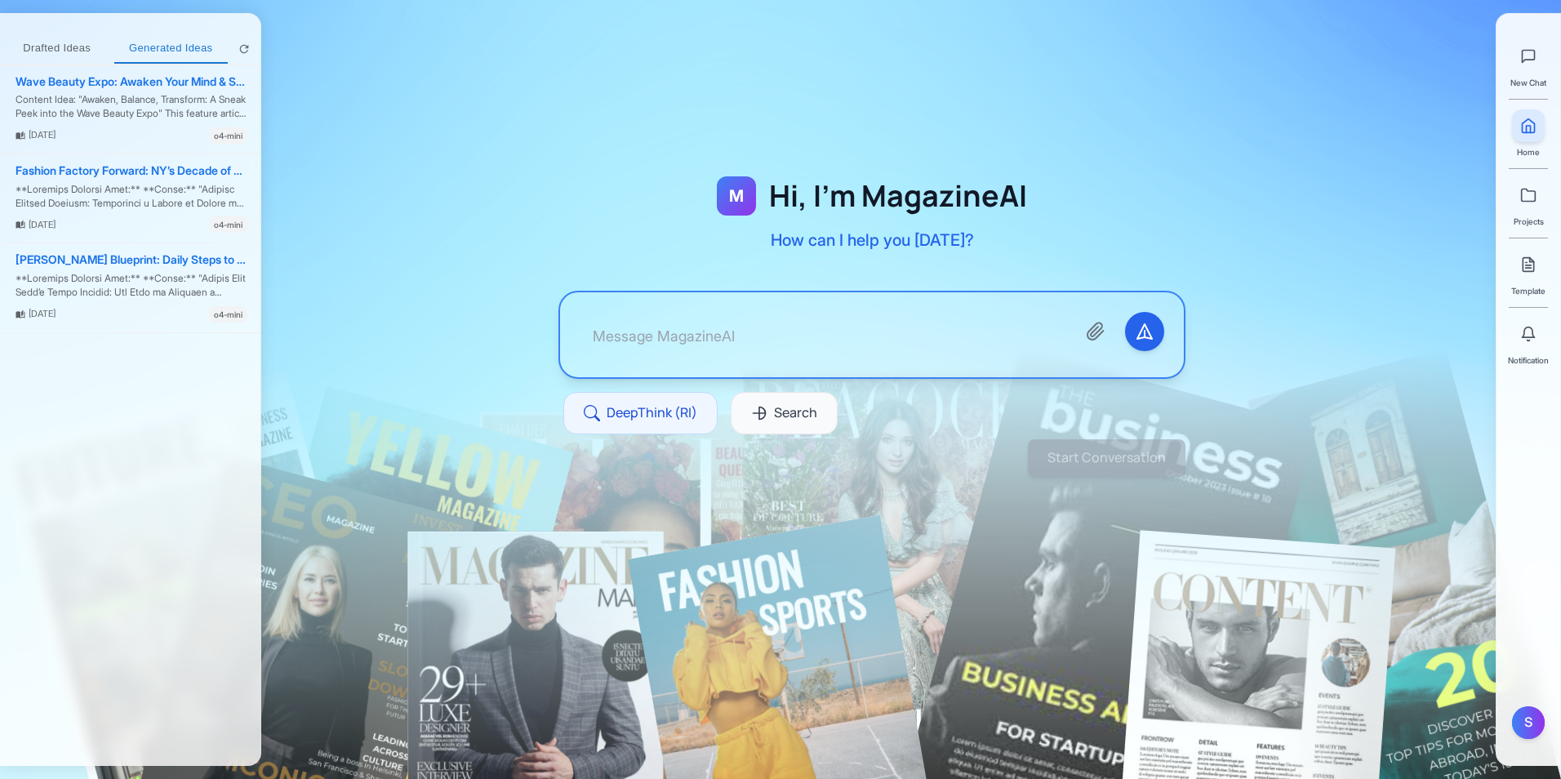
click at [331, 275] on div at bounding box center [871, 284] width 1221 height 465
click at [29, 51] on button "Drafted Ideas" at bounding box center [57, 48] width 114 height 29
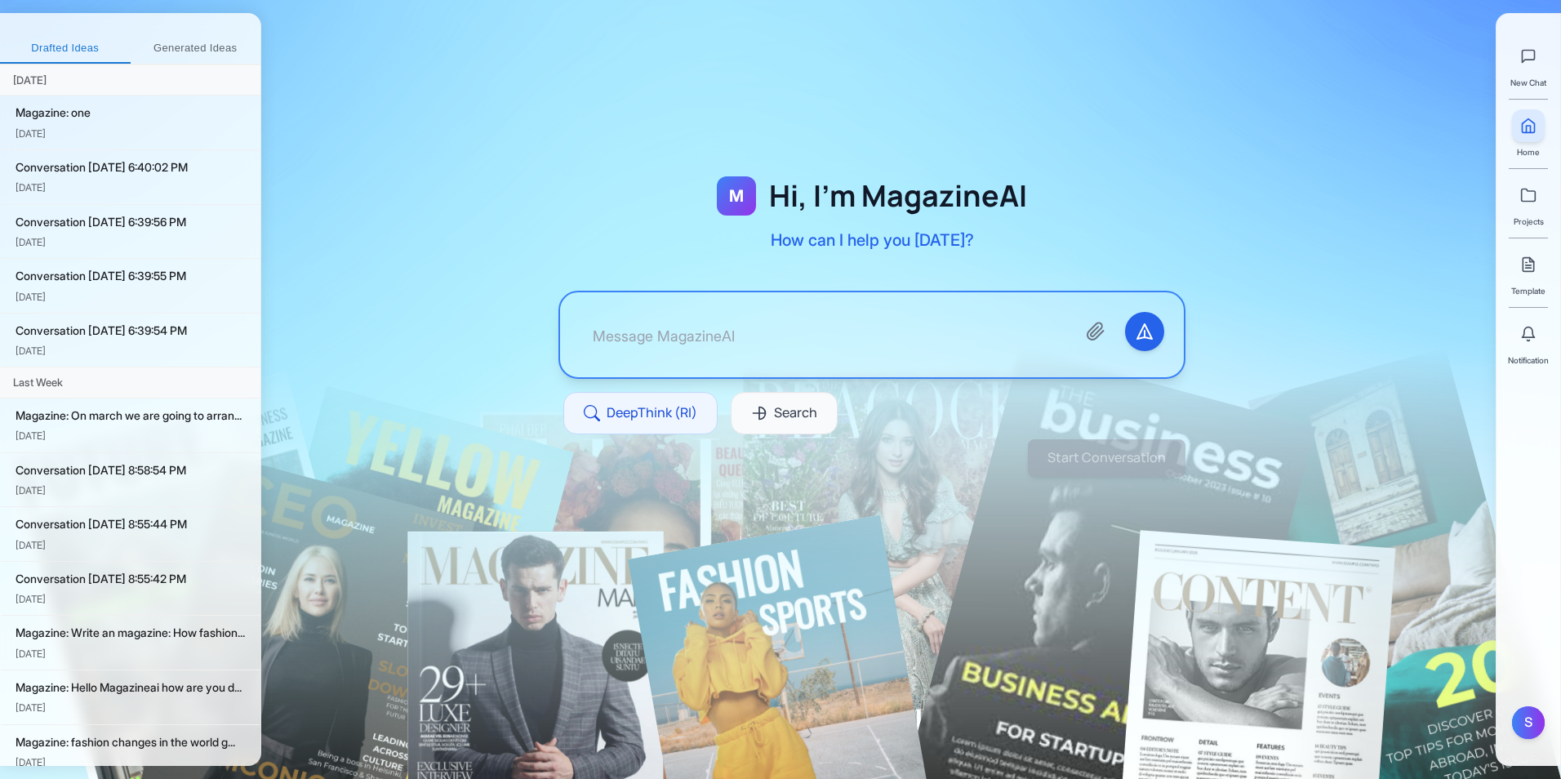
click at [1178, 131] on div "M Hi, I'm MagazineAI How can I help you today? DeepThink (RI) Search" at bounding box center [871, 324] width 731 height 467
click at [215, 53] on button "Generated Ideas" at bounding box center [196, 48] width 131 height 29
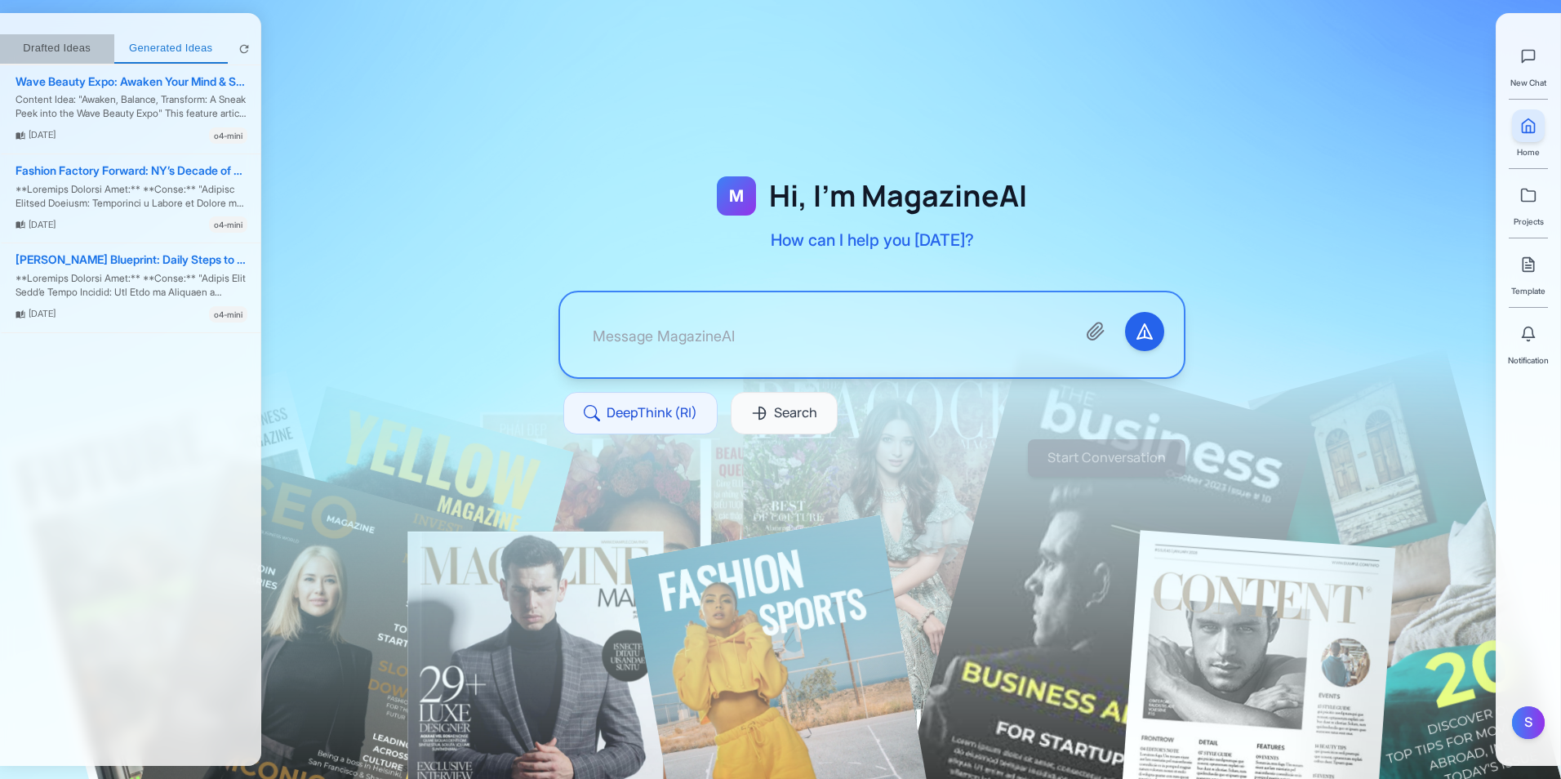
click at [57, 45] on button "Drafted Ideas" at bounding box center [57, 48] width 114 height 29
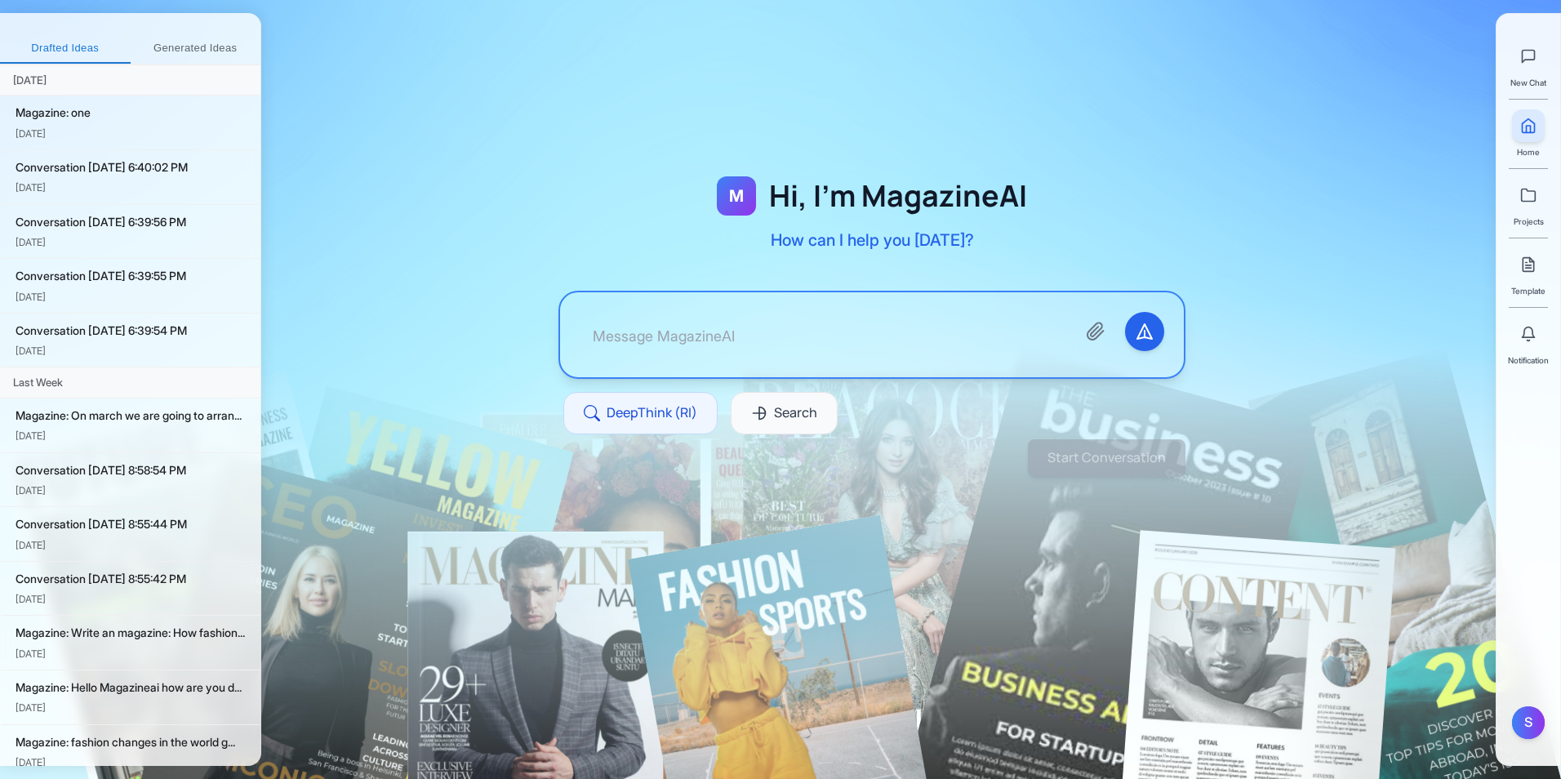
click at [602, 109] on div "M Hi, I'm MagazineAI How can I help you today? DeepThink (RI) Search" at bounding box center [871, 324] width 731 height 467
click at [1245, 222] on span "Projects" at bounding box center [1528, 221] width 30 height 13
click at [1245, 205] on link at bounding box center [1528, 195] width 33 height 33
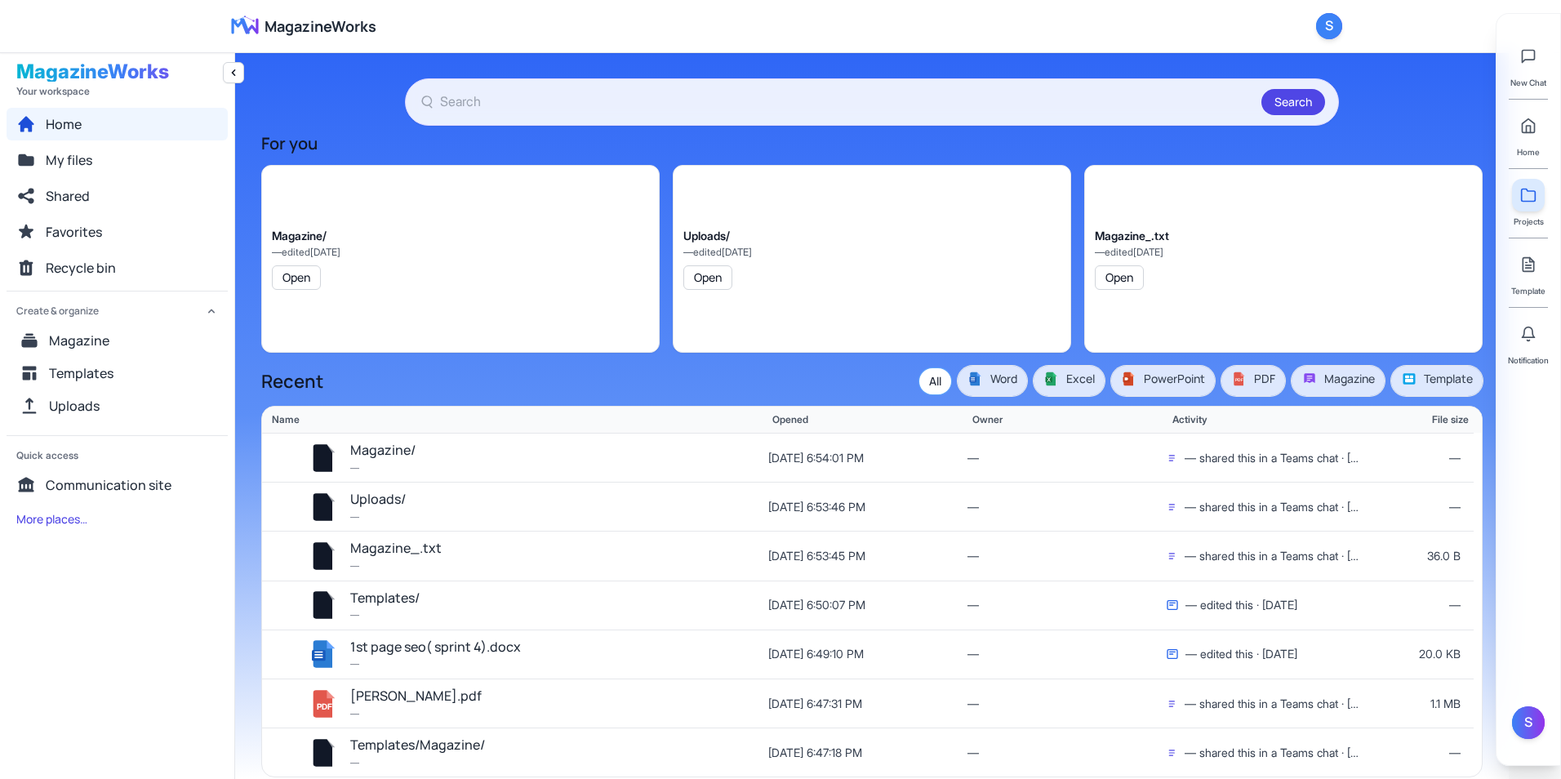
click at [1245, 123] on section "Search For you Magazine/ — edited 10/4/2025 Open Uploads/ — edited 10/4/2025 Op…" at bounding box center [871, 427] width 1221 height 699
click at [84, 154] on span "My files" at bounding box center [69, 160] width 47 height 20
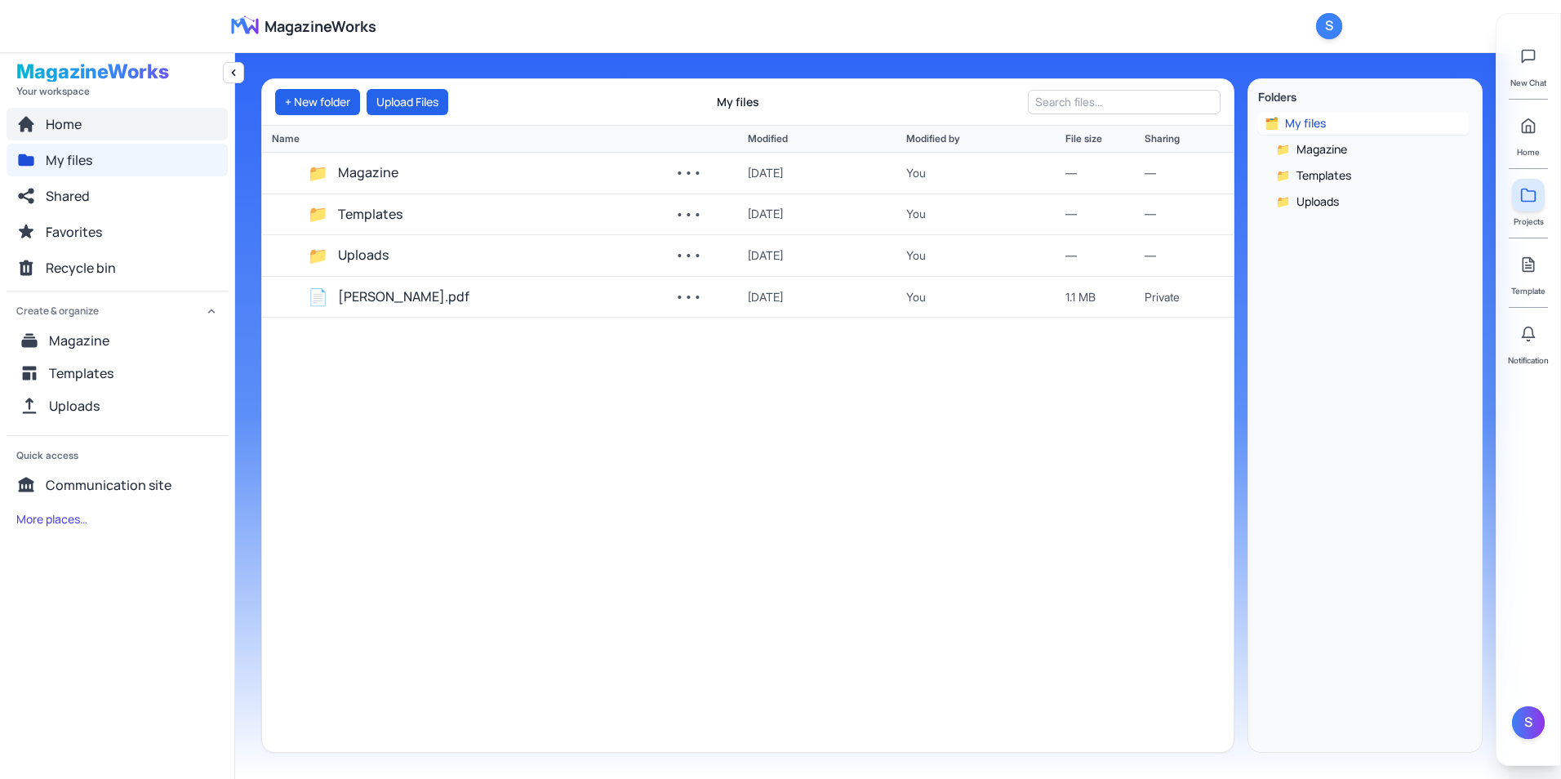
click at [109, 120] on button "Home" at bounding box center [117, 124] width 221 height 33
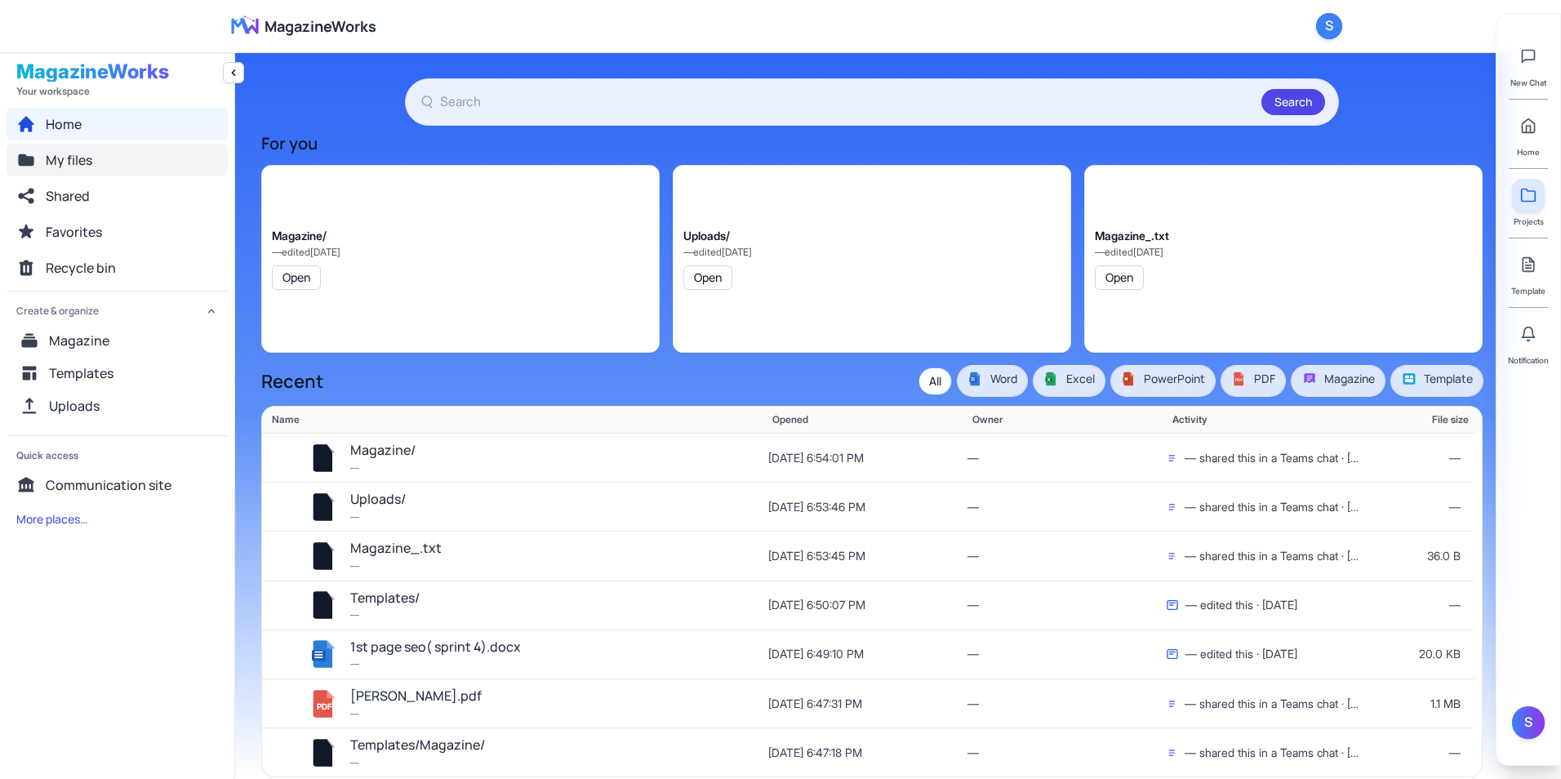
click at [113, 157] on button "My files" at bounding box center [117, 160] width 221 height 33
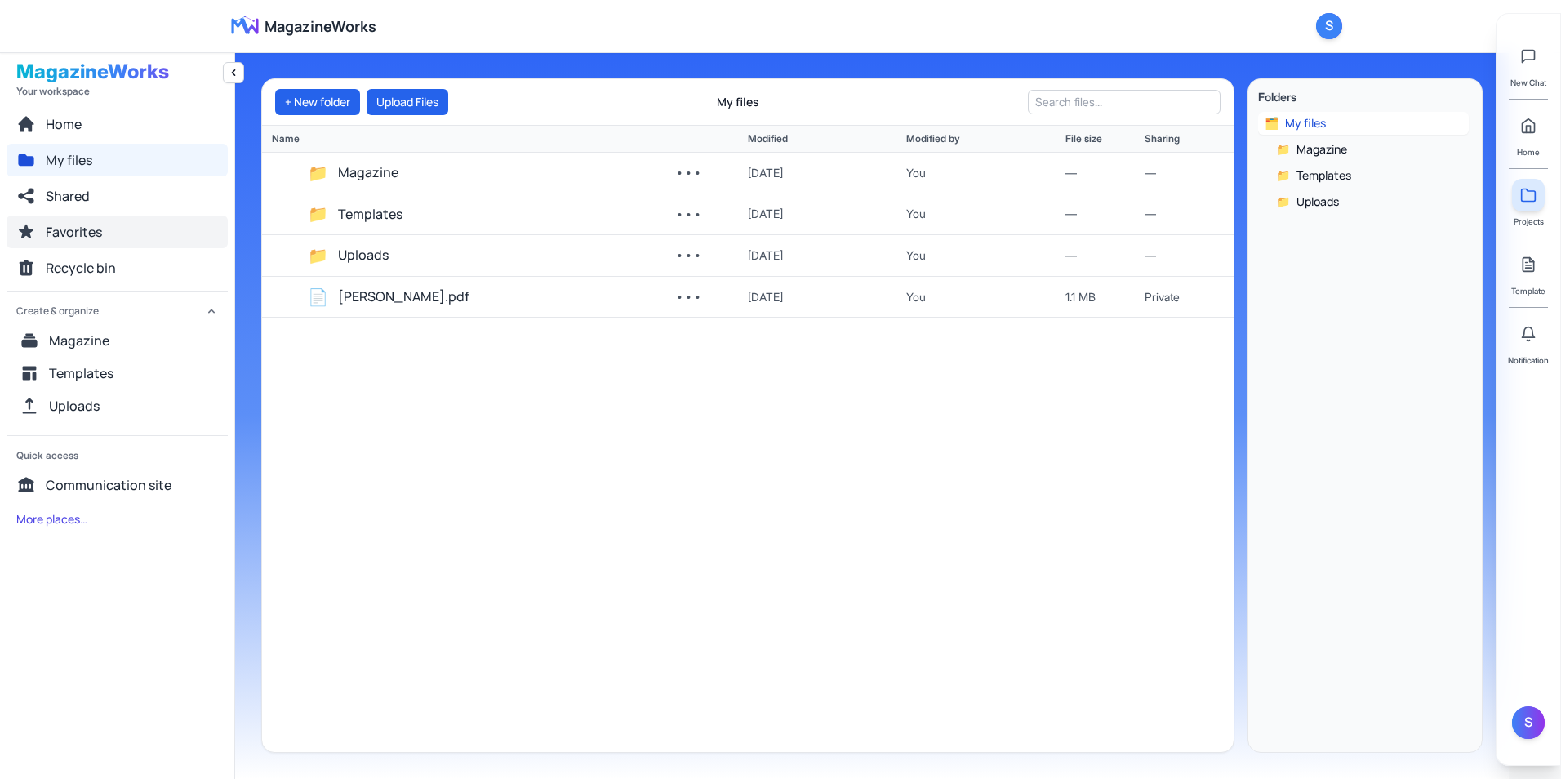
click at [122, 247] on button "Favorites" at bounding box center [117, 231] width 221 height 33
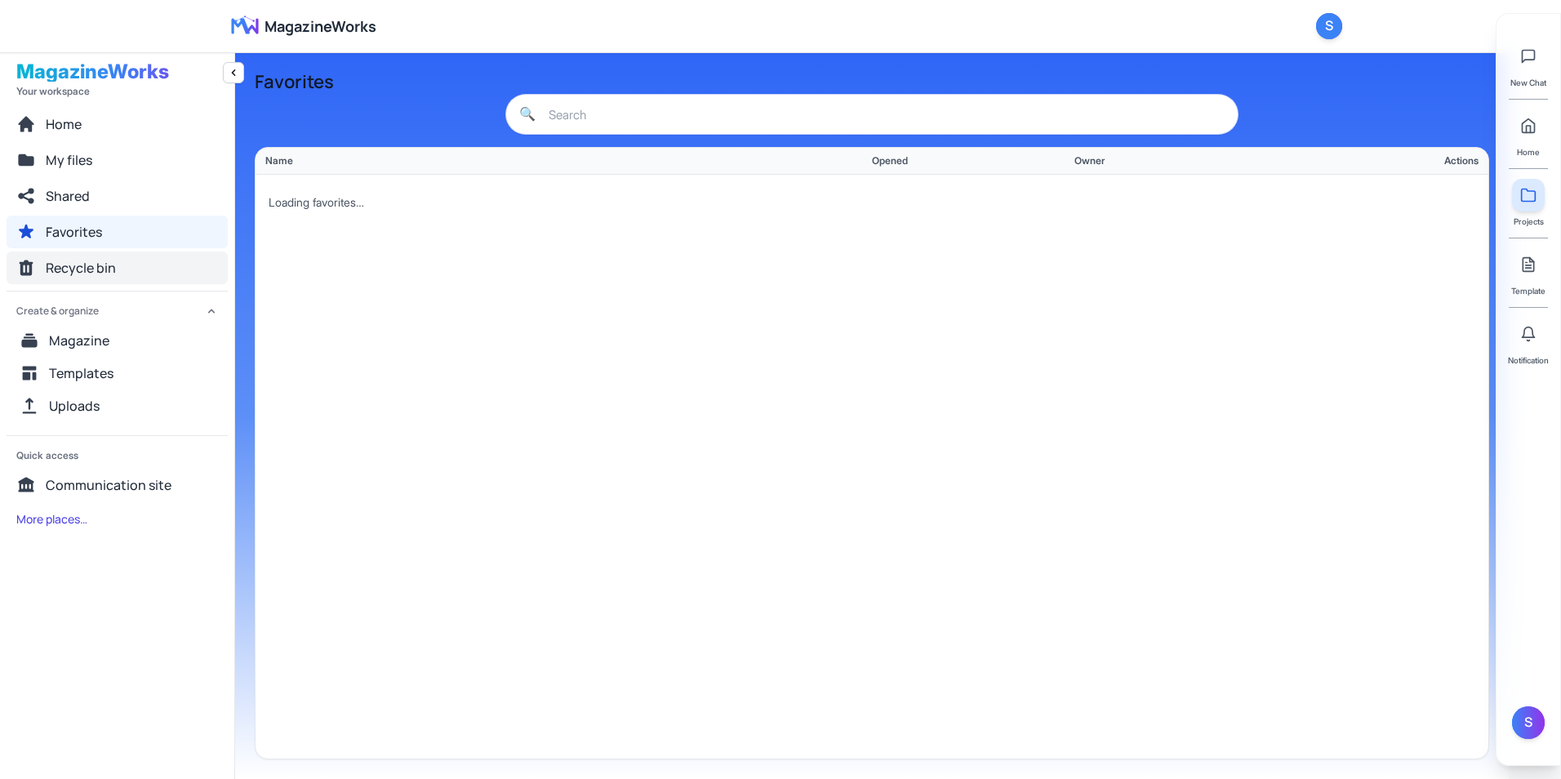
click at [125, 264] on button "Recycle bin" at bounding box center [117, 267] width 221 height 33
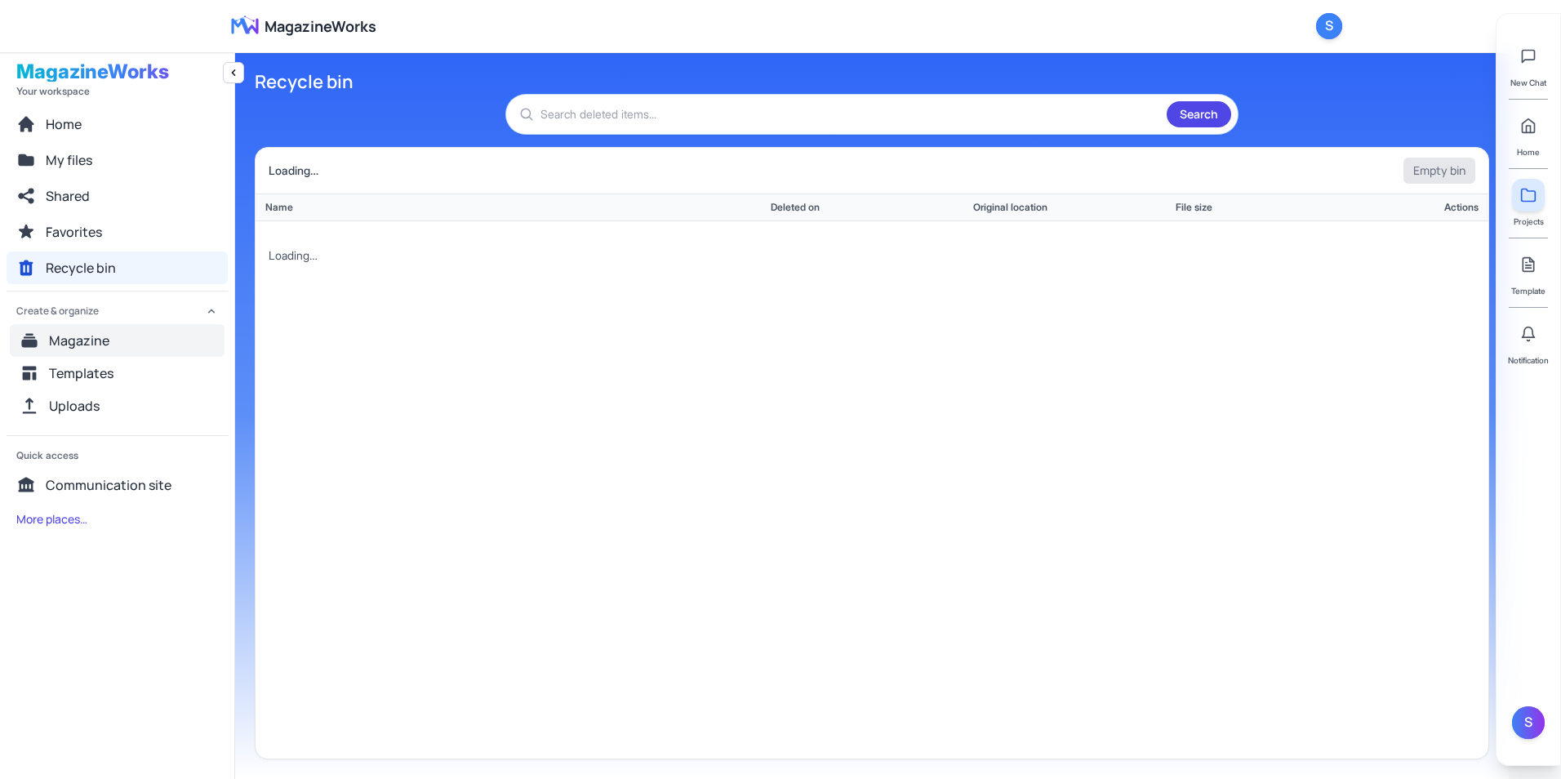
click at [116, 339] on button "Magazine" at bounding box center [117, 340] width 215 height 33
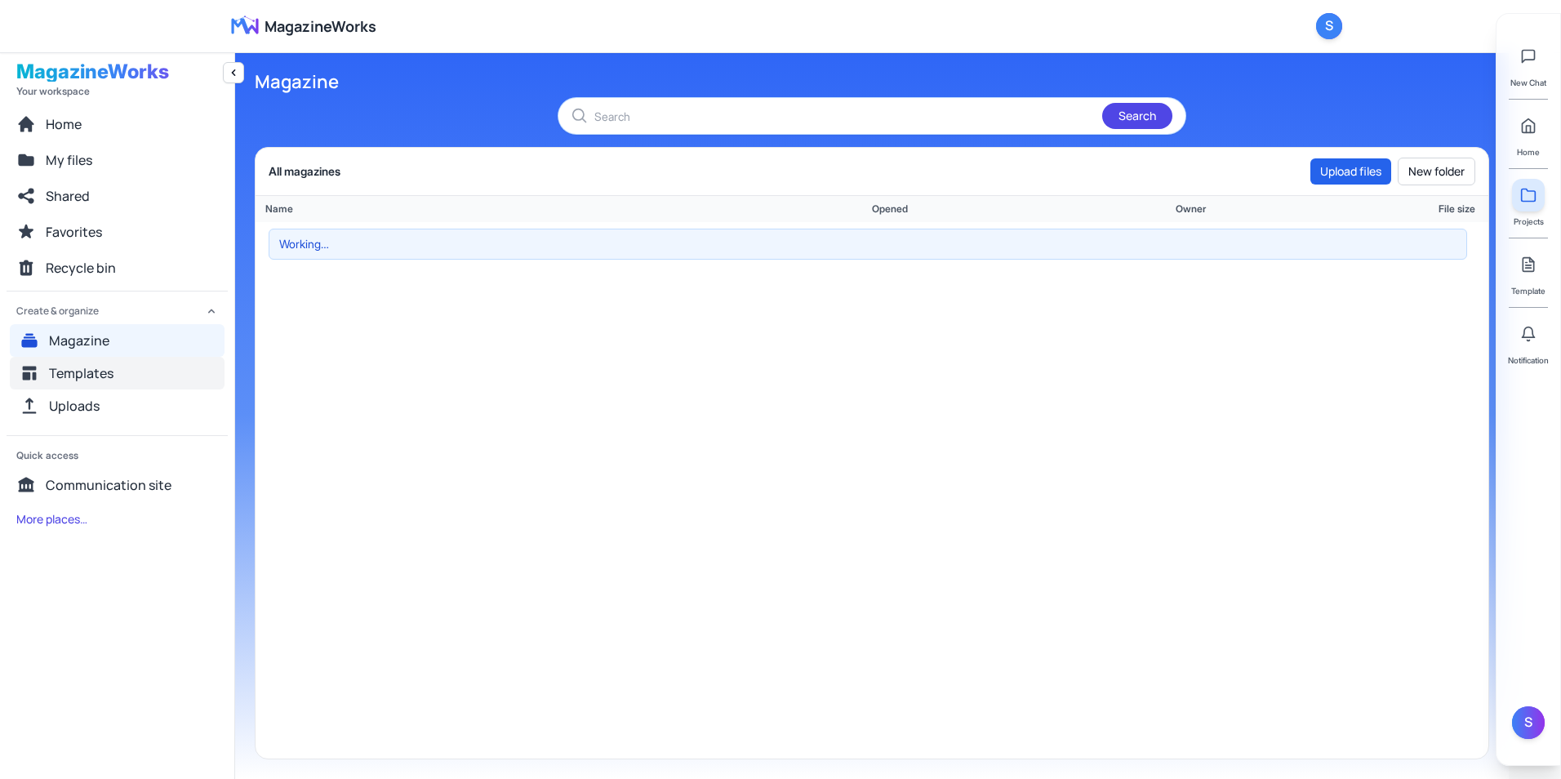
click at [113, 371] on button "Templates" at bounding box center [117, 373] width 215 height 33
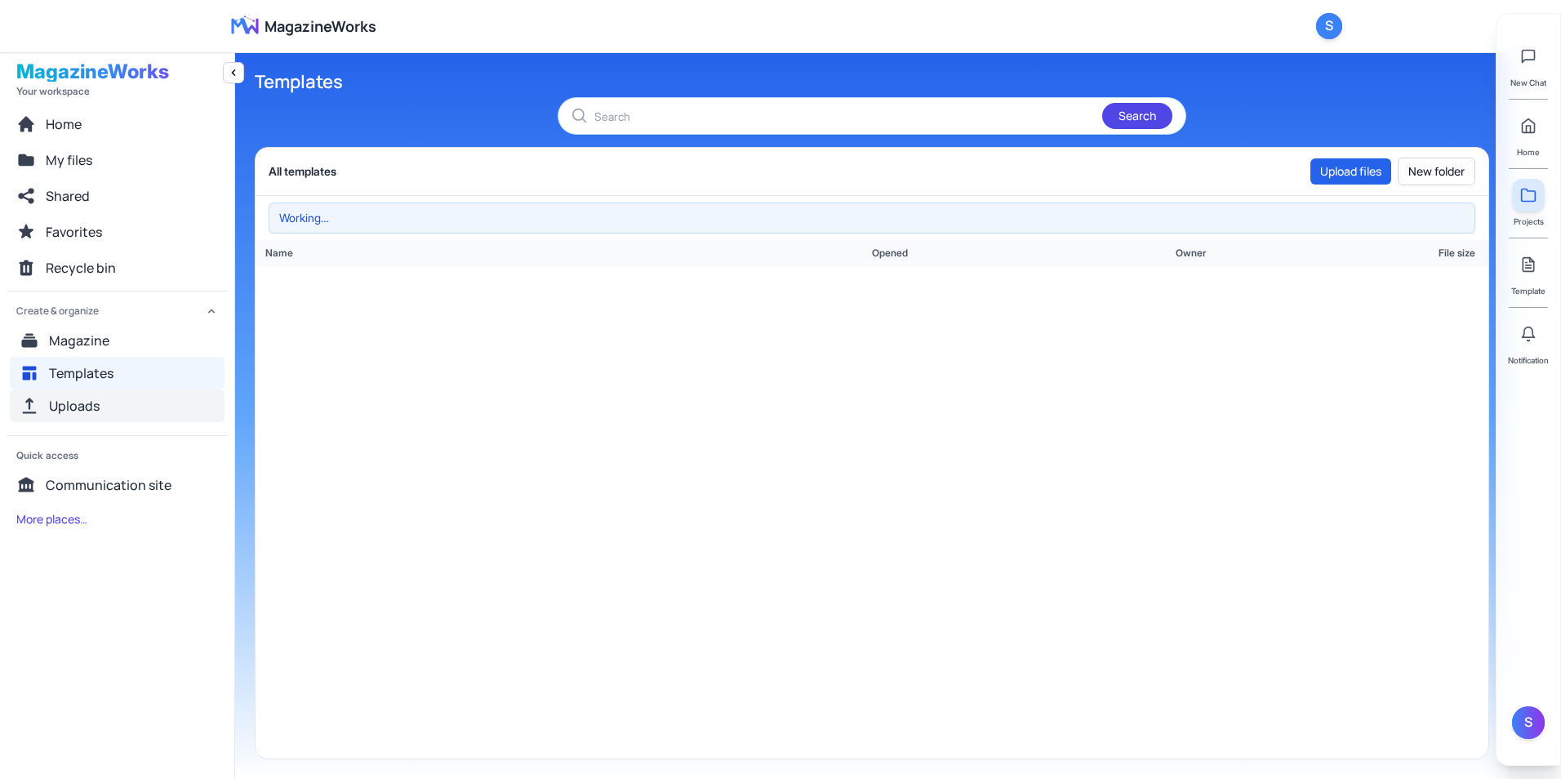
click at [113, 399] on button "Uploads" at bounding box center [117, 405] width 215 height 33
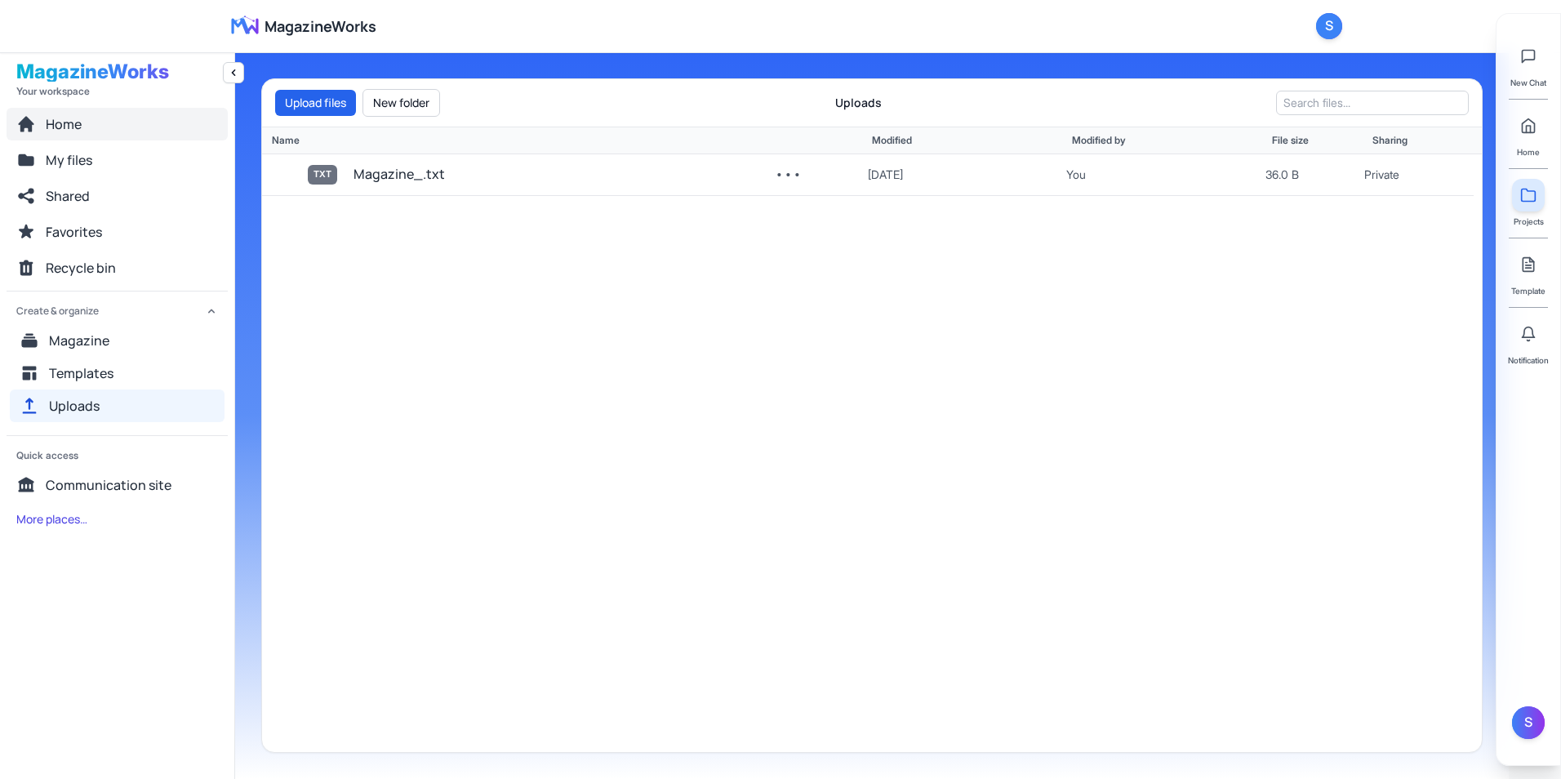
click at [105, 124] on button "Home" at bounding box center [117, 124] width 221 height 33
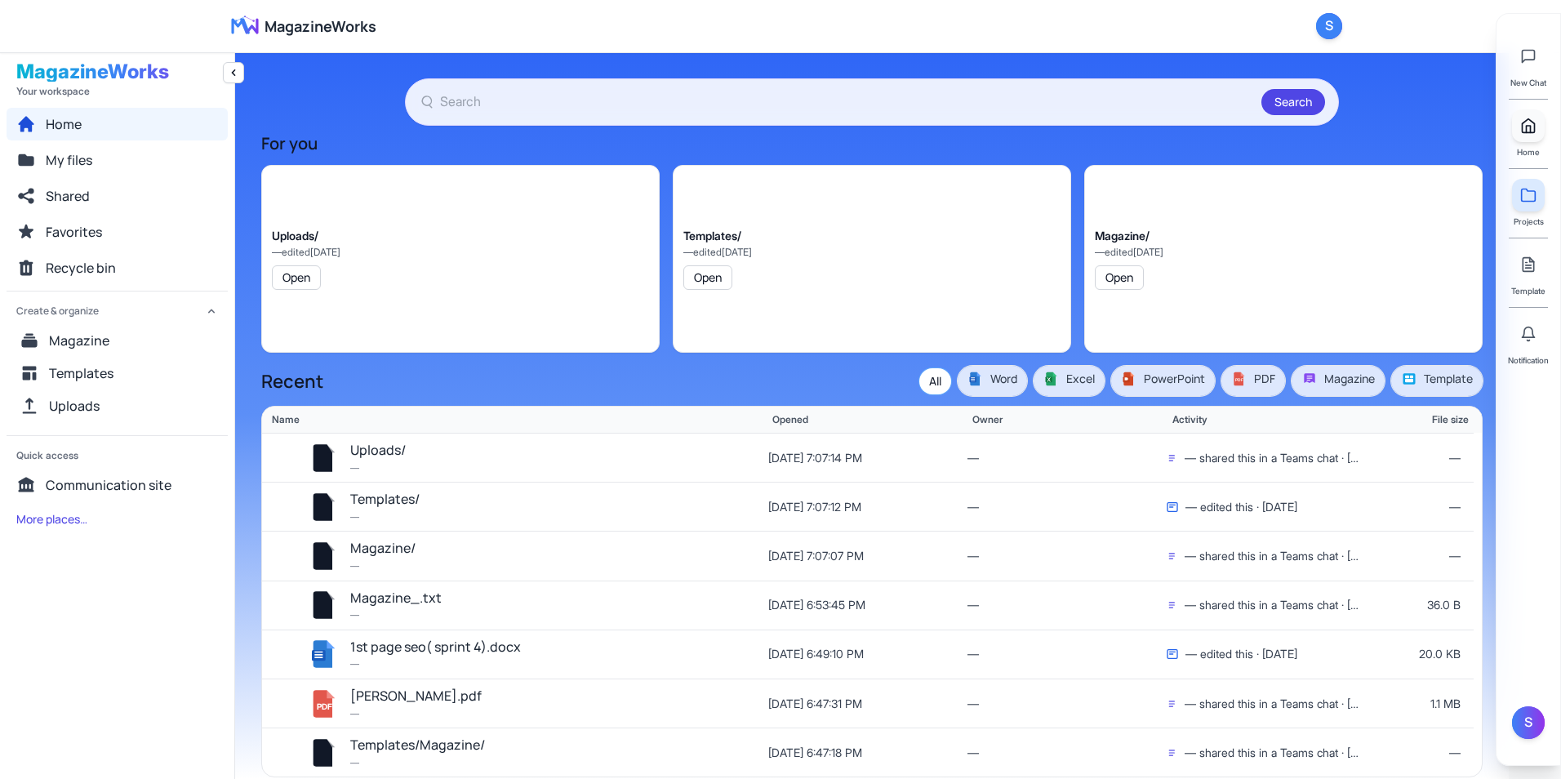
click at [1245, 127] on link at bounding box center [1528, 125] width 33 height 33
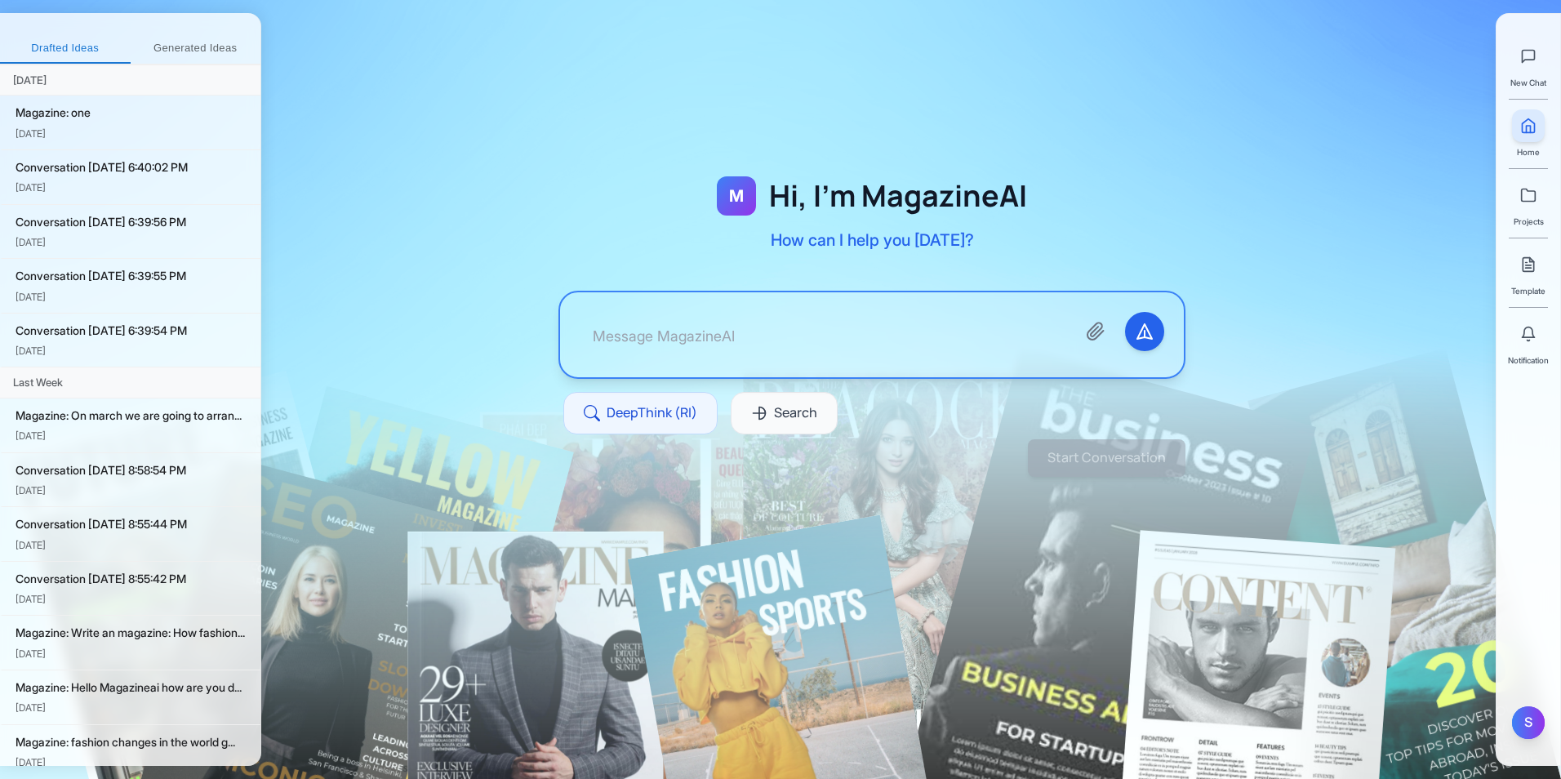
click at [1245, 722] on div "S" at bounding box center [1528, 722] width 33 height 33
click at [1245, 455] on div at bounding box center [871, 284] width 1221 height 465
click at [1245, 268] on line at bounding box center [1529, 268] width 6 height 0
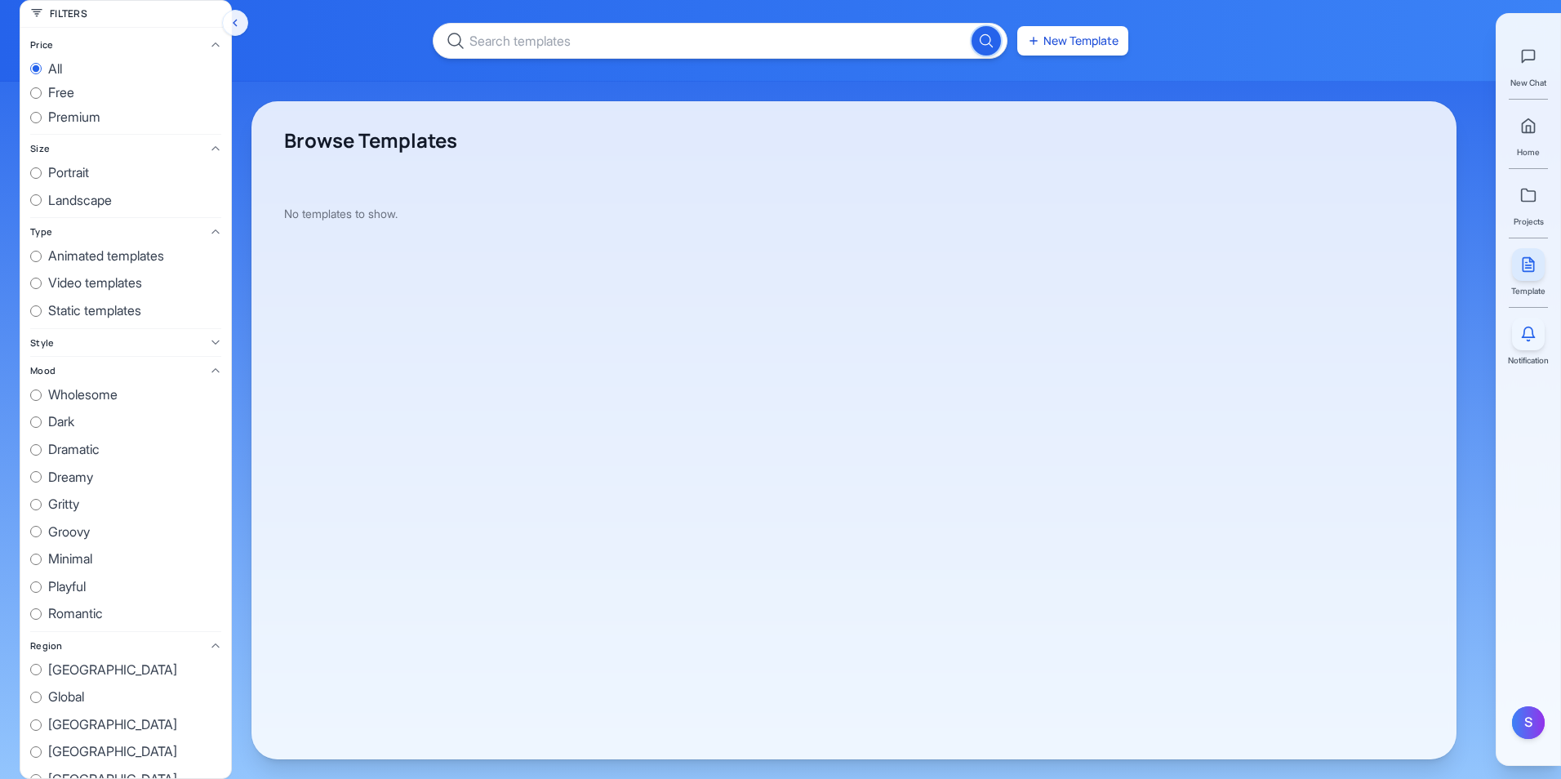
click at [1245, 320] on button at bounding box center [1528, 334] width 33 height 33
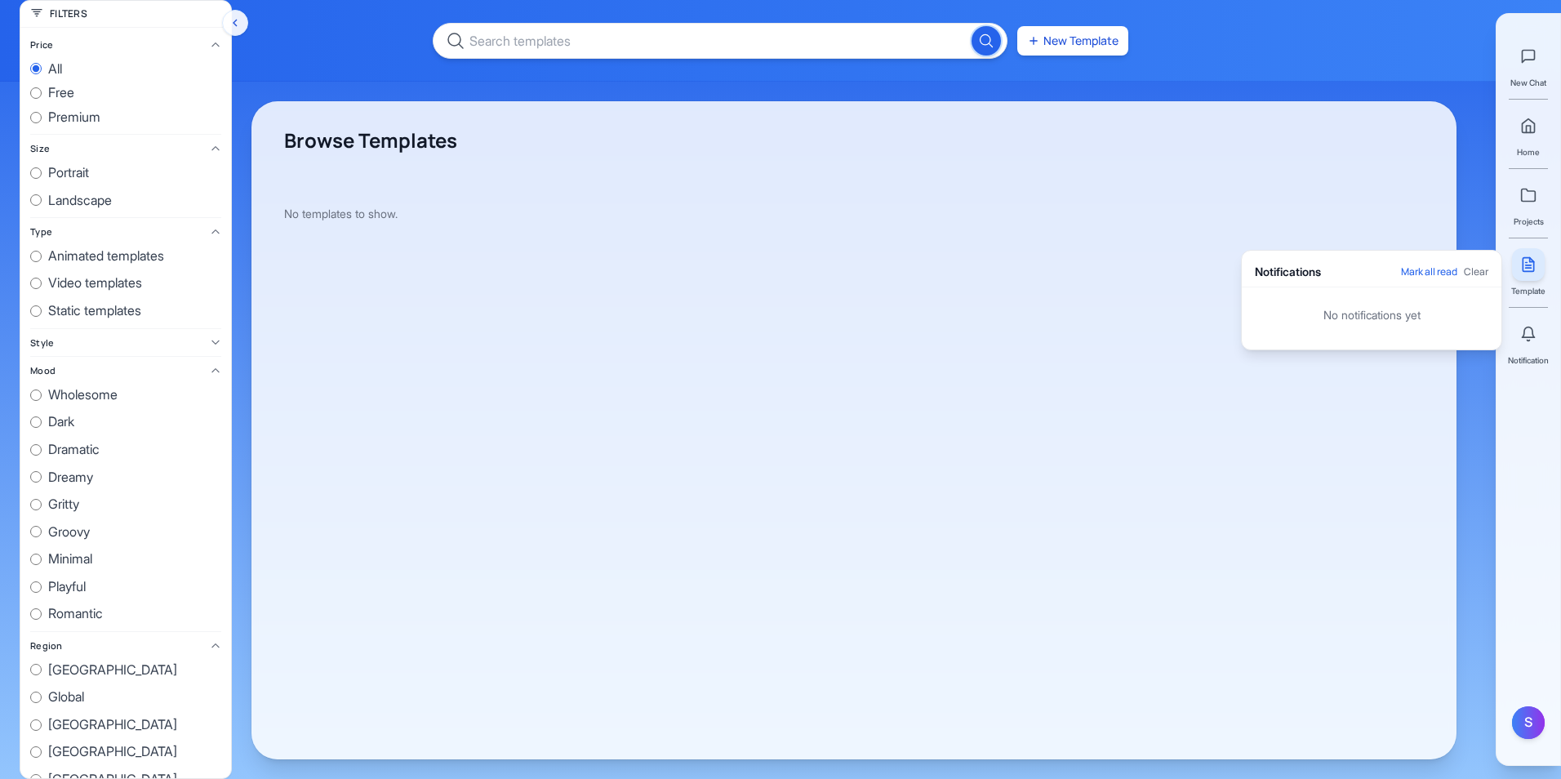
click at [1245, 267] on icon at bounding box center [1528, 264] width 16 height 16
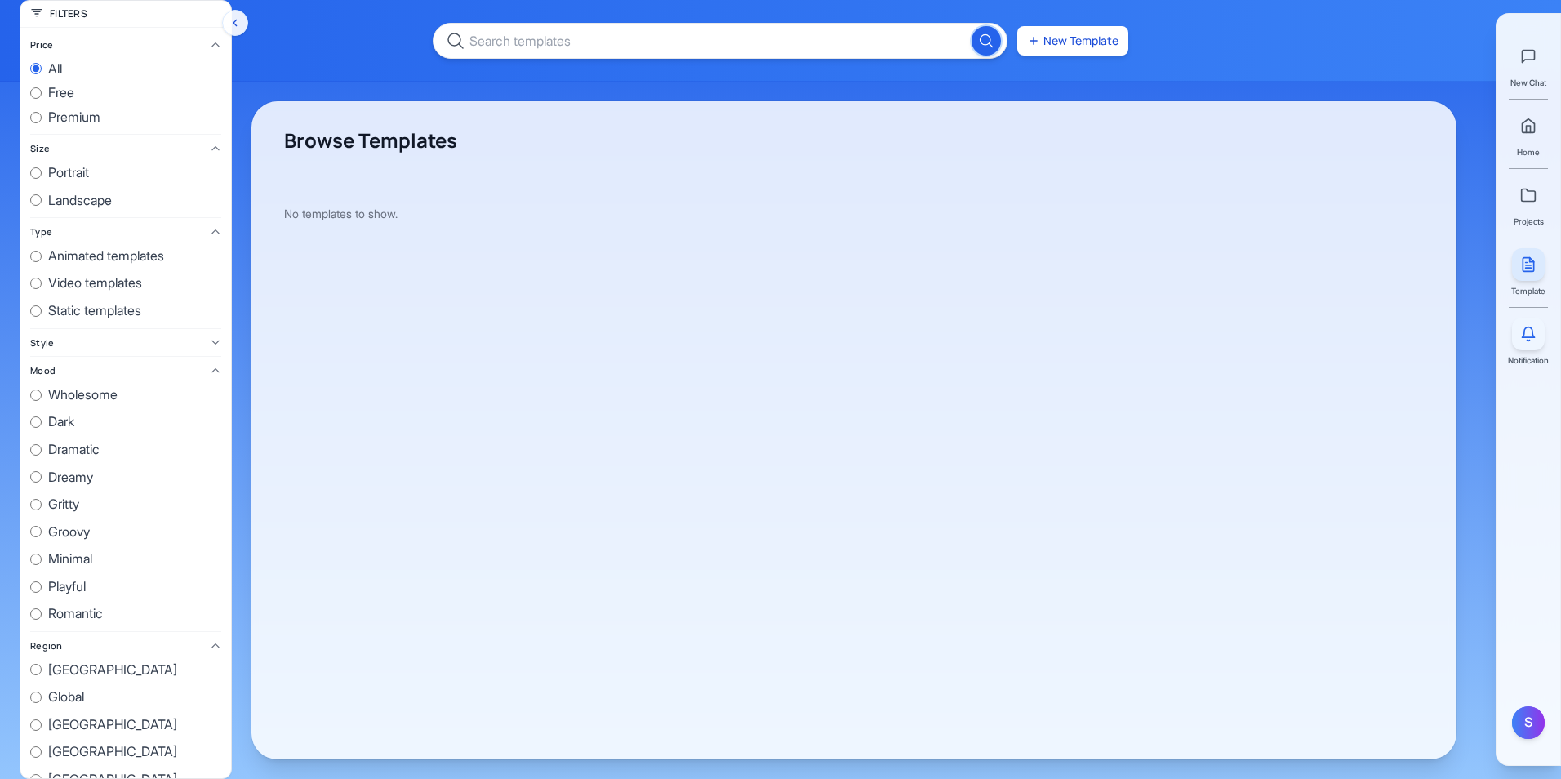
click at [1245, 348] on button at bounding box center [1528, 334] width 33 height 33
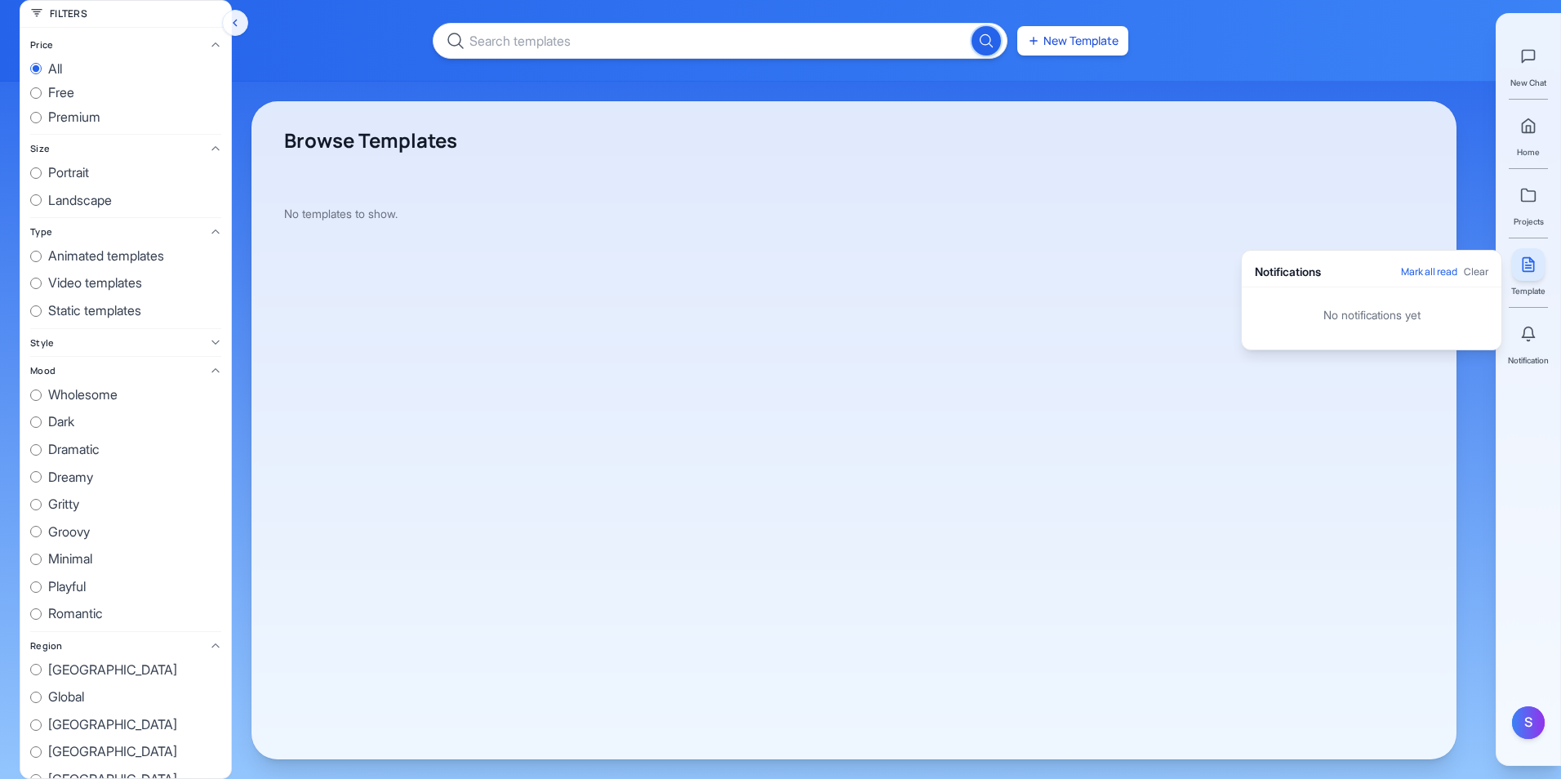
click at [1245, 163] on div "Browse Templates No templates to show." at bounding box center [853, 430] width 1205 height 658
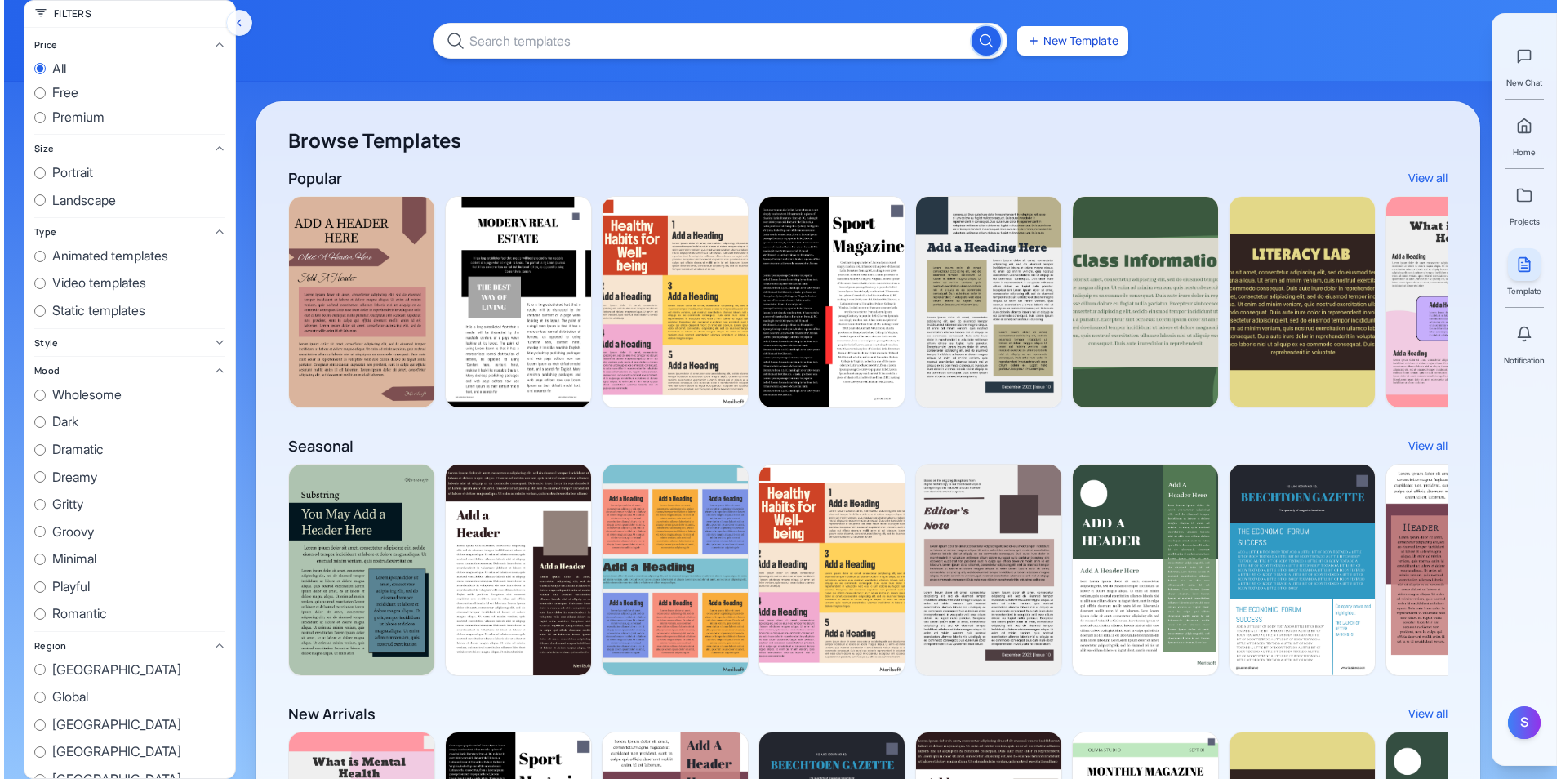
scroll to position [0, 1471]
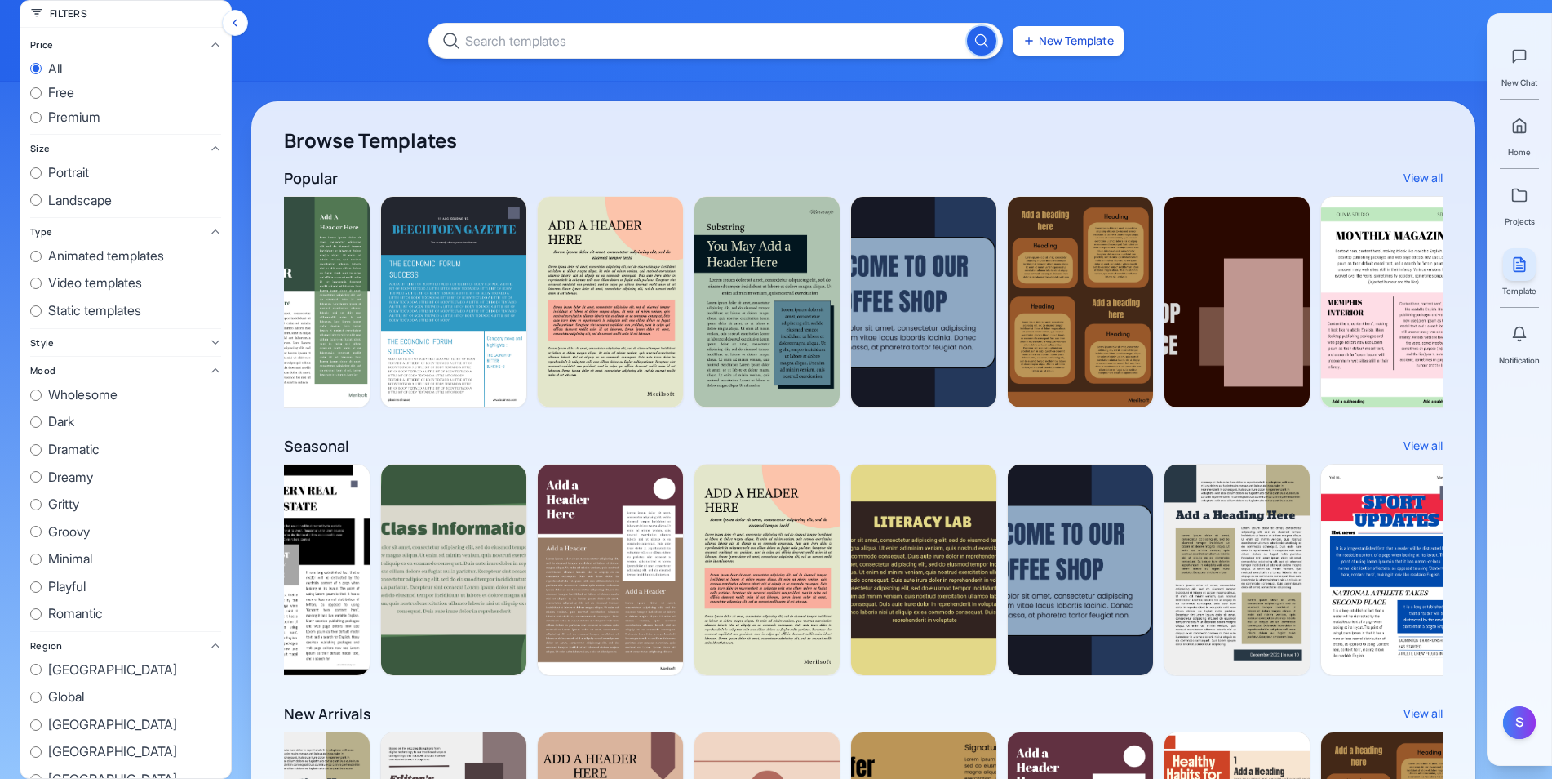
click at [240, 34] on button "Hide filters" at bounding box center [235, 23] width 26 height 26
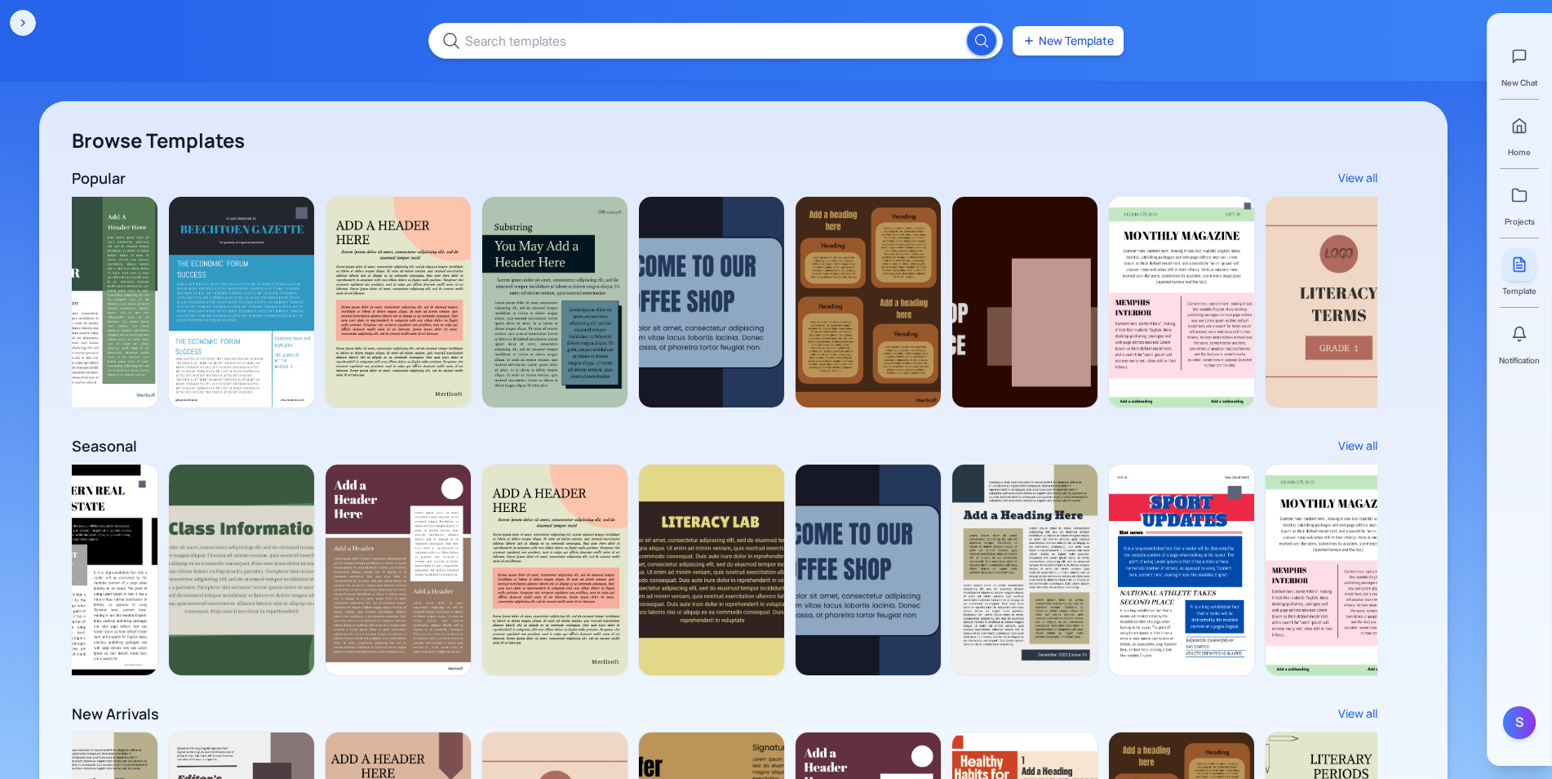
click at [238, 25] on div "New Template" at bounding box center [776, 41] width 1552 height 82
click at [1074, 49] on button "New Template" at bounding box center [1068, 40] width 111 height 29
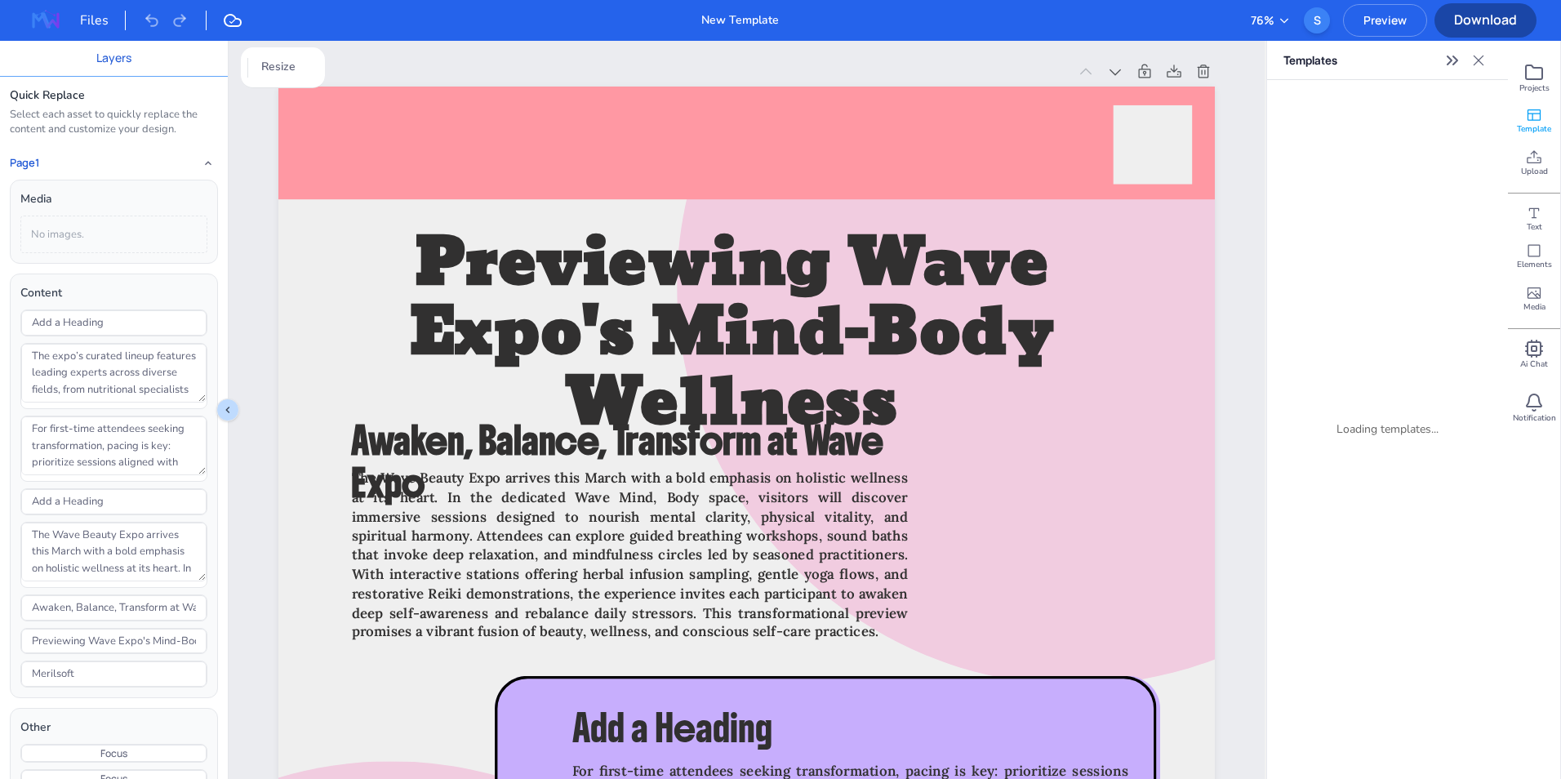
click at [1245, 17] on button "76 %" at bounding box center [1270, 20] width 40 height 18
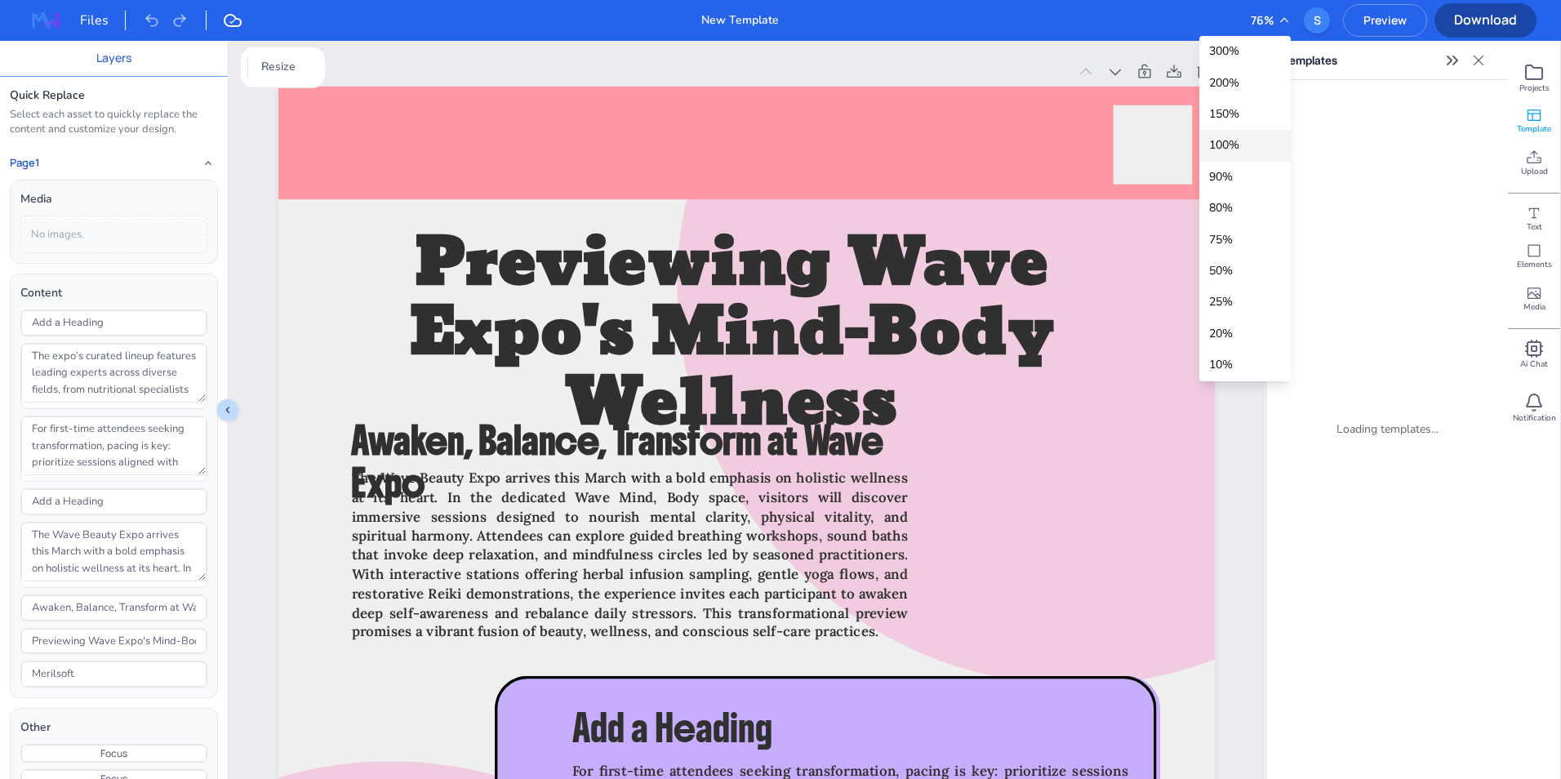
click at [1245, 150] on div "100 %" at bounding box center [1244, 145] width 91 height 31
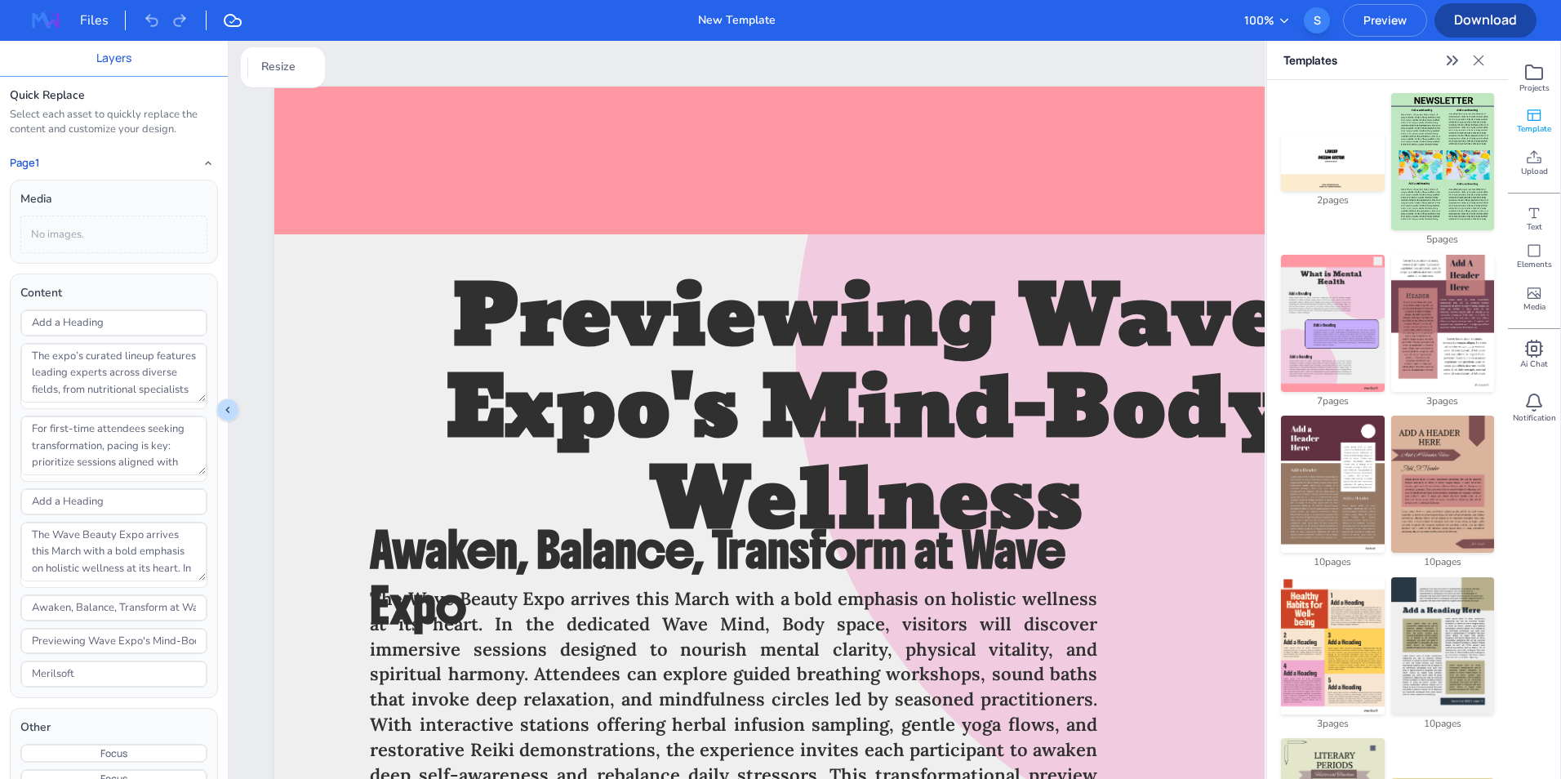
click at [1245, 20] on div "S" at bounding box center [1317, 20] width 26 height 26
click at [1245, 20] on span "Preview" at bounding box center [1385, 20] width 82 height 16
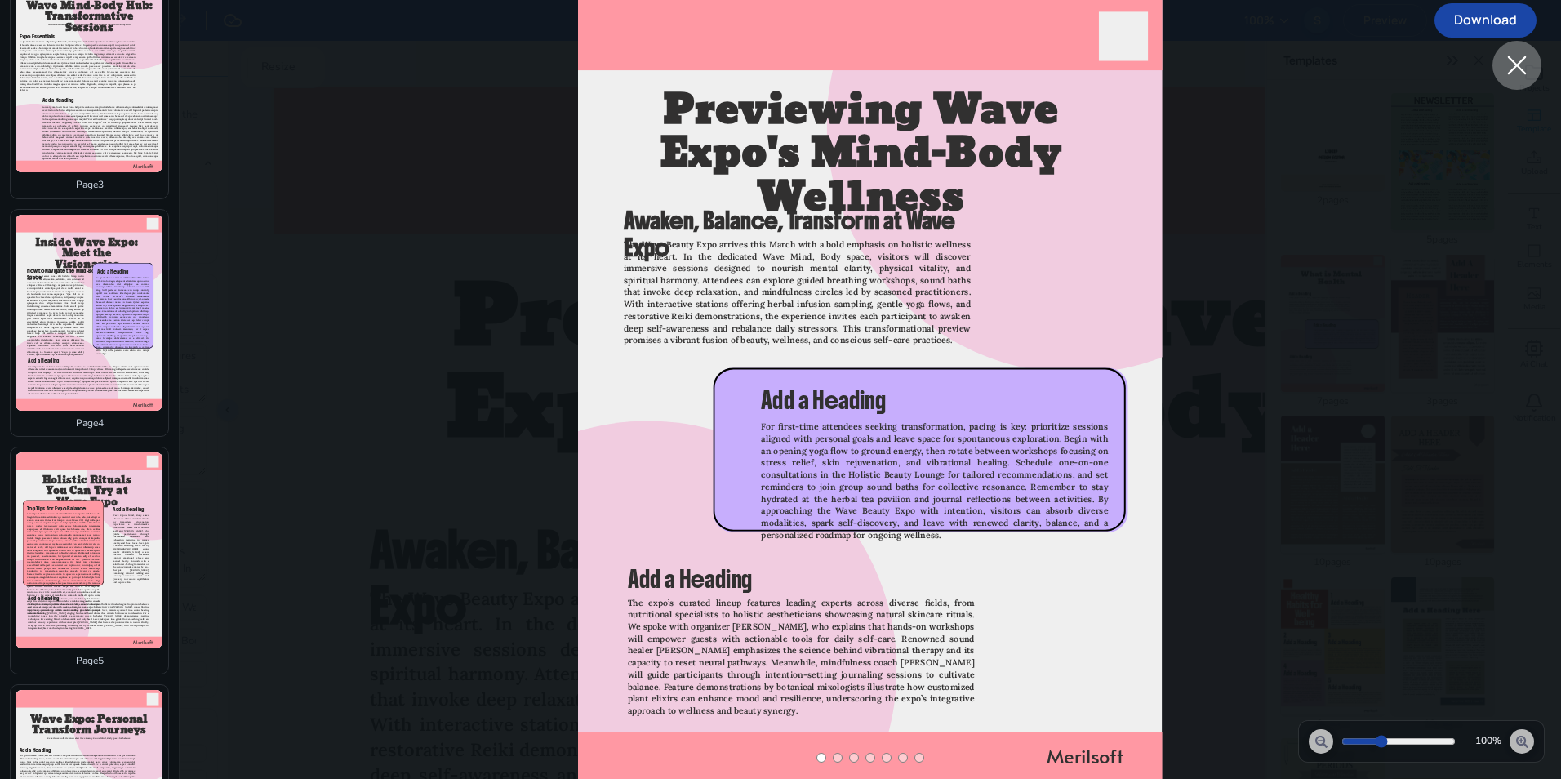
click at [114, 517] on span "Wave Expo’s Mind, Body space showcases three standout rituals for immediate rej…" at bounding box center [131, 548] width 36 height 69
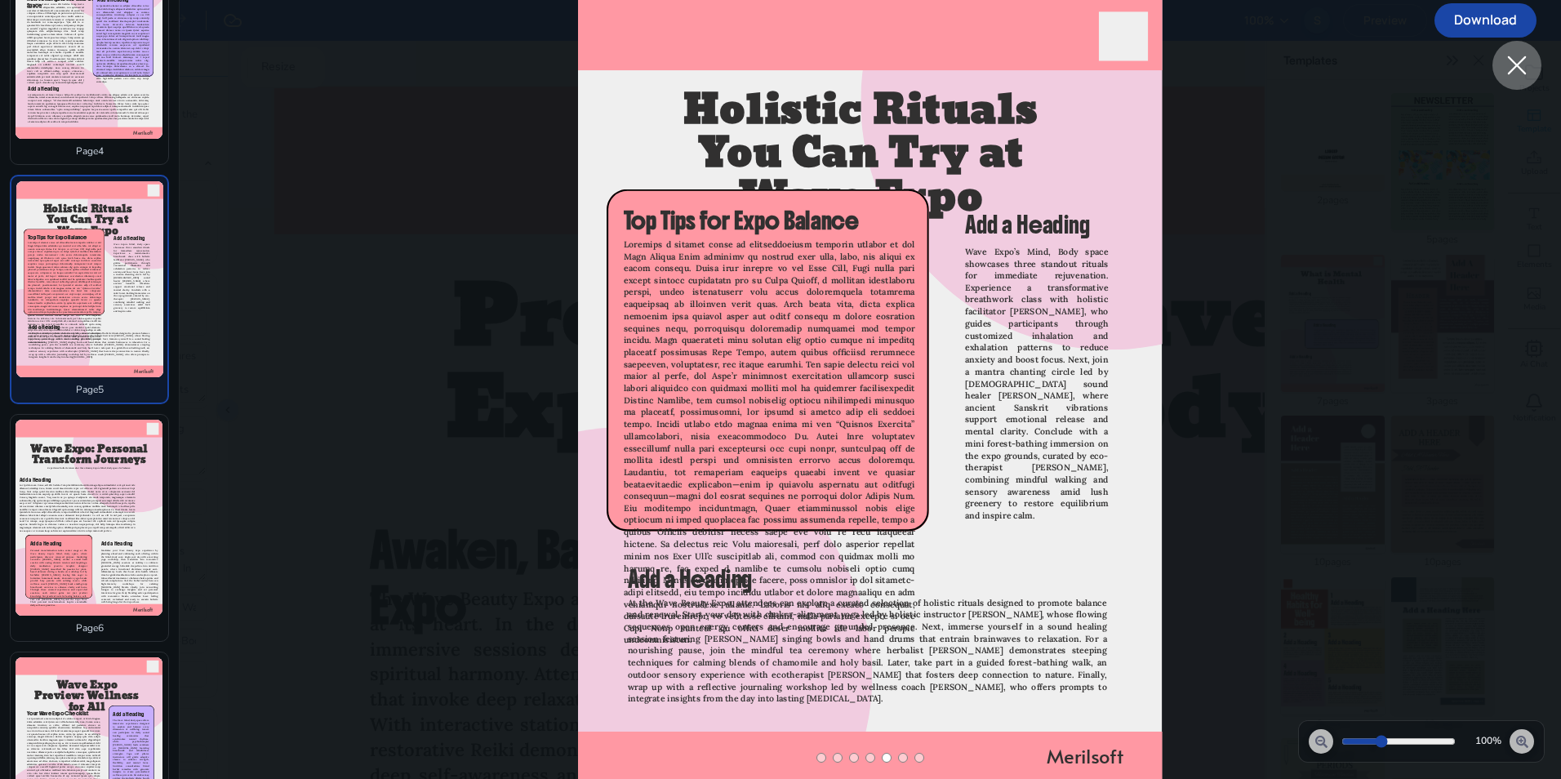
scroll to position [875, 0]
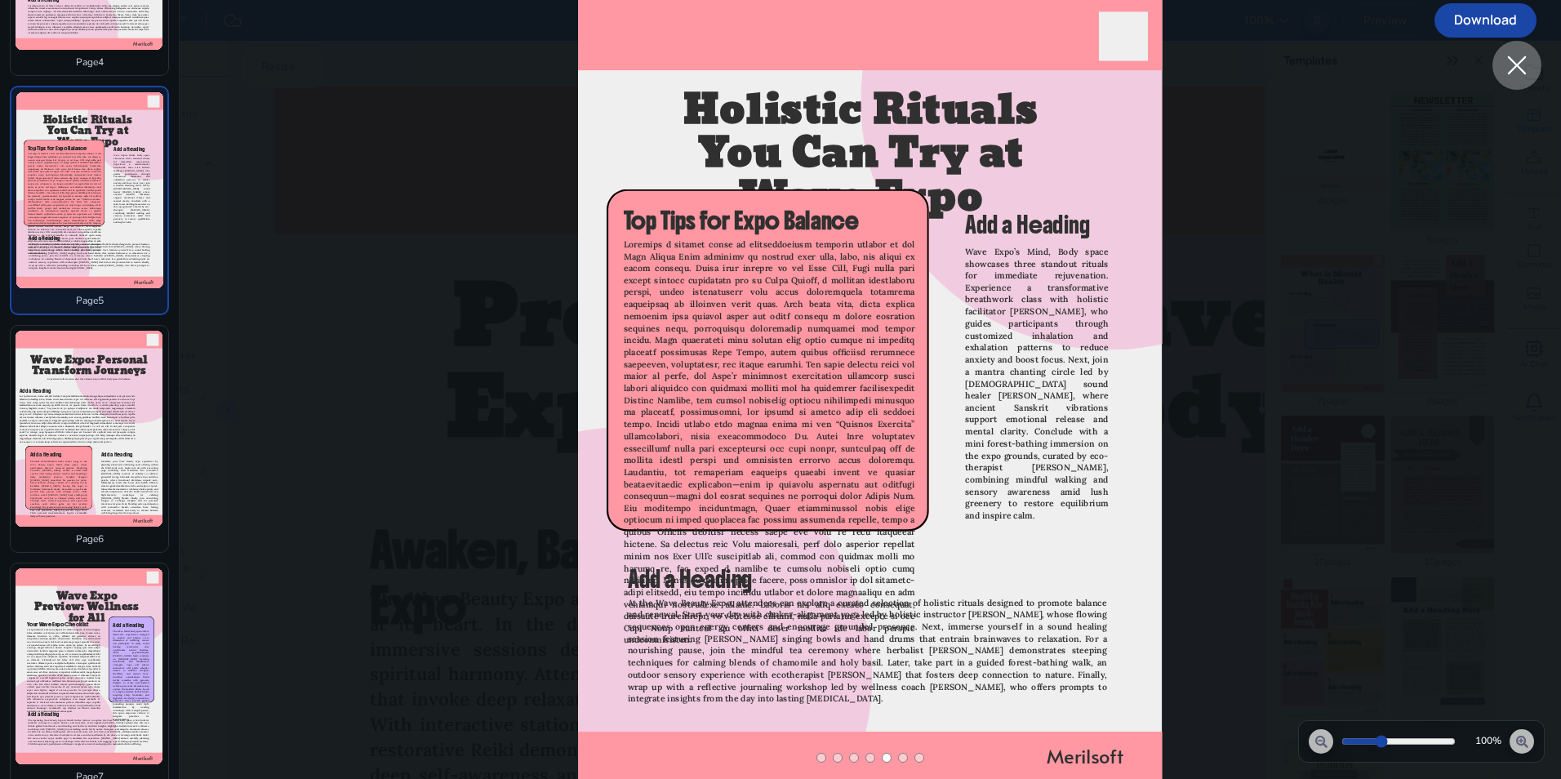
click at [120, 670] on span "The Wave Mind, Body space offers immersive experiences designed to awaken and b…" at bounding box center [131, 675] width 36 height 91
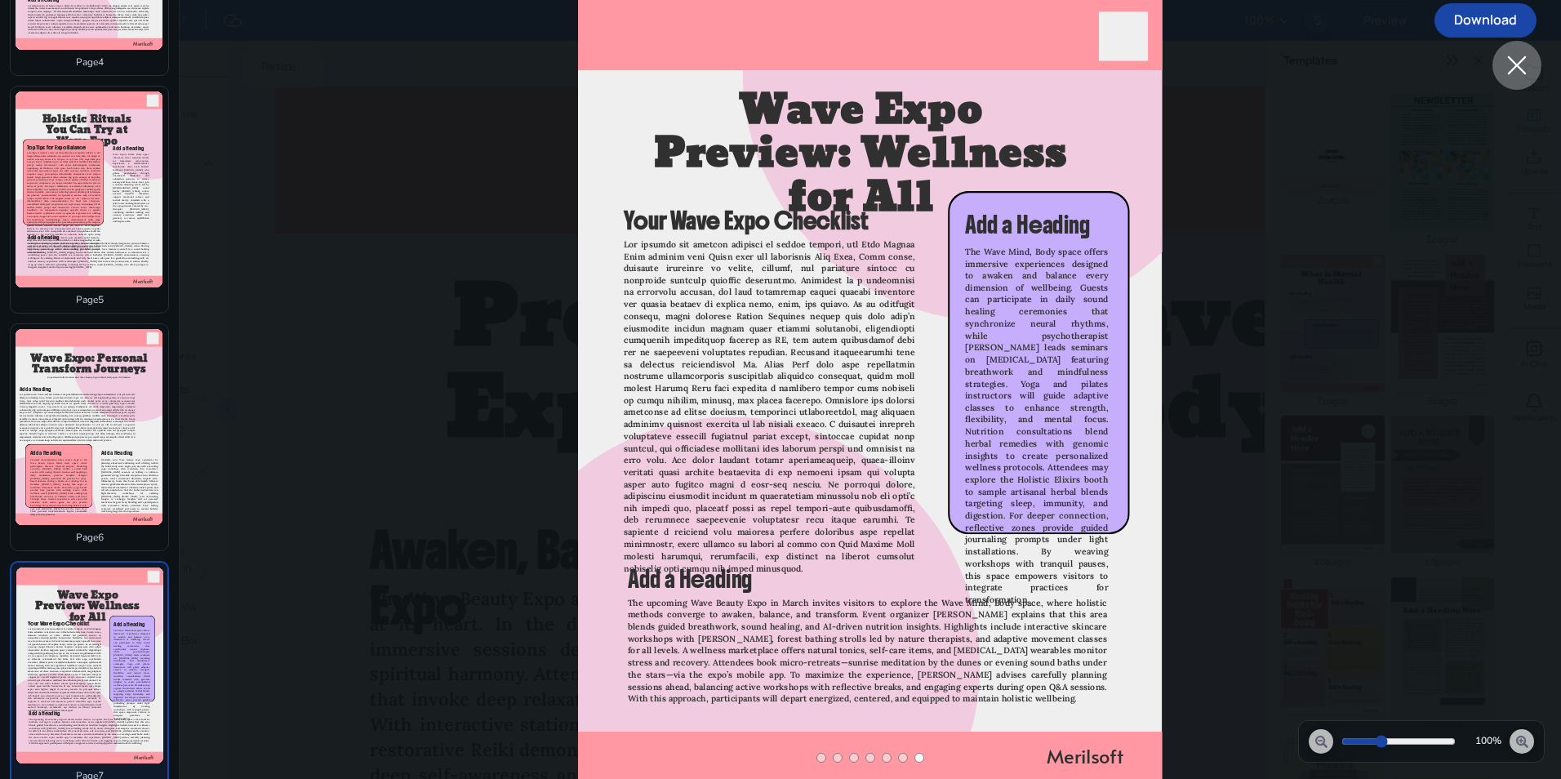
click at [83, 513] on div at bounding box center [90, 519] width 148 height 12
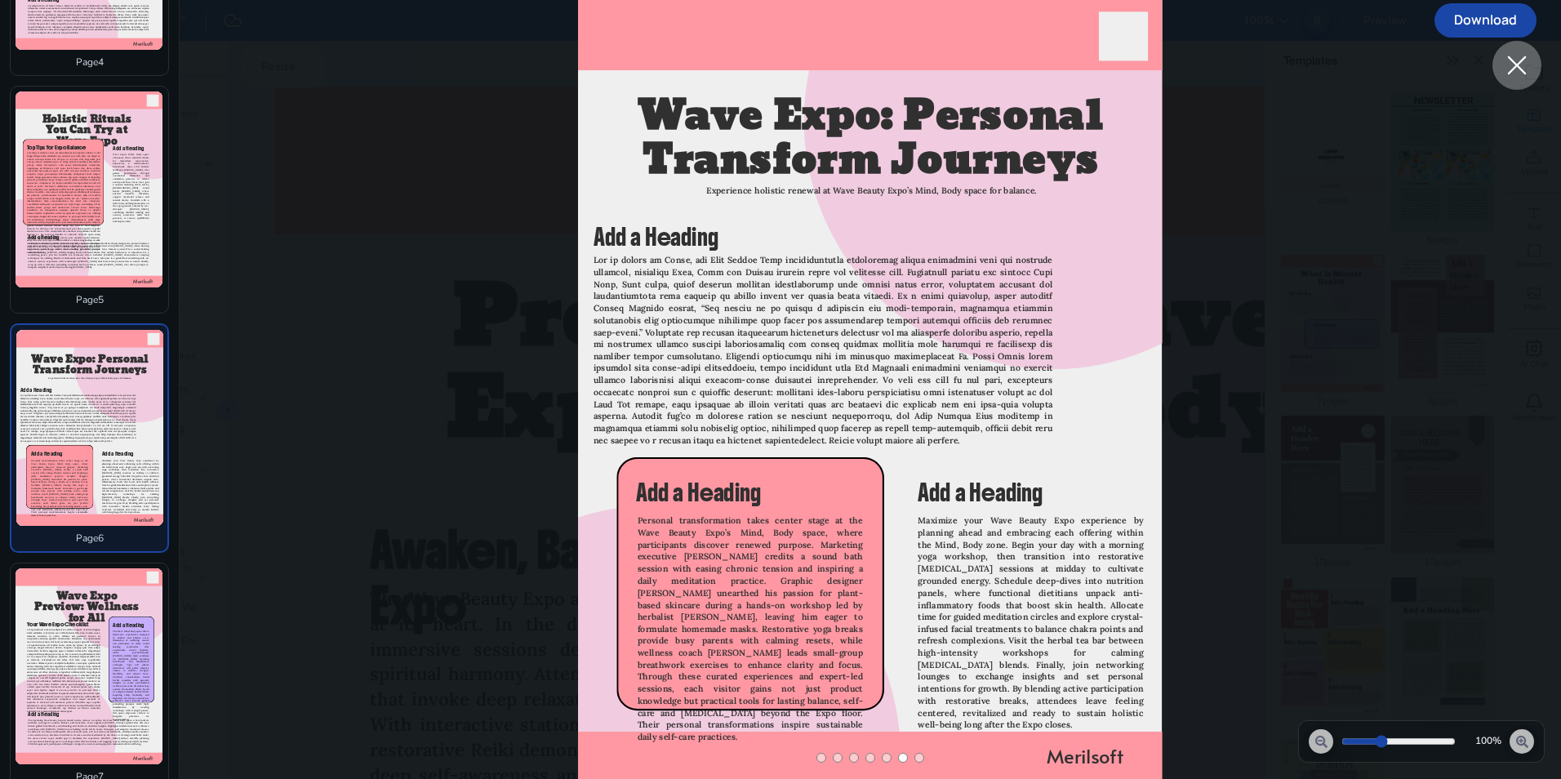
click at [103, 304] on div "Page 5" at bounding box center [90, 300] width 148 height 16
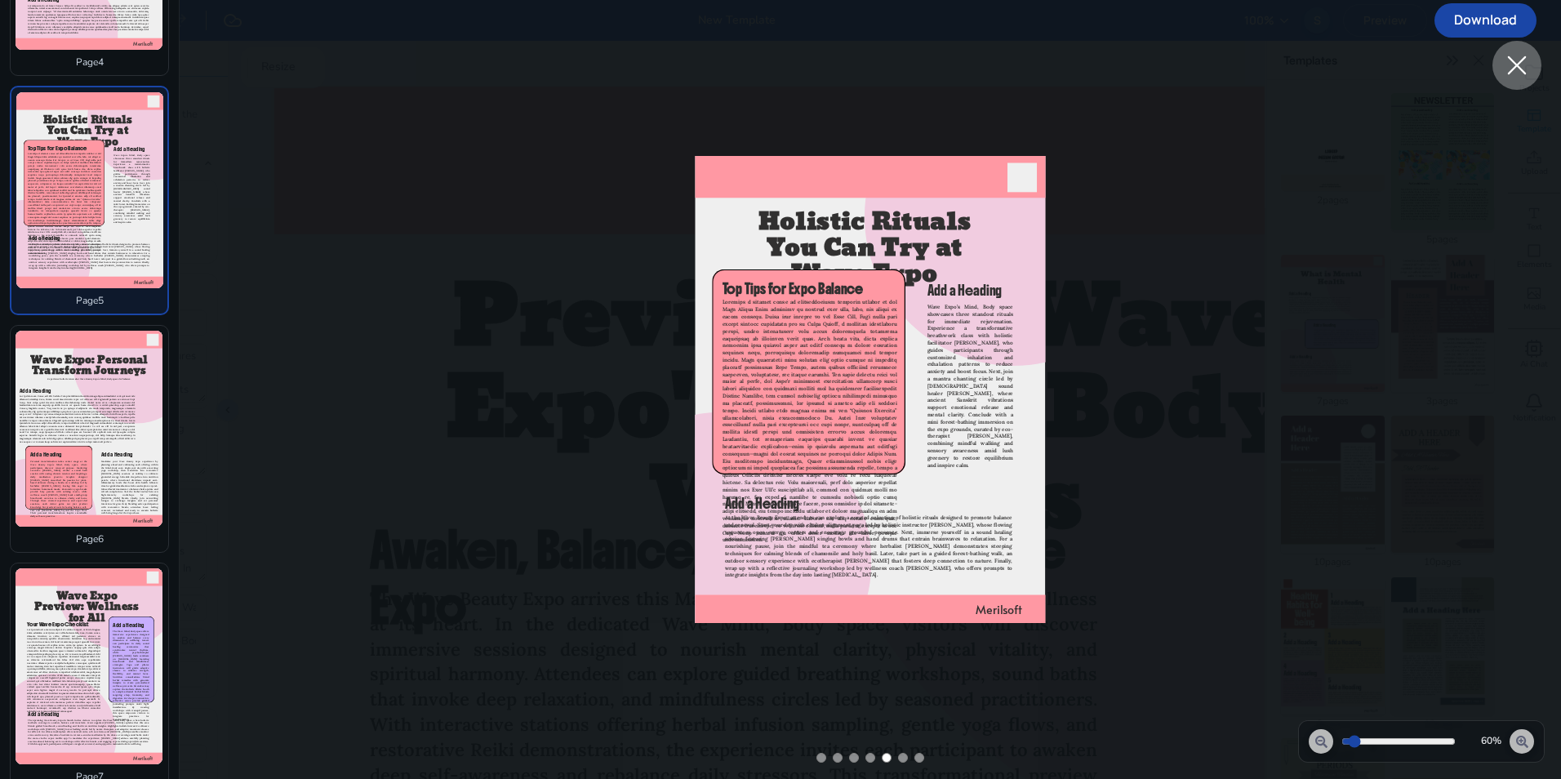
drag, startPoint x: 1385, startPoint y: 740, endPoint x: 1352, endPoint y: 752, distance: 35.4
type input "60"
click at [1245, 748] on input "Zoom slider" at bounding box center [1398, 741] width 114 height 13
click at [1245, 73] on icon at bounding box center [1517, 65] width 19 height 19
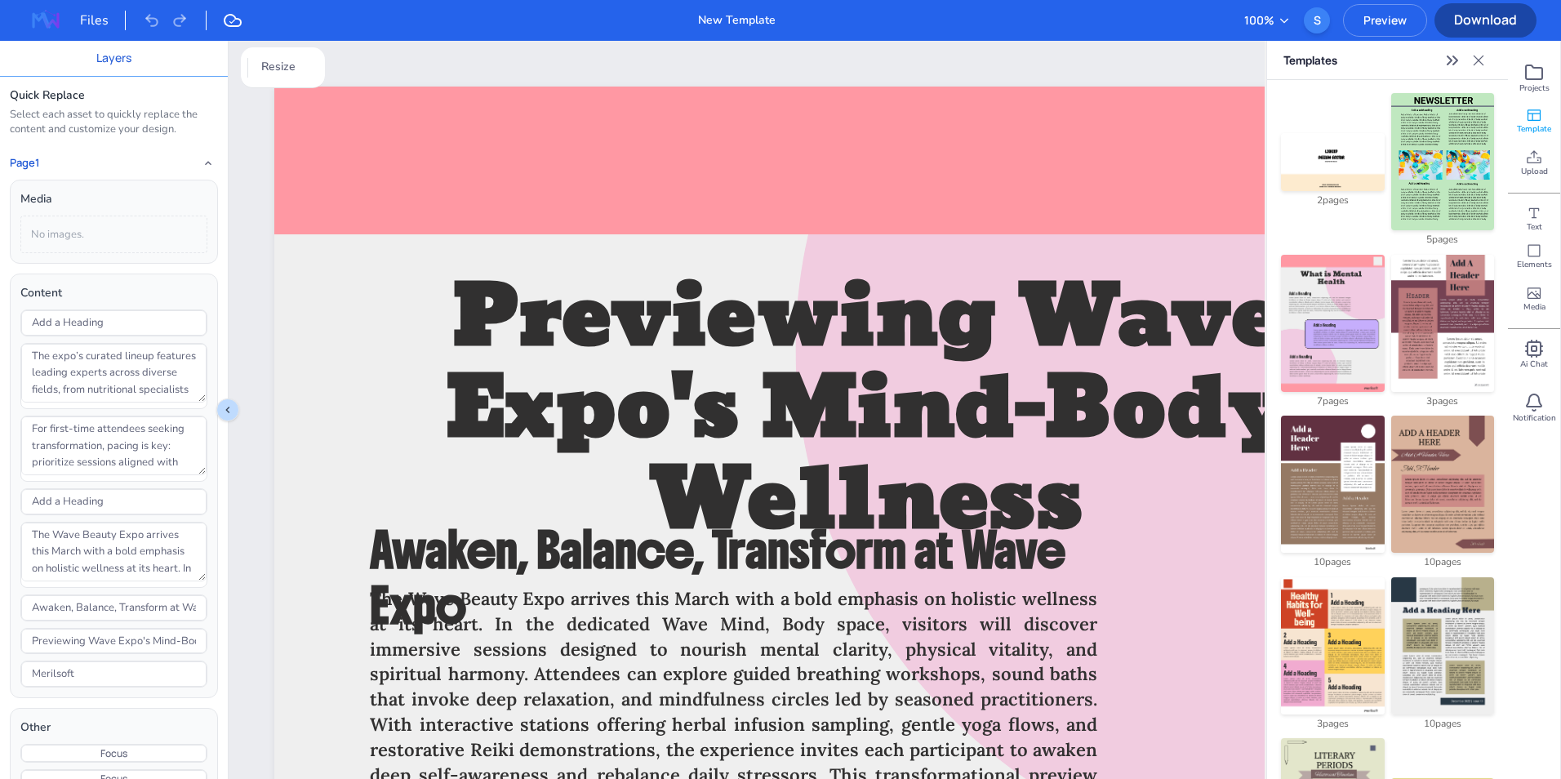
click at [238, 20] on icon at bounding box center [232, 20] width 16 height 11
click at [217, 22] on div "Files" at bounding box center [131, 20] width 223 height 26
click at [103, 21] on div "Files" at bounding box center [103, 21] width 46 height 20
click at [759, 22] on div "New Template" at bounding box center [737, 20] width 78 height 18
click at [1245, 263] on span "Elements" at bounding box center [1534, 264] width 35 height 11
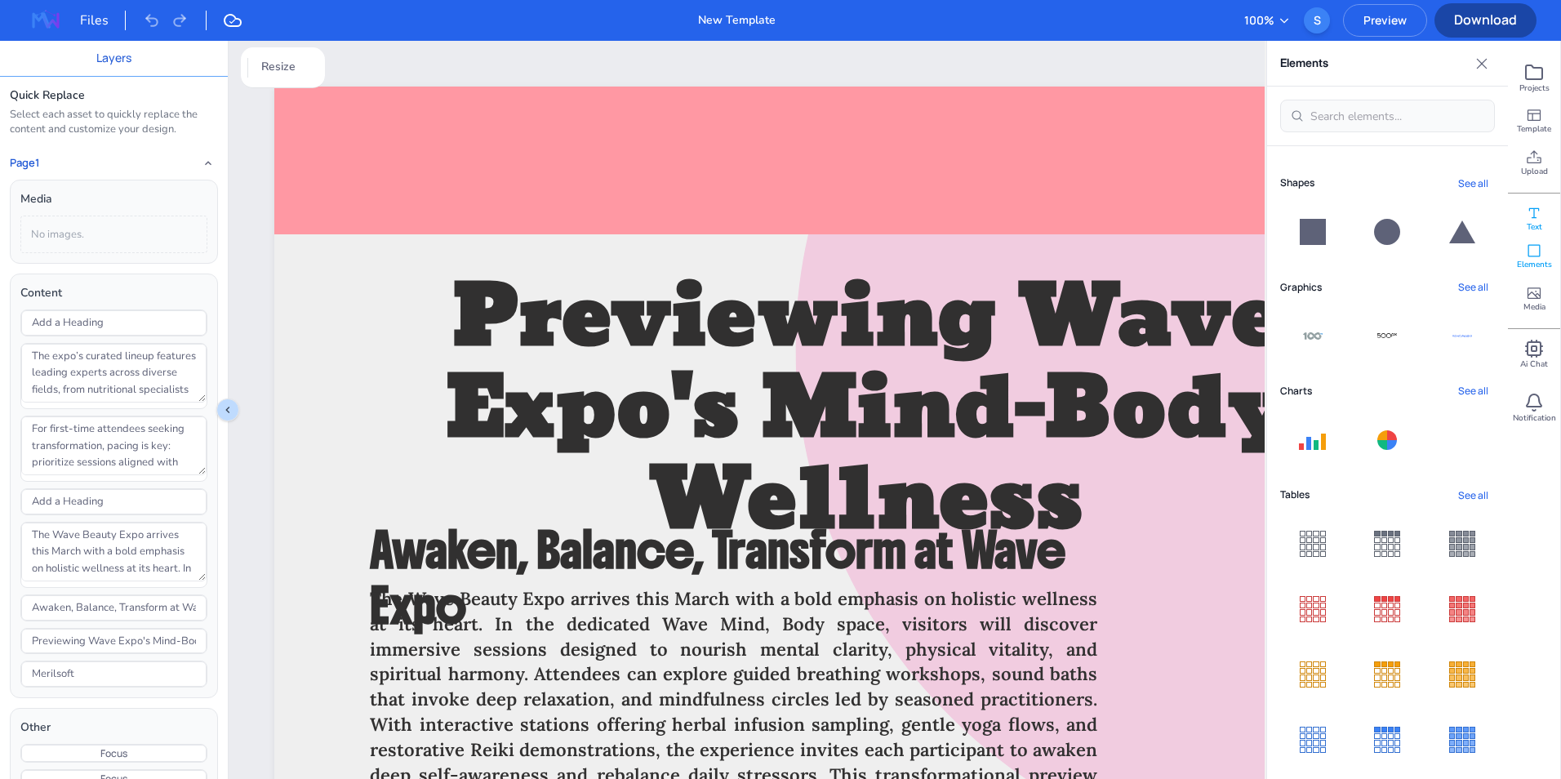
click at [1245, 229] on span "Text" at bounding box center [1534, 226] width 16 height 11
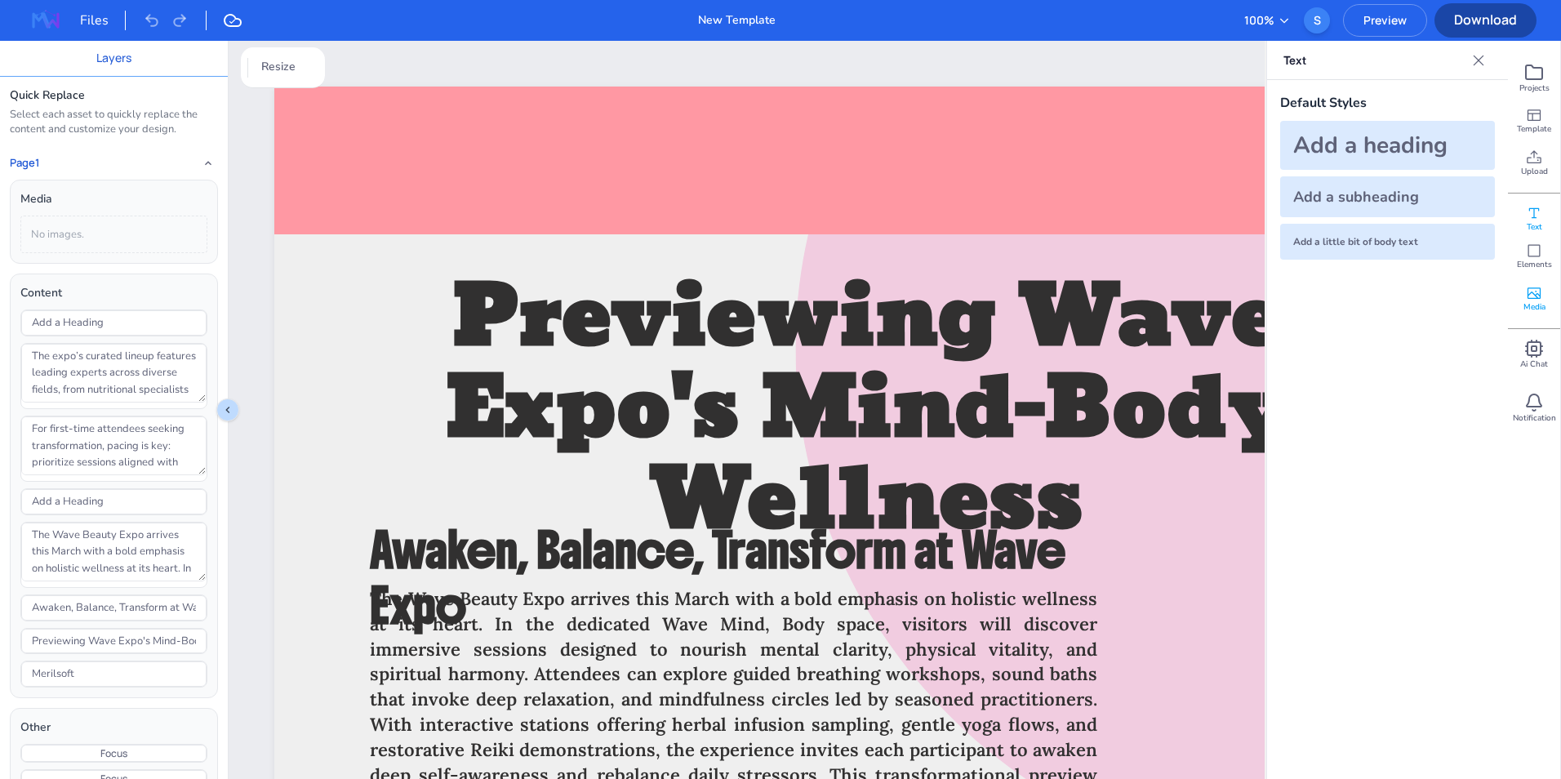
click at [1245, 292] on div "Media" at bounding box center [1534, 299] width 52 height 42
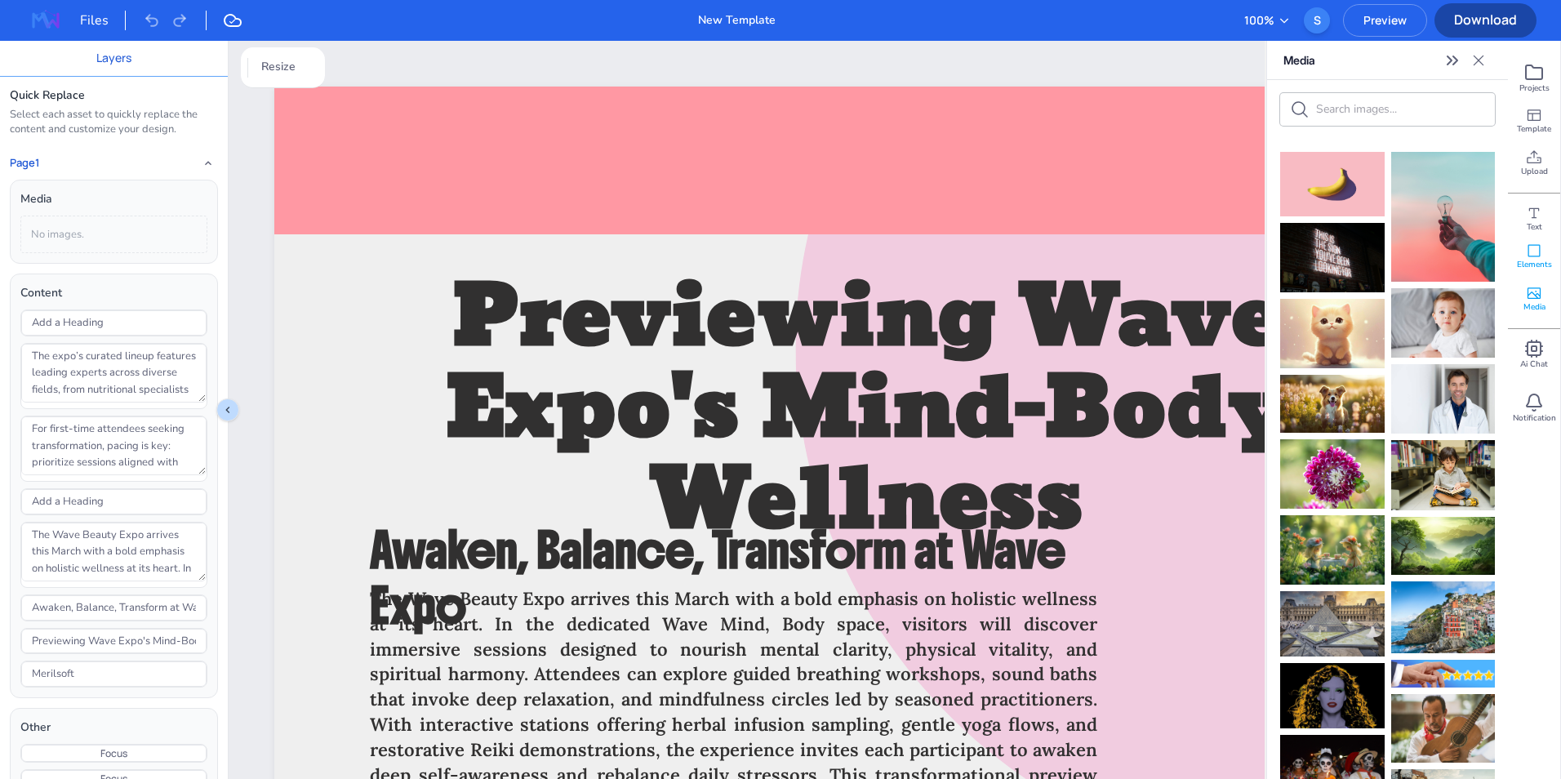
click at [1245, 258] on icon at bounding box center [1534, 250] width 16 height 16
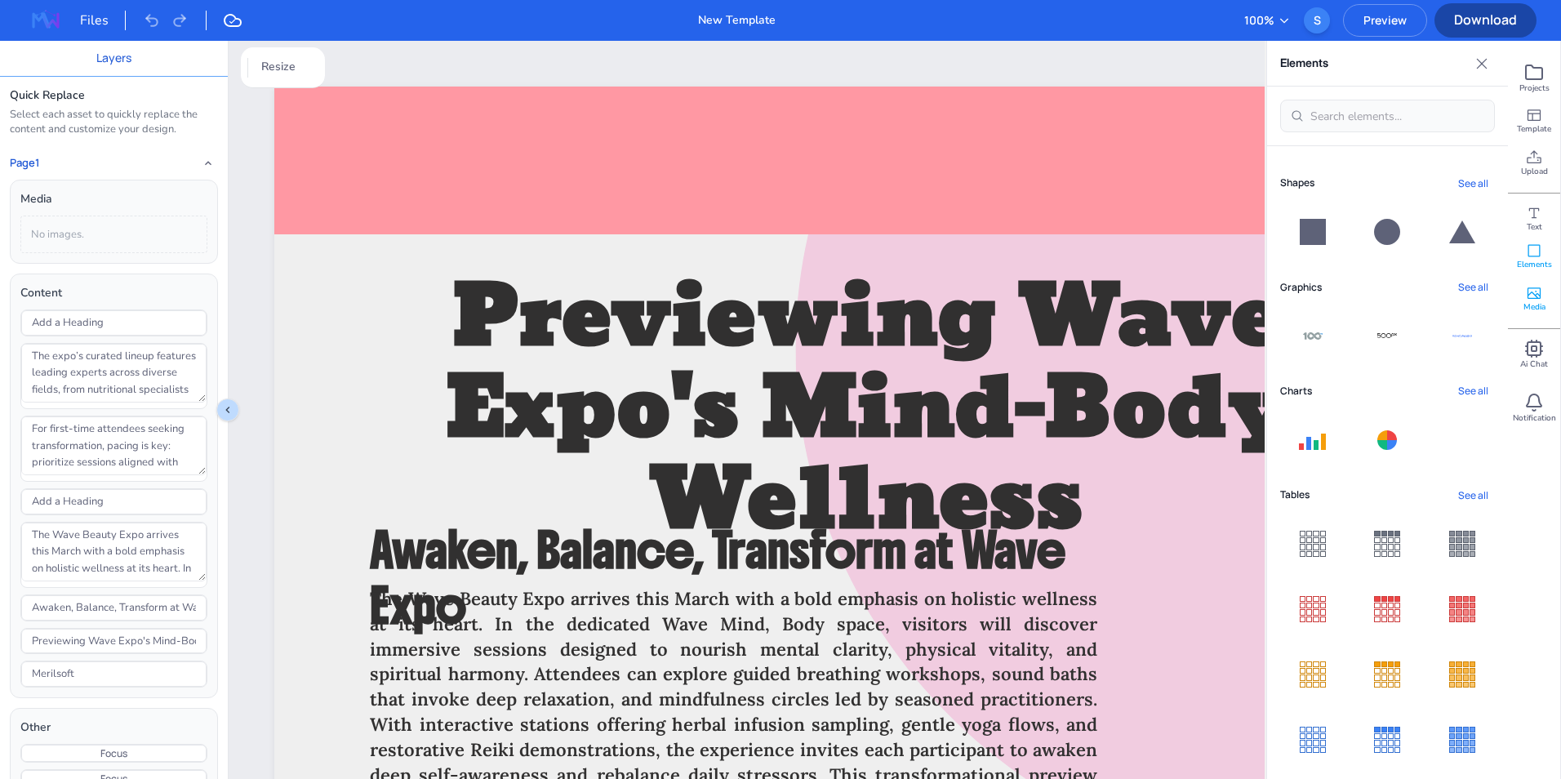
click at [1245, 305] on span "Media" at bounding box center [1534, 306] width 22 height 11
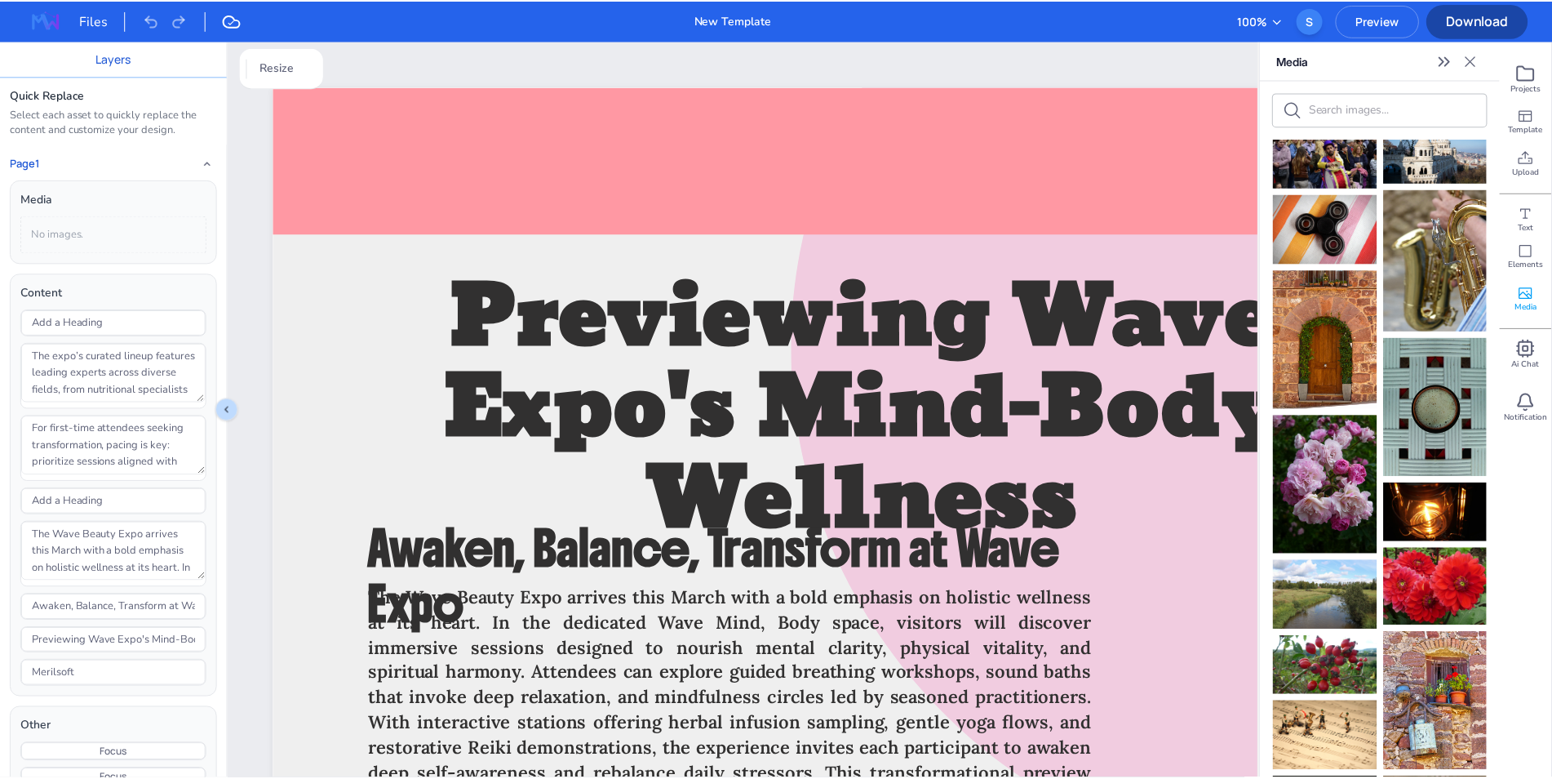
scroll to position [909, 0]
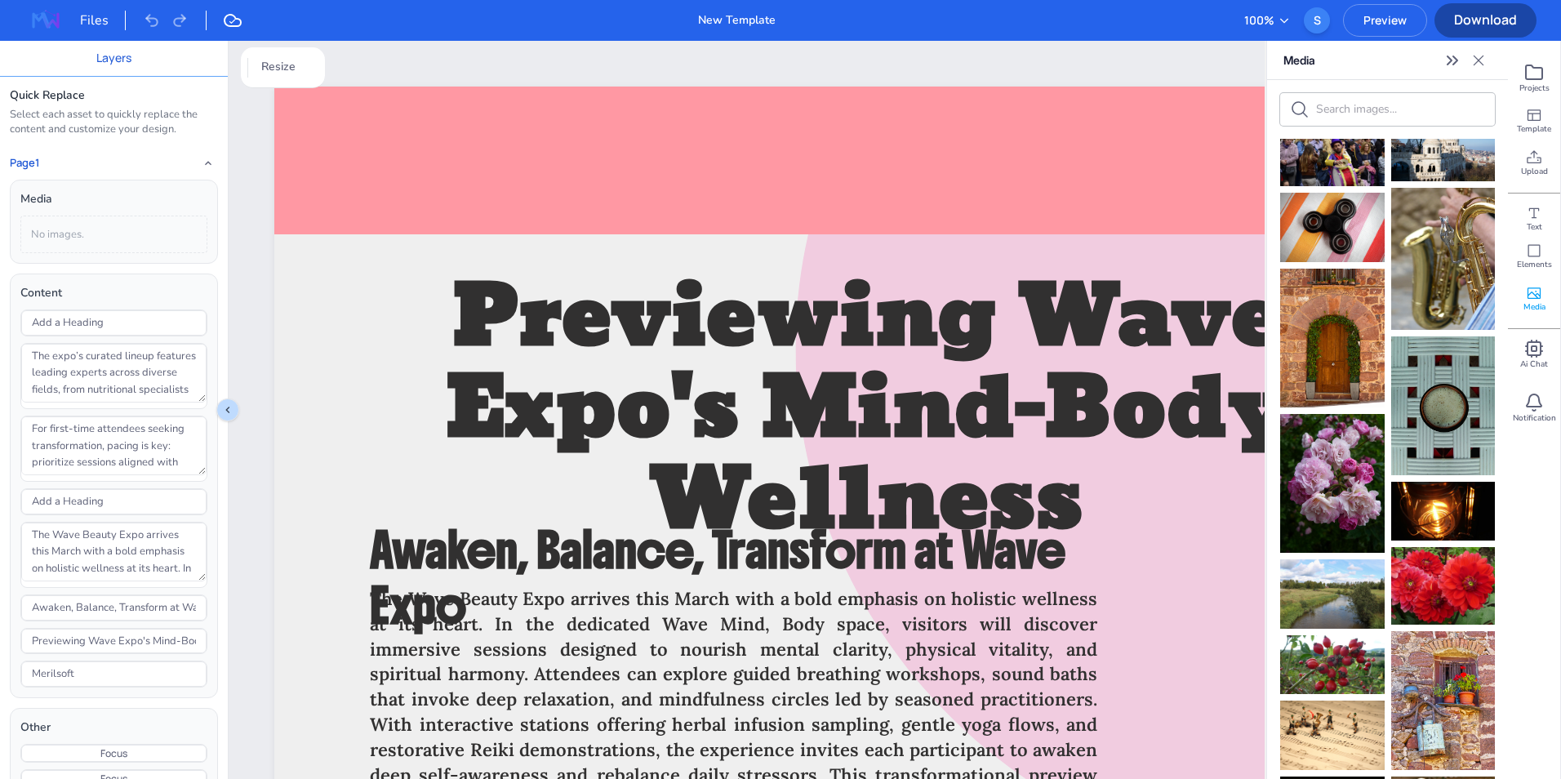
click at [92, 18] on div "Files" at bounding box center [103, 21] width 46 height 20
click at [42, 21] on img at bounding box center [46, 20] width 52 height 26
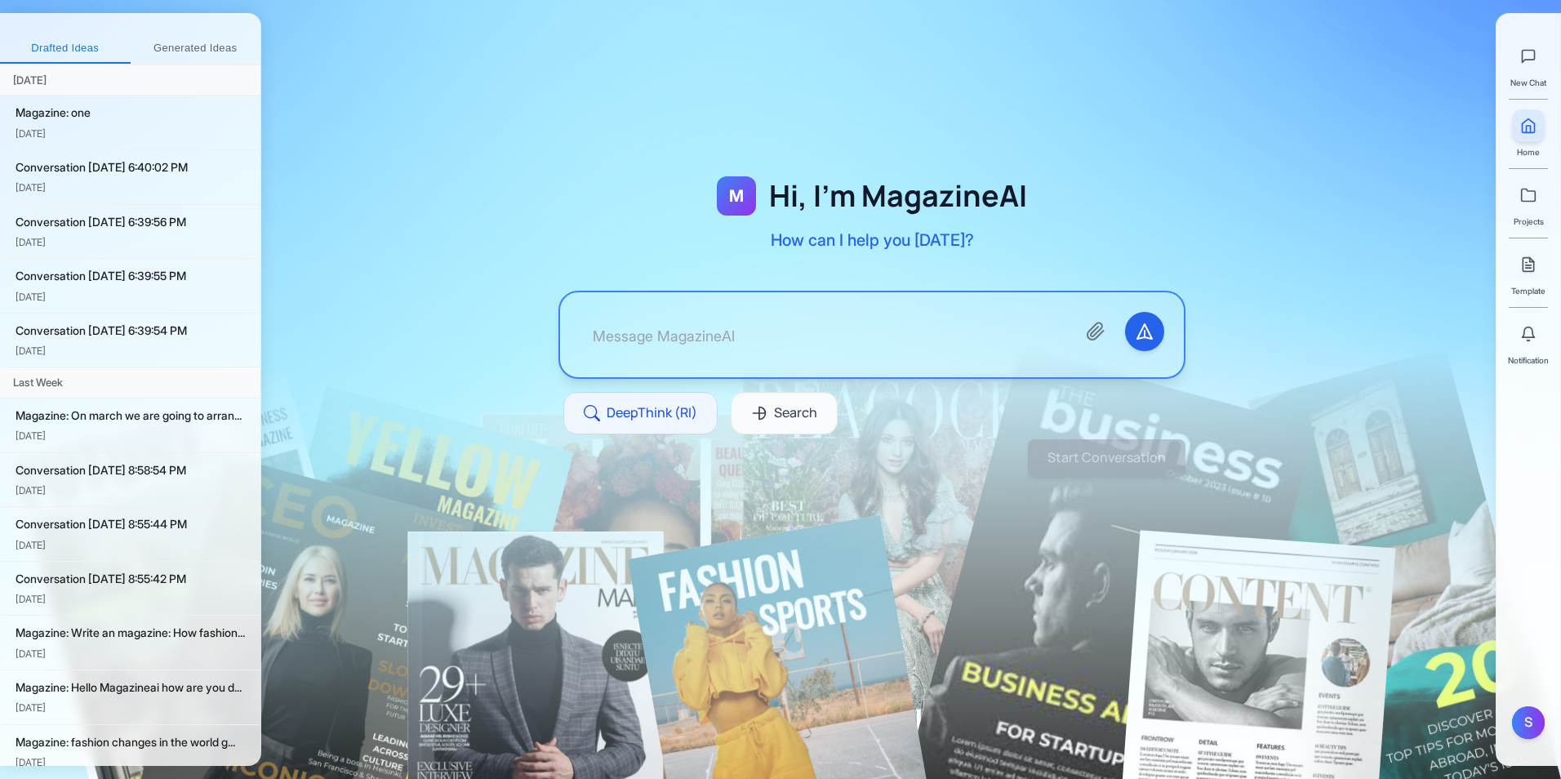
click at [1245, 353] on div "Notification" at bounding box center [1528, 342] width 41 height 49
click at [1245, 343] on button at bounding box center [1528, 334] width 33 height 33
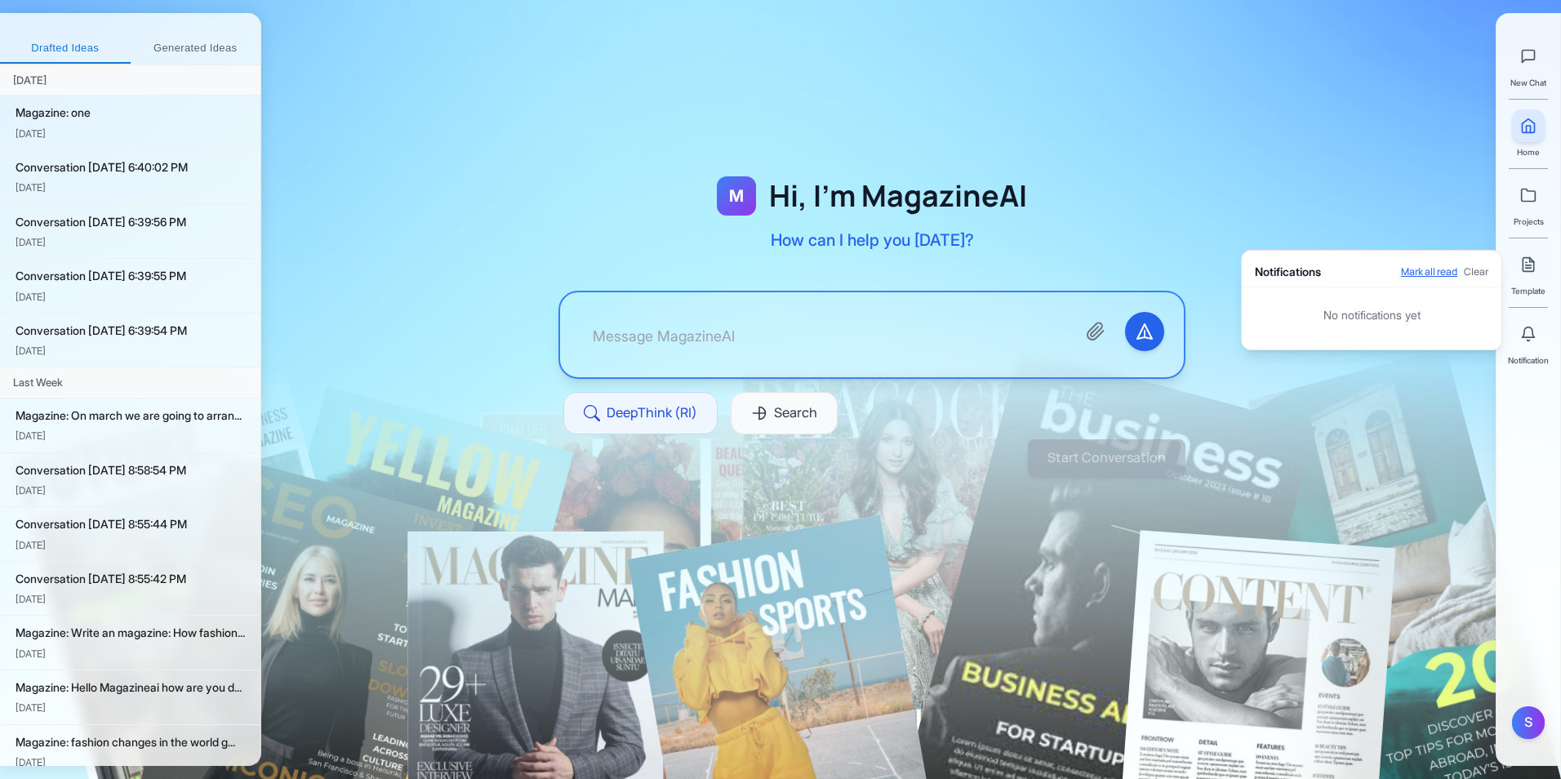
click at [1245, 271] on button "Mark all read" at bounding box center [1429, 271] width 56 height 13
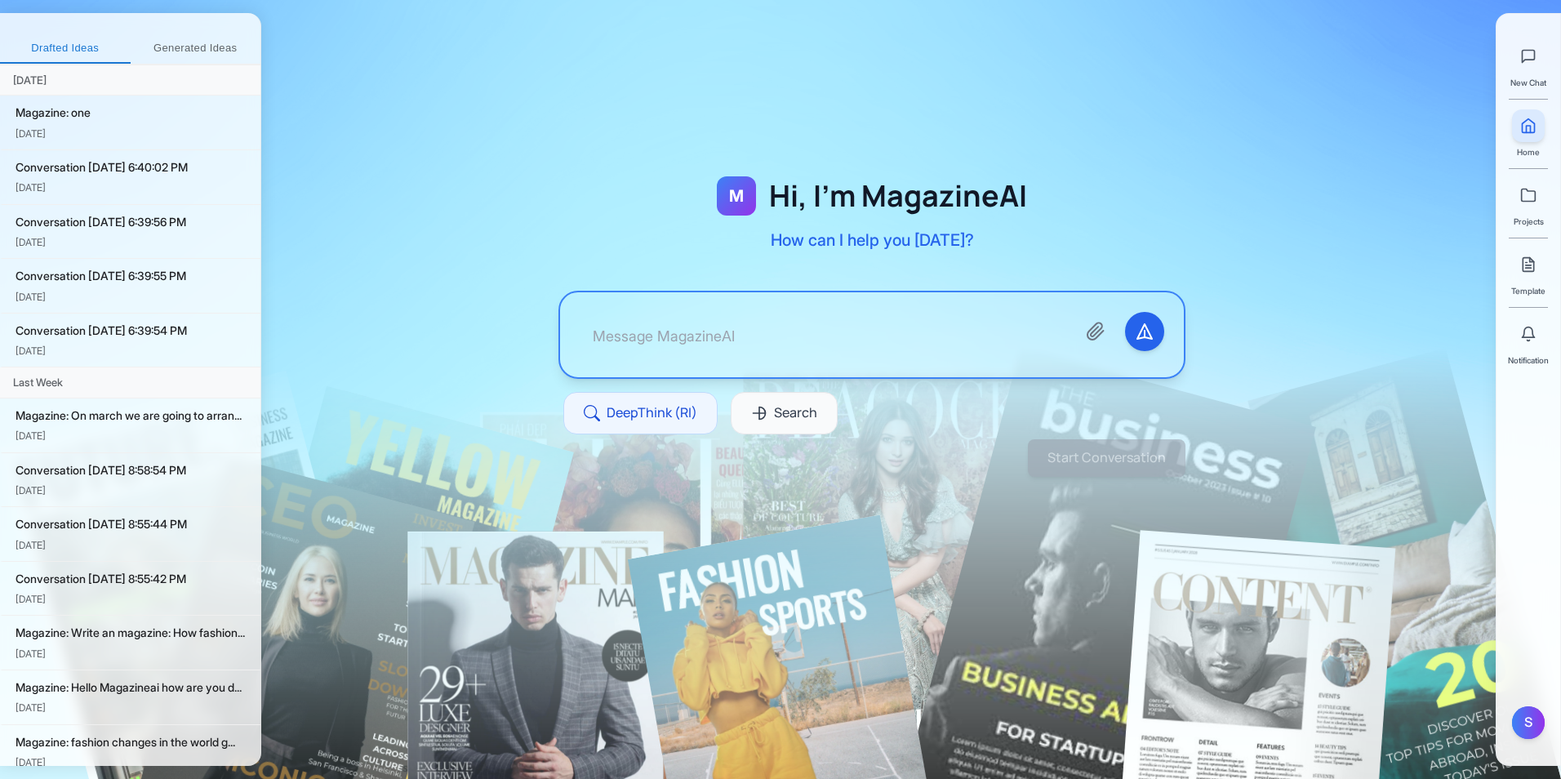
click at [1245, 285] on span "Template" at bounding box center [1528, 290] width 34 height 13
click at [1245, 286] on span "Template" at bounding box center [1528, 290] width 34 height 13
click at [1245, 266] on icon at bounding box center [1528, 264] width 16 height 16
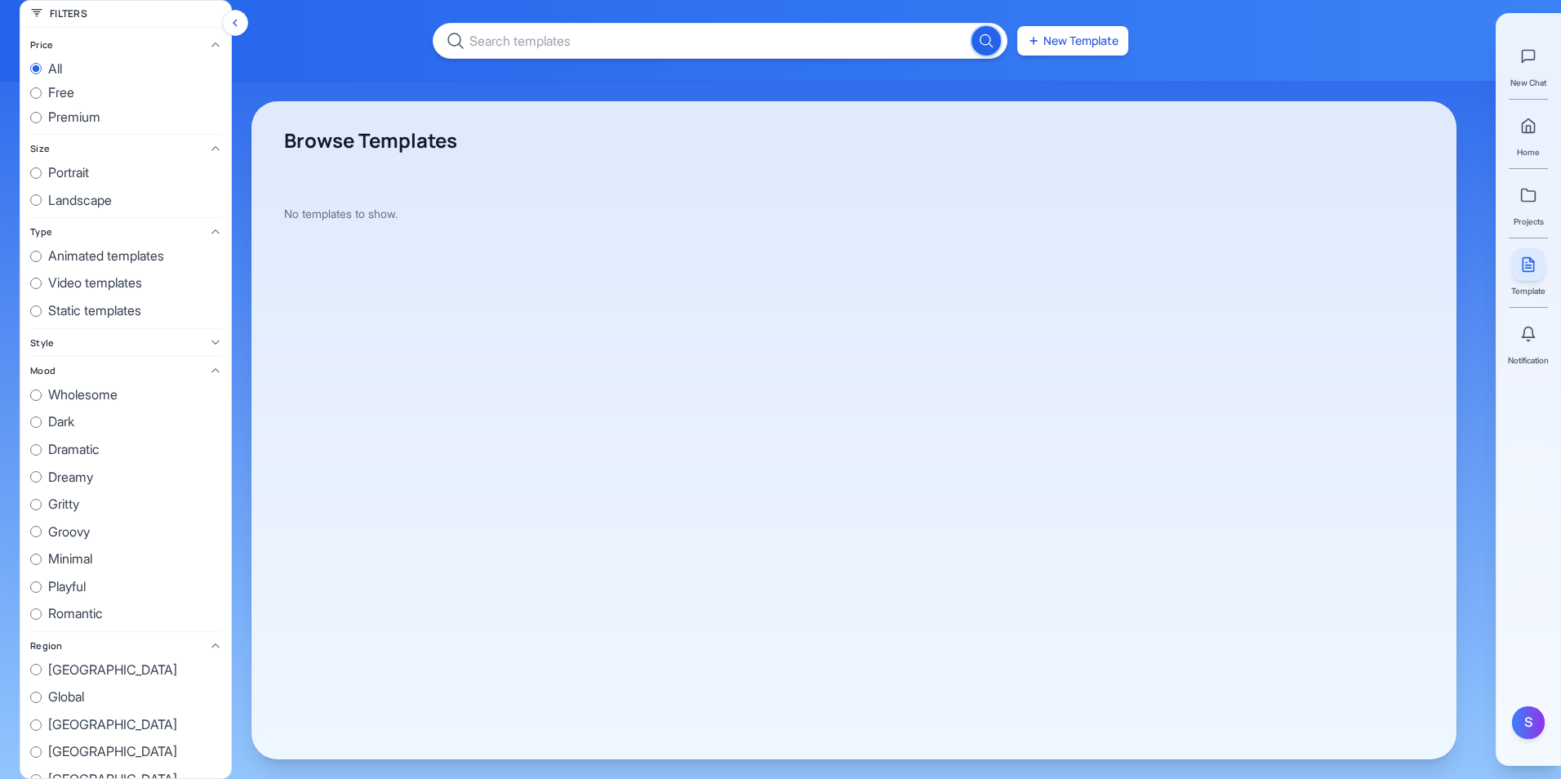
click at [245, 20] on button "Hide filters" at bounding box center [235, 23] width 26 height 26
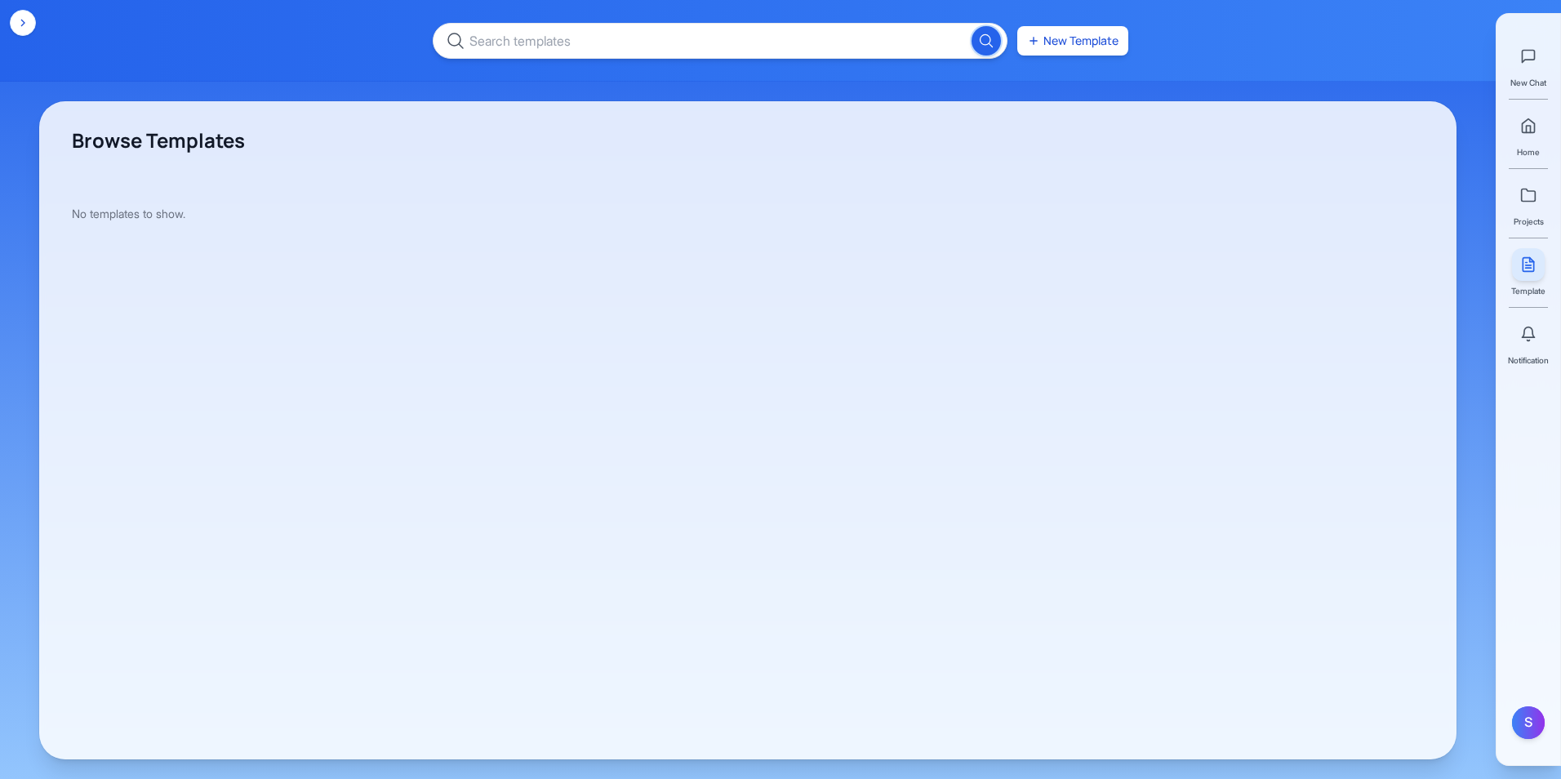
click at [23, 25] on icon "Show filters" at bounding box center [22, 22] width 13 height 13
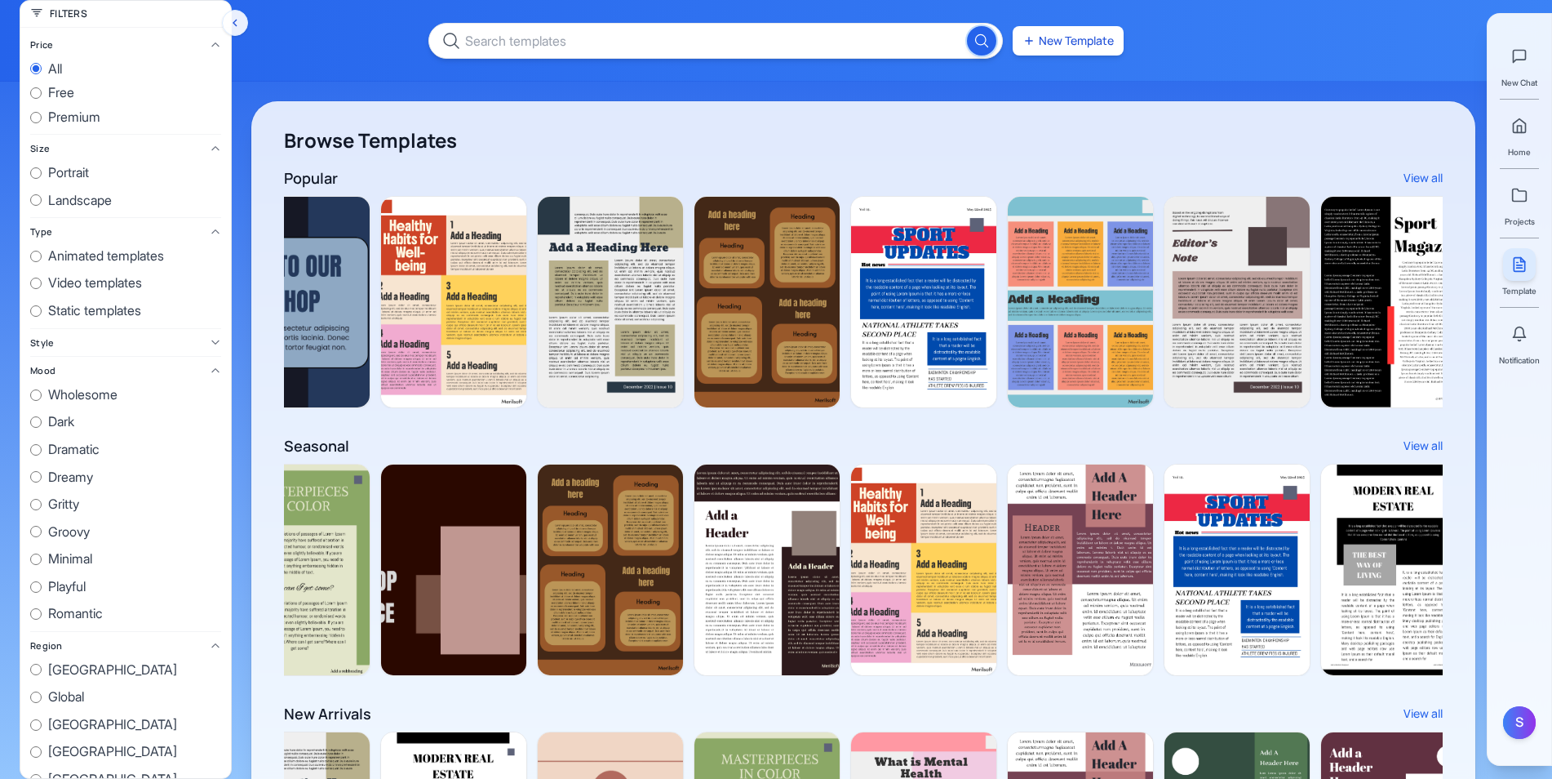
click at [210, 371] on icon at bounding box center [215, 370] width 11 height 11
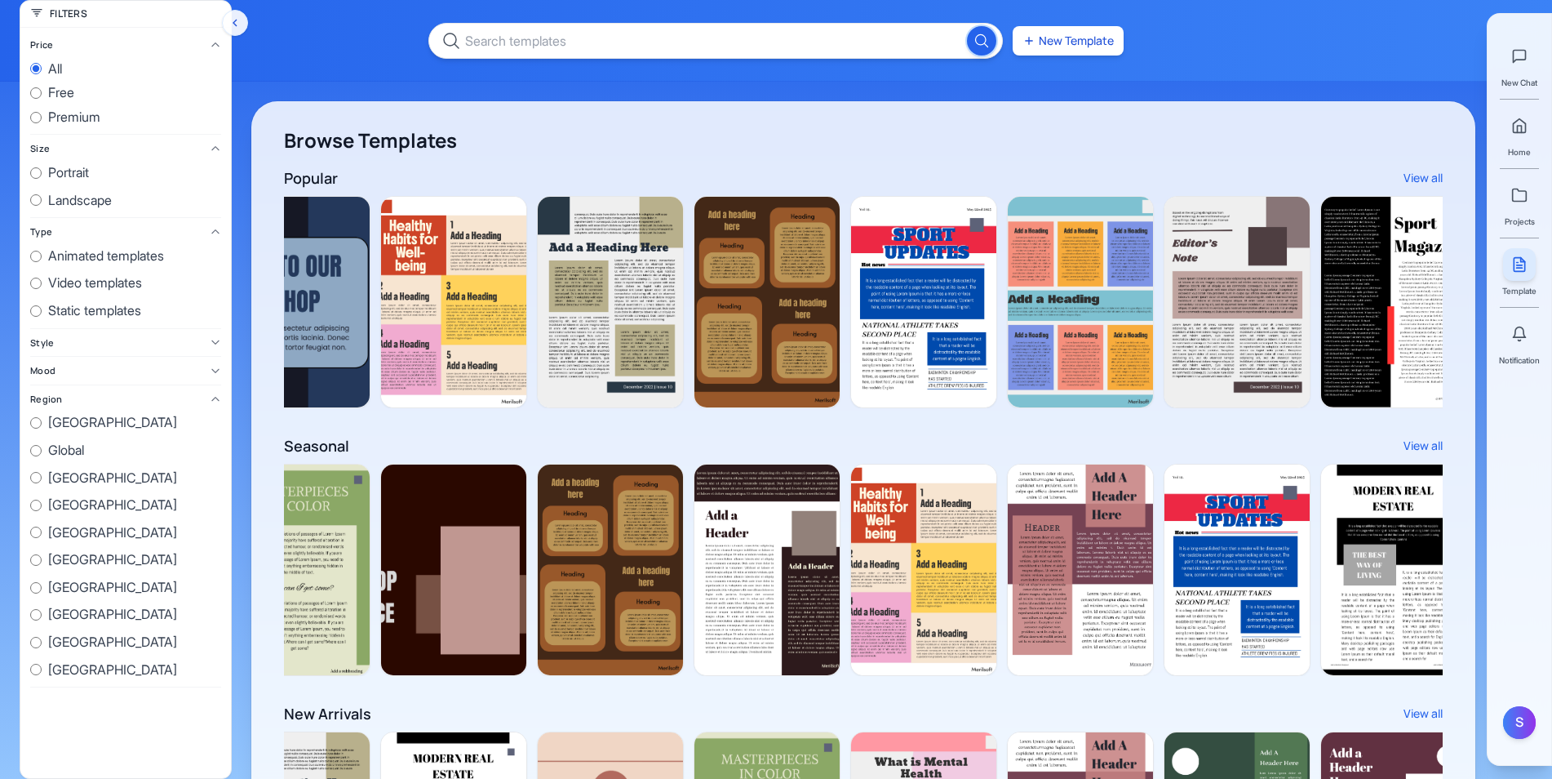
click at [217, 398] on icon at bounding box center [215, 398] width 11 height 11
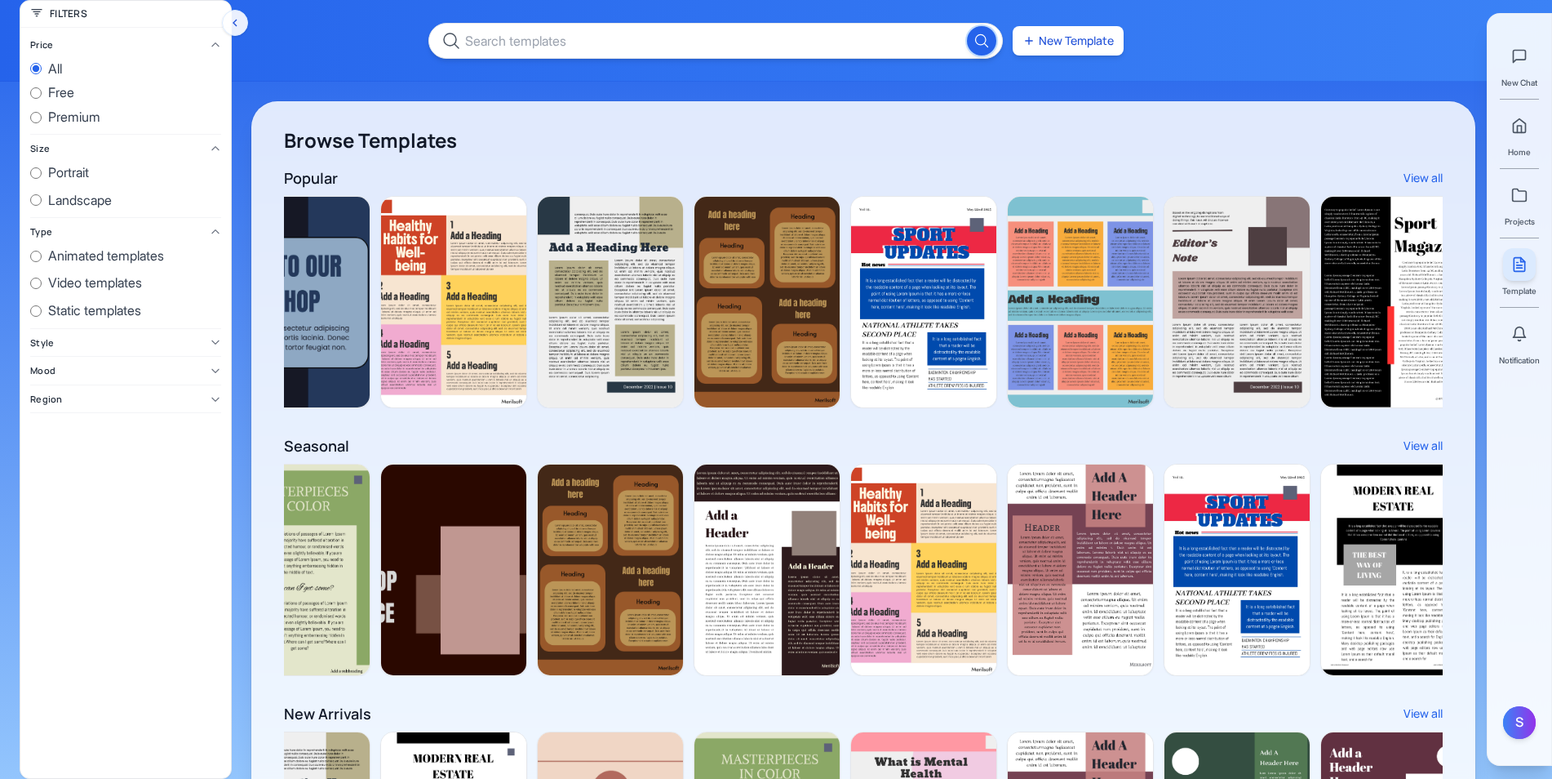
click at [212, 42] on icon at bounding box center [215, 44] width 11 height 11
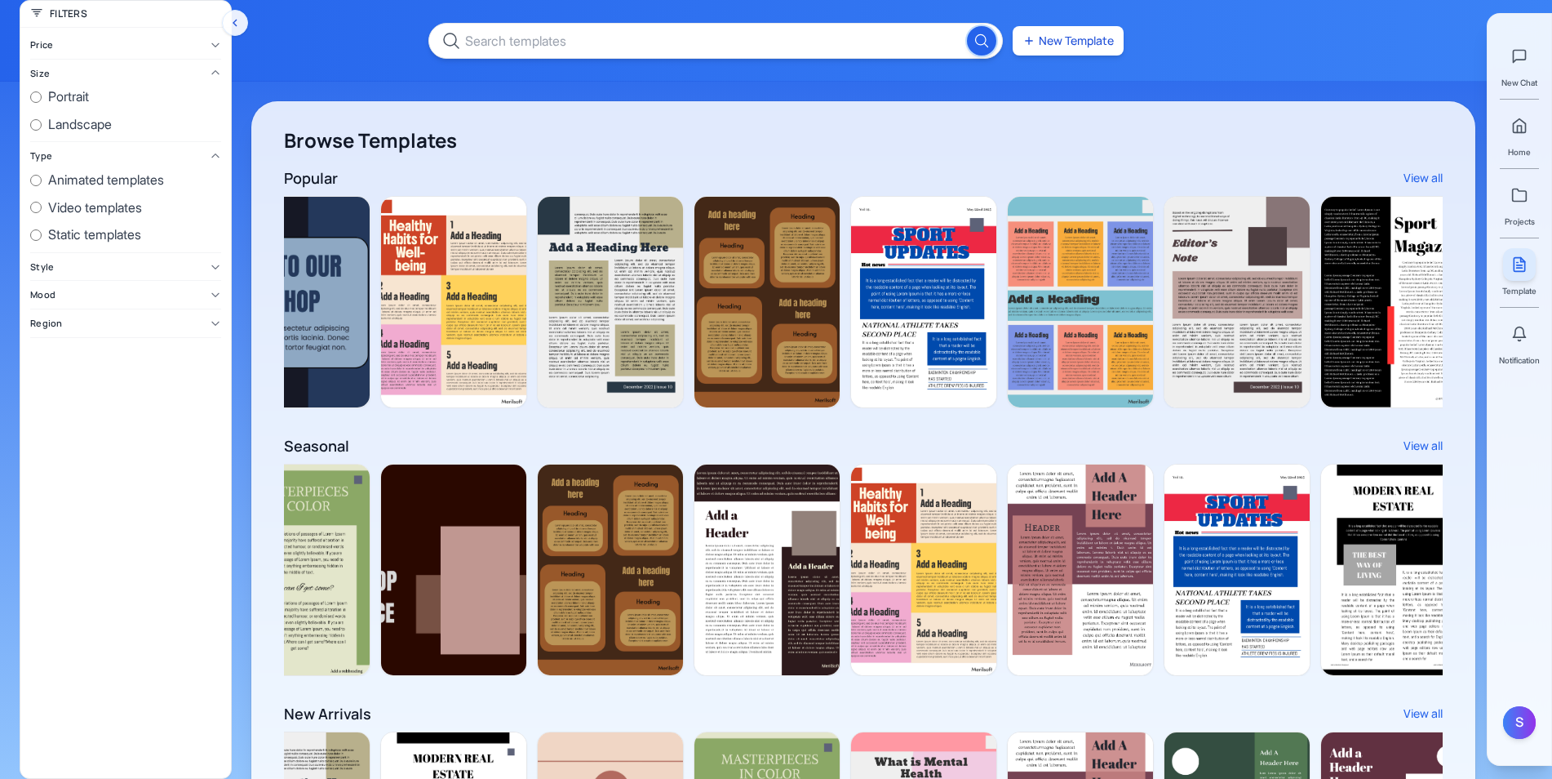
click at [216, 70] on icon at bounding box center [215, 72] width 11 height 11
click at [218, 98] on icon at bounding box center [215, 100] width 11 height 11
click at [297, 58] on div "New Template" at bounding box center [776, 41] width 1552 height 82
click at [1090, 38] on button "New Template" at bounding box center [1068, 40] width 111 height 29
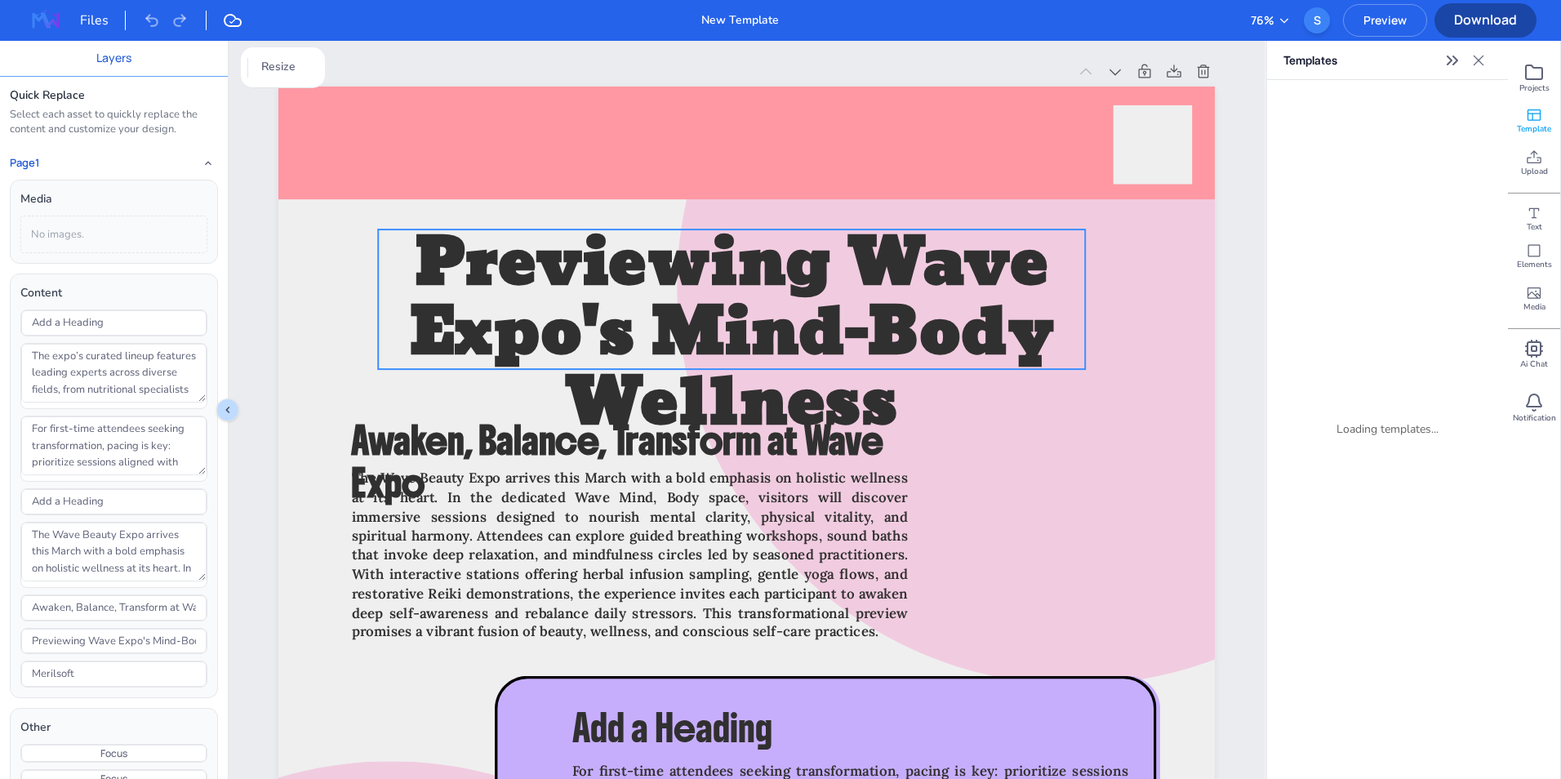
click at [979, 87] on div "Merilsoft Previewing Wave Expo's Mind-Body Wellness Awaken, Balance, Transform …" at bounding box center [746, 87] width 936 height 0
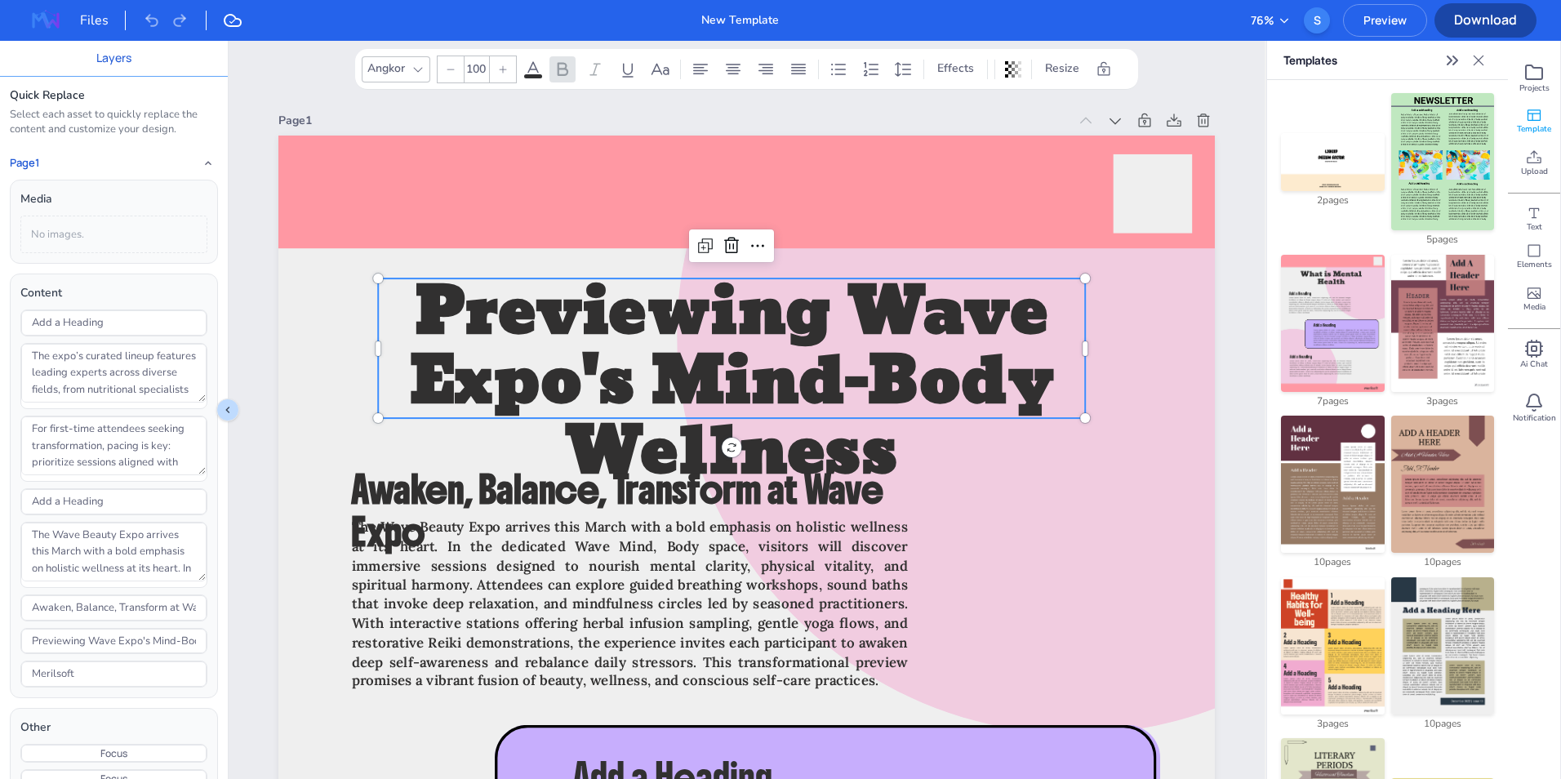
click at [45, 24] on img at bounding box center [46, 20] width 52 height 26
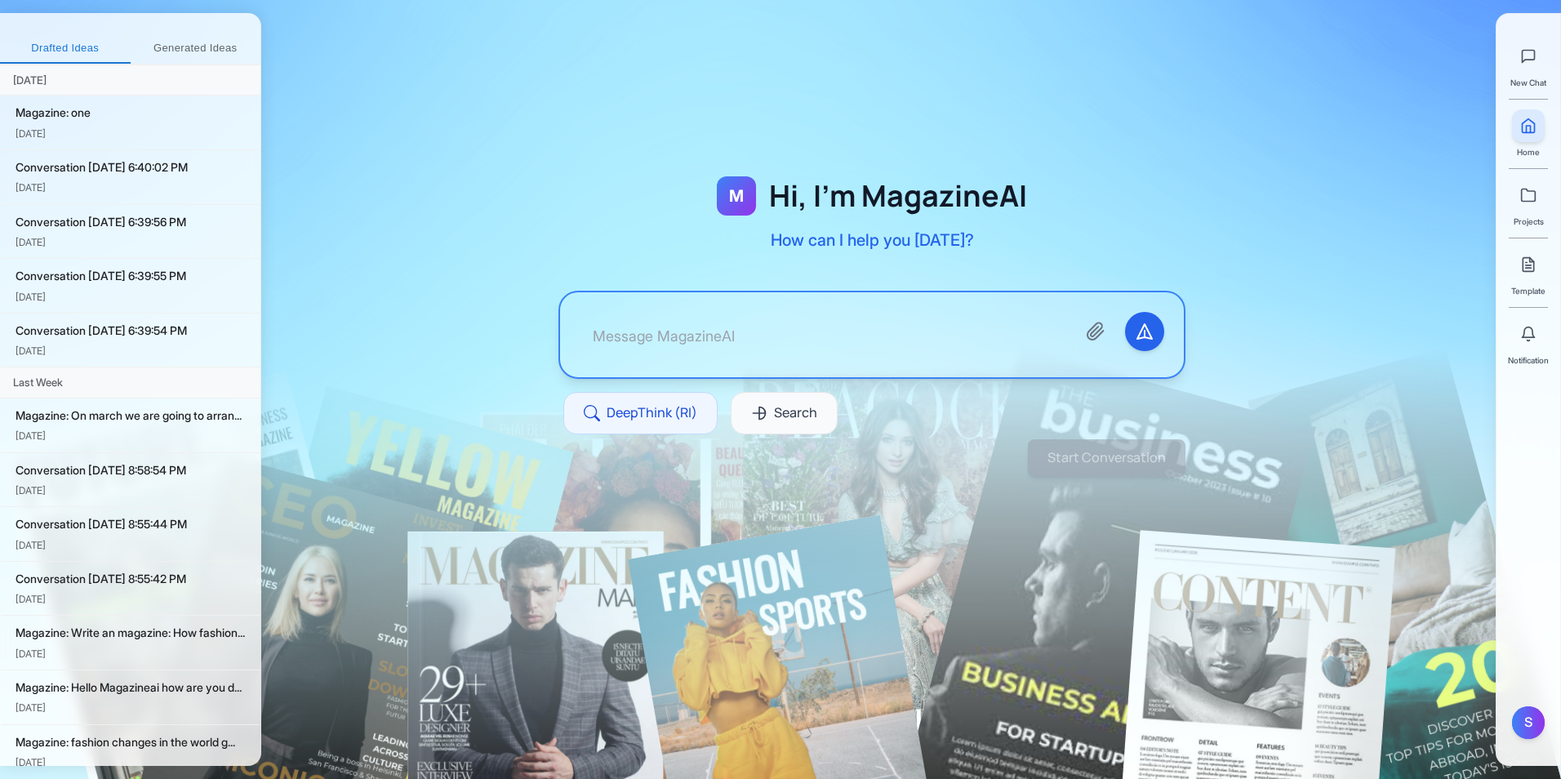
click at [1245, 288] on span "Template" at bounding box center [1528, 290] width 34 height 13
click at [1245, 280] on link at bounding box center [1528, 264] width 33 height 33
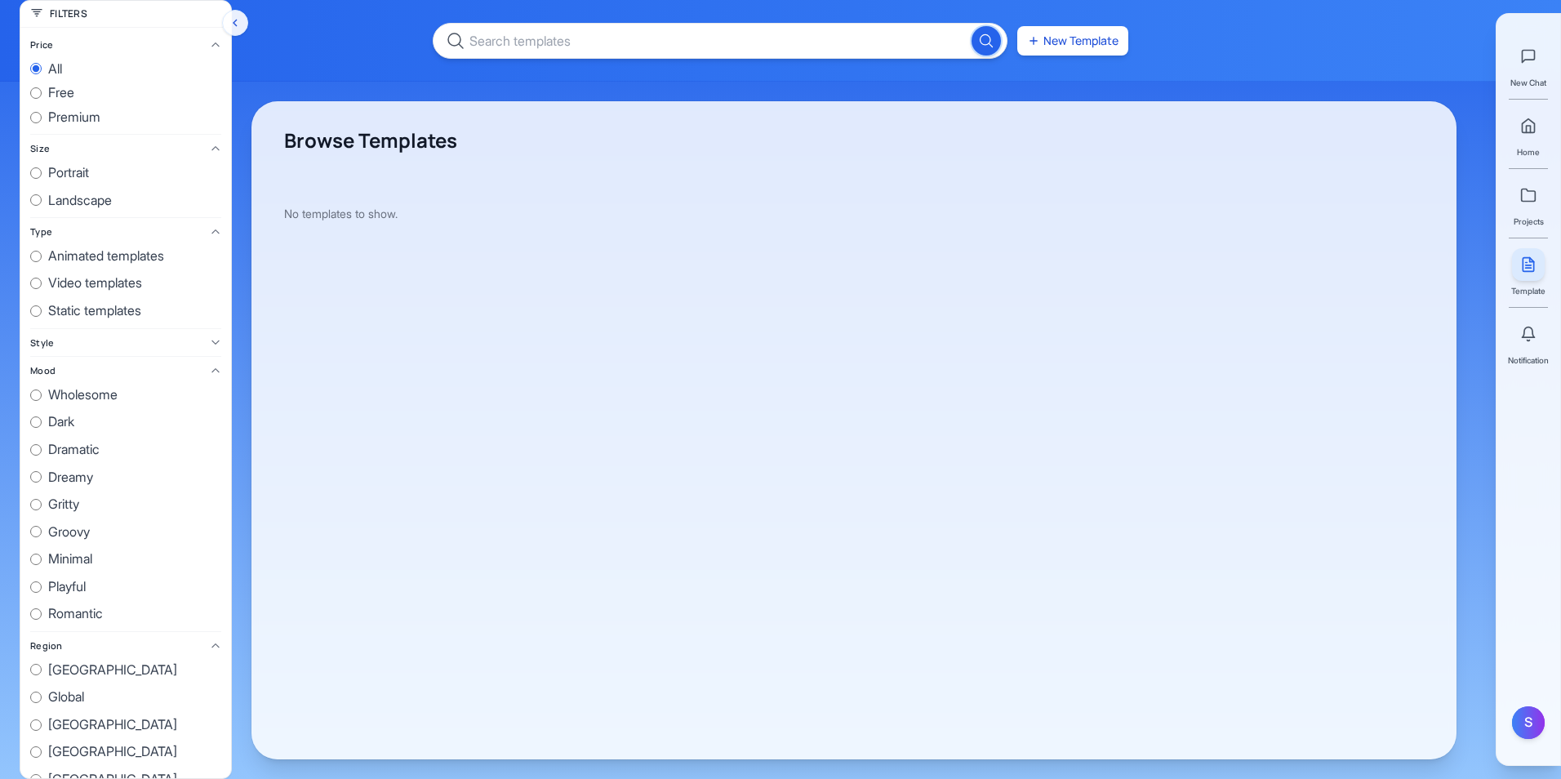
click at [1245, 280] on link at bounding box center [1528, 264] width 33 height 33
click at [1245, 340] on button at bounding box center [1528, 334] width 33 height 33
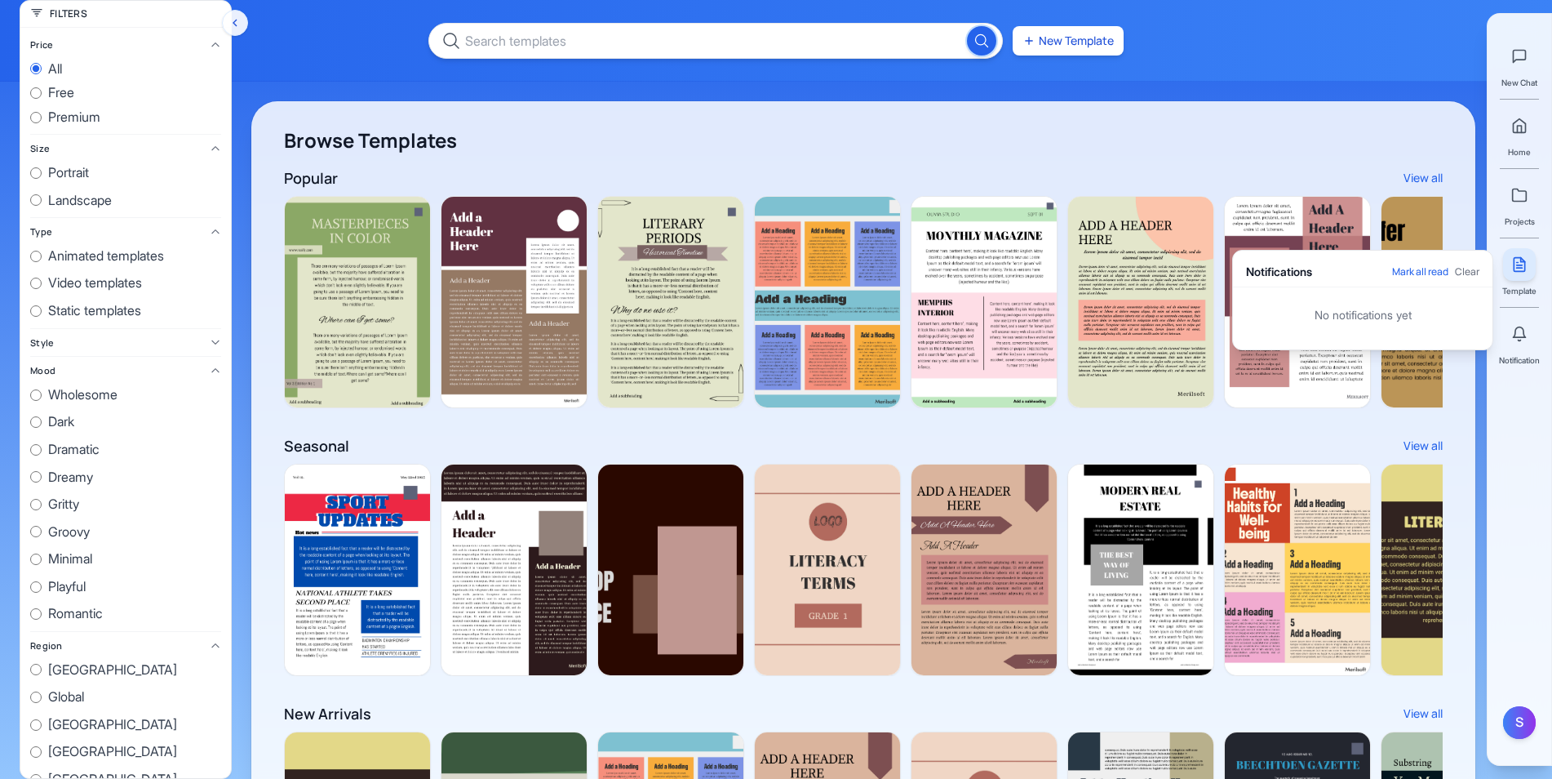
scroll to position [0, 1471]
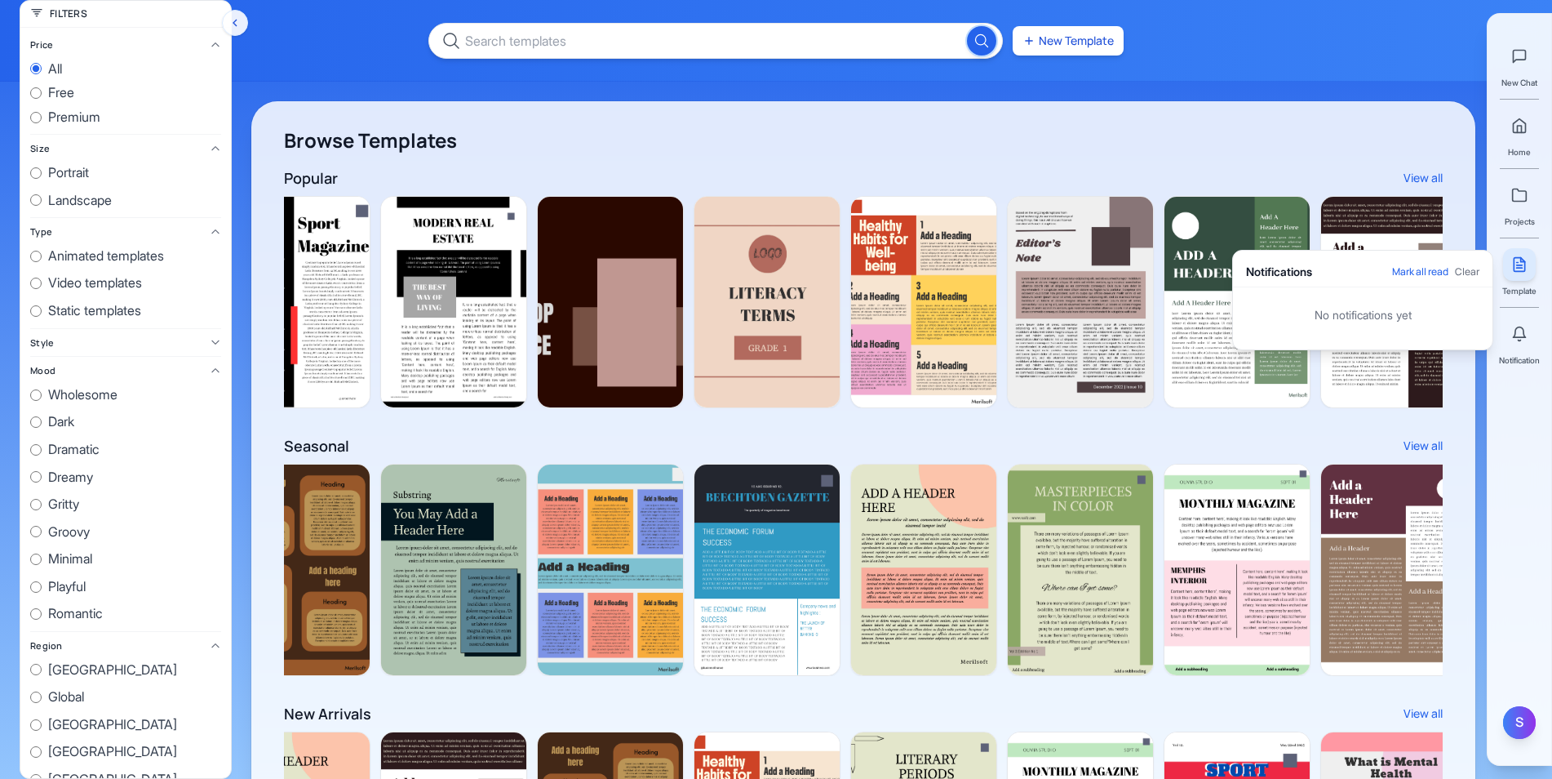
click at [1245, 720] on div "S" at bounding box center [1520, 722] width 33 height 33
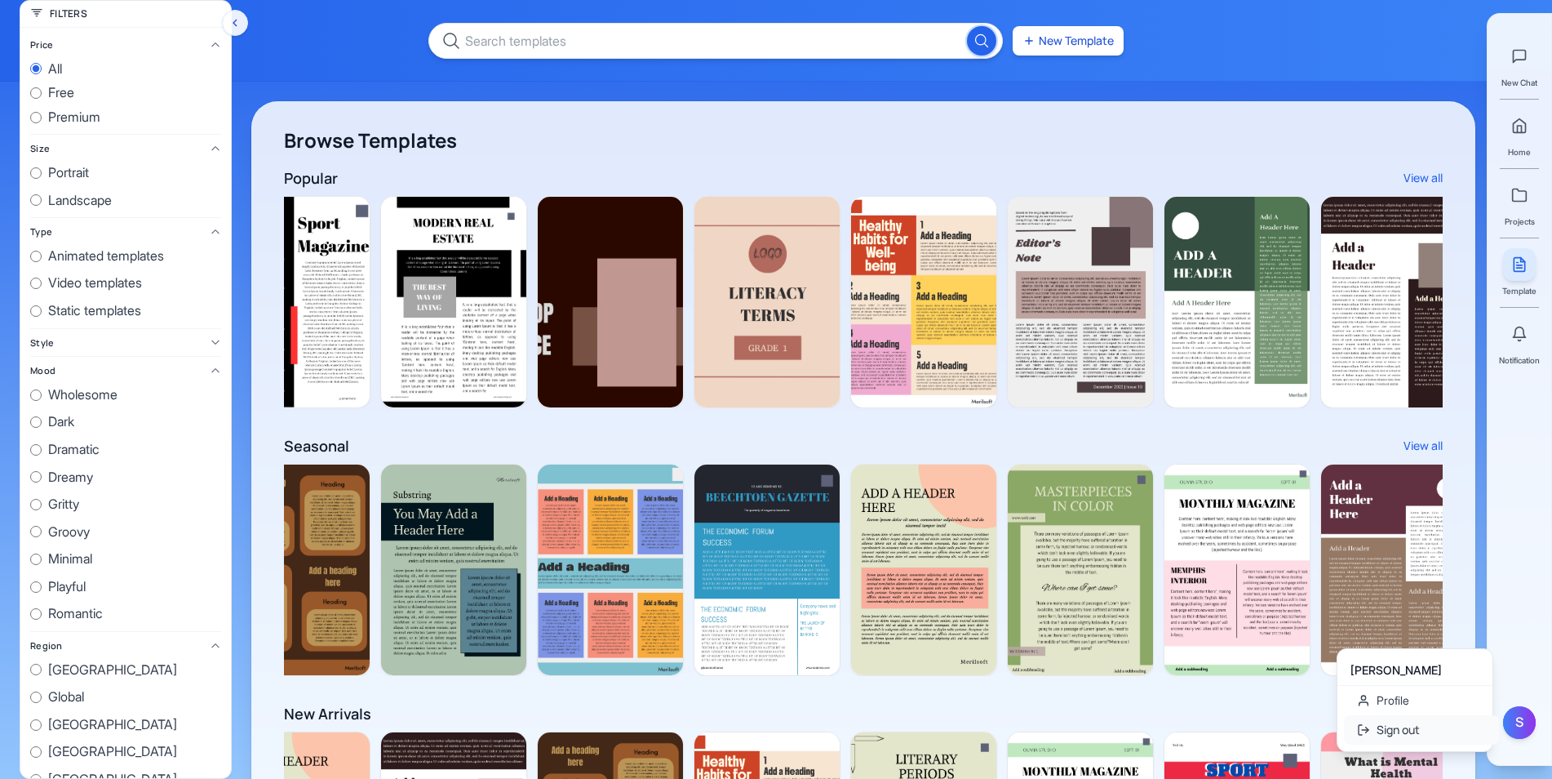
click at [1245, 727] on button "Sign out" at bounding box center [1421, 729] width 155 height 29
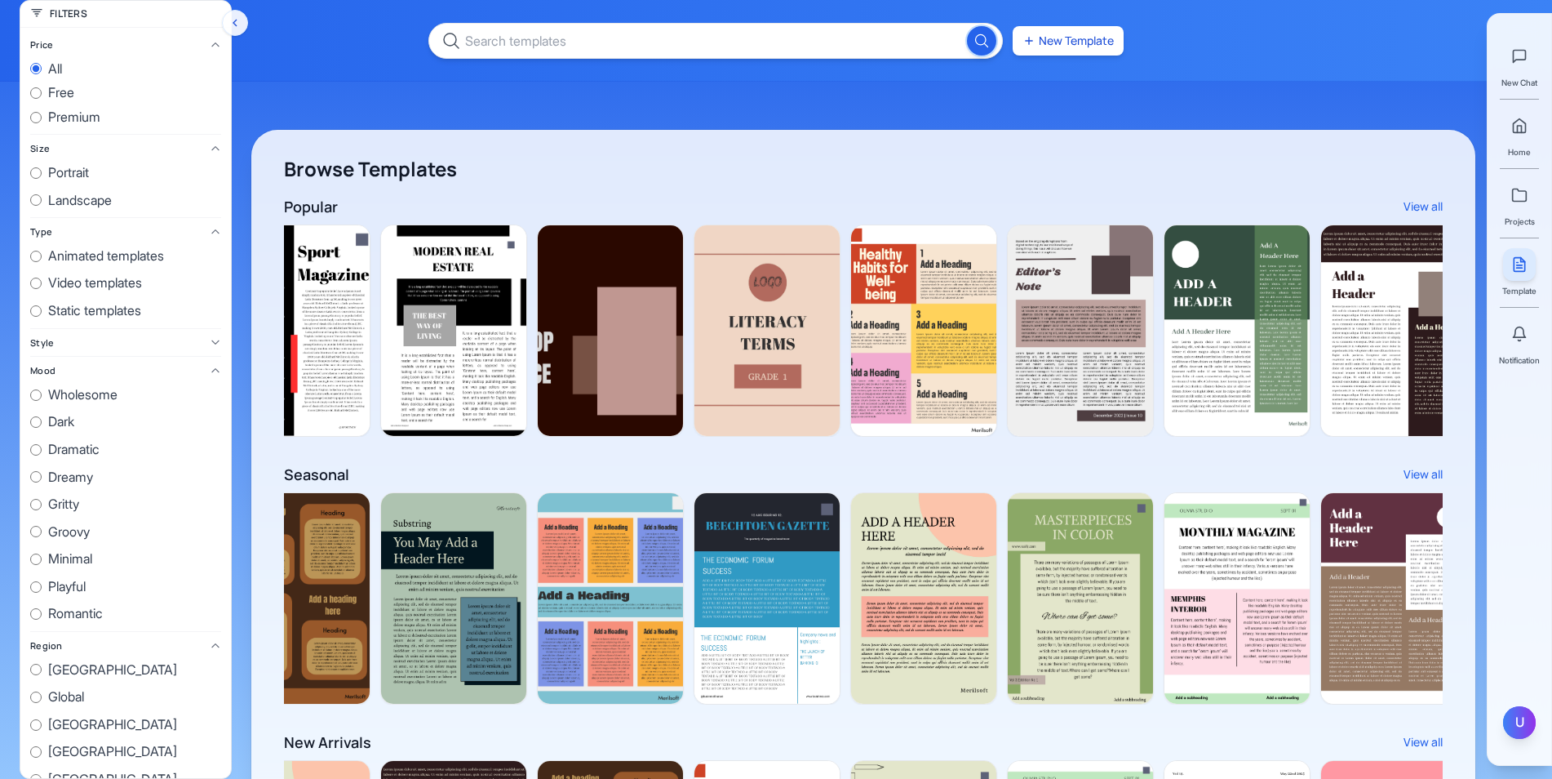
click at [1245, 715] on div "U" at bounding box center [1520, 722] width 33 height 33
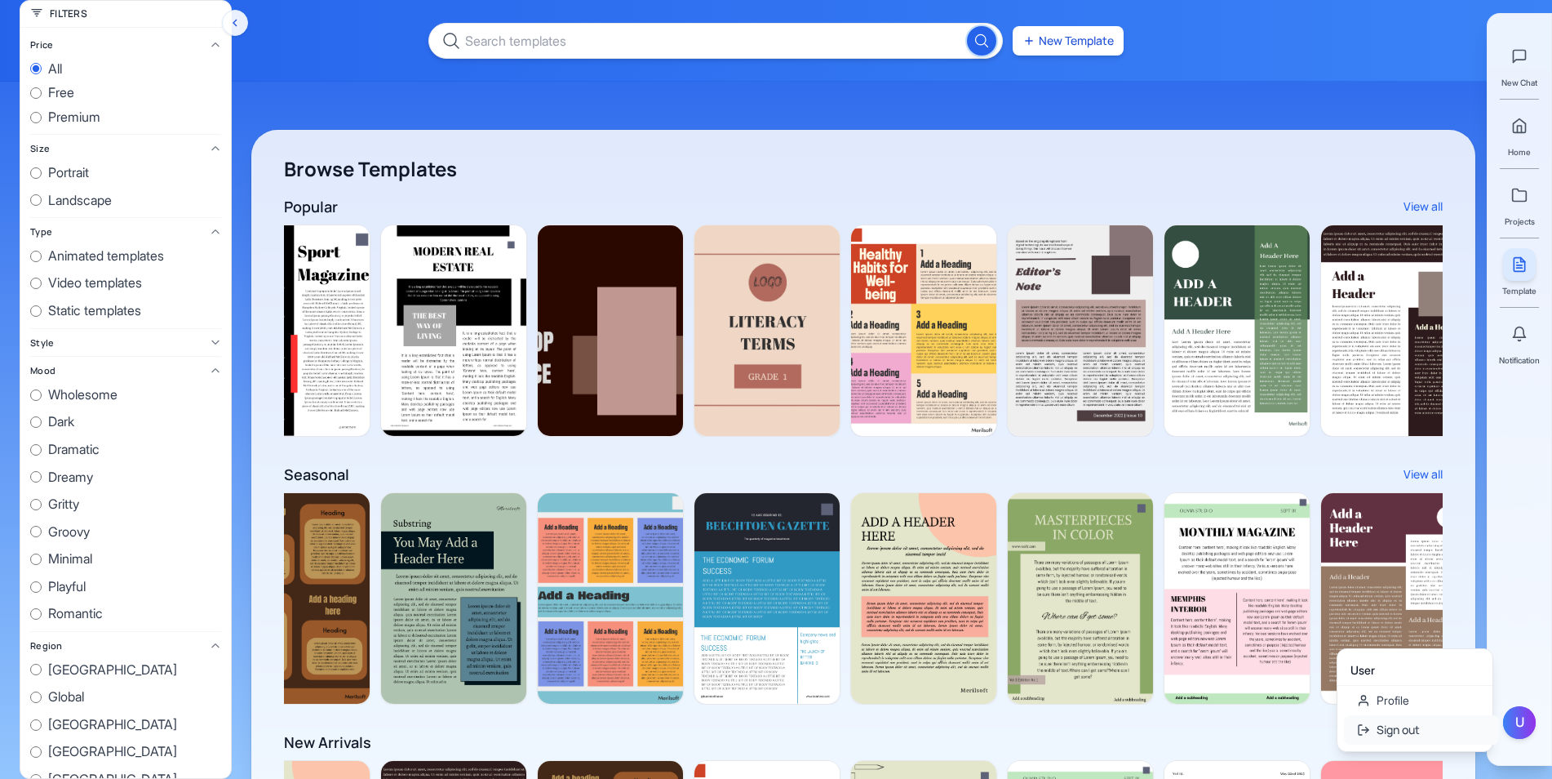
click at [1245, 729] on button "Sign out" at bounding box center [1421, 729] width 155 height 29
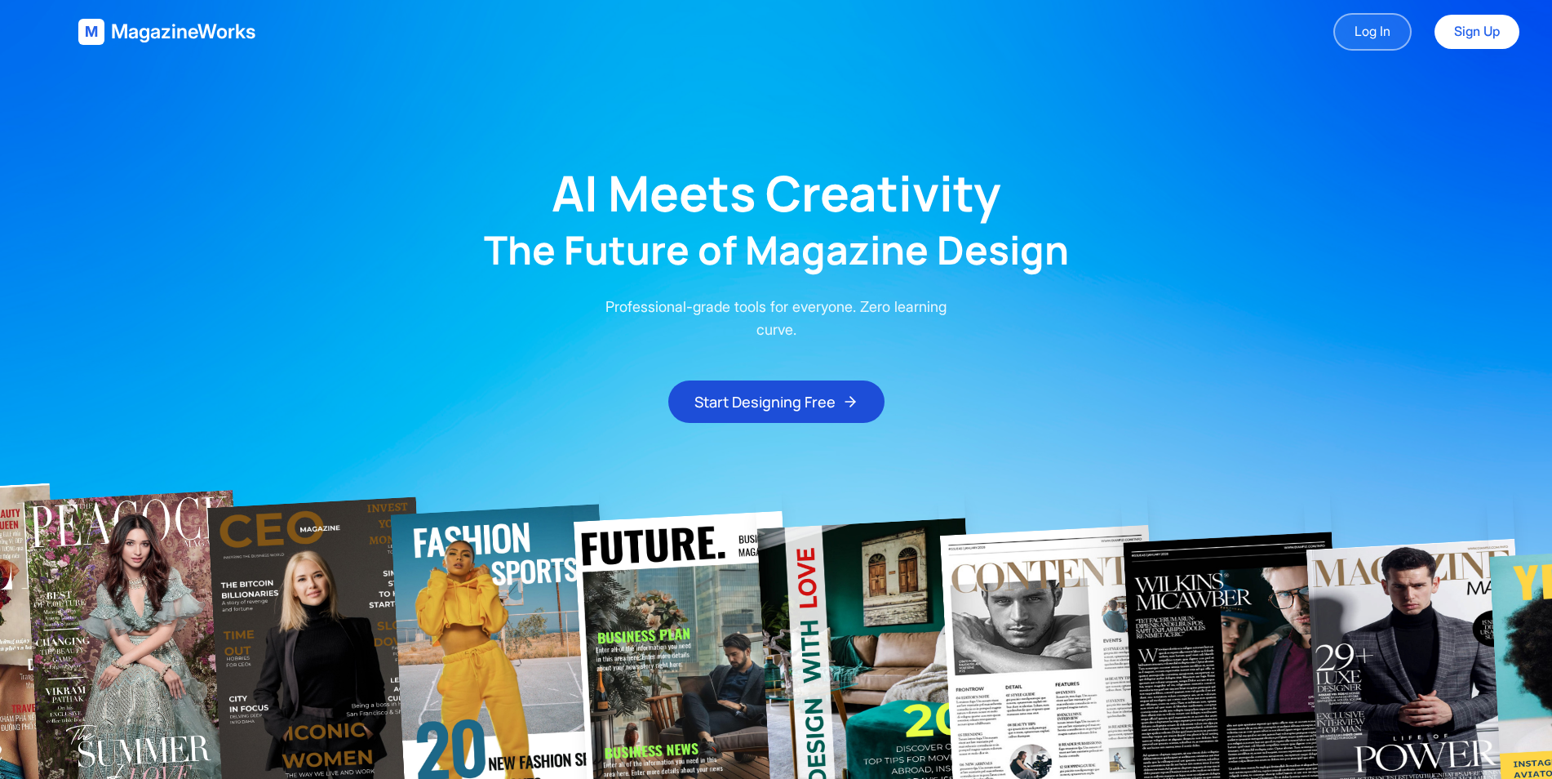
click at [1392, 38] on link "Log In" at bounding box center [1373, 32] width 78 height 38
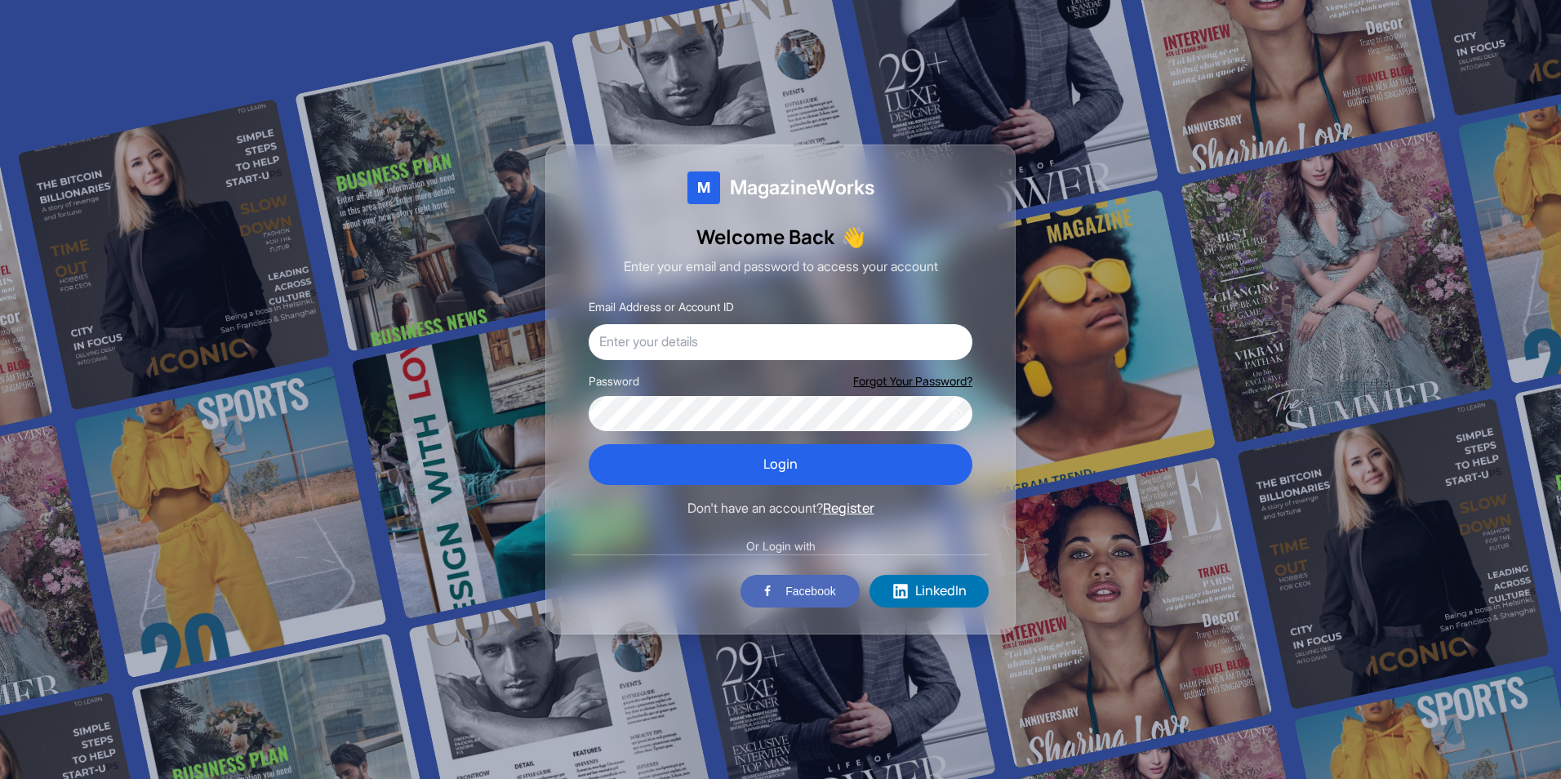
click at [854, 510] on button "Register" at bounding box center [848, 508] width 51 height 21
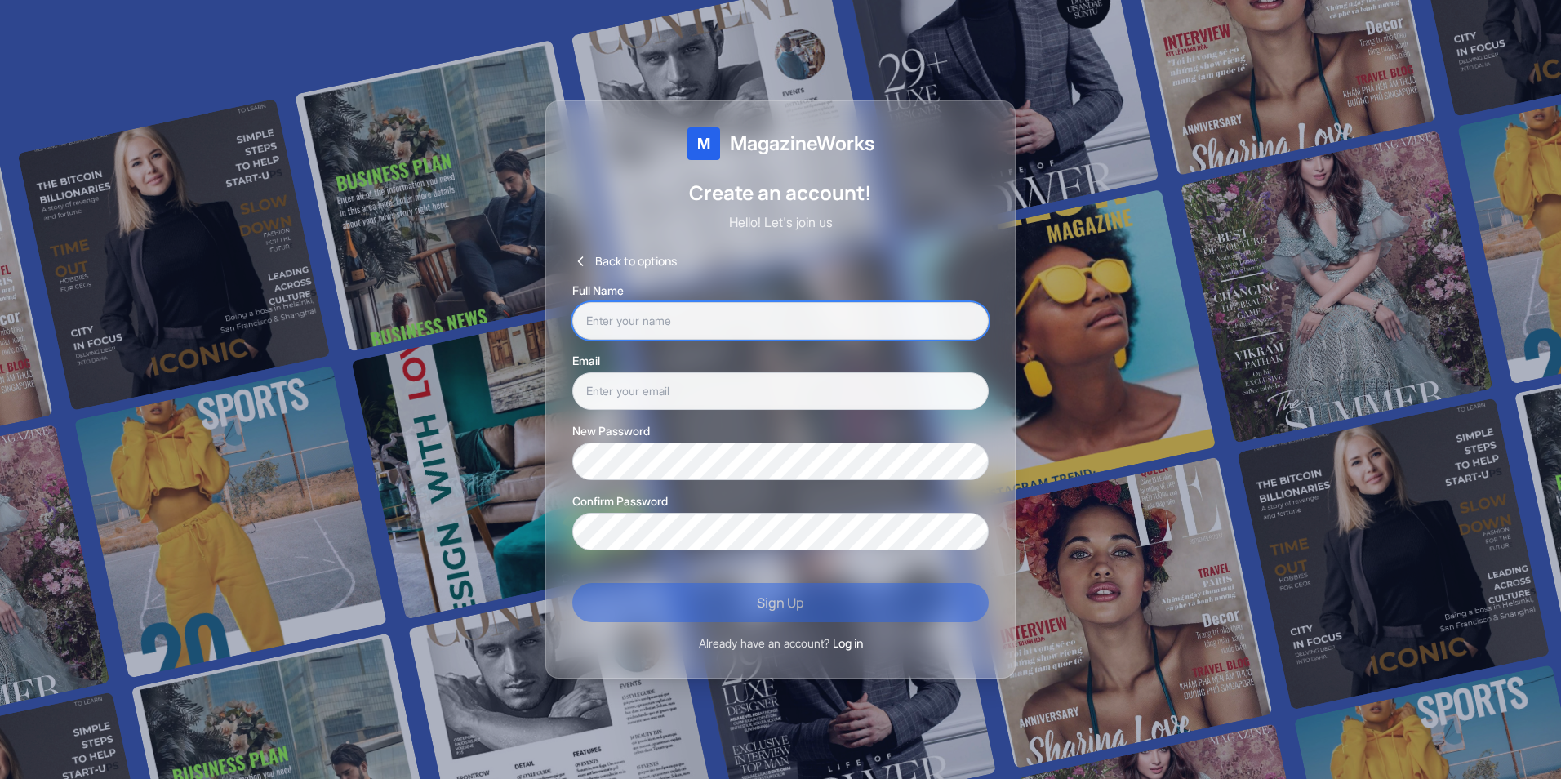
click at [746, 318] on input "text" at bounding box center [780, 321] width 416 height 38
type input "t"
type input "[PERSON_NAME]"
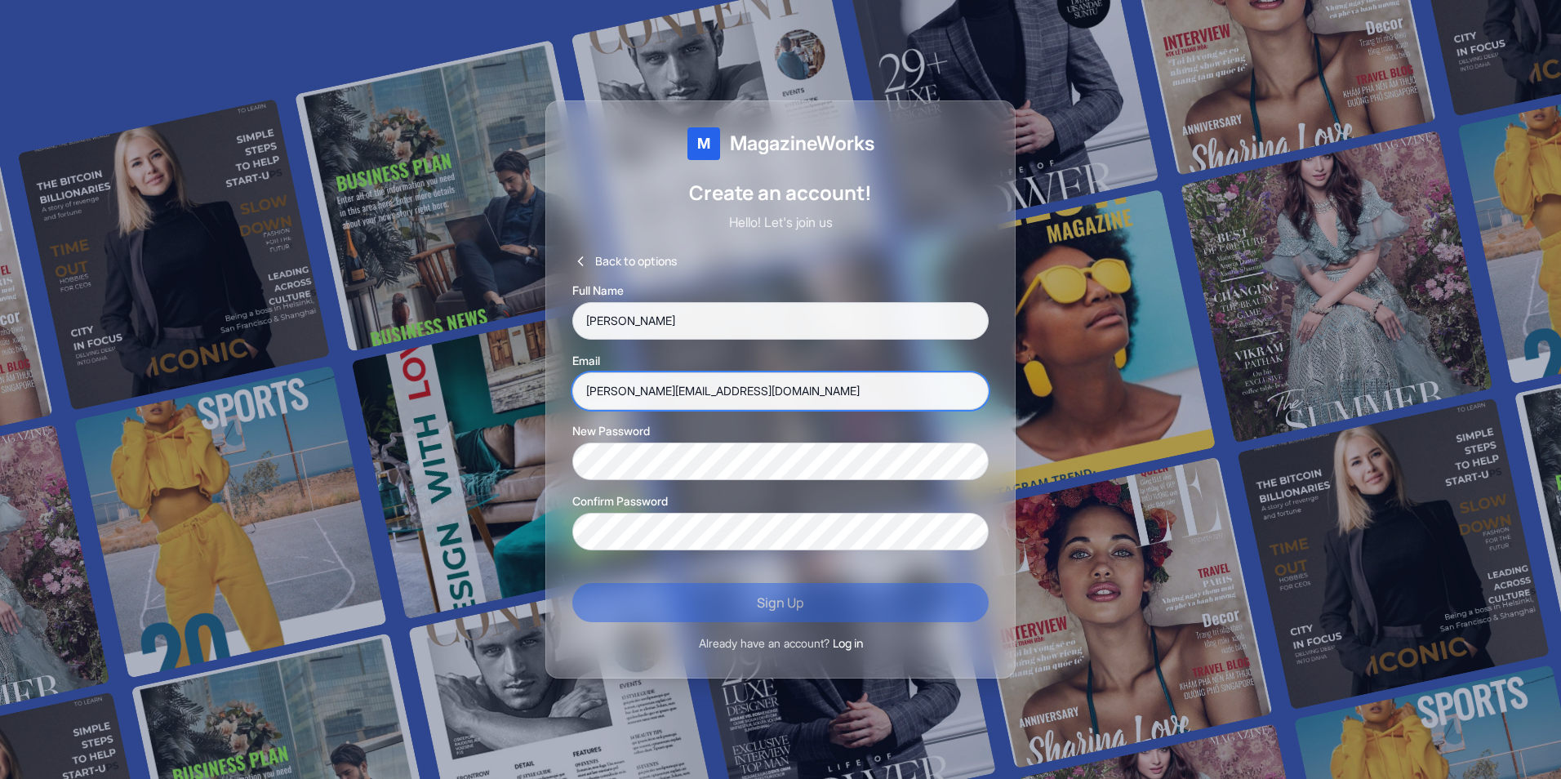
type input "tony@gmail.com"
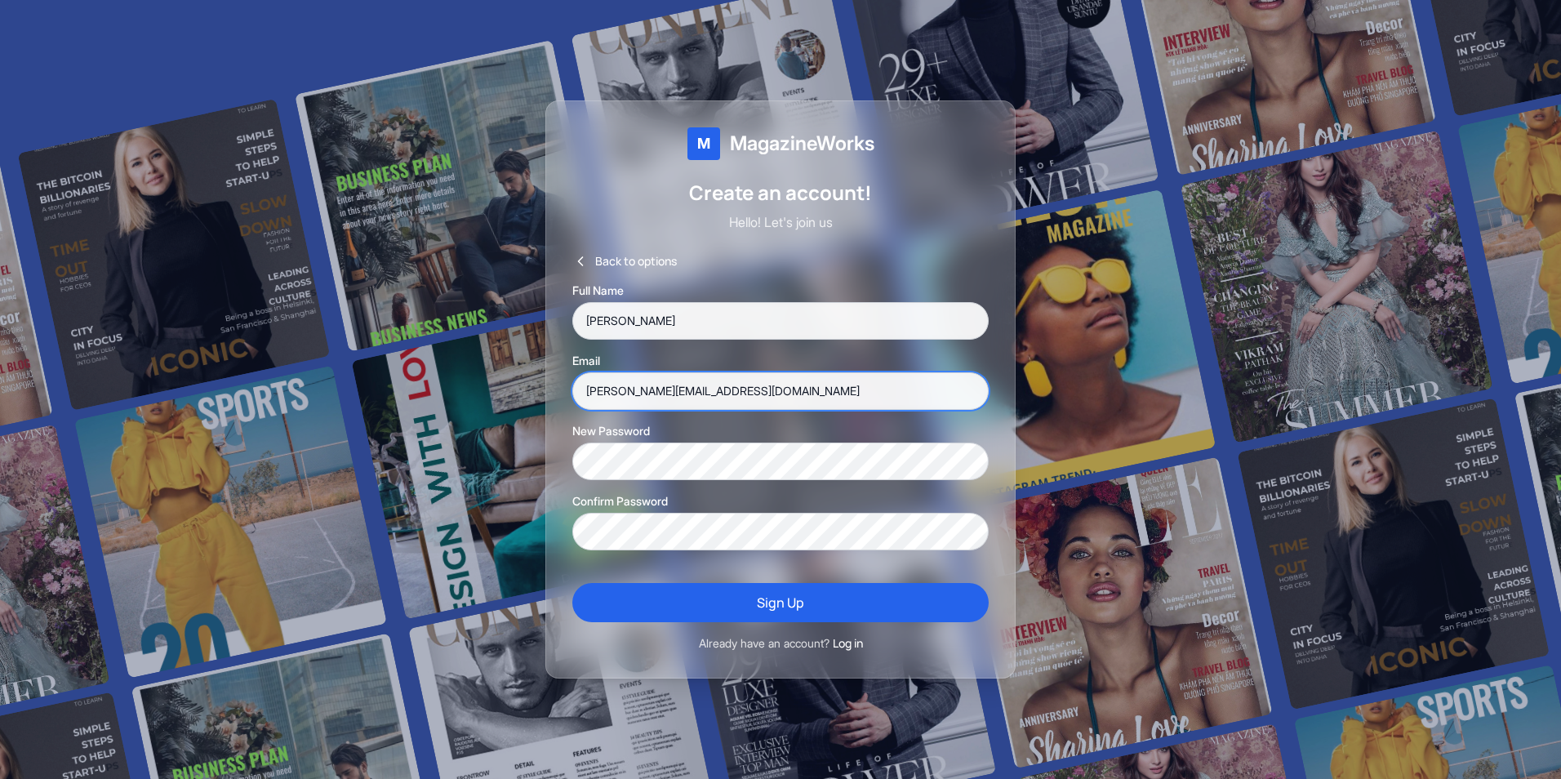
click at [723, 389] on input "tony@gmail.com" at bounding box center [780, 391] width 416 height 38
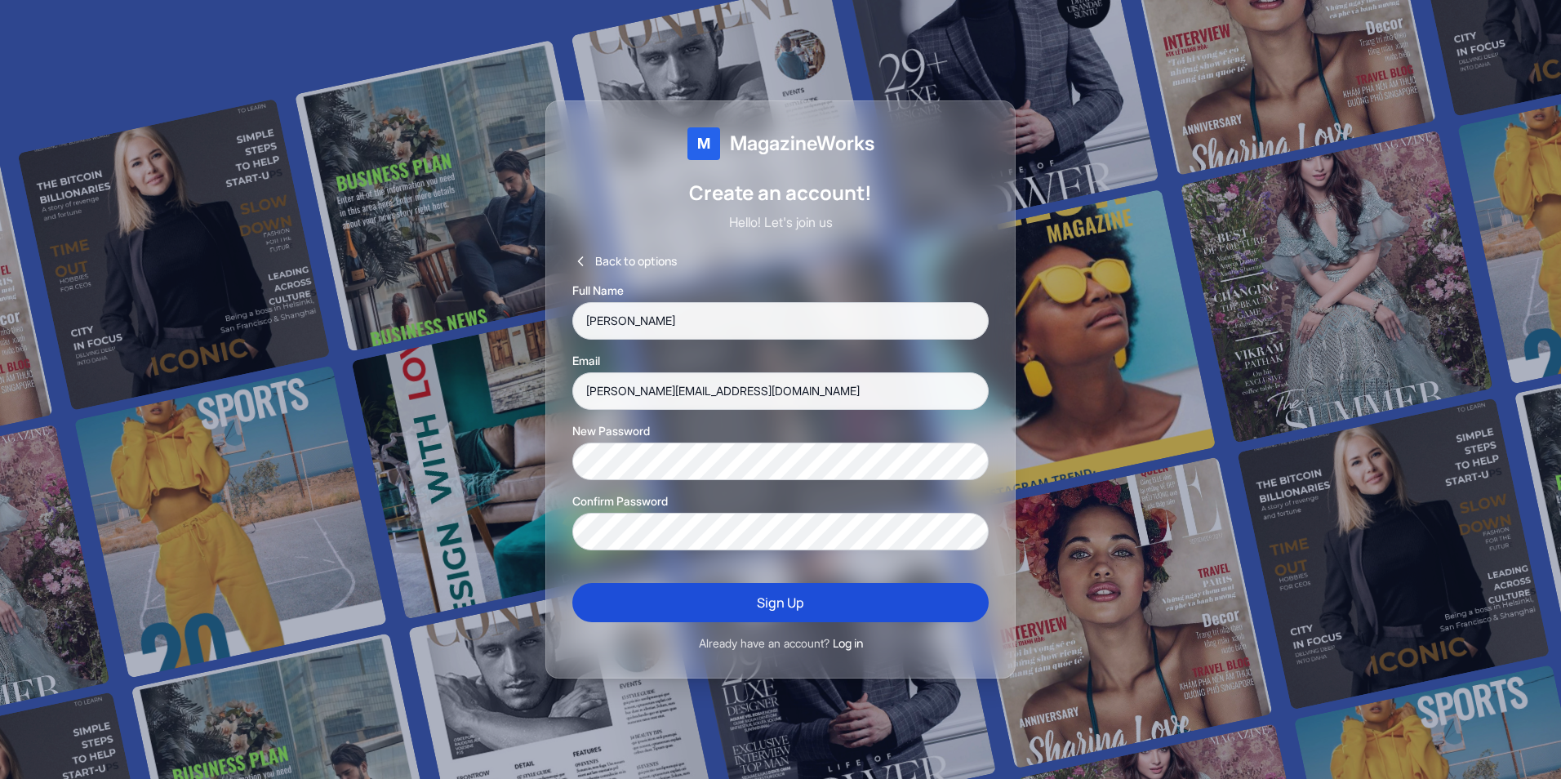
click at [729, 611] on button "Sign Up" at bounding box center [780, 602] width 416 height 39
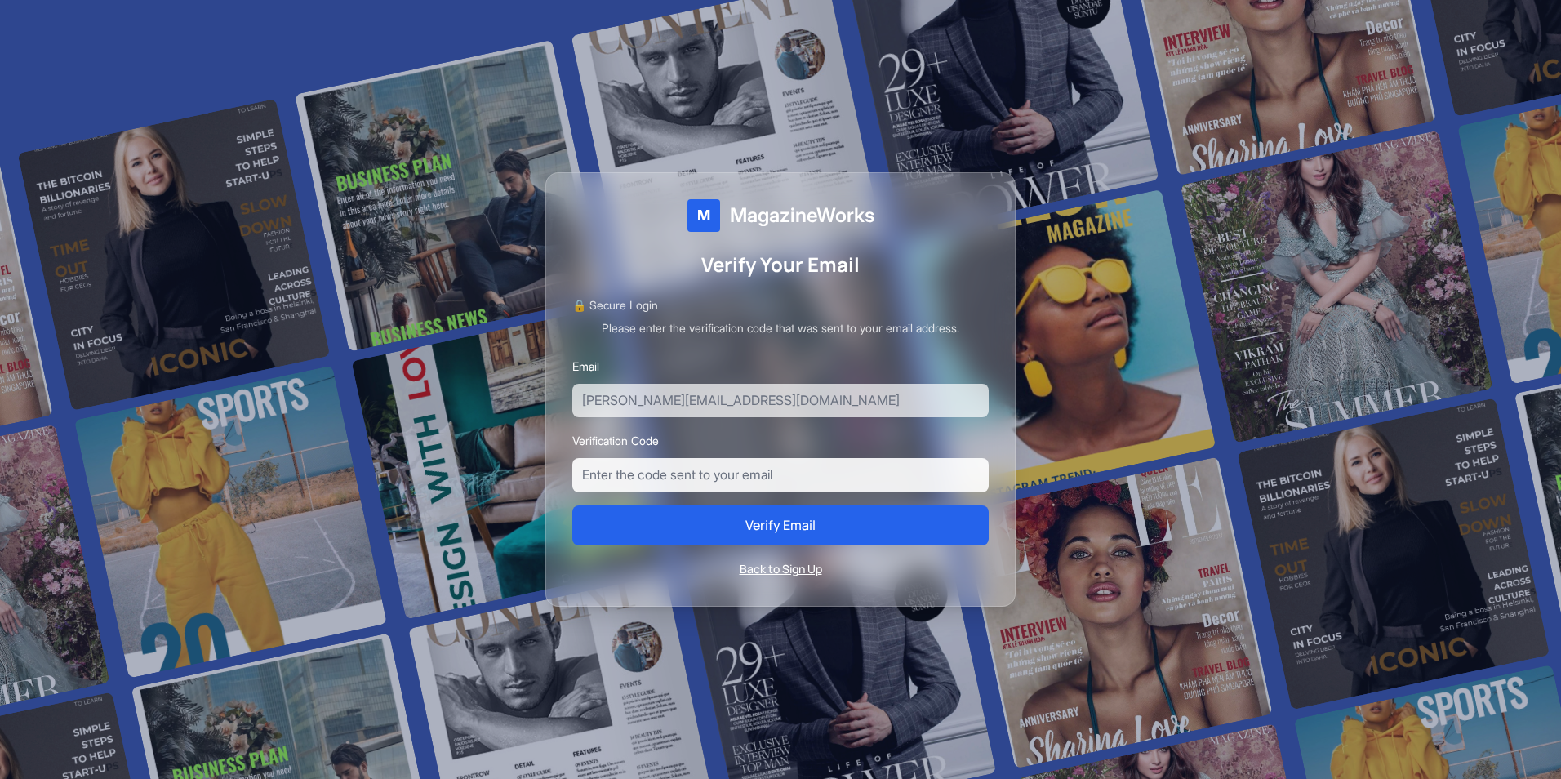
click at [808, 574] on button "Back to Sign Up" at bounding box center [781, 569] width 82 height 16
click at [800, 569] on button "Back to Sign Up" at bounding box center [781, 569] width 82 height 16
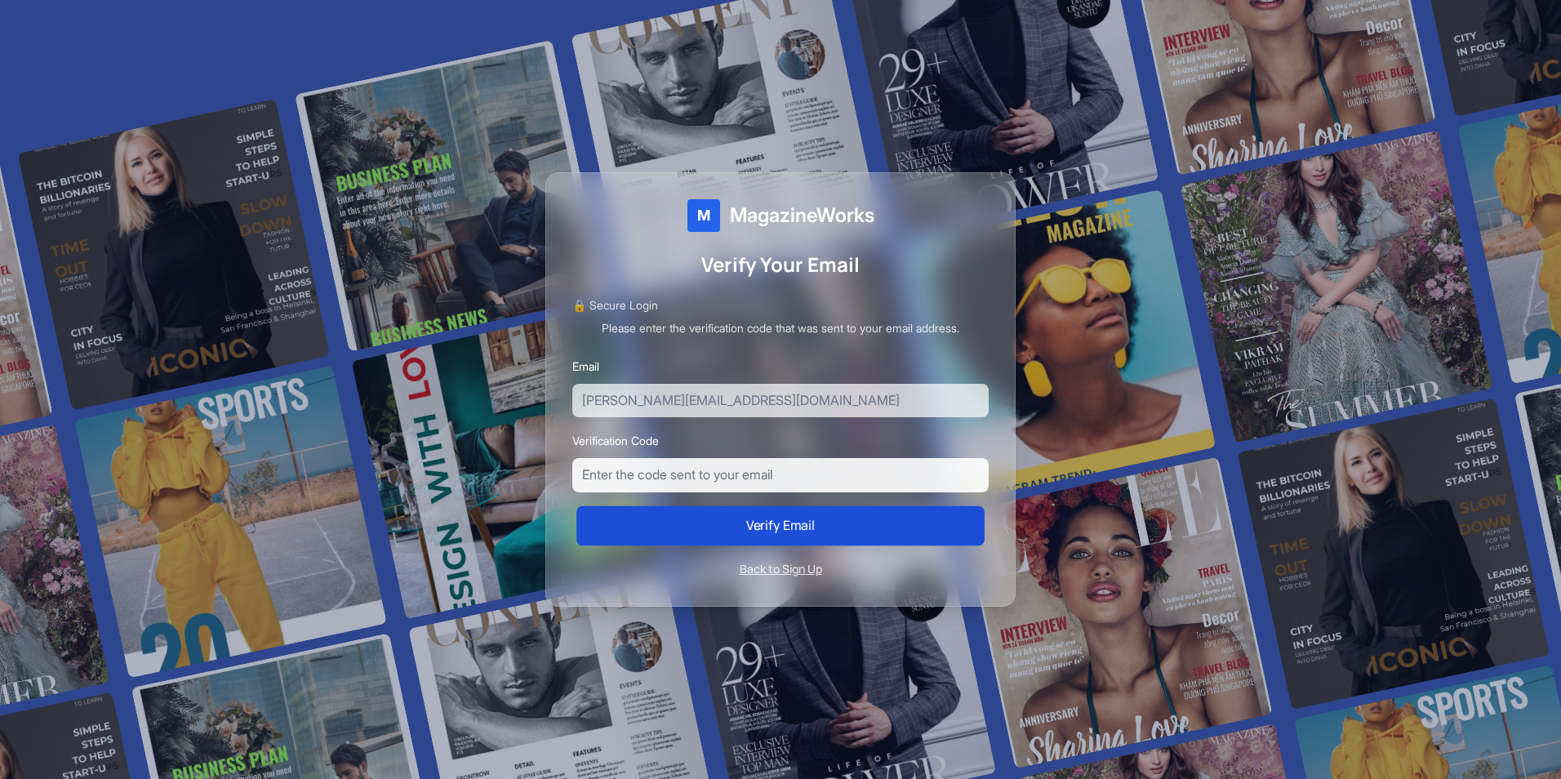
click at [620, 526] on button "Verify Email" at bounding box center [780, 525] width 408 height 40
type input "1122"
click at [839, 528] on button "Verify Email" at bounding box center [780, 524] width 423 height 41
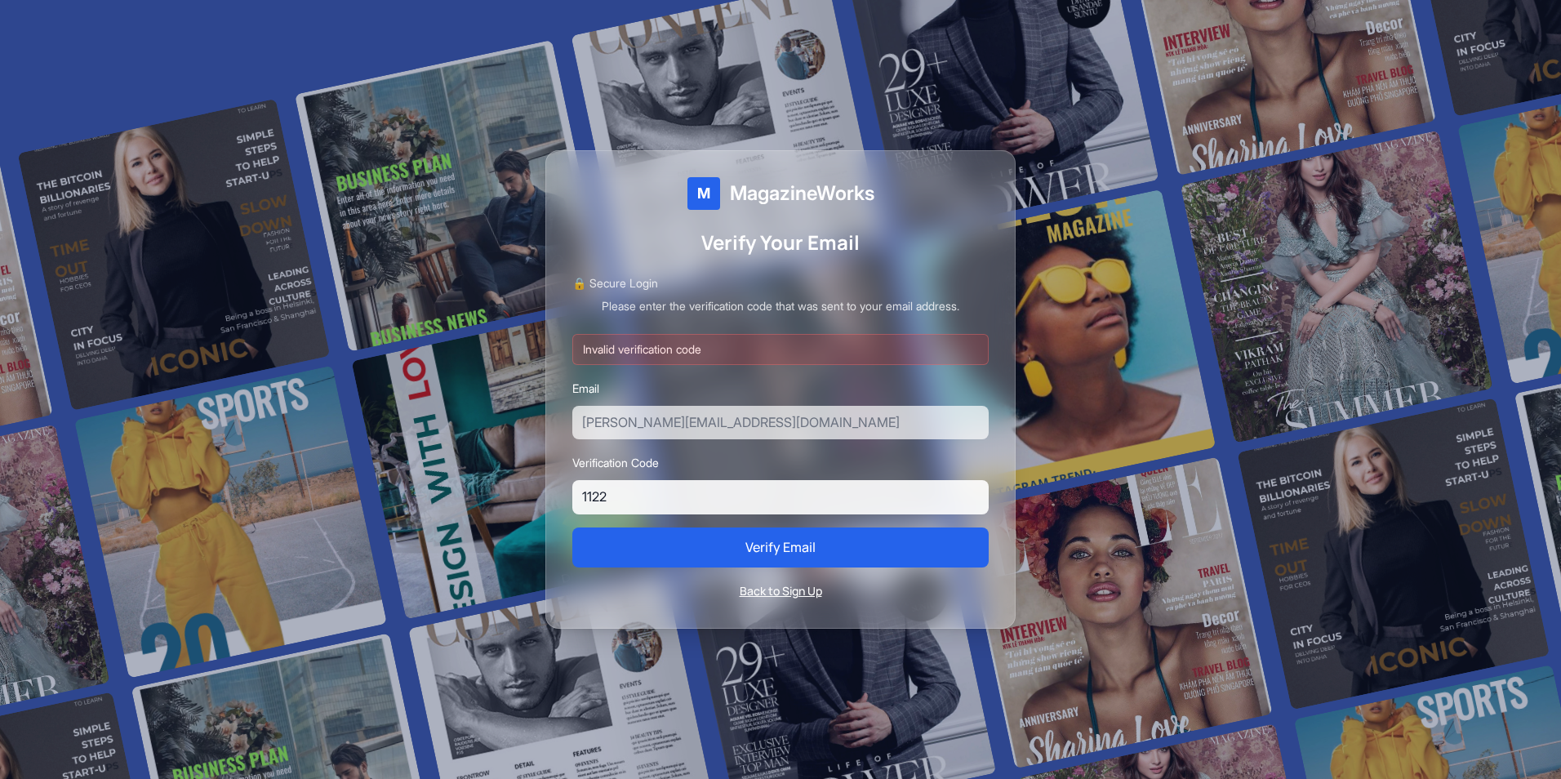
click at [803, 596] on button "Back to Sign Up" at bounding box center [781, 591] width 82 height 16
click at [806, 589] on button "Back to Sign Up" at bounding box center [781, 591] width 82 height 16
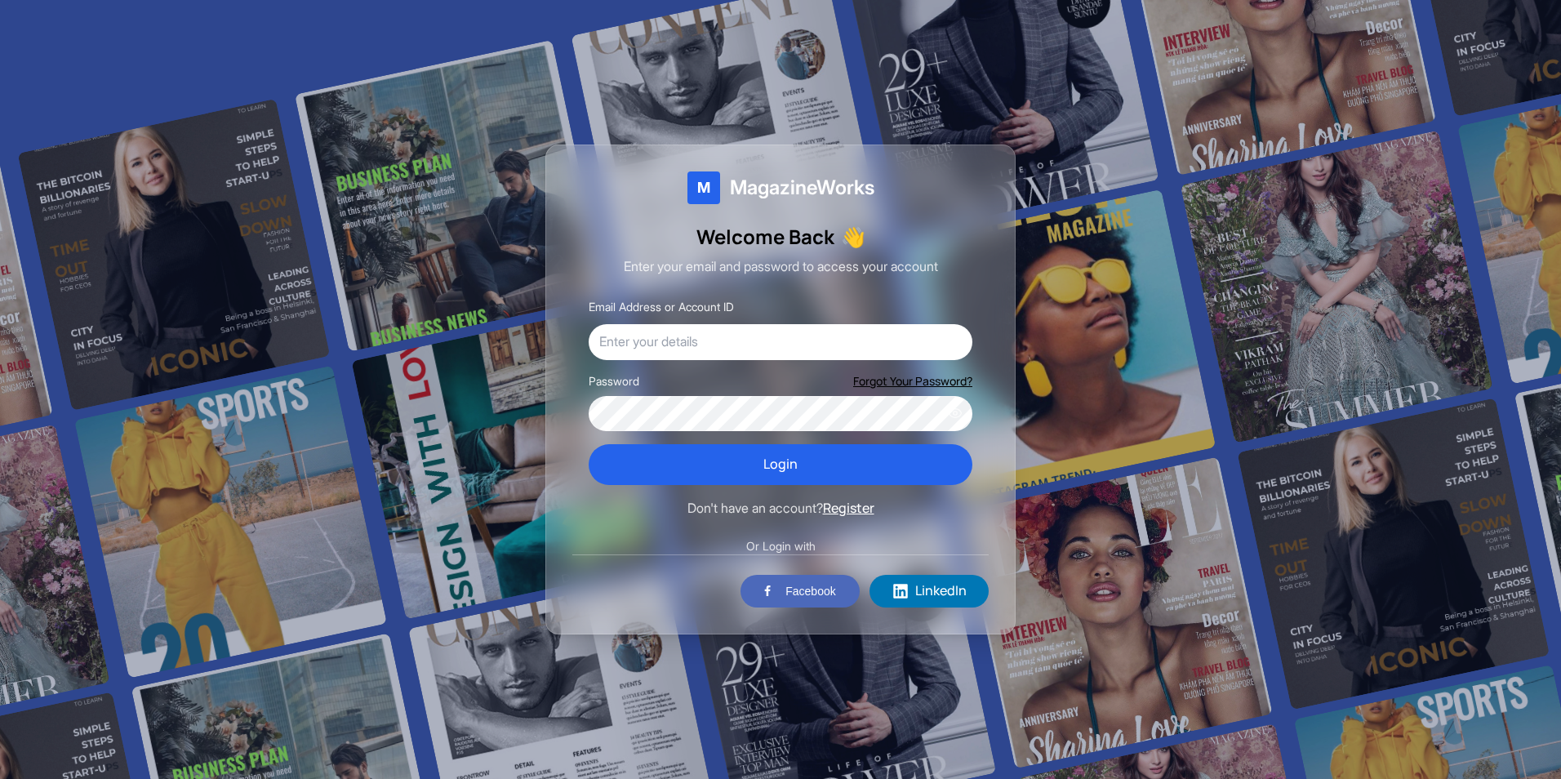
click at [852, 505] on button "Register" at bounding box center [848, 508] width 51 height 21
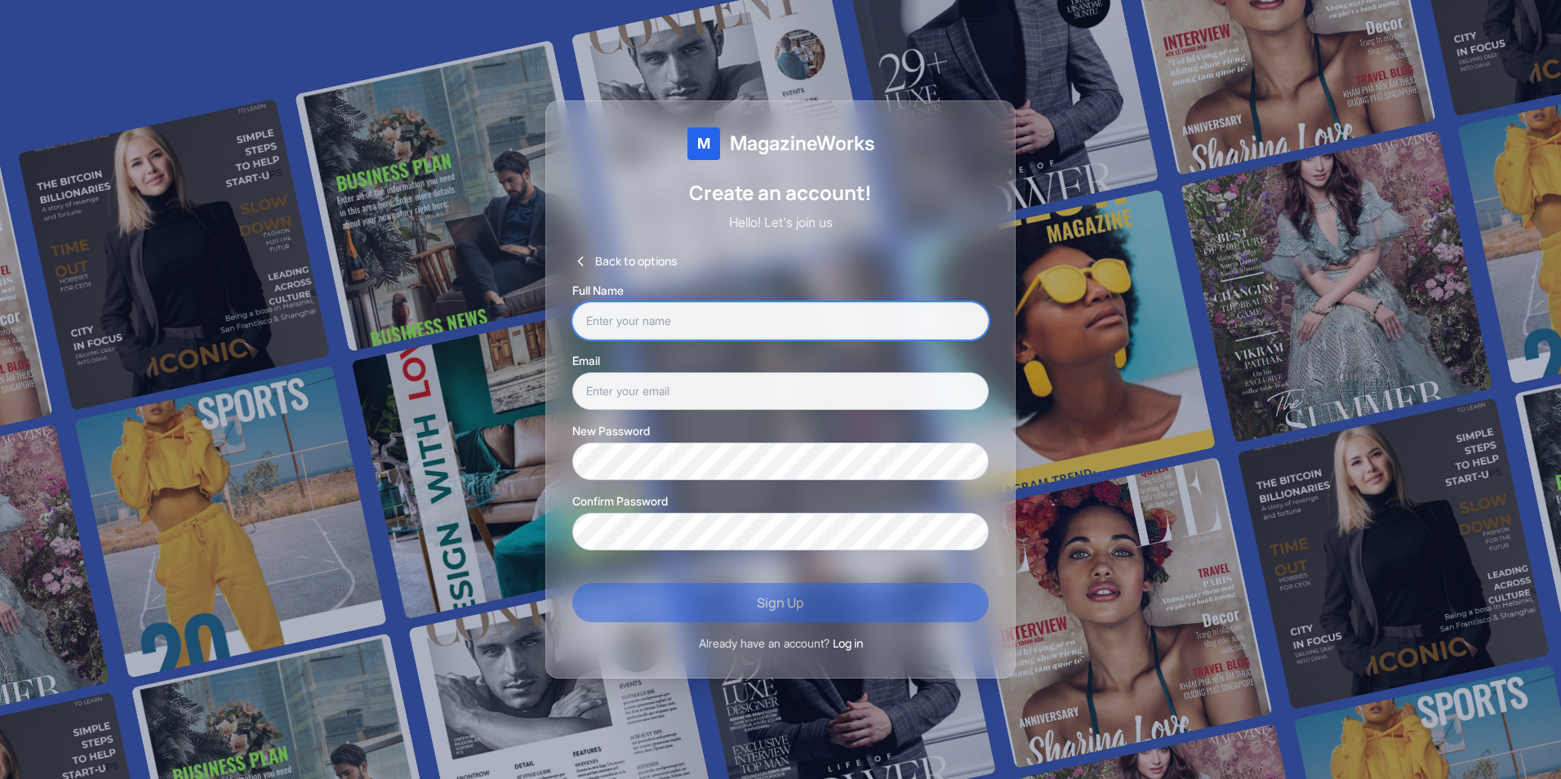
click at [704, 321] on input "text" at bounding box center [780, 321] width 416 height 38
type input "[PERSON_NAME]"
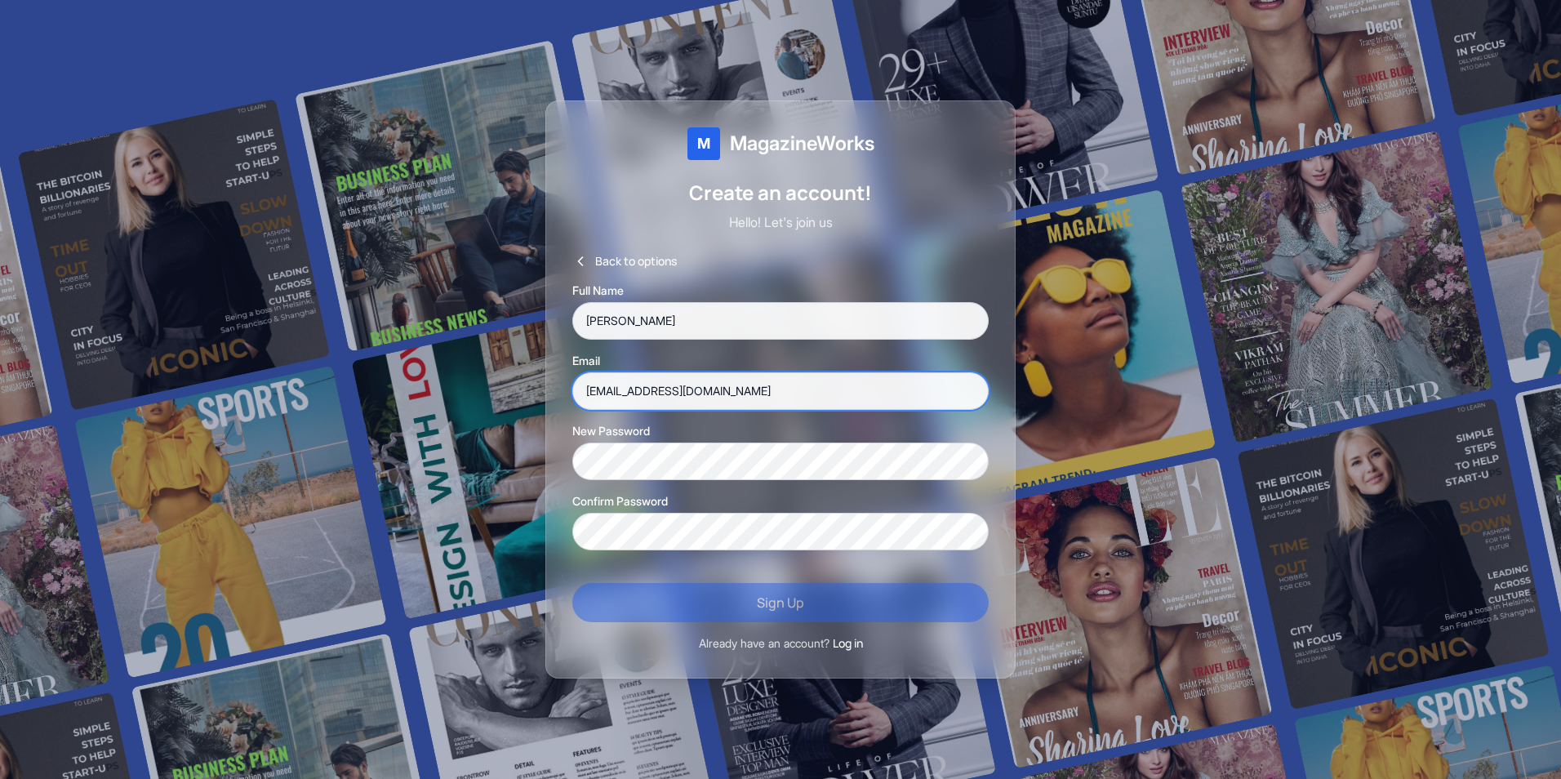
click at [760, 394] on input "[EMAIL_ADDRESS][DOMAIN_NAME]" at bounding box center [780, 391] width 416 height 38
type input "[EMAIL_ADDRESS][DOMAIN_NAME]"
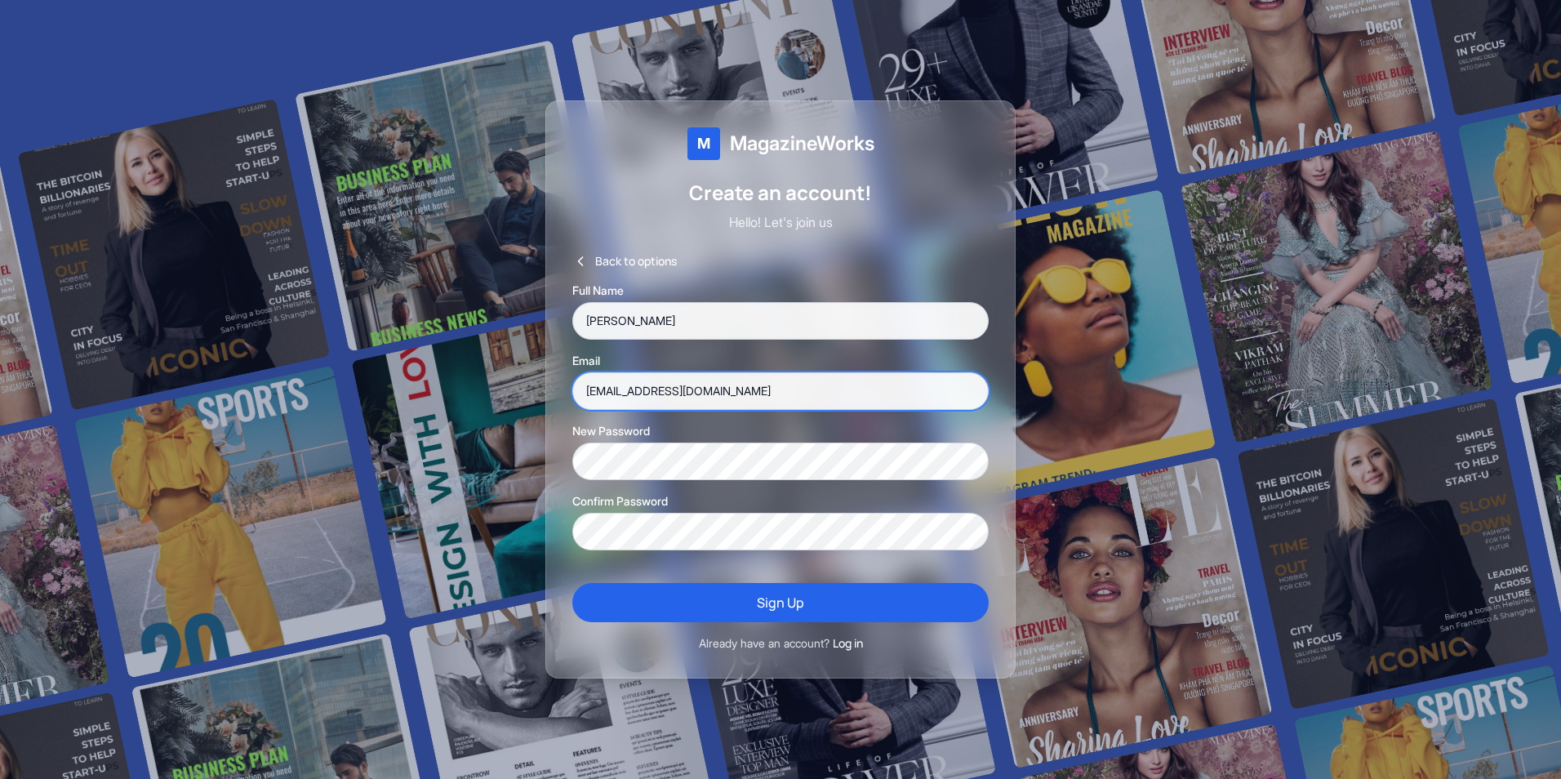
click at [763, 392] on input "[EMAIL_ADDRESS][DOMAIN_NAME]" at bounding box center [780, 391] width 416 height 38
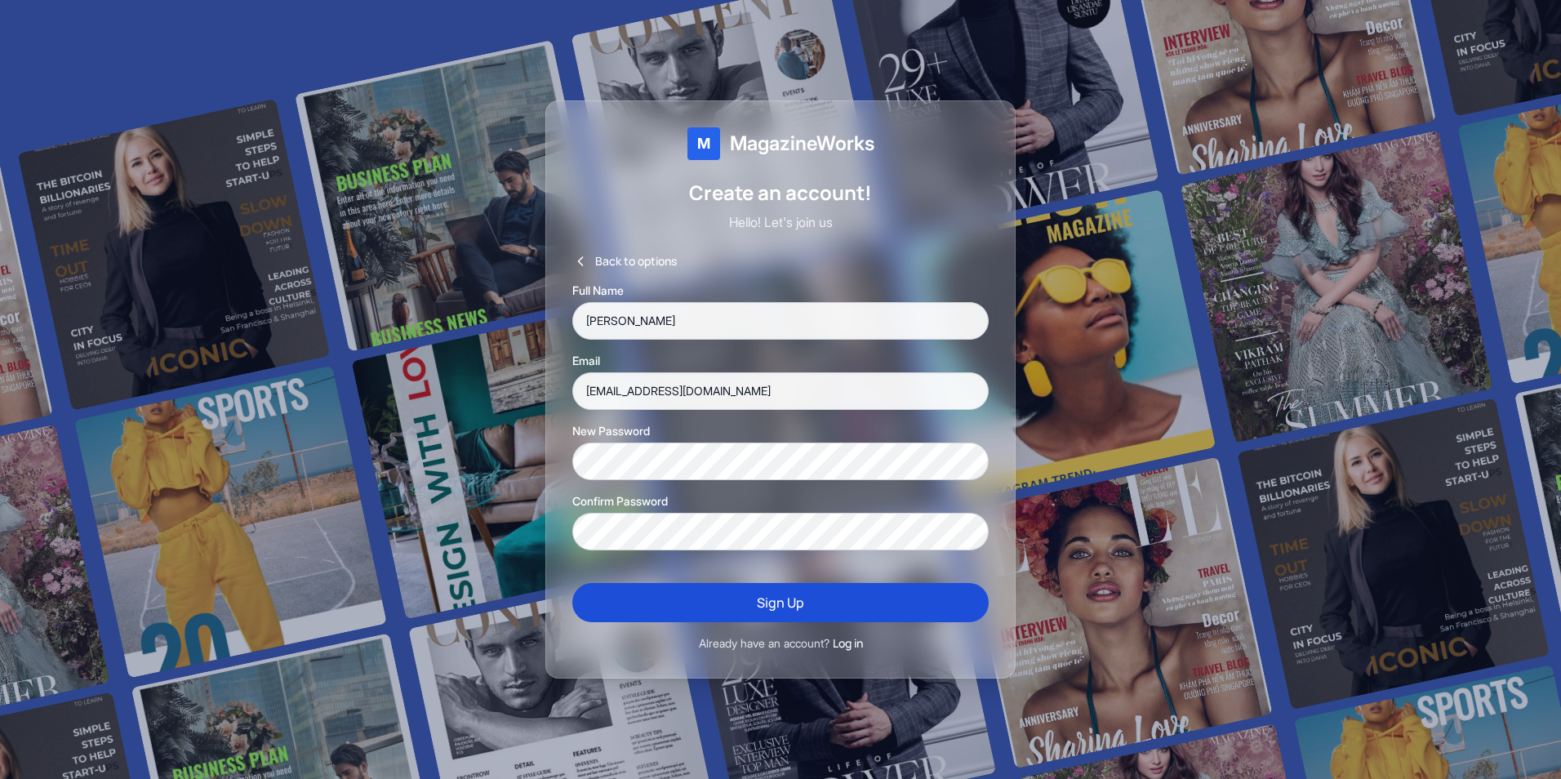
click at [728, 601] on button "Sign Up" at bounding box center [780, 602] width 416 height 39
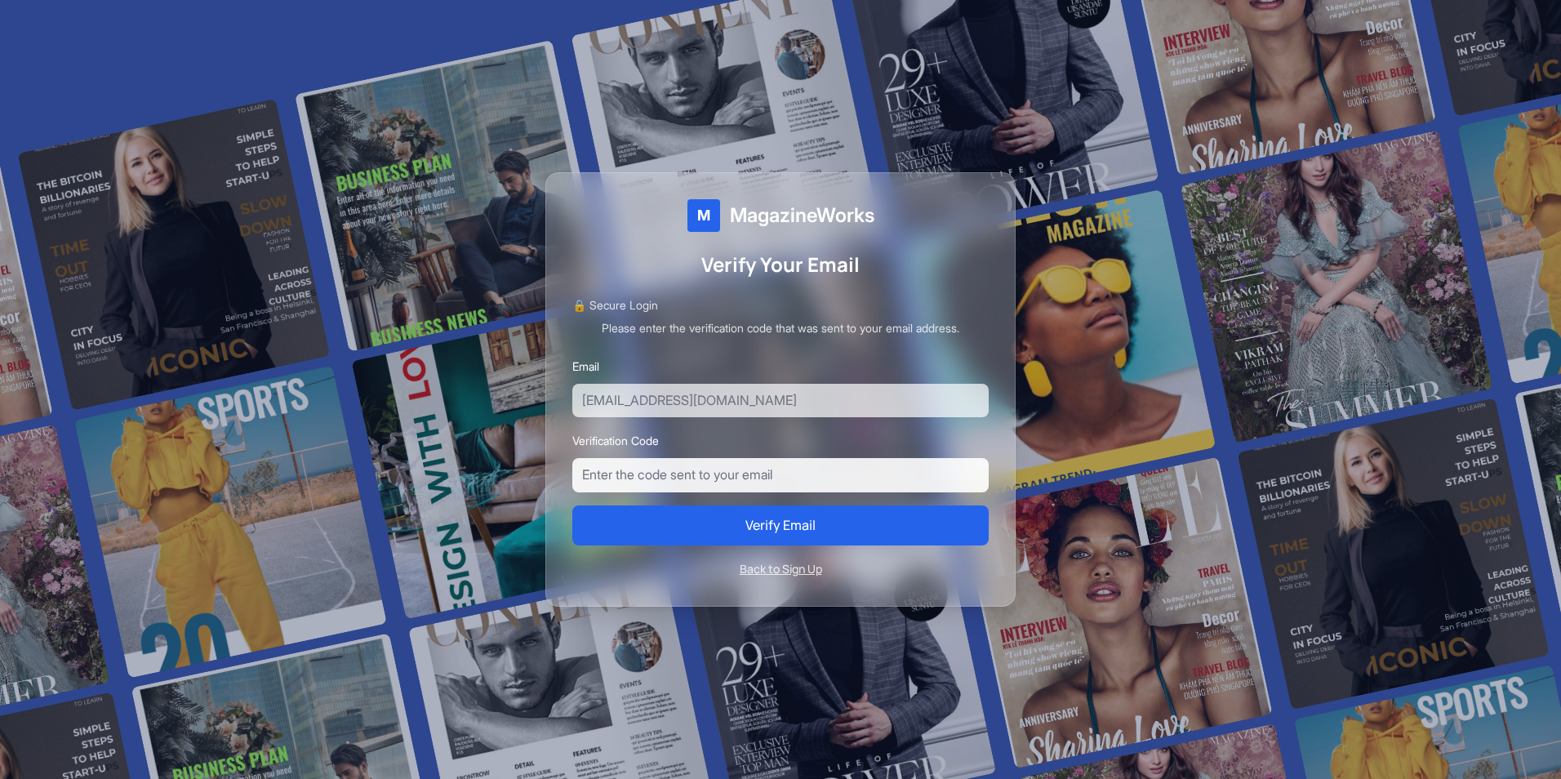
paste input "201580"
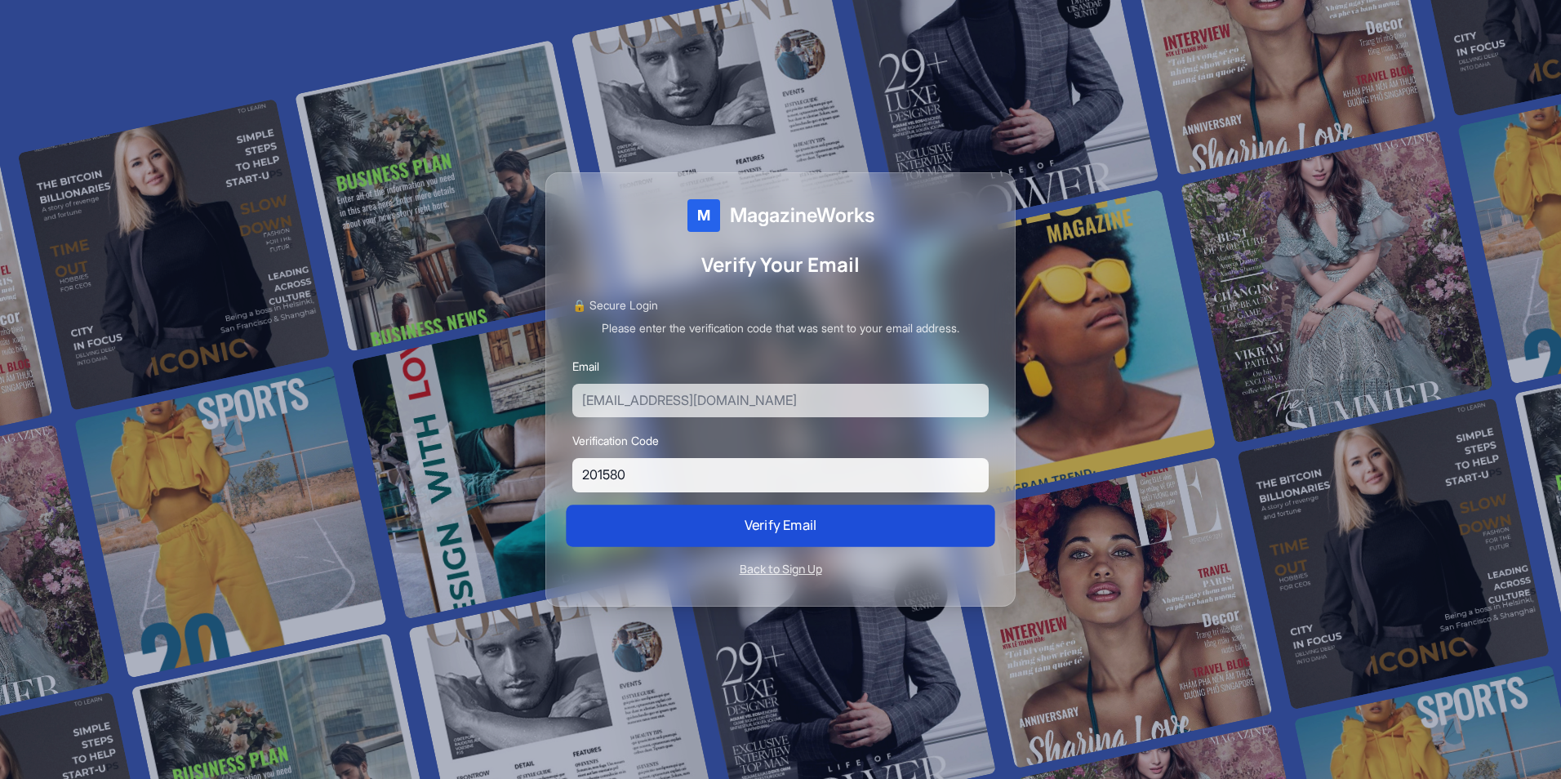
type input "201580"
click at [757, 538] on button "Verify Email" at bounding box center [781, 525] width 414 height 40
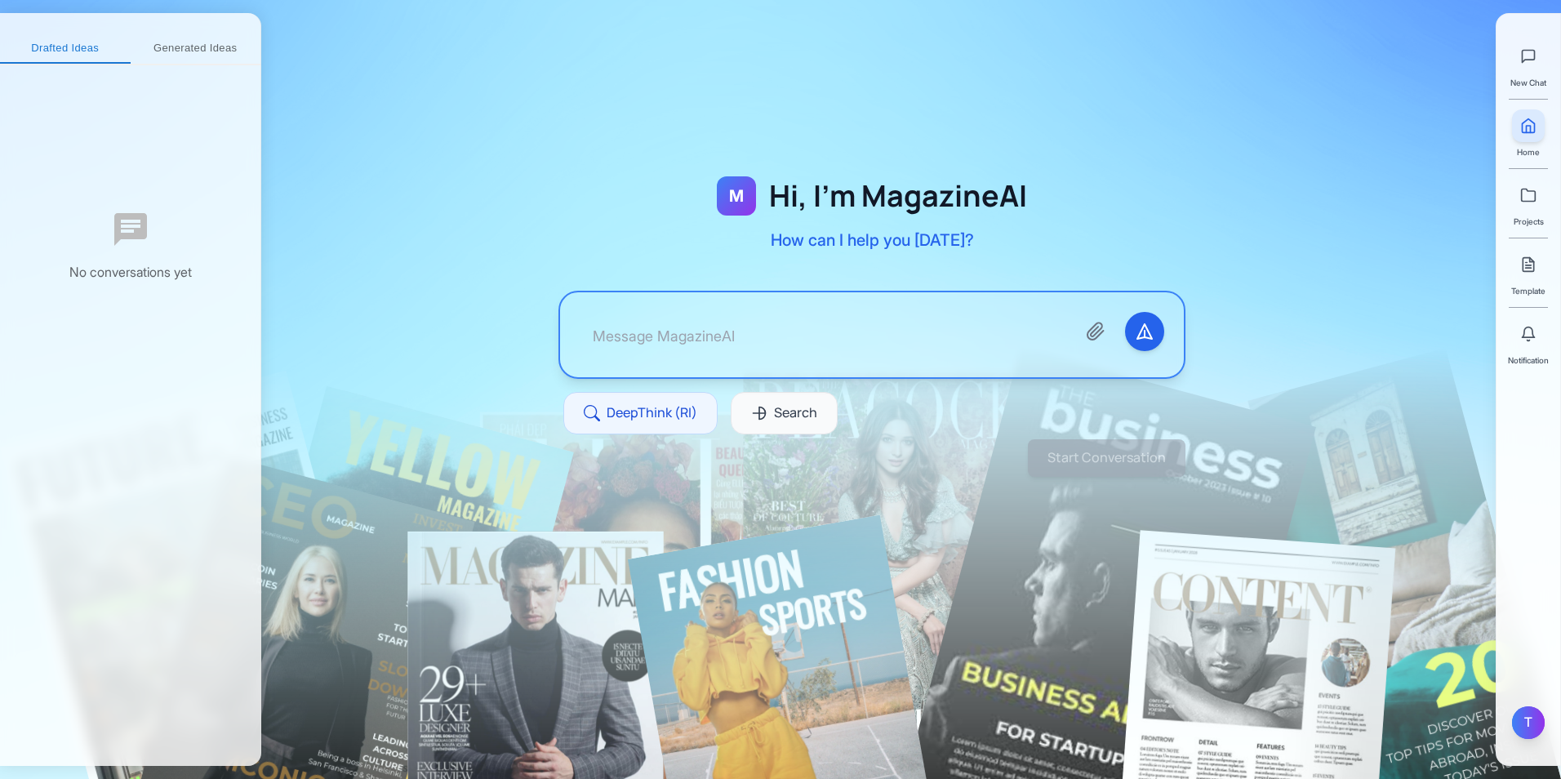
click at [1530, 724] on div "T" at bounding box center [1528, 722] width 33 height 33
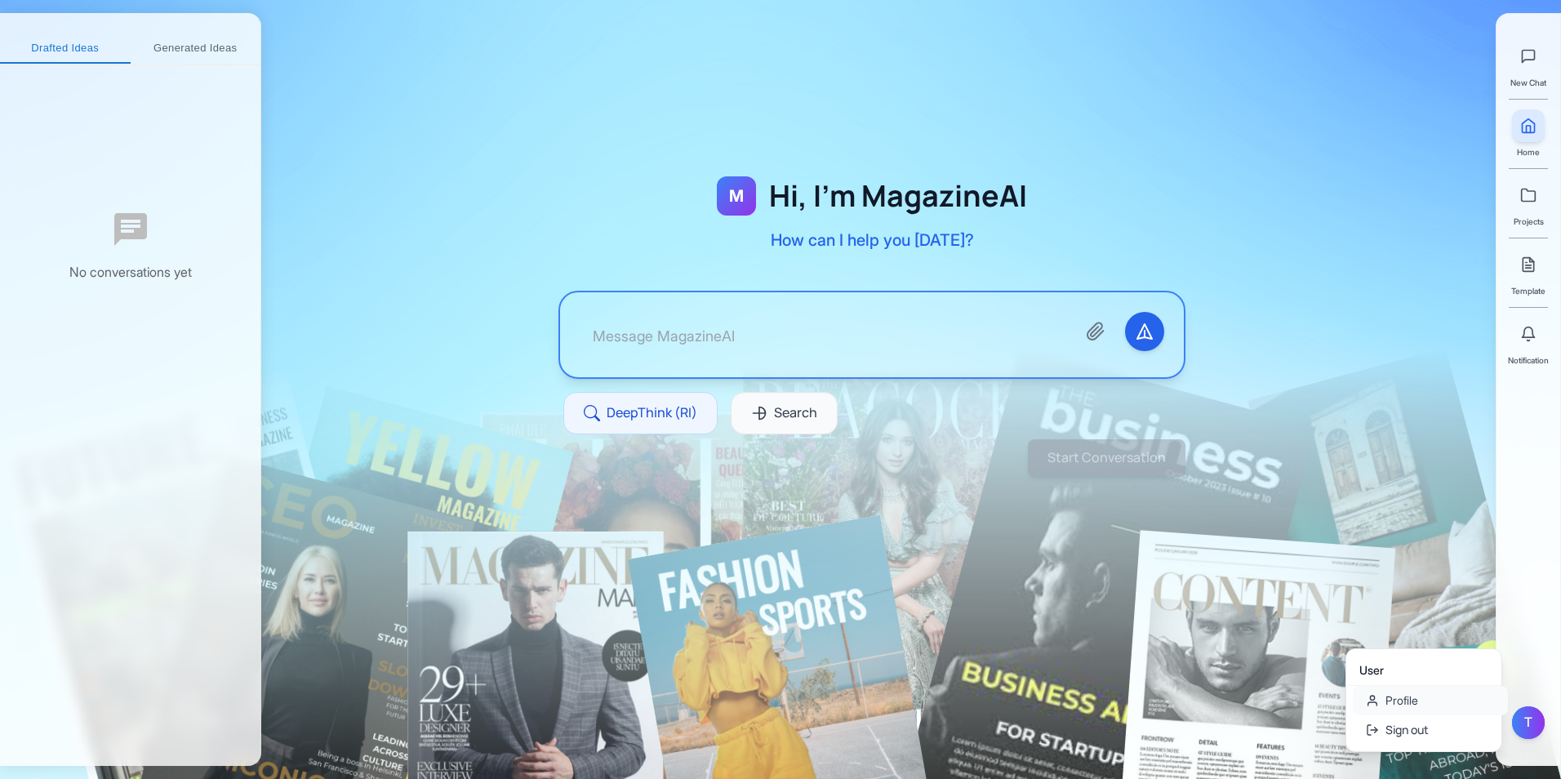
click at [1406, 706] on link "Profile" at bounding box center [1430, 700] width 155 height 29
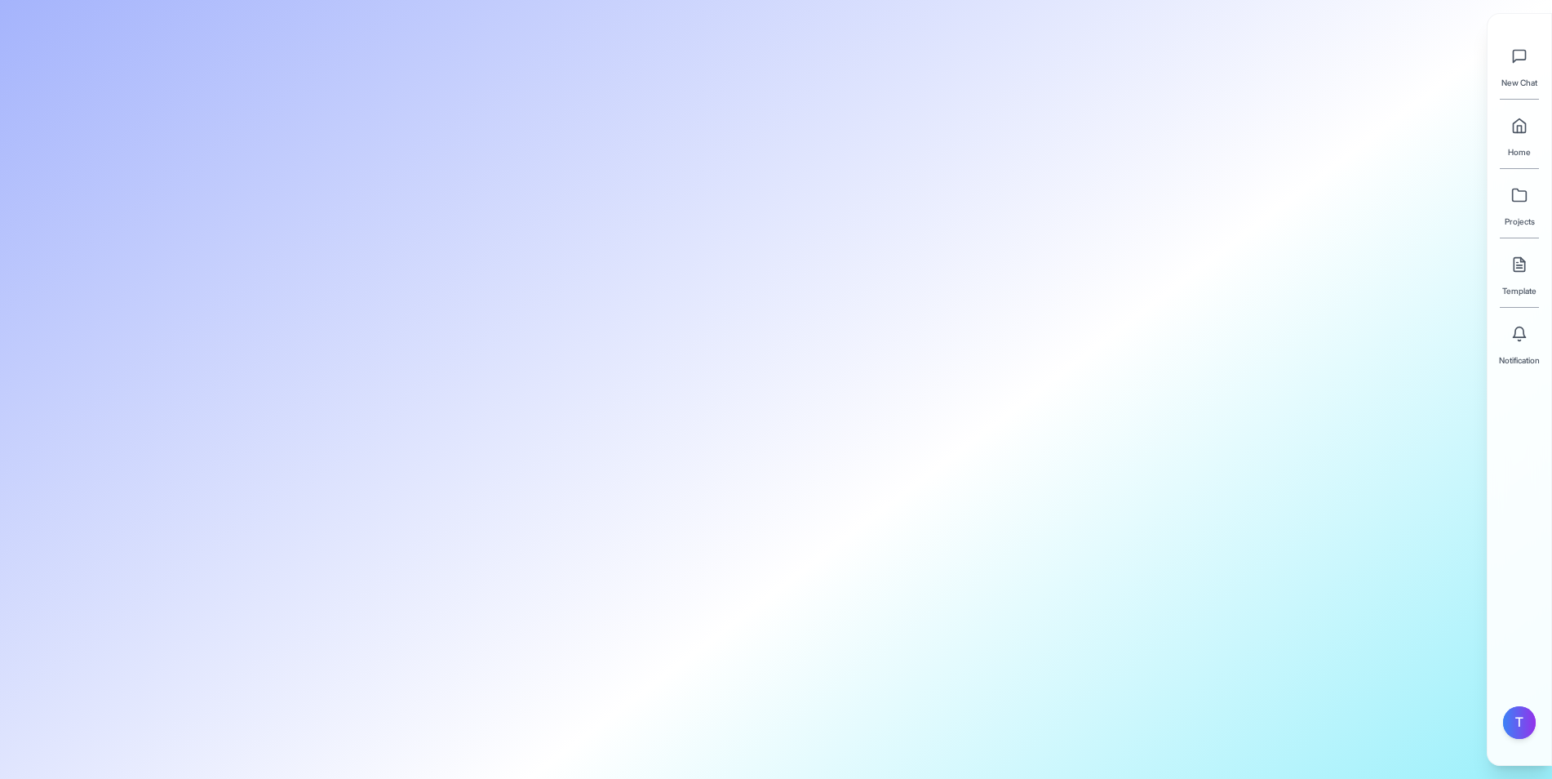
type input "[PERSON_NAME]"
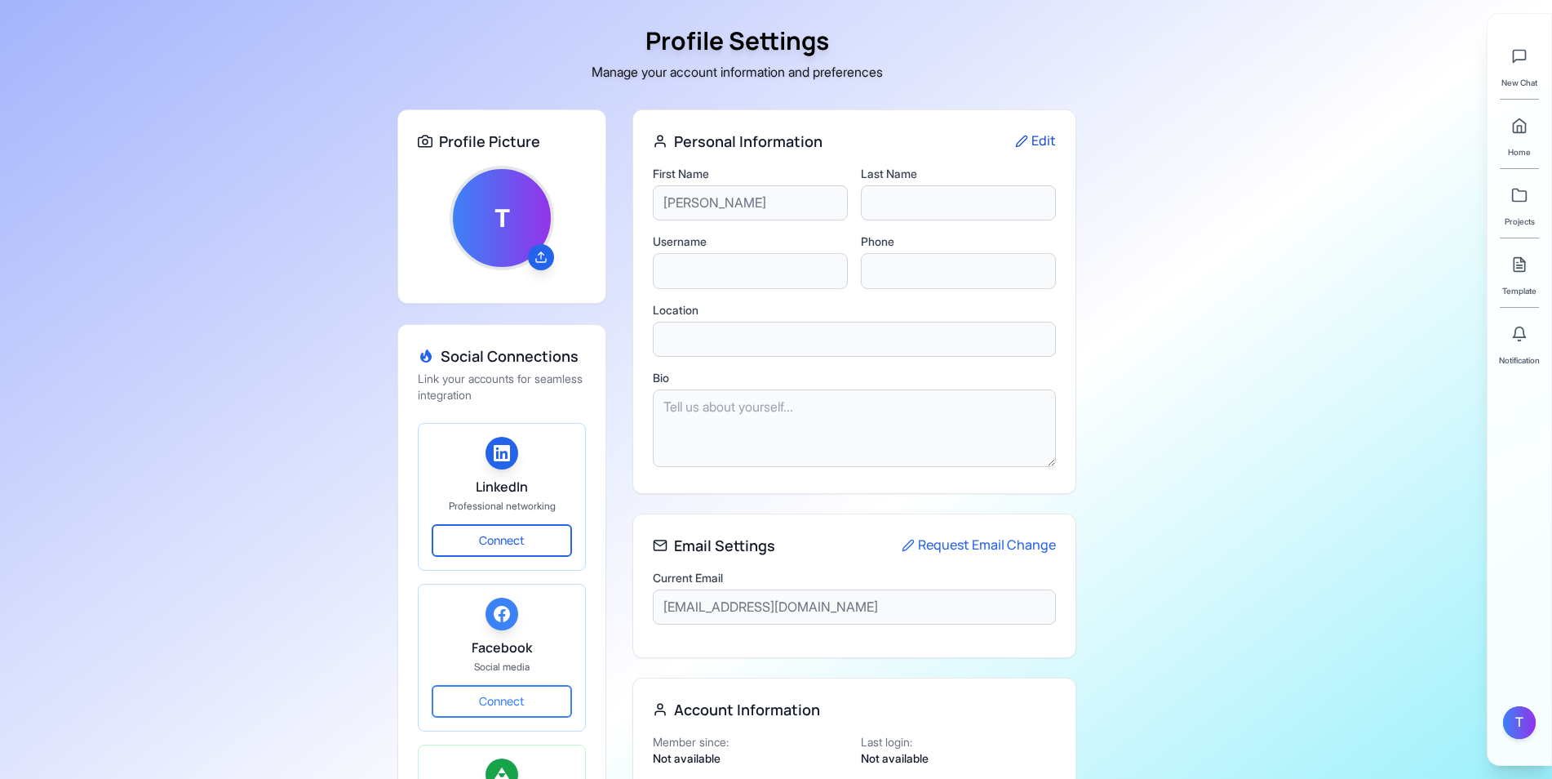
click at [1033, 150] on button "Edit" at bounding box center [1035, 141] width 41 height 21
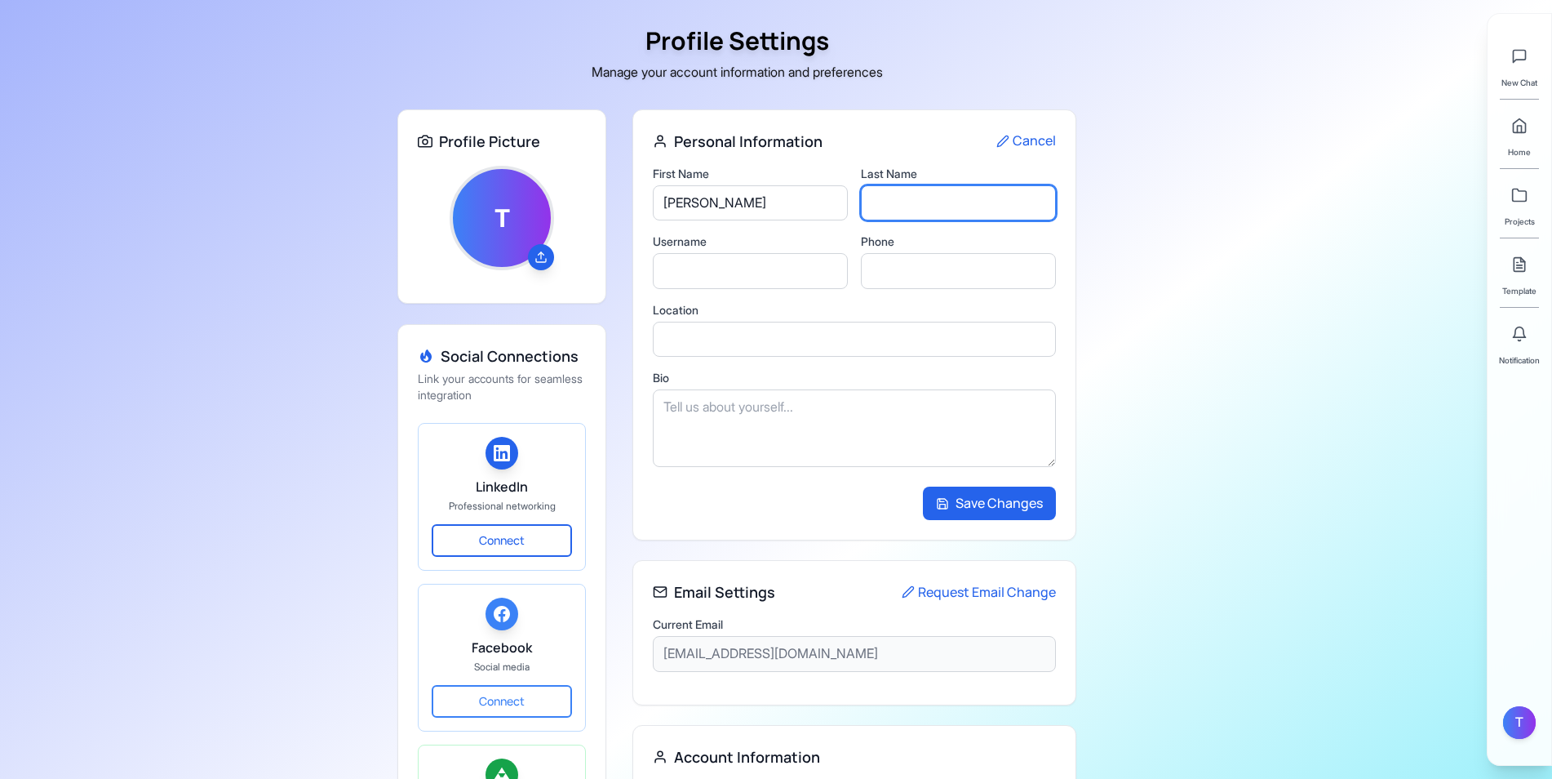
click at [968, 196] on input "text" at bounding box center [958, 203] width 195 height 36
type input "Di"
click at [975, 514] on button "Save Changes" at bounding box center [989, 503] width 133 height 34
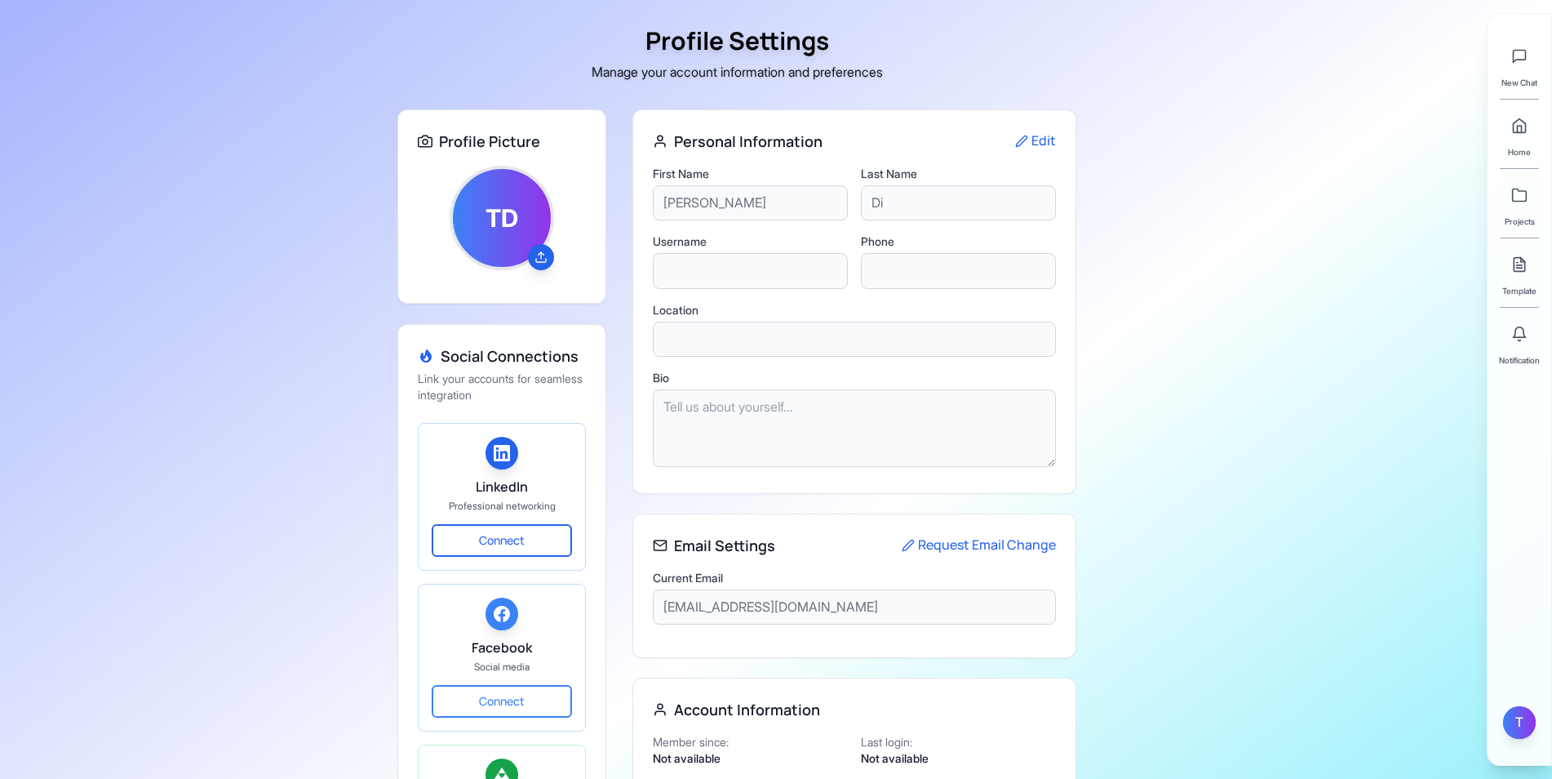
click at [1530, 731] on div "T" at bounding box center [1520, 722] width 33 height 33
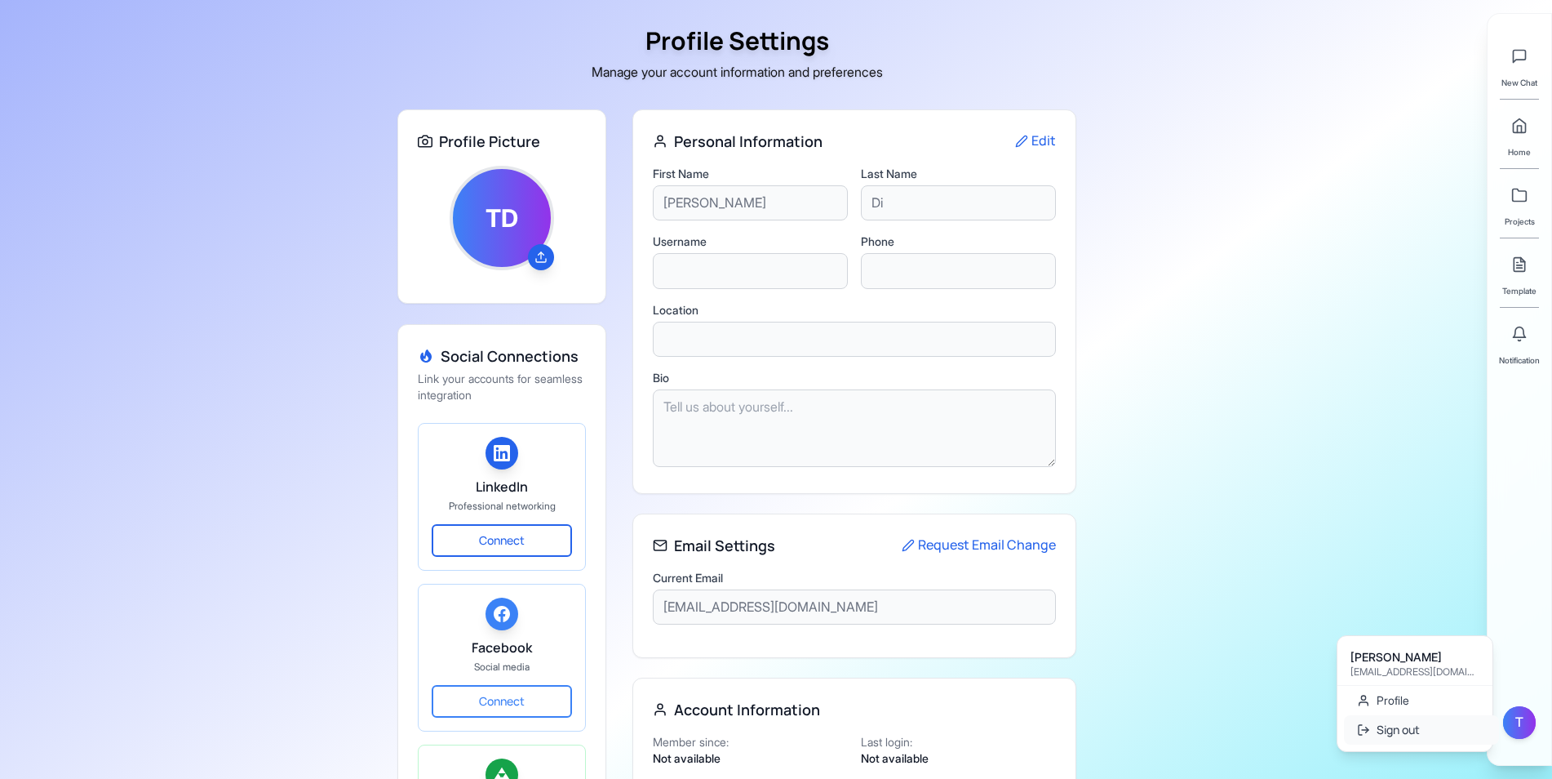
click at [1450, 739] on button "Sign out" at bounding box center [1421, 729] width 155 height 29
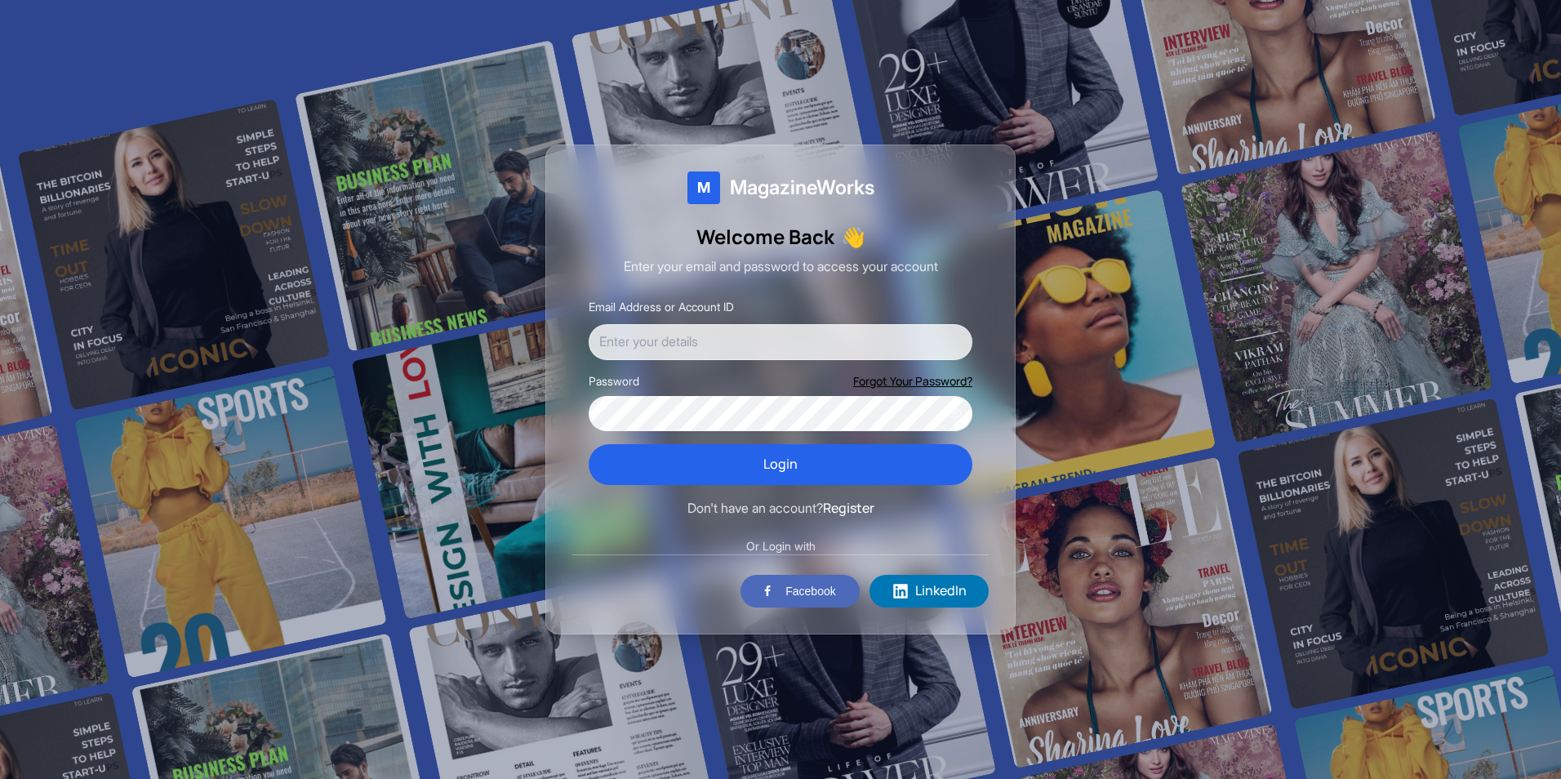
click at [891, 349] on input "Email Address or Account ID" at bounding box center [781, 342] width 384 height 36
type input "[EMAIL_ADDRESS][DOMAIN_NAME]"
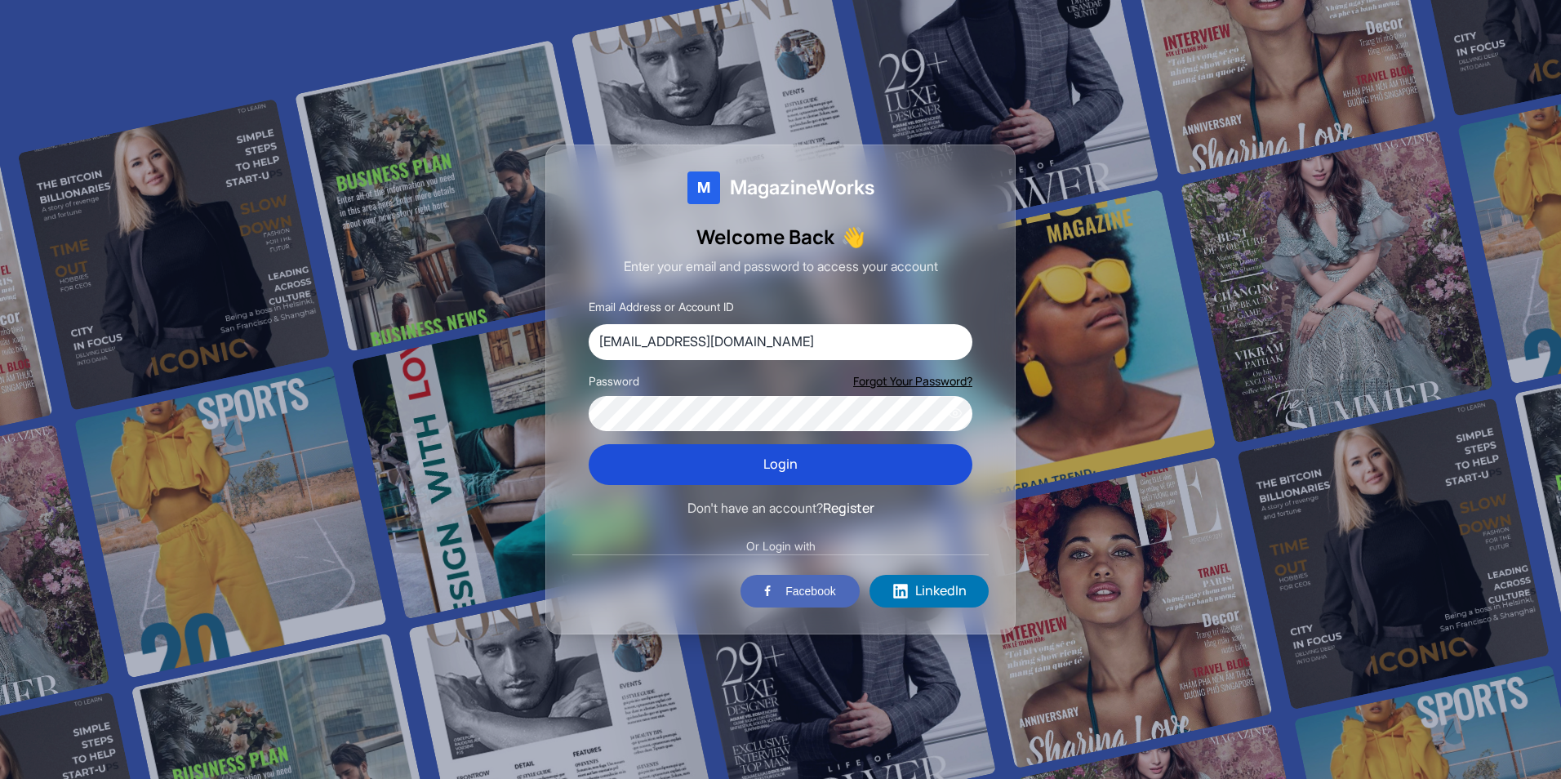
click at [772, 475] on button "Login" at bounding box center [781, 464] width 384 height 41
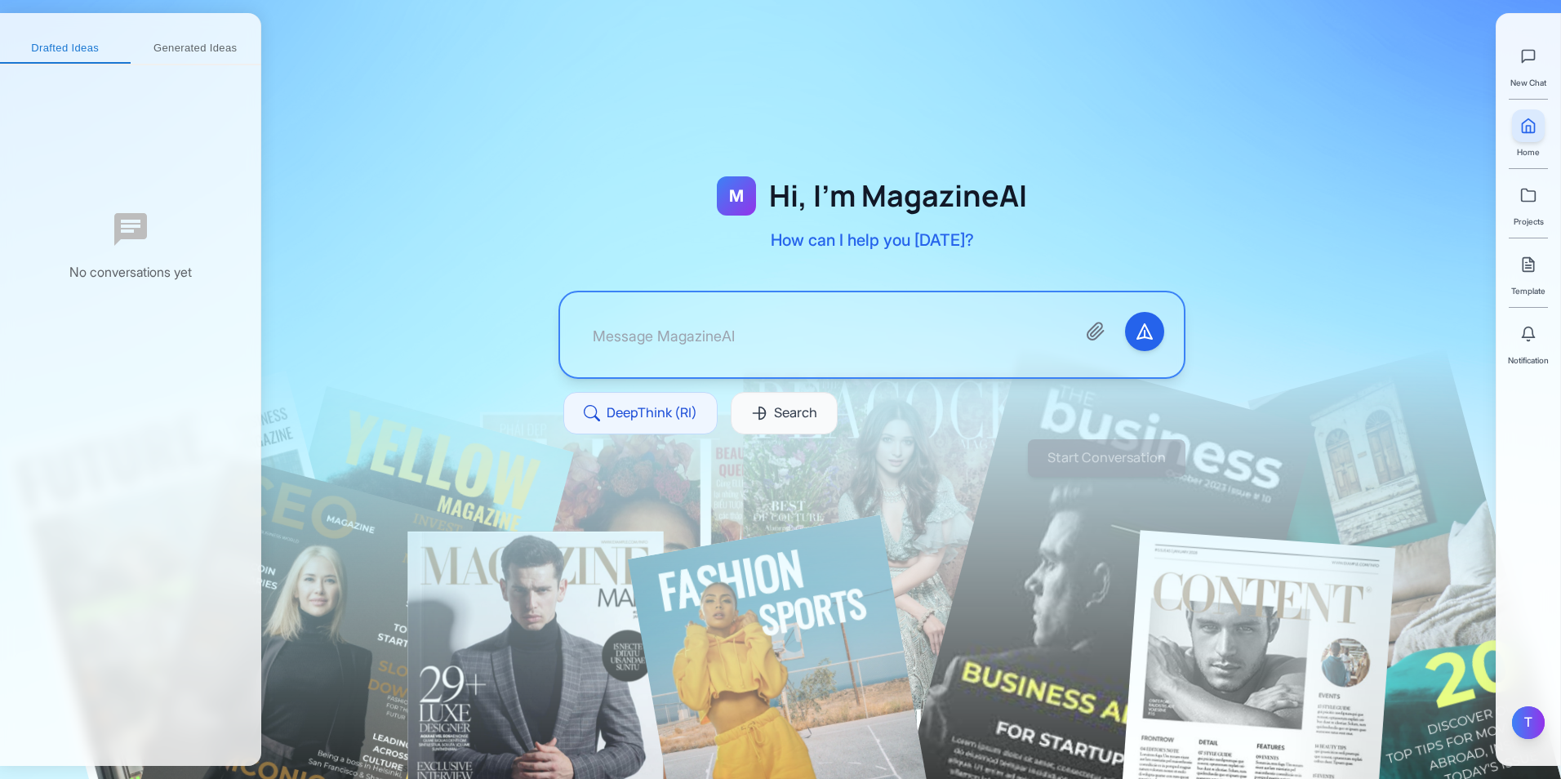
click at [1531, 718] on div "T" at bounding box center [1528, 722] width 33 height 33
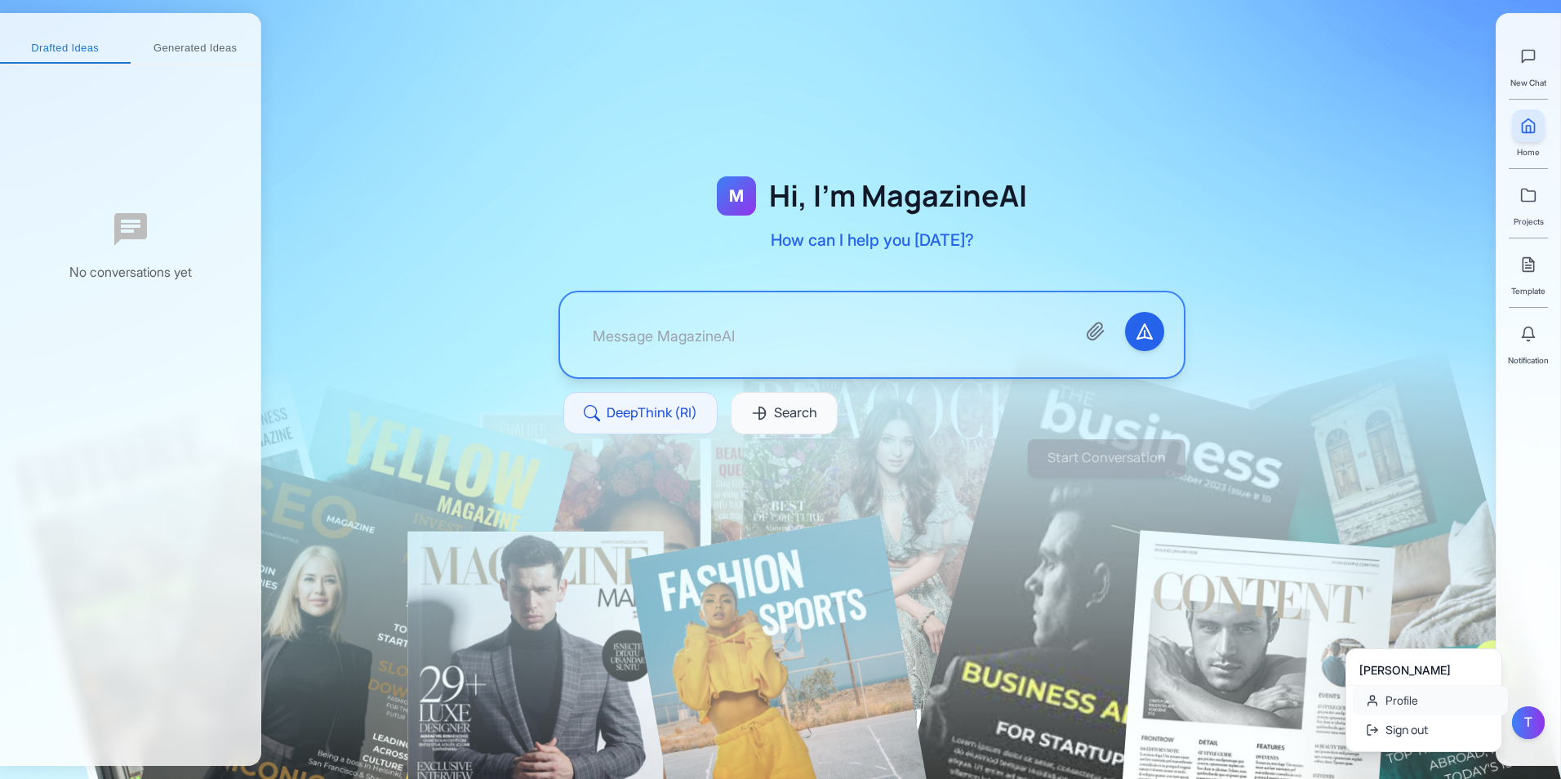
click at [1433, 706] on link "Profile" at bounding box center [1430, 700] width 155 height 29
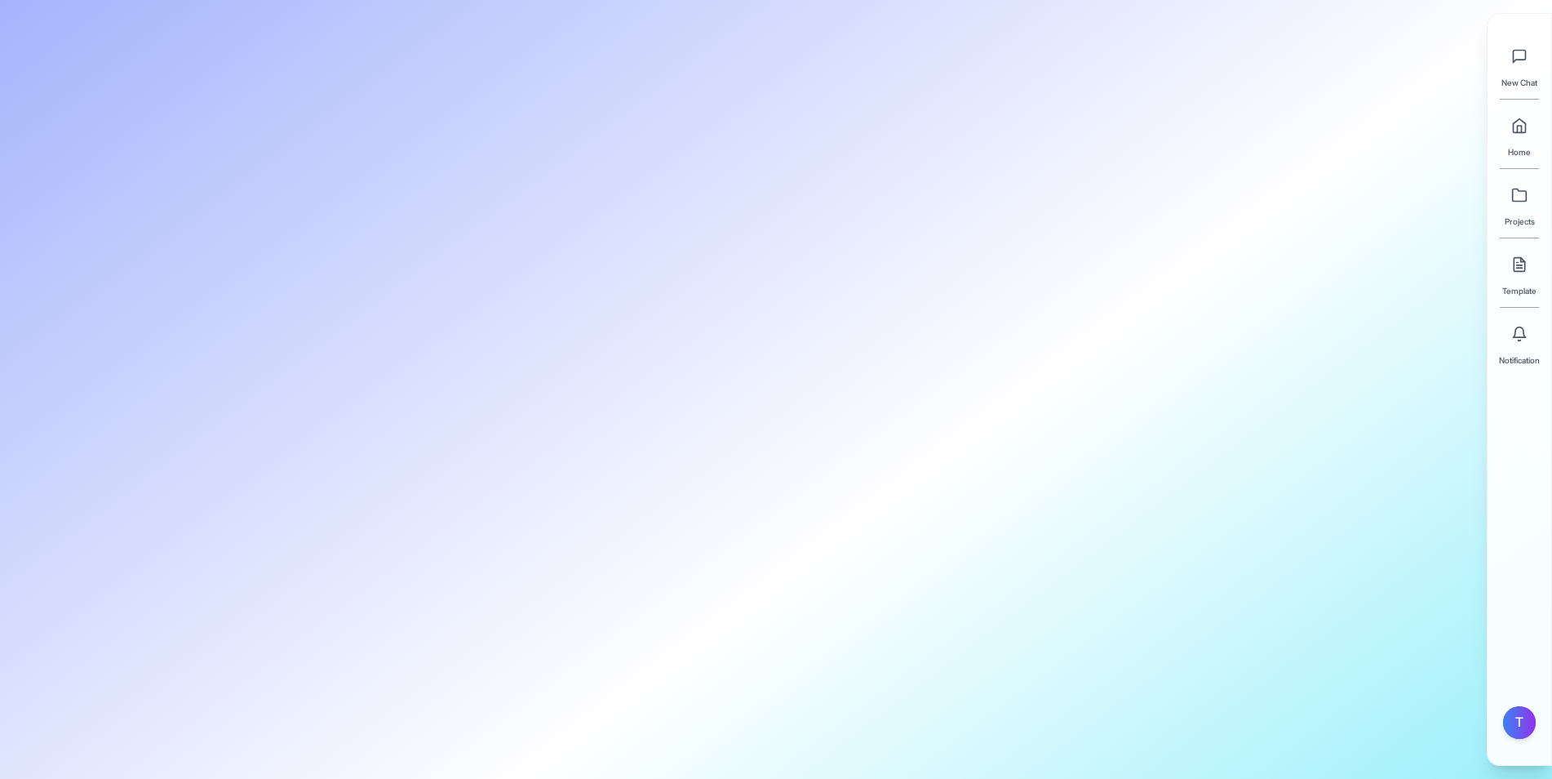
type input "[PERSON_NAME]"
type input "Di"
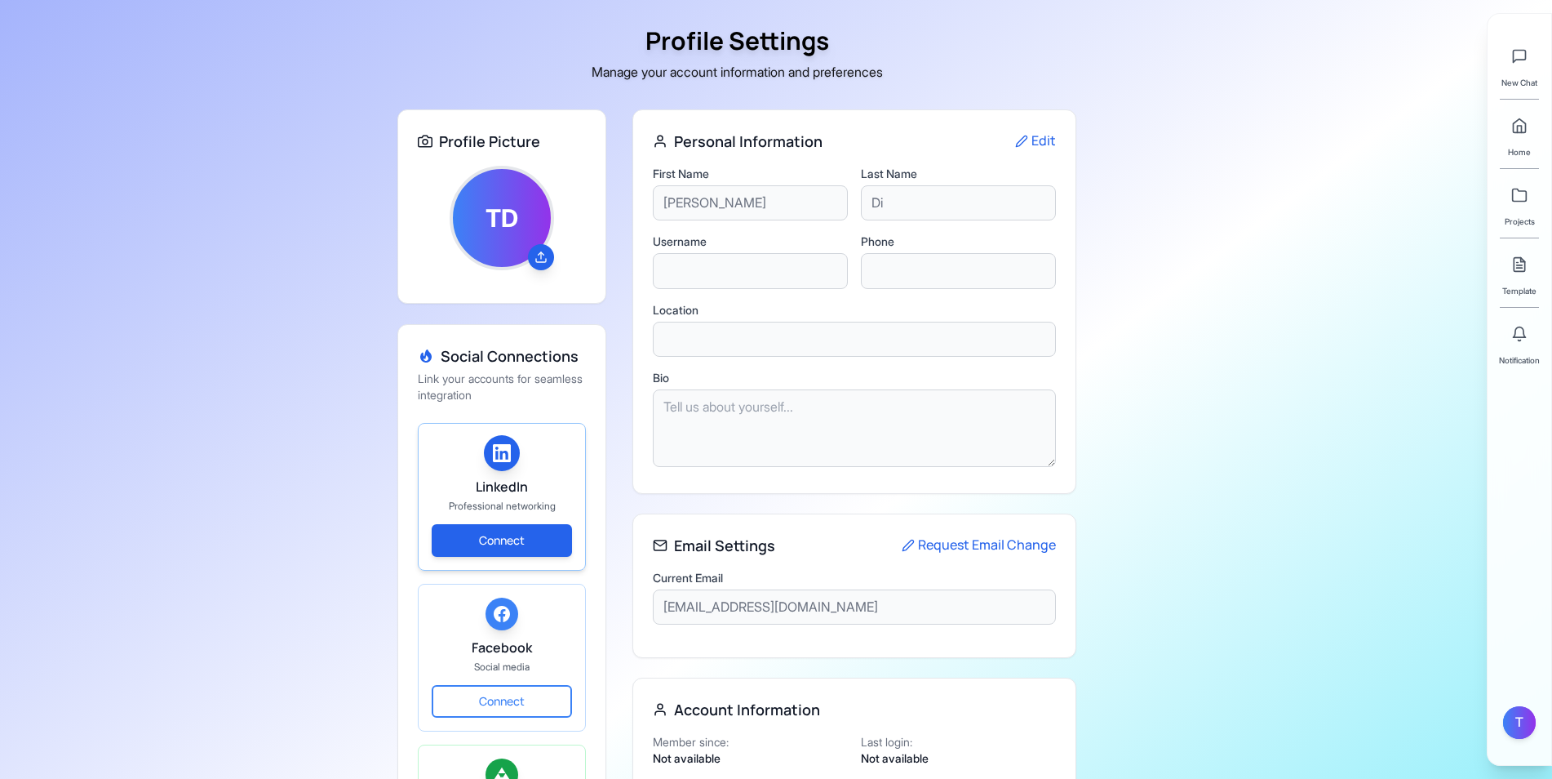
click at [567, 524] on button "Connect" at bounding box center [502, 540] width 140 height 33
click at [517, 537] on button "Connect" at bounding box center [502, 540] width 140 height 33
click at [526, 681] on div "Facebook Social media Connect" at bounding box center [502, 657] width 140 height 120
click at [518, 233] on div "TD" at bounding box center [502, 218] width 104 height 104
click at [542, 255] on icon at bounding box center [541, 257] width 13 height 13
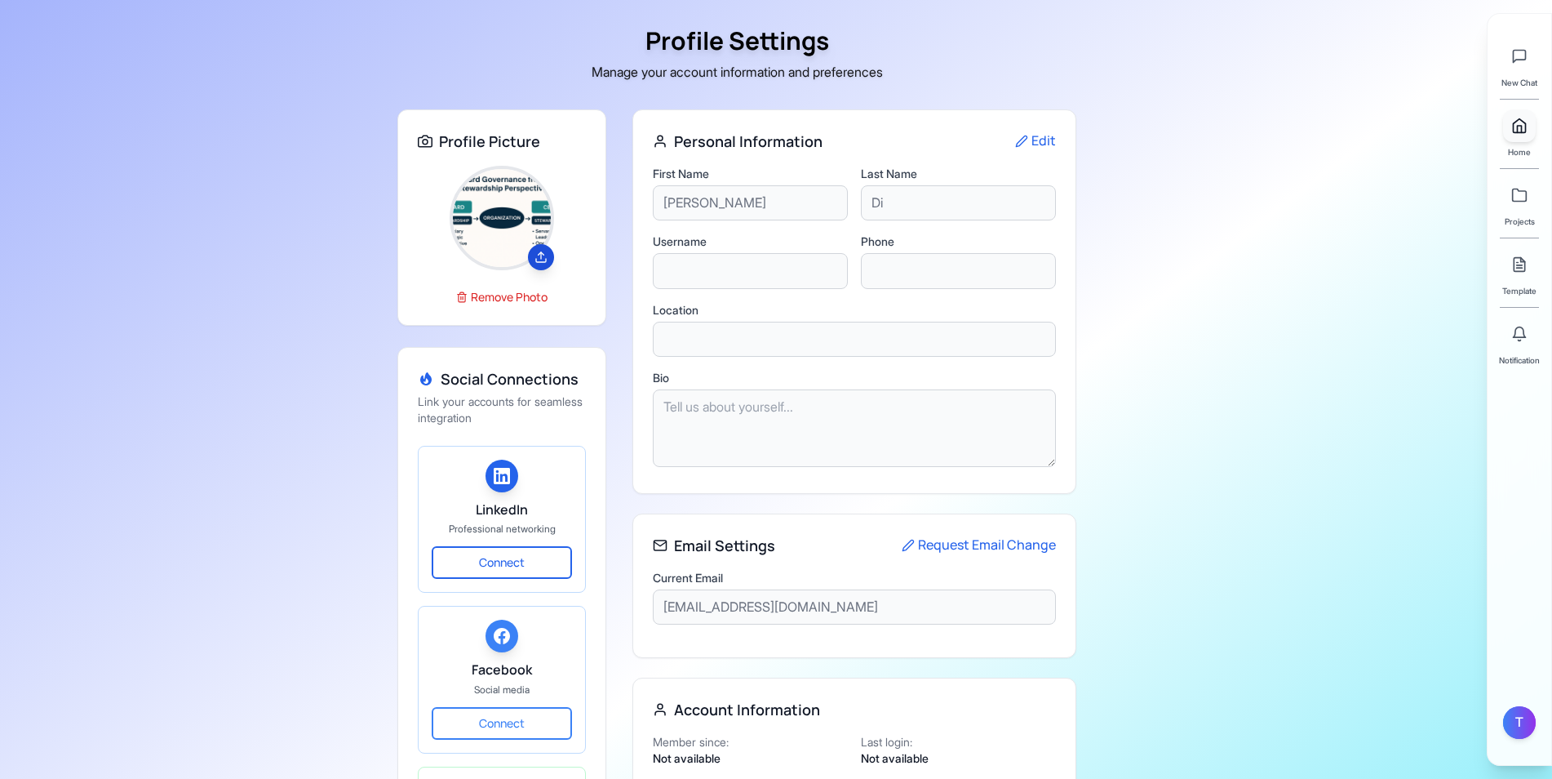
click at [1523, 140] on link at bounding box center [1520, 125] width 33 height 33
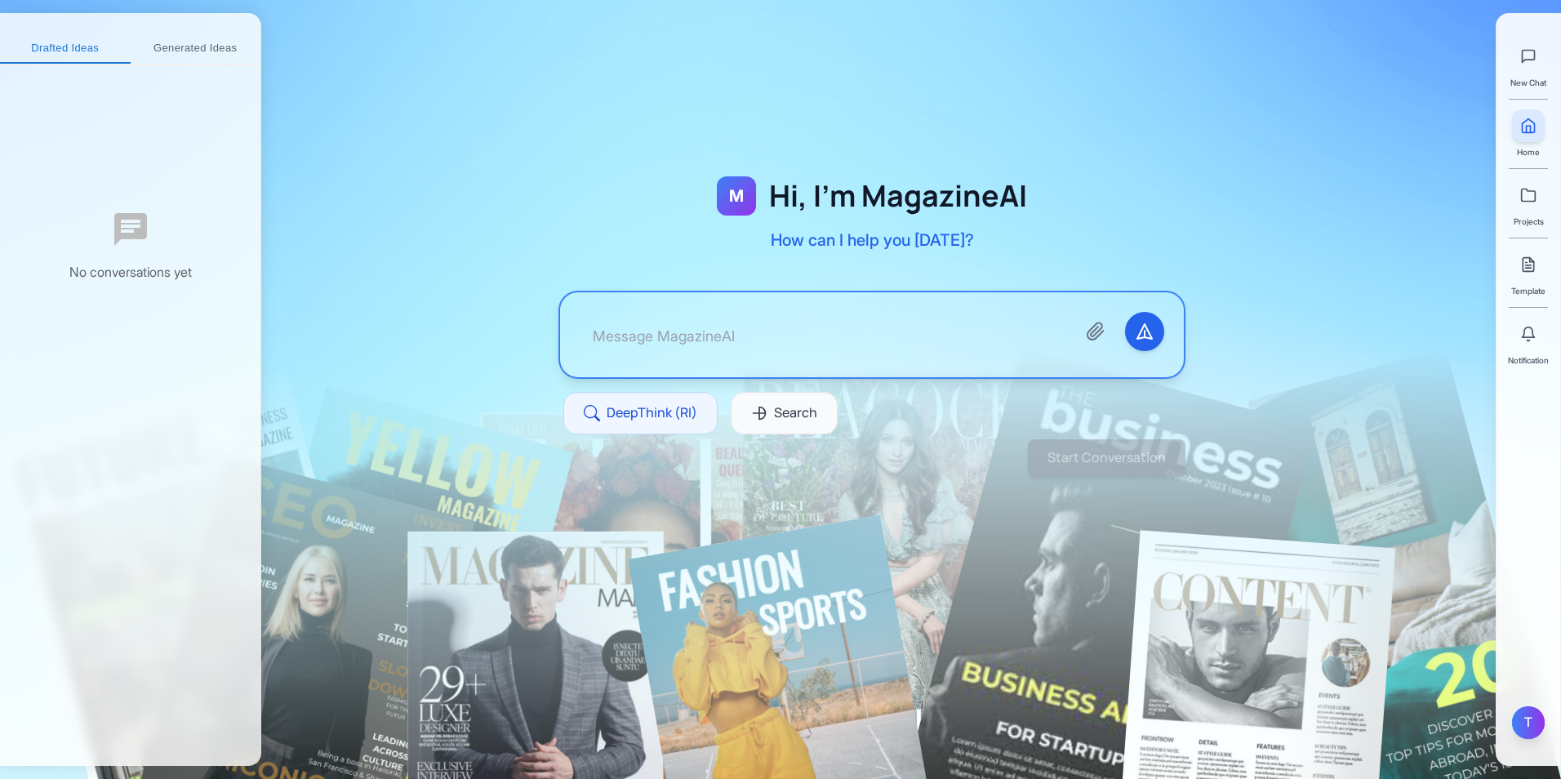
click at [1529, 724] on div "T" at bounding box center [1528, 722] width 33 height 33
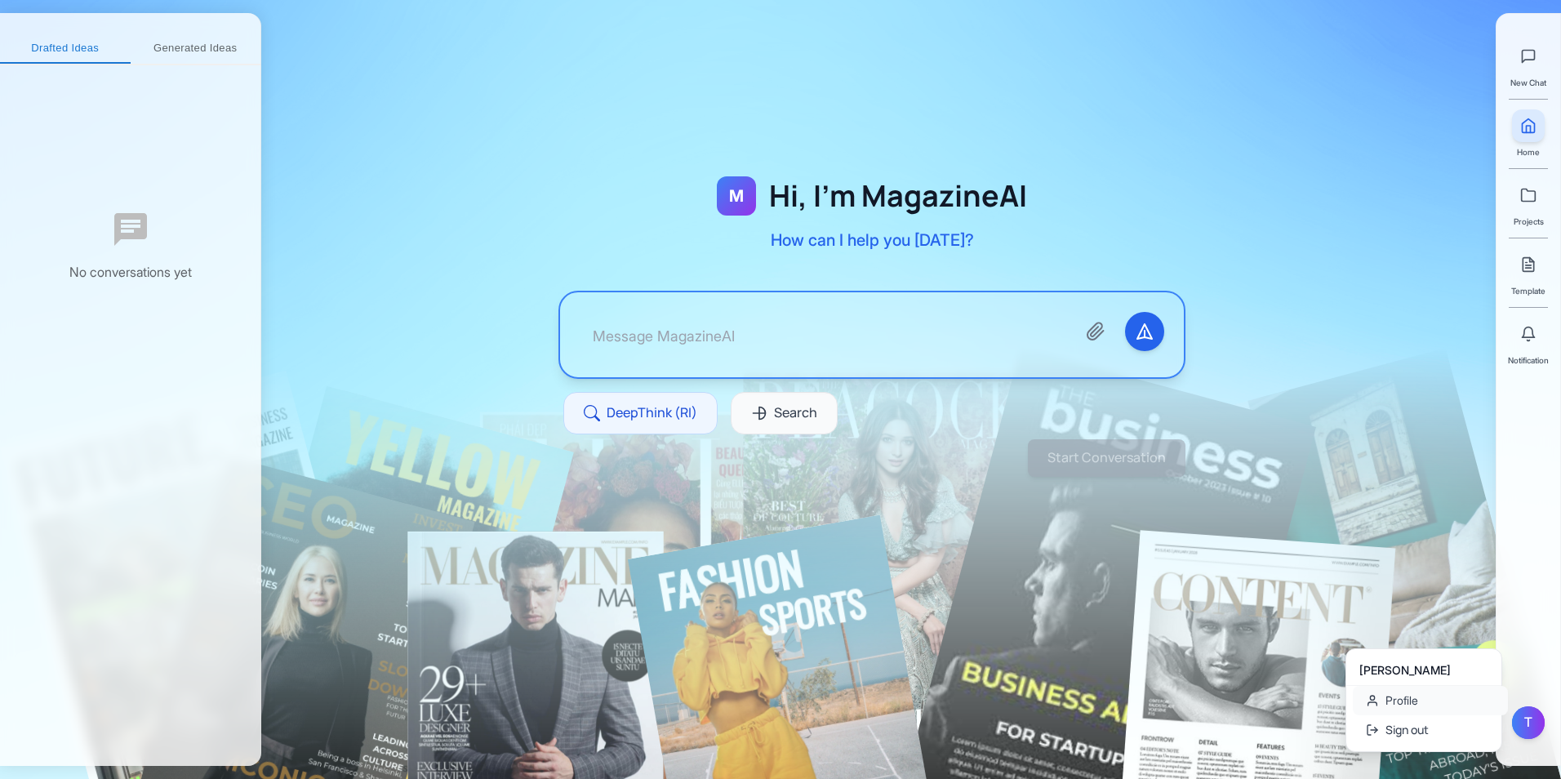
click at [1426, 691] on link "Profile" at bounding box center [1430, 700] width 155 height 29
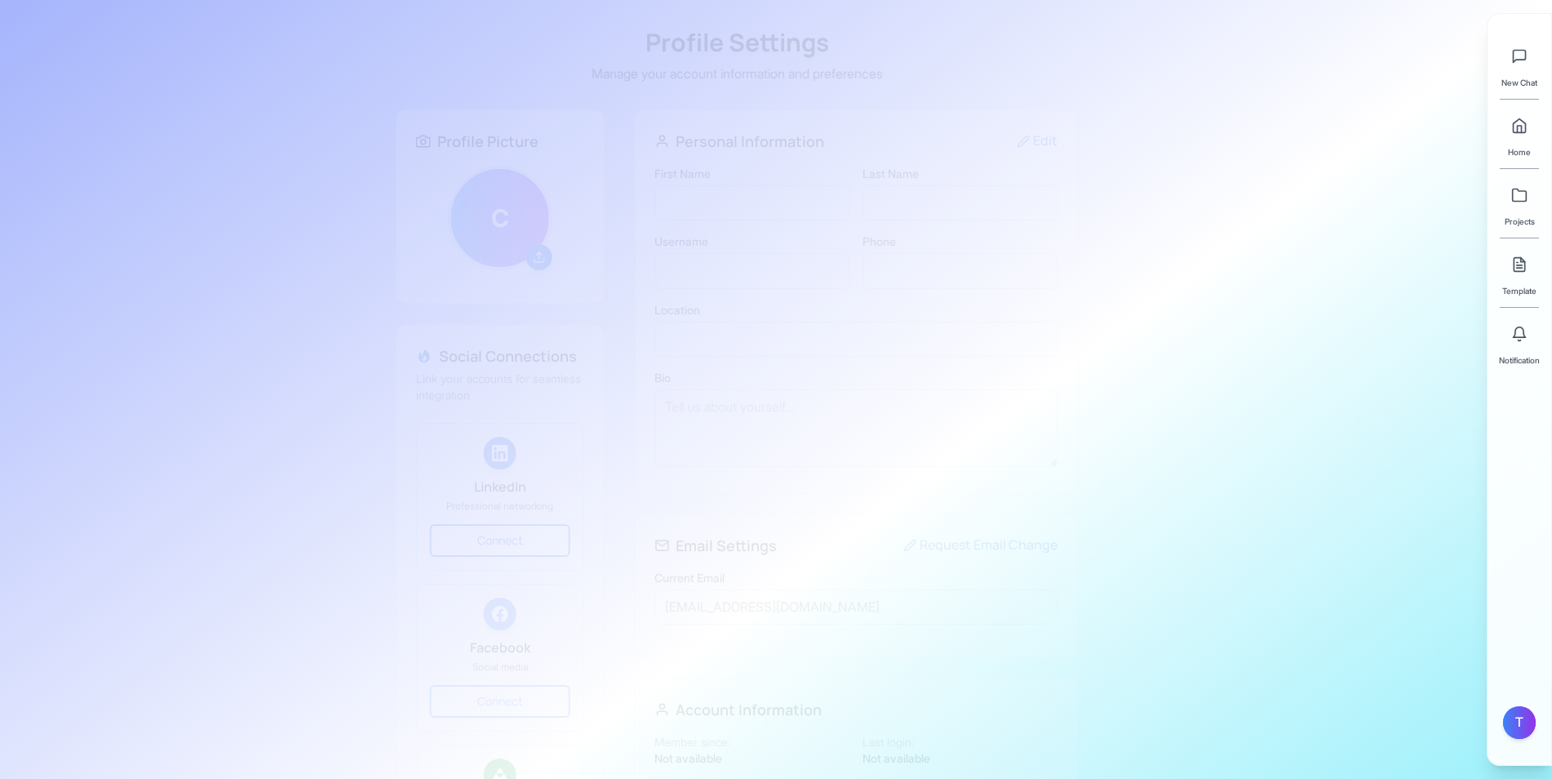
type input "[PERSON_NAME]"
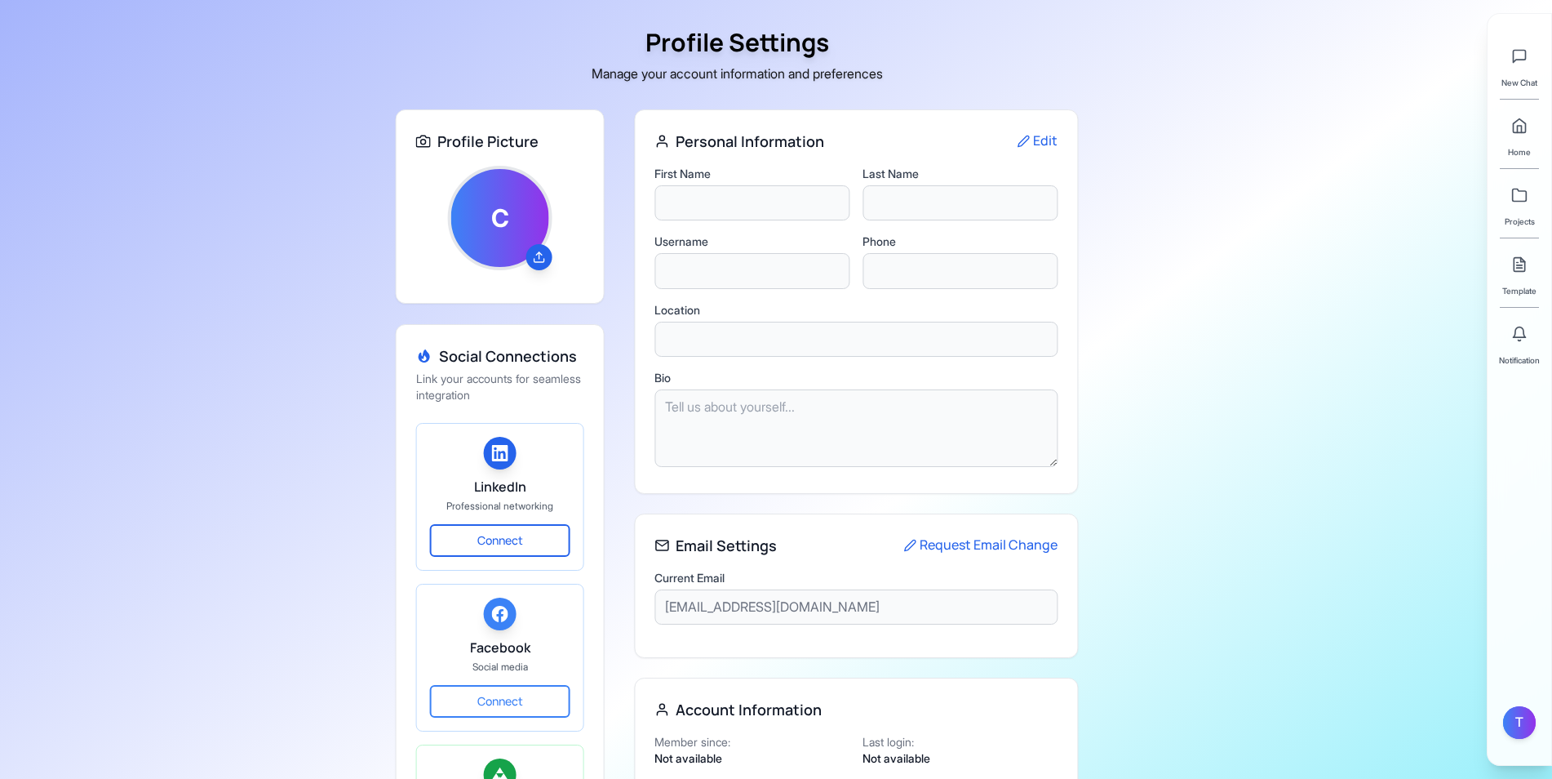
type input "Di"
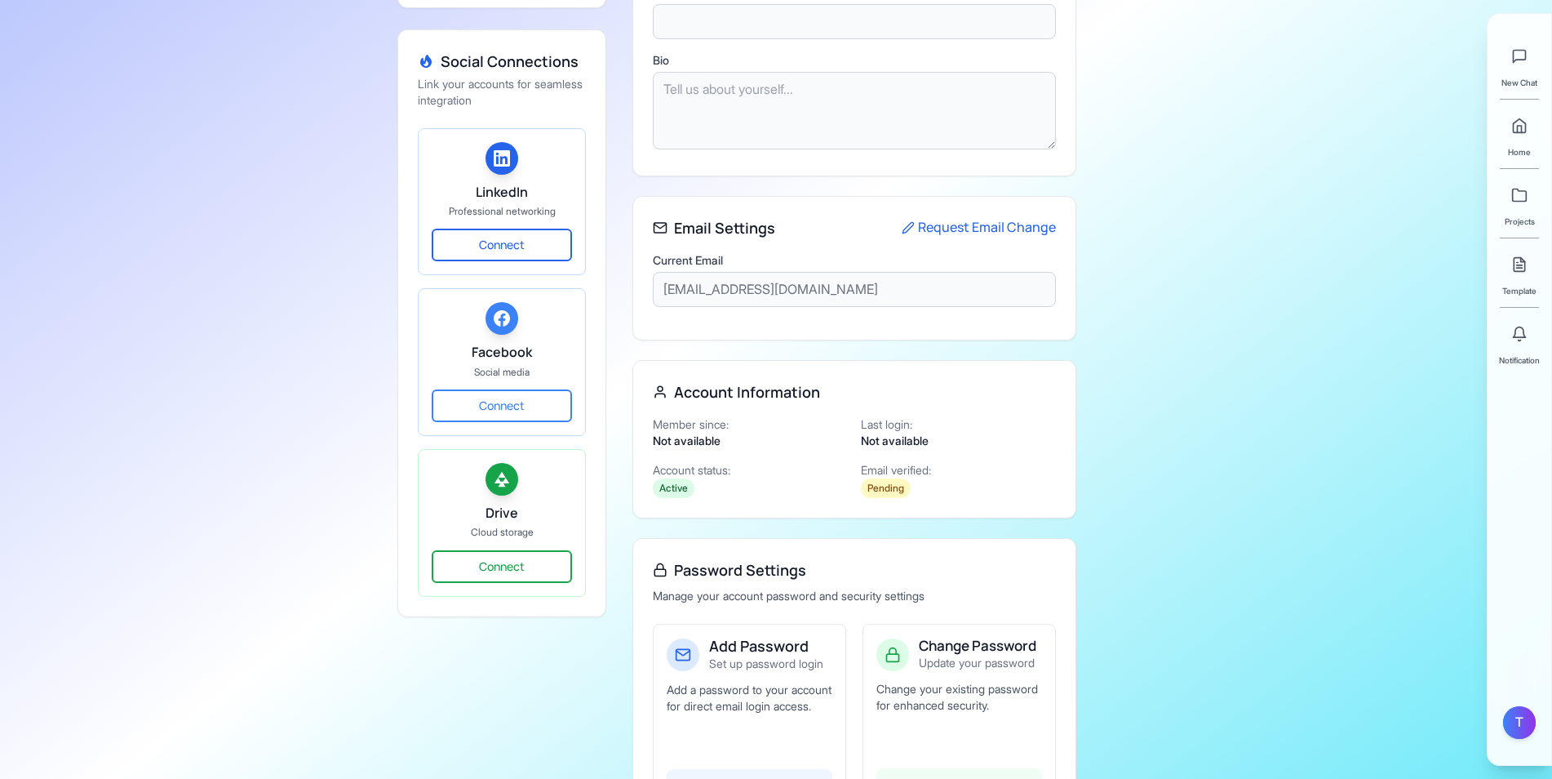
scroll to position [419, 0]
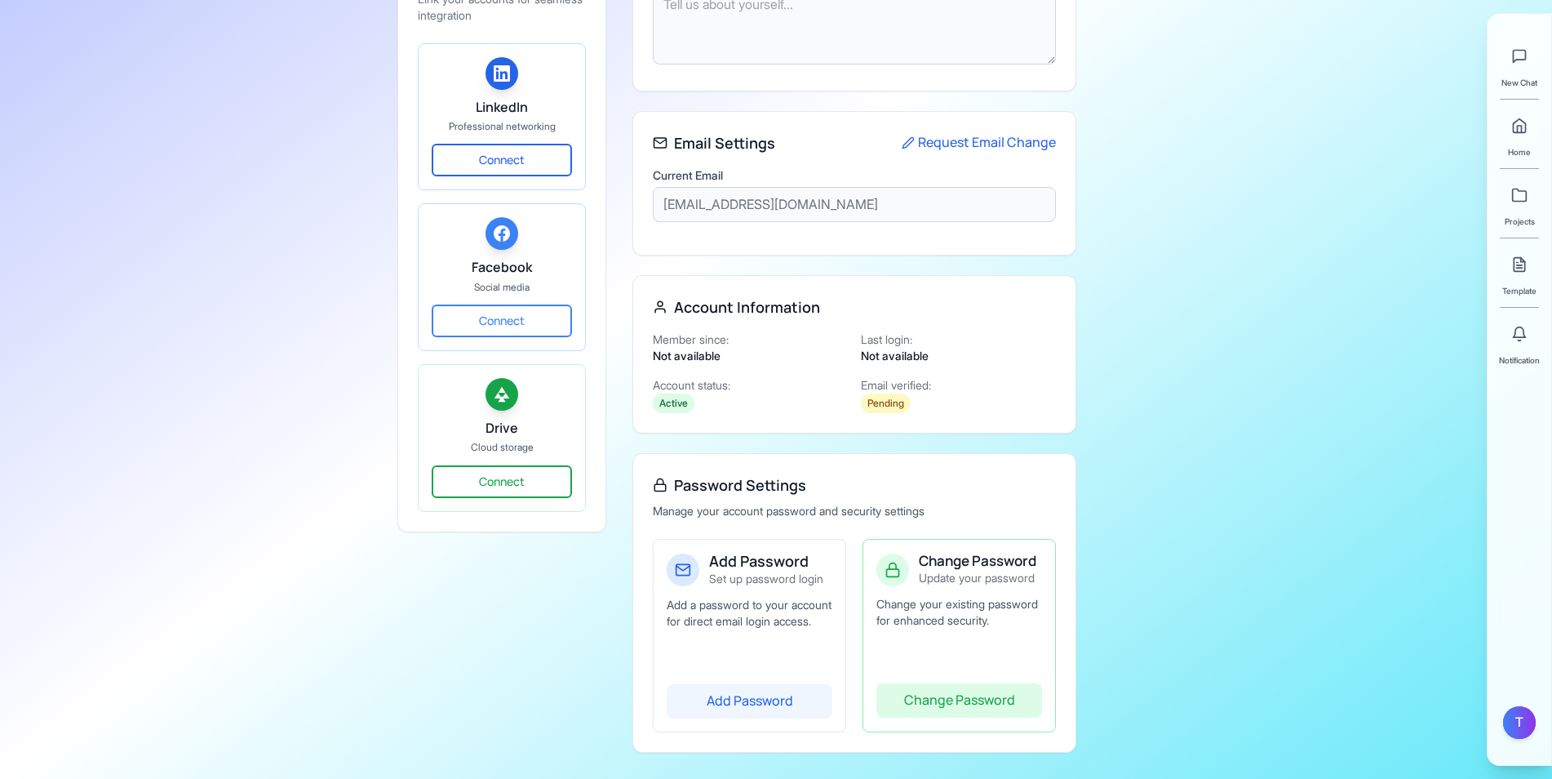
click at [969, 700] on button "Change Password" at bounding box center [960, 700] width 166 height 34
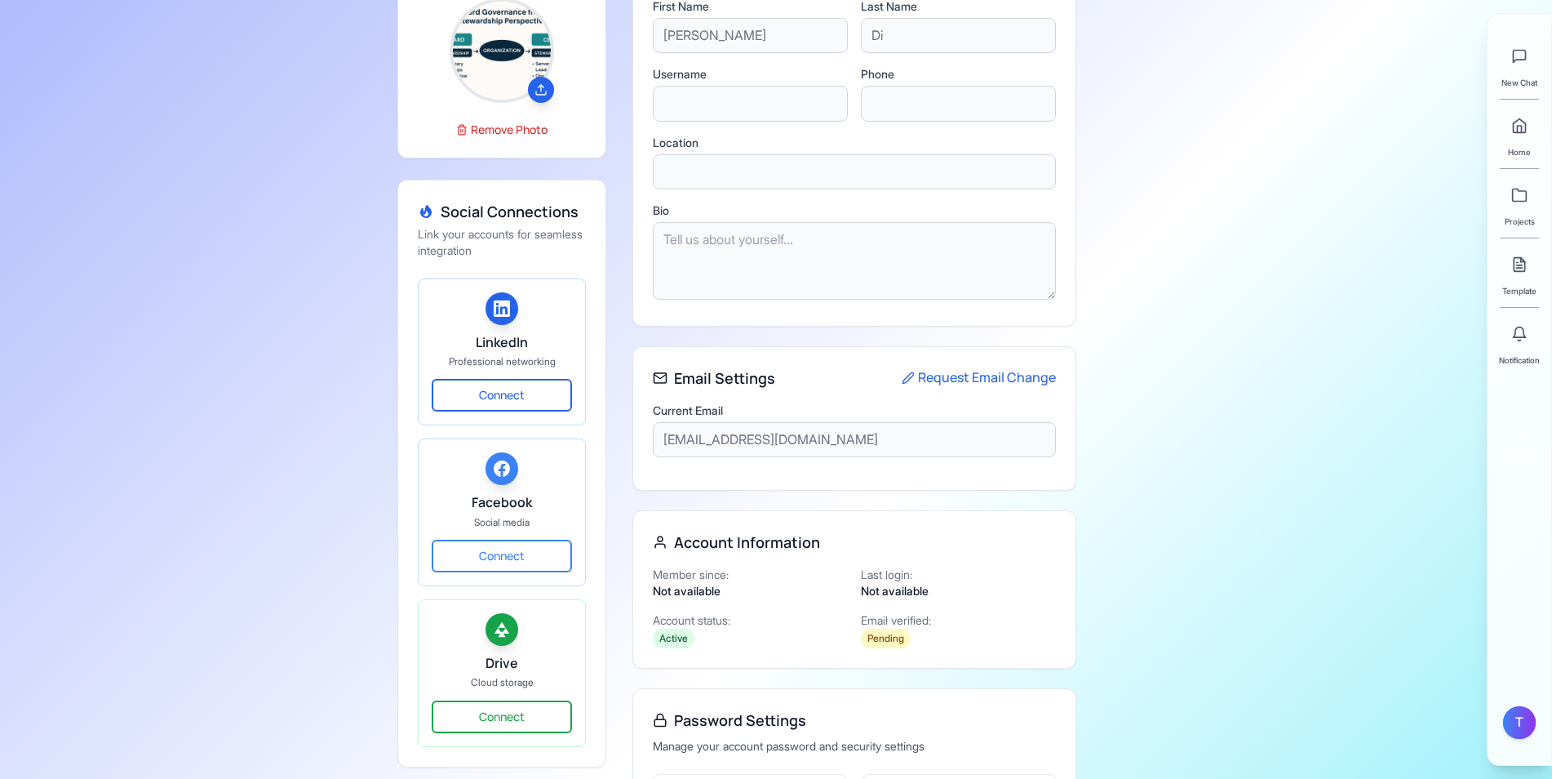
scroll to position [39, 0]
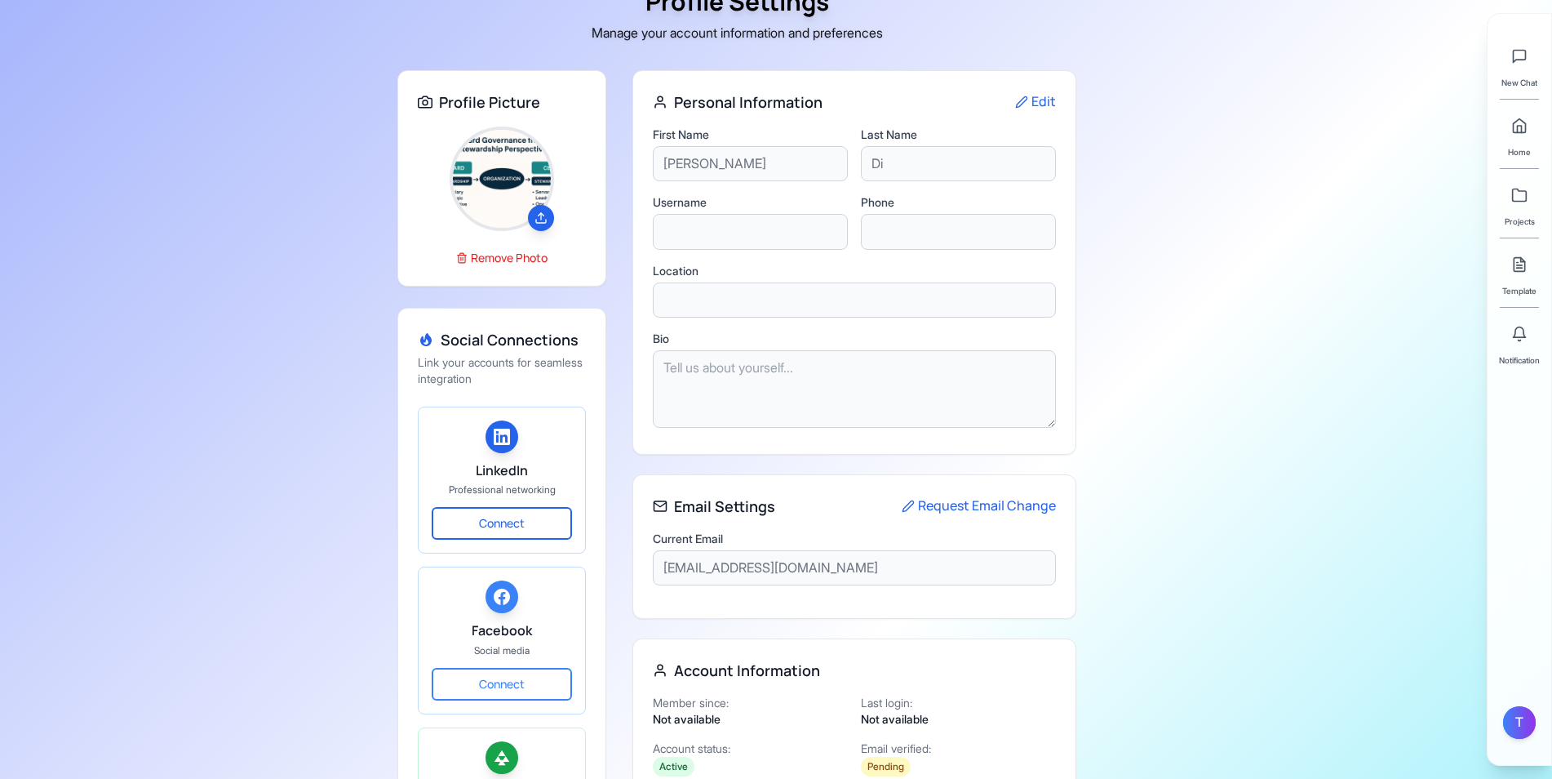
click at [1517, 230] on div "New Chat Home Projects Template Notification" at bounding box center [1519, 197] width 41 height 340
drag, startPoint x: 1517, startPoint y: 230, endPoint x: 1544, endPoint y: 289, distance: 64.6
click at [1544, 289] on div "New Chat Home Projects Template Notification T" at bounding box center [1519, 389] width 65 height 753
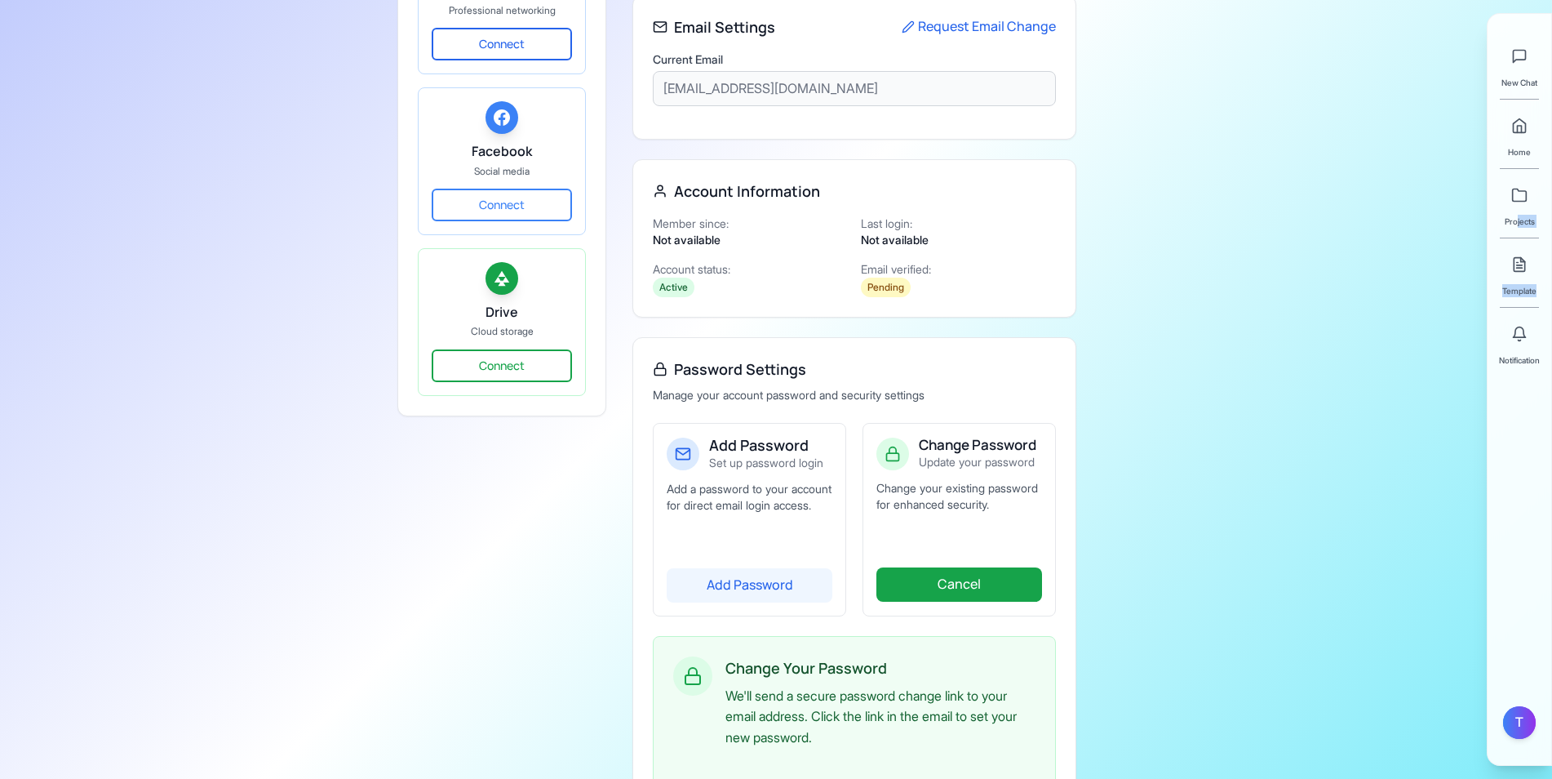
scroll to position [542, 0]
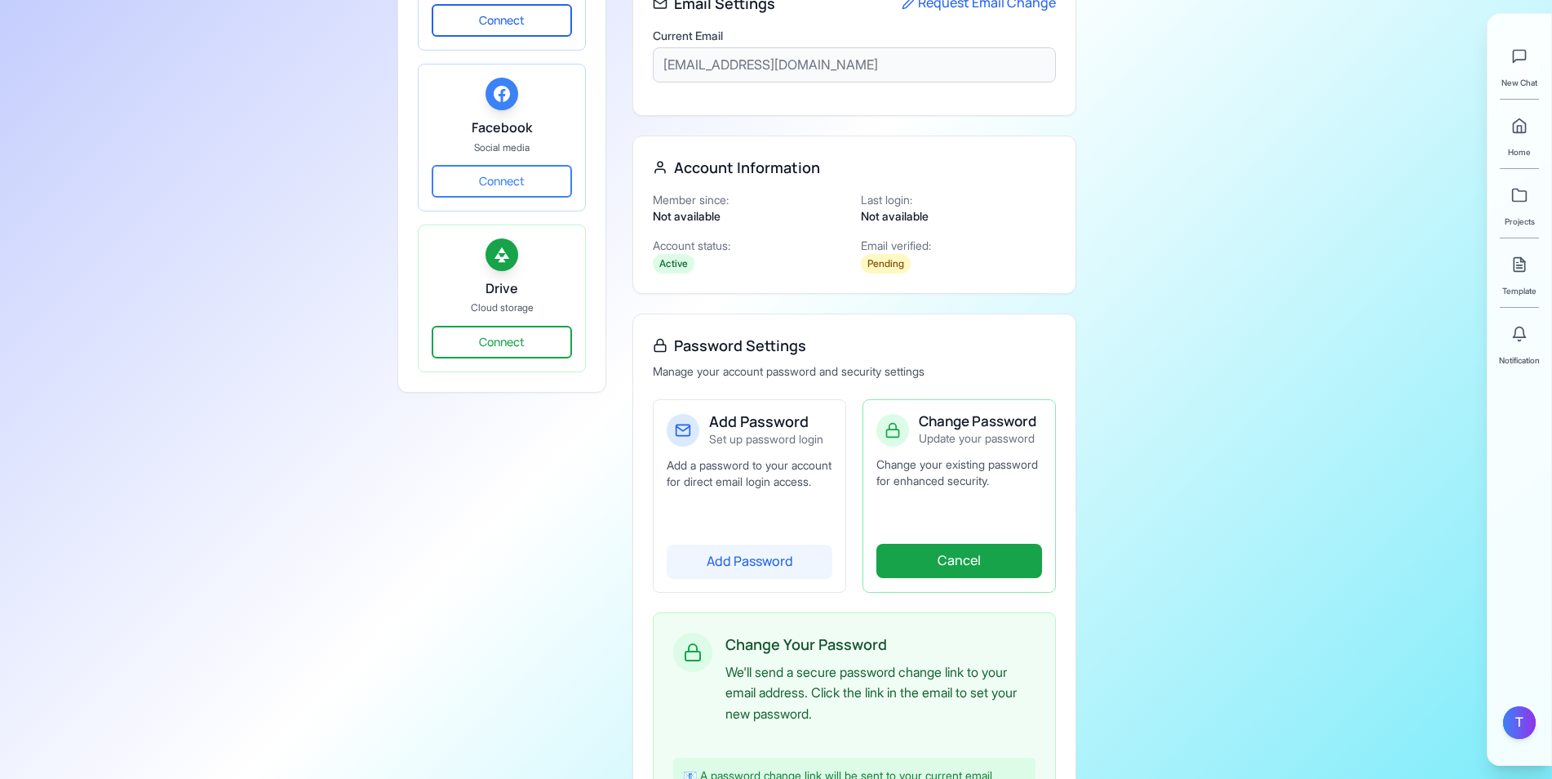
click at [934, 464] on p "Change your existing password for enhanced security." at bounding box center [960, 472] width 166 height 33
click at [962, 438] on p "Update your password" at bounding box center [978, 438] width 118 height 16
click at [962, 578] on button "Cancel" at bounding box center [960, 561] width 166 height 34
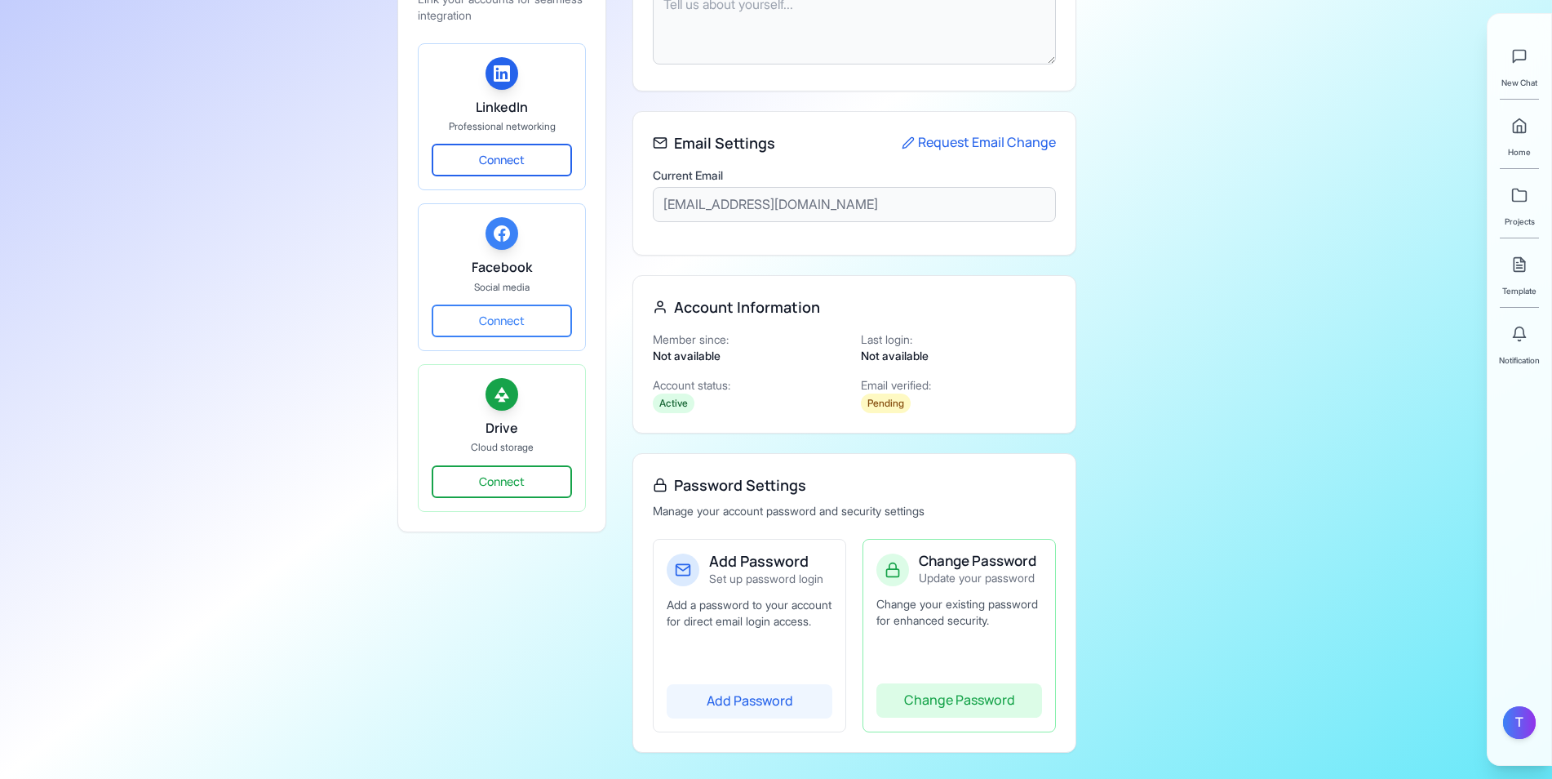
click at [975, 700] on button "Change Password" at bounding box center [960, 700] width 166 height 34
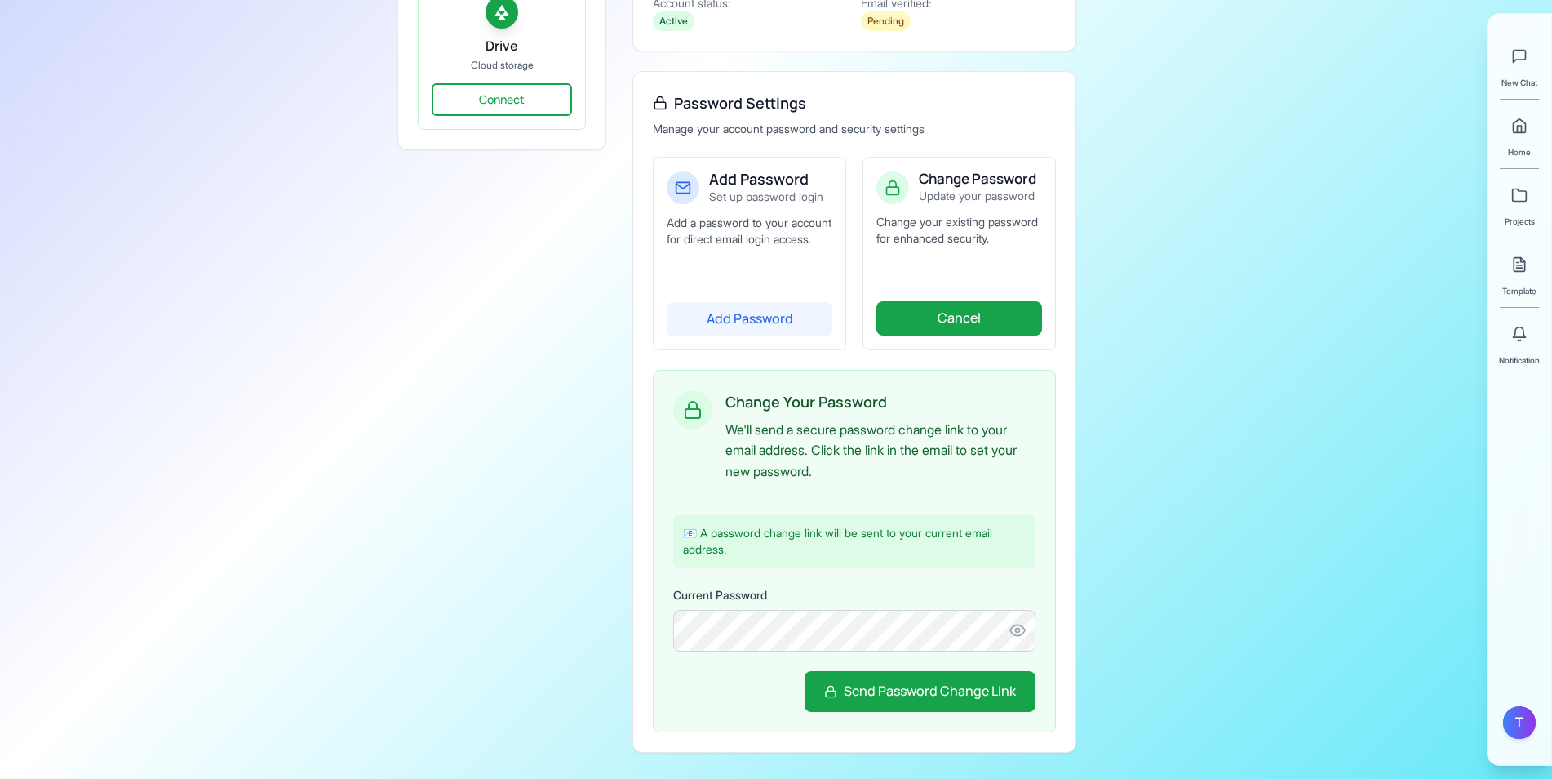
scroll to position [566, 0]
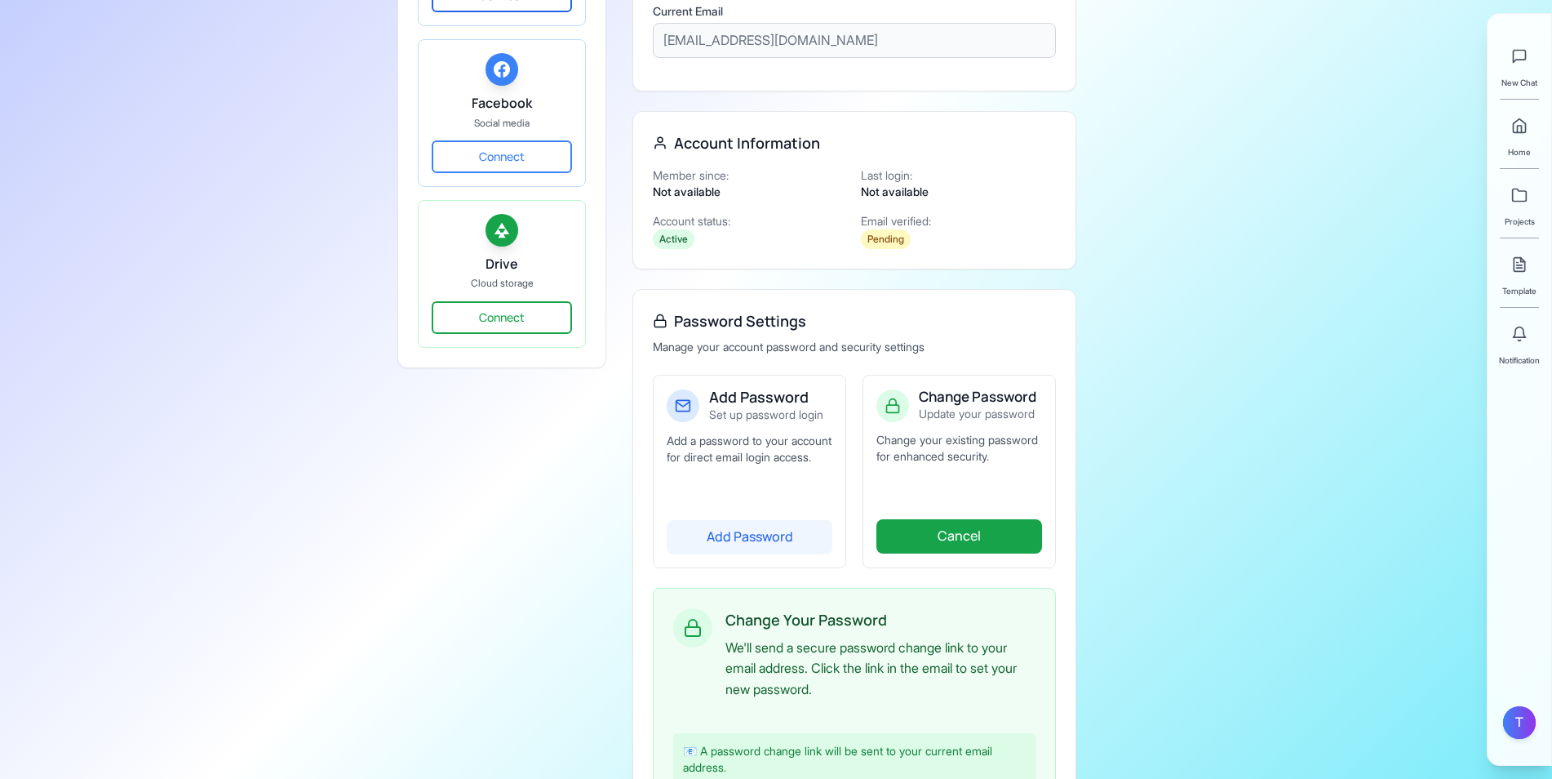
drag, startPoint x: 1541, startPoint y: 383, endPoint x: 1524, endPoint y: 312, distance: 73.1
click at [1524, 312] on div "New Chat Home Projects Template Notification T" at bounding box center [1519, 389] width 65 height 753
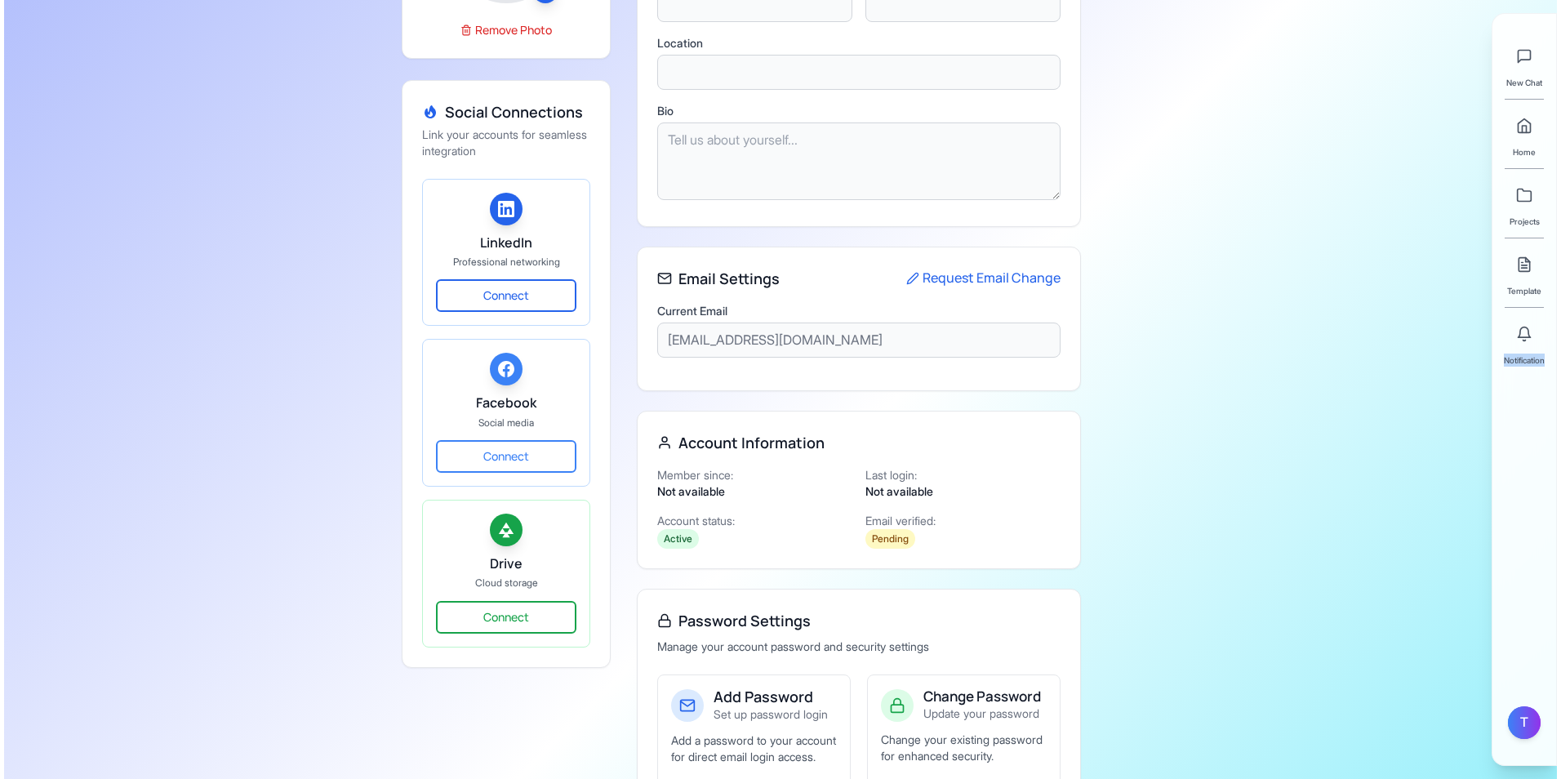
scroll to position [0, 0]
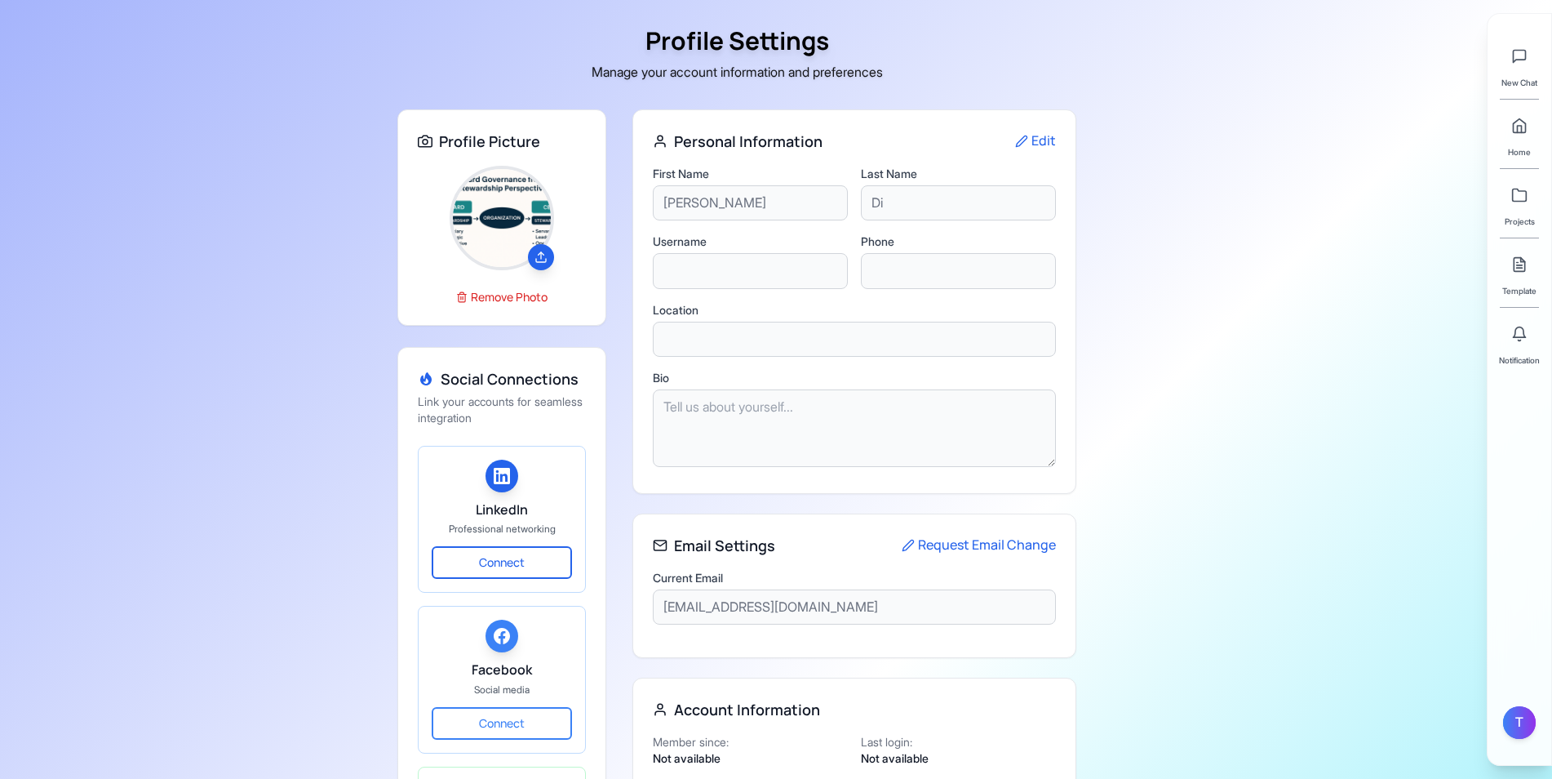
click at [668, 28] on h1 "Profile Settings" at bounding box center [737, 40] width 679 height 29
click at [1513, 136] on link at bounding box center [1520, 125] width 33 height 33
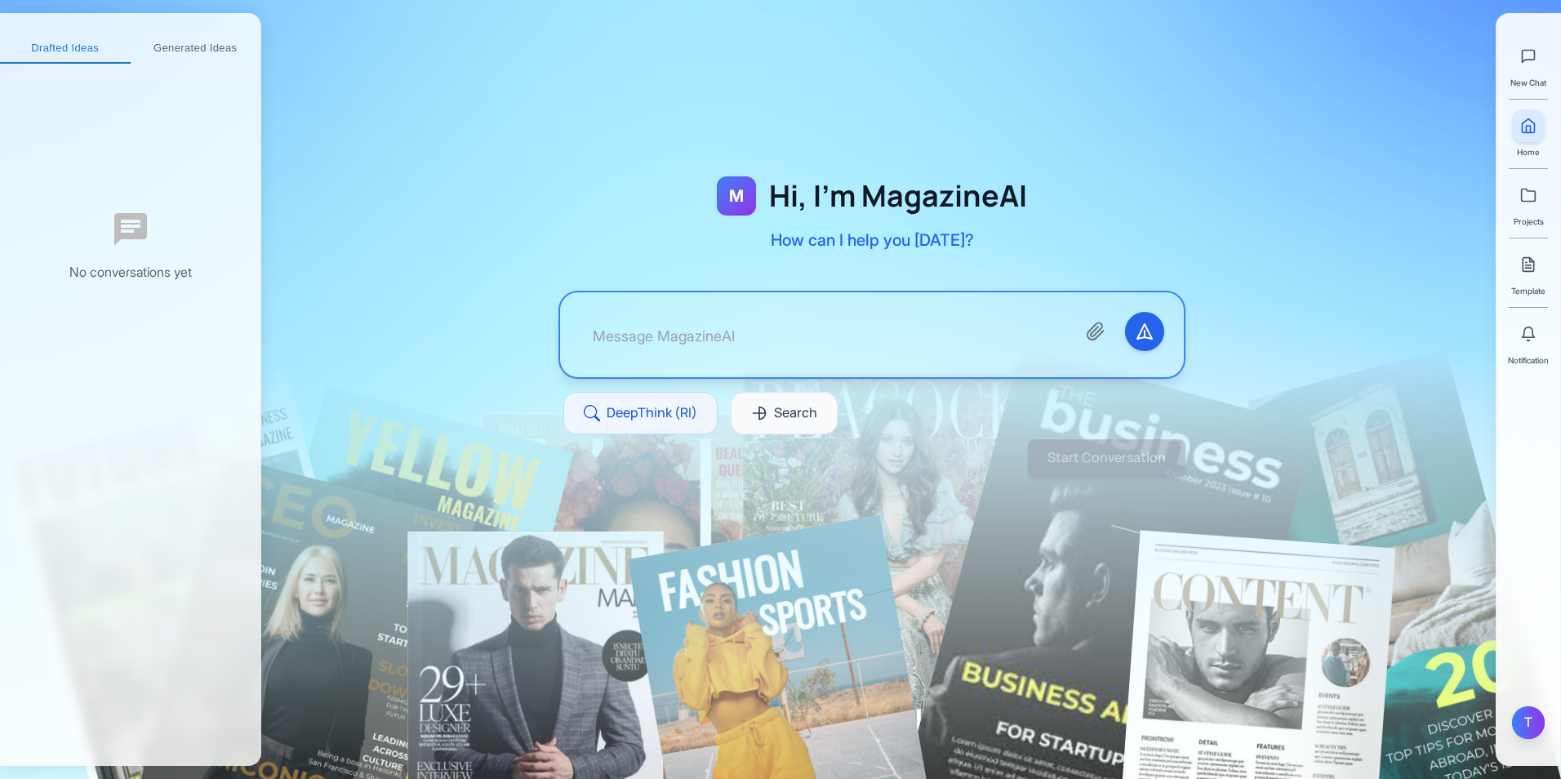
click at [1527, 726] on div "T" at bounding box center [1528, 722] width 33 height 33
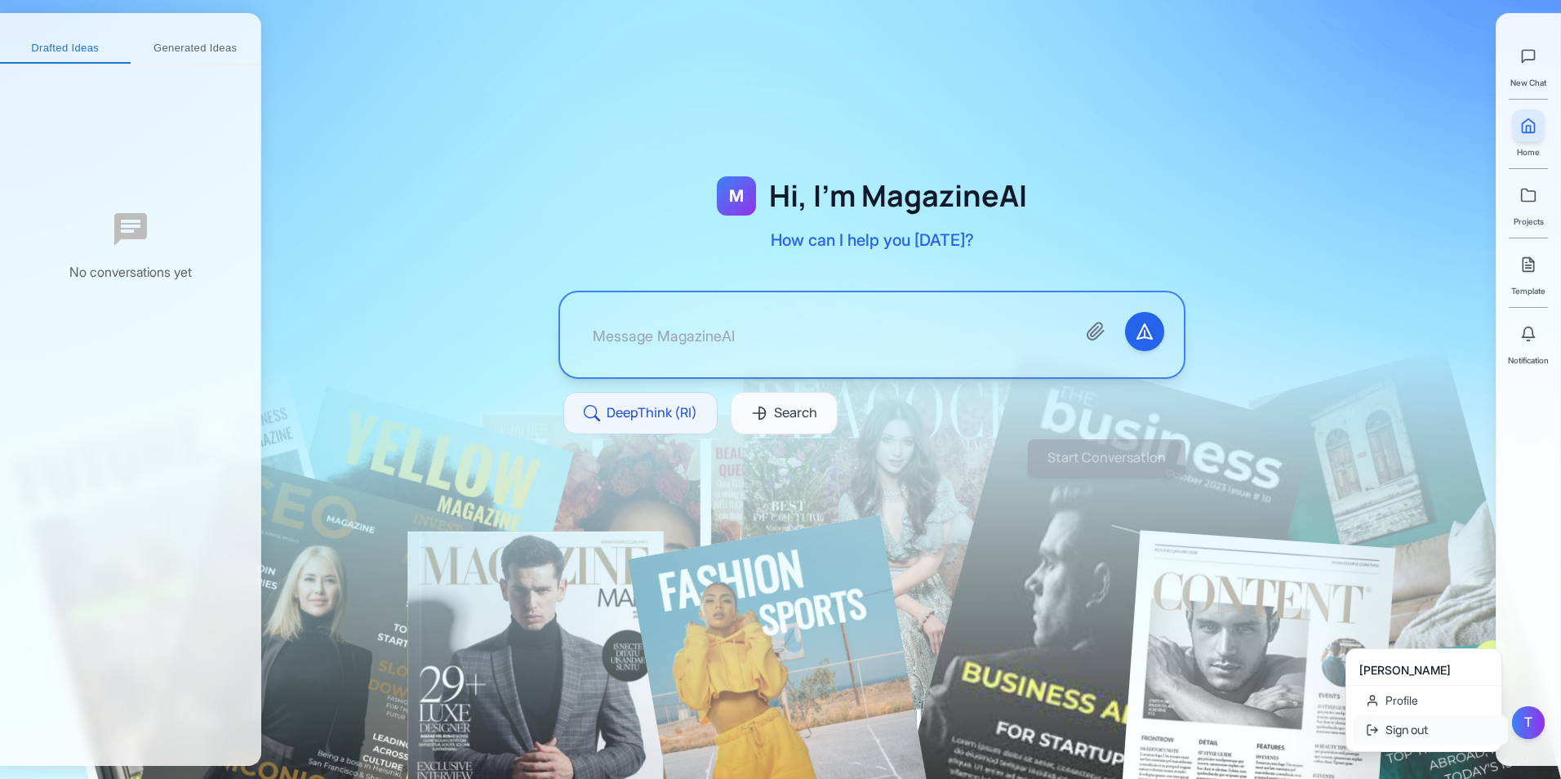
click at [1446, 728] on button "Sign out" at bounding box center [1430, 729] width 155 height 29
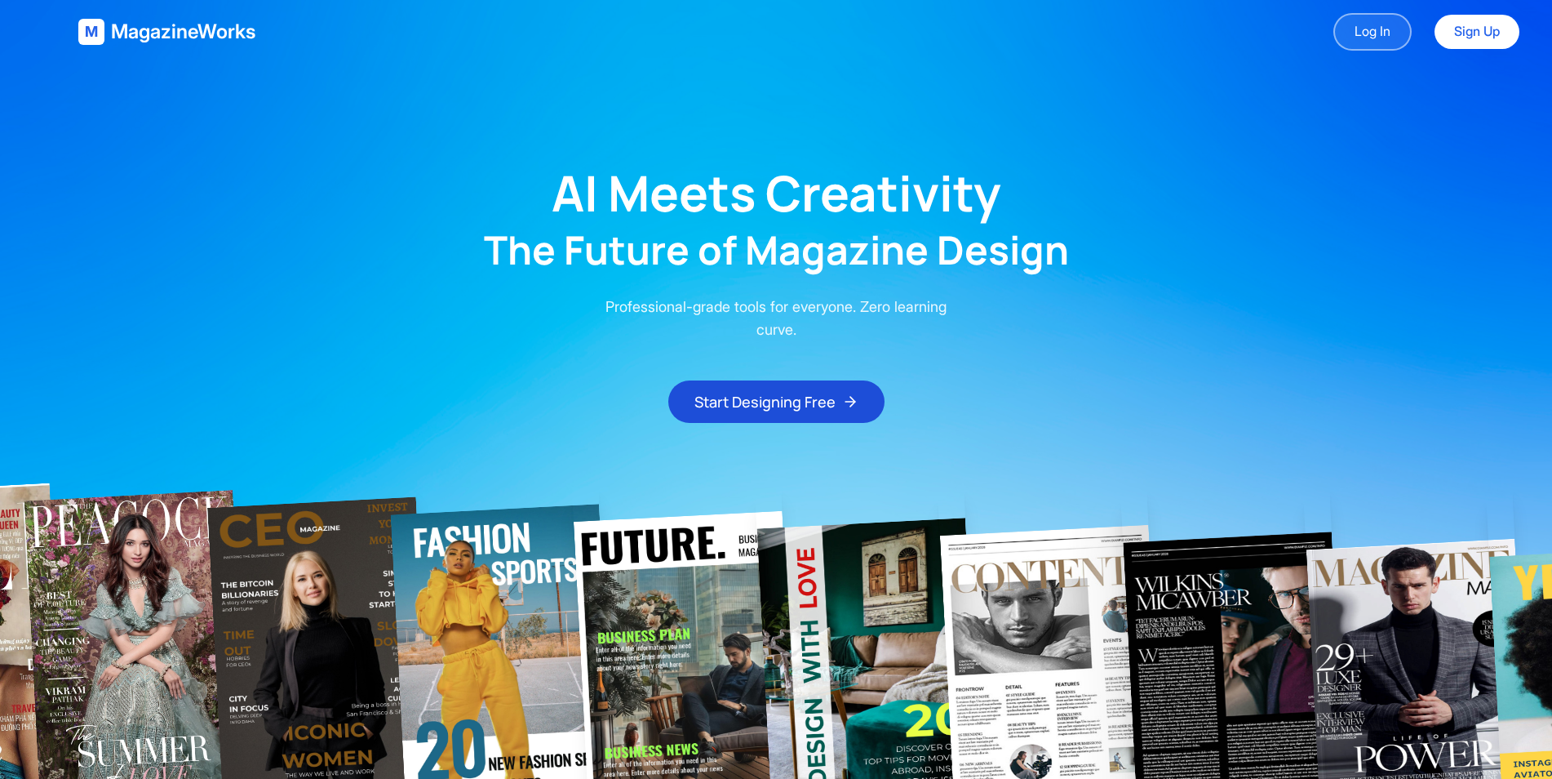
click at [1369, 38] on link "Log In" at bounding box center [1373, 32] width 78 height 38
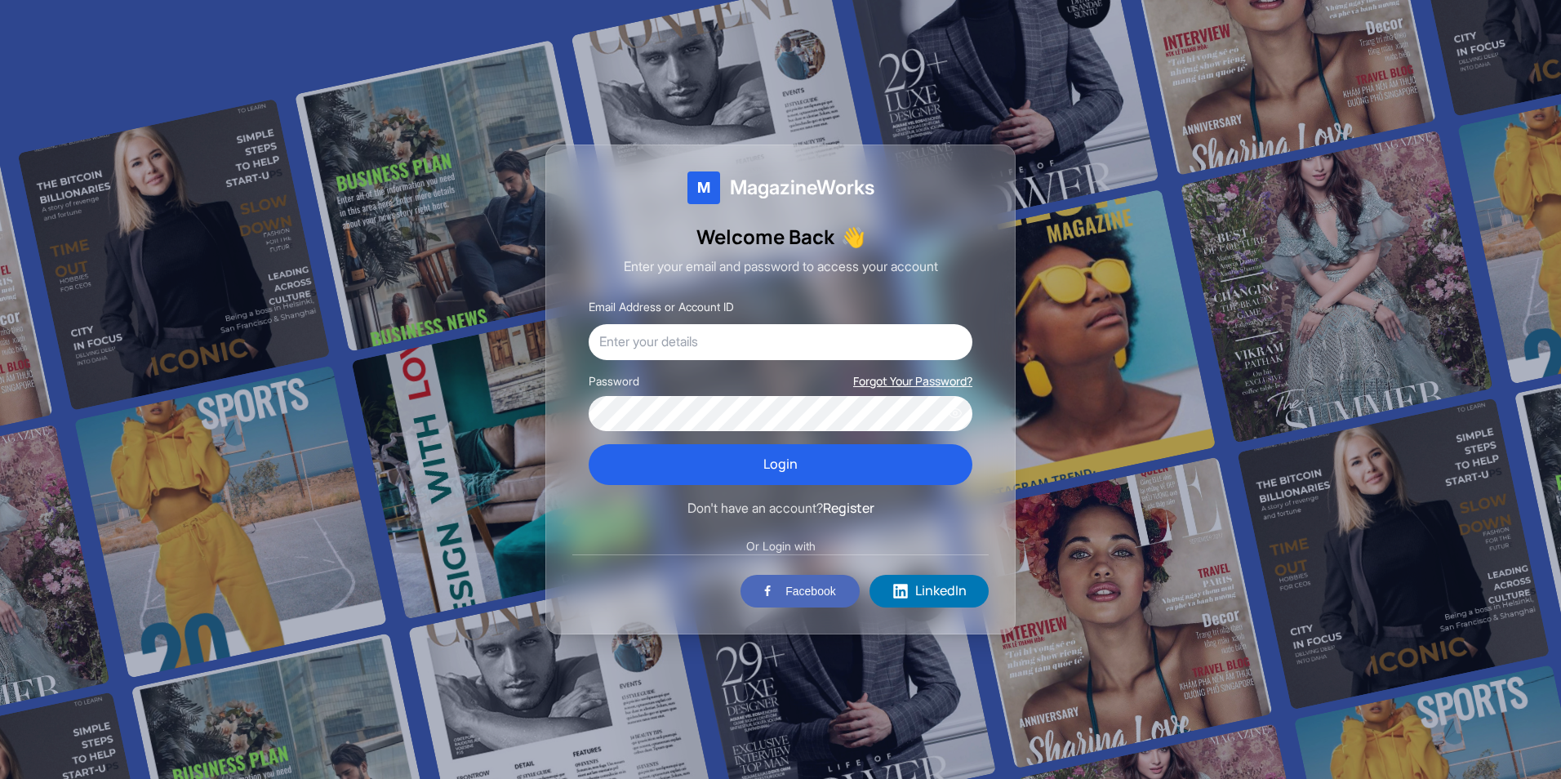
click at [913, 378] on button "Forgot Your Password?" at bounding box center [912, 381] width 119 height 16
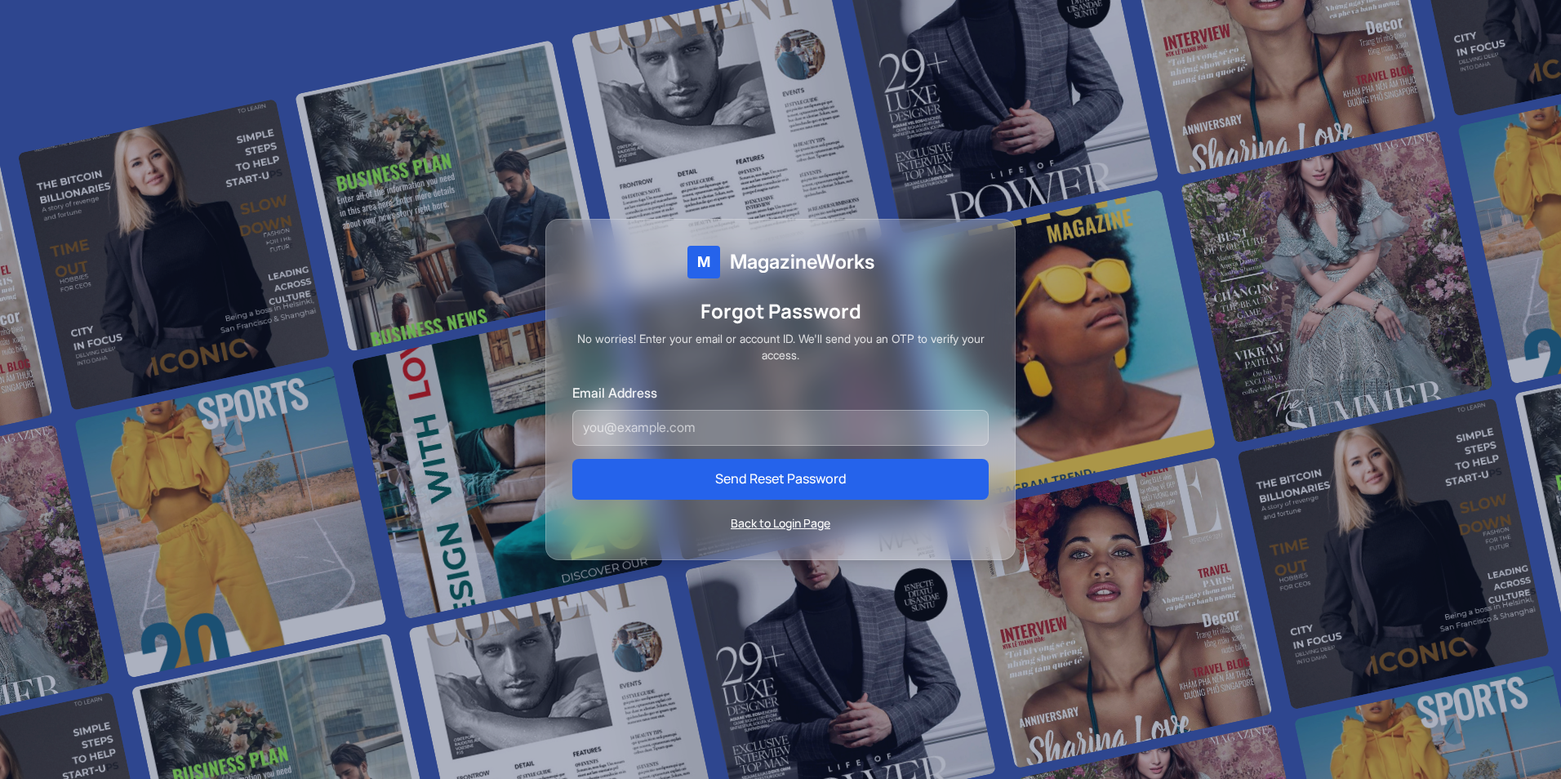
click at [815, 521] on button "Back to Login Page" at bounding box center [781, 523] width 100 height 16
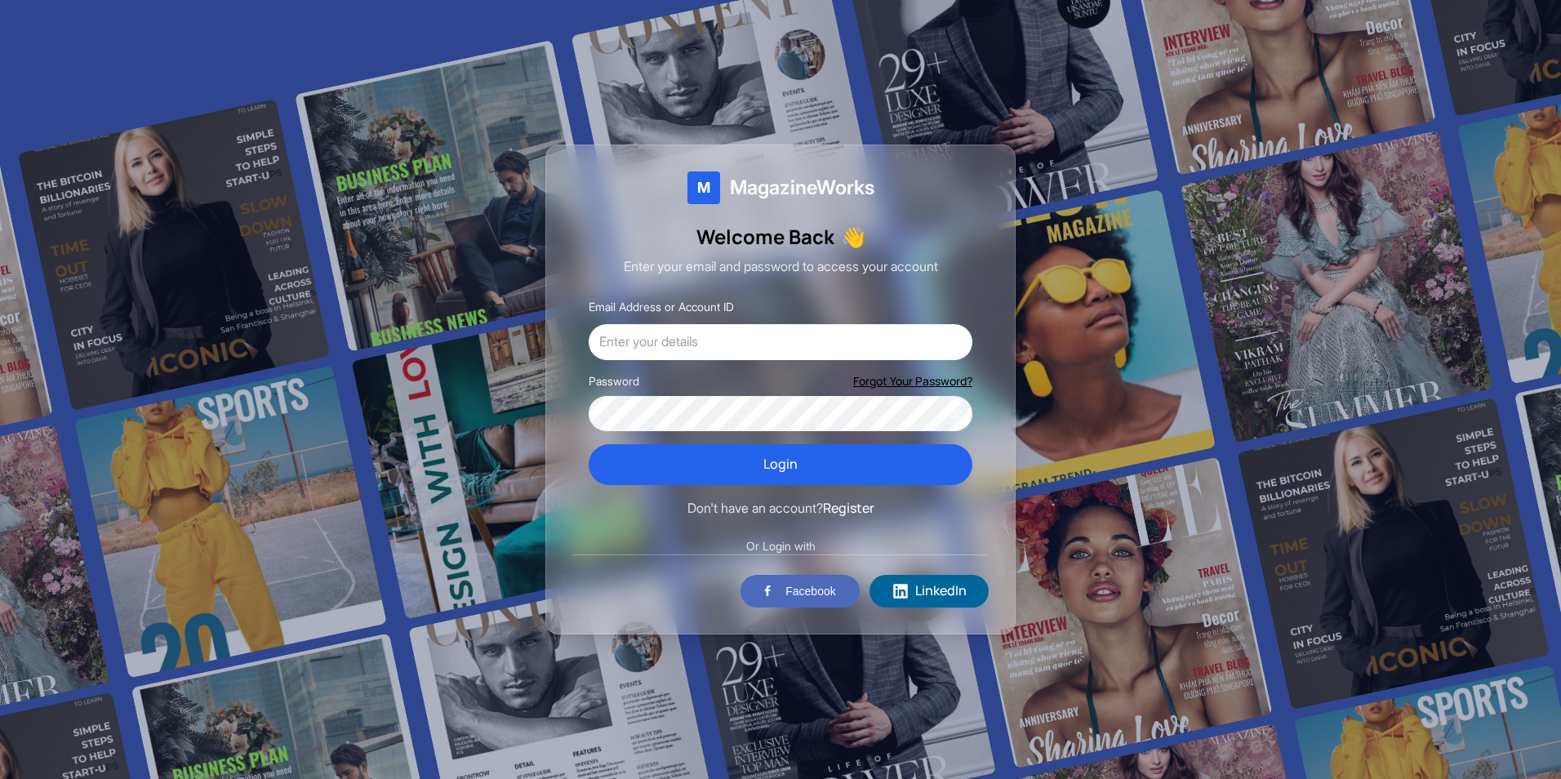
click at [918, 588] on span "LinkedIn" at bounding box center [940, 590] width 51 height 21
